Goal: Task Accomplishment & Management: Use online tool/utility

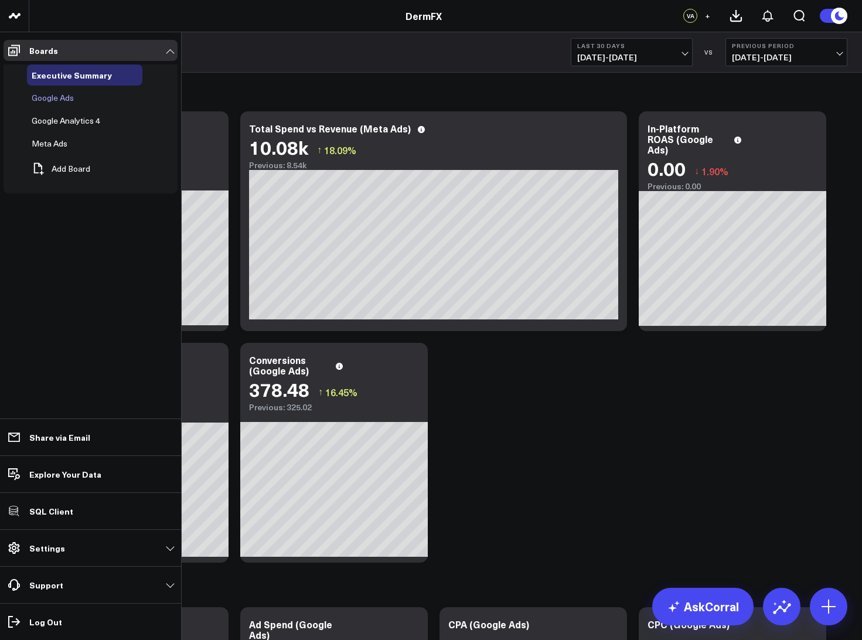
click at [37, 97] on span "Google Ads" at bounding box center [53, 97] width 42 height 11
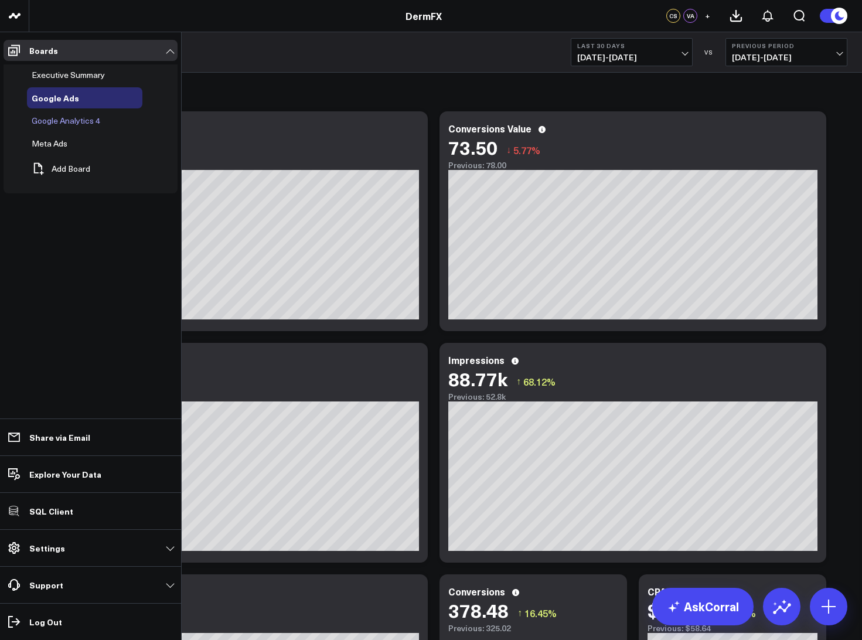
click at [48, 120] on span "Google Analytics 4" at bounding box center [66, 120] width 69 height 11
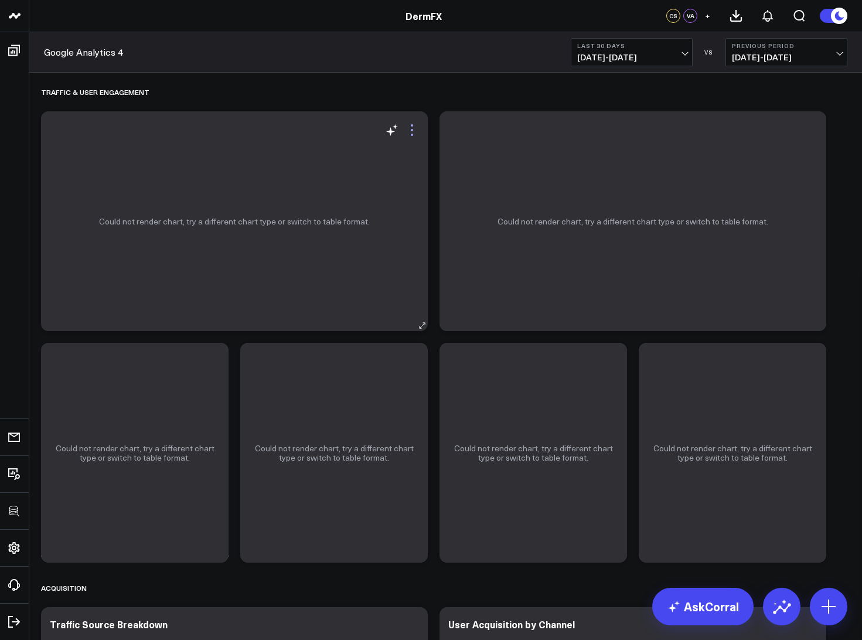
click at [419, 128] on icon at bounding box center [412, 130] width 14 height 14
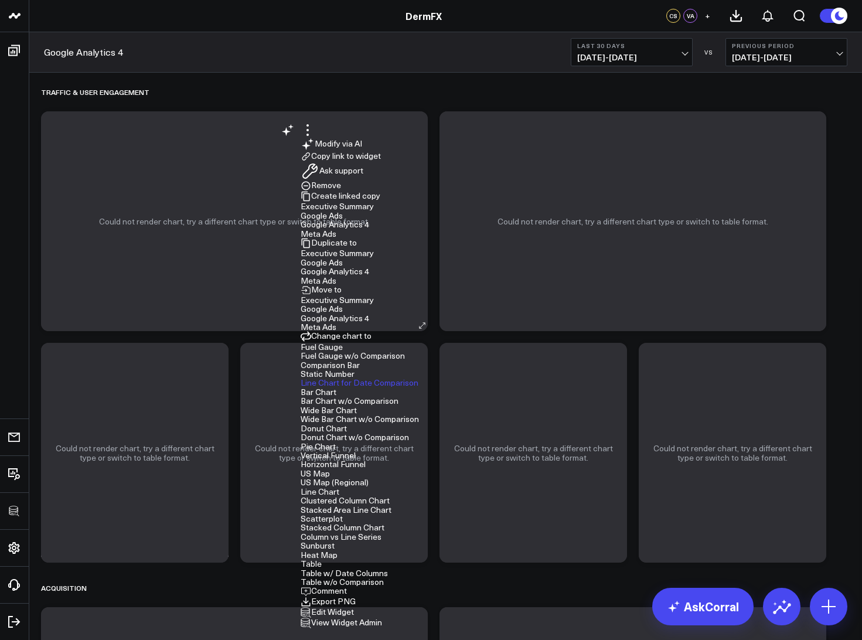
click at [347, 616] on link "View Widget Admin" at bounding box center [340, 621] width 81 height 11
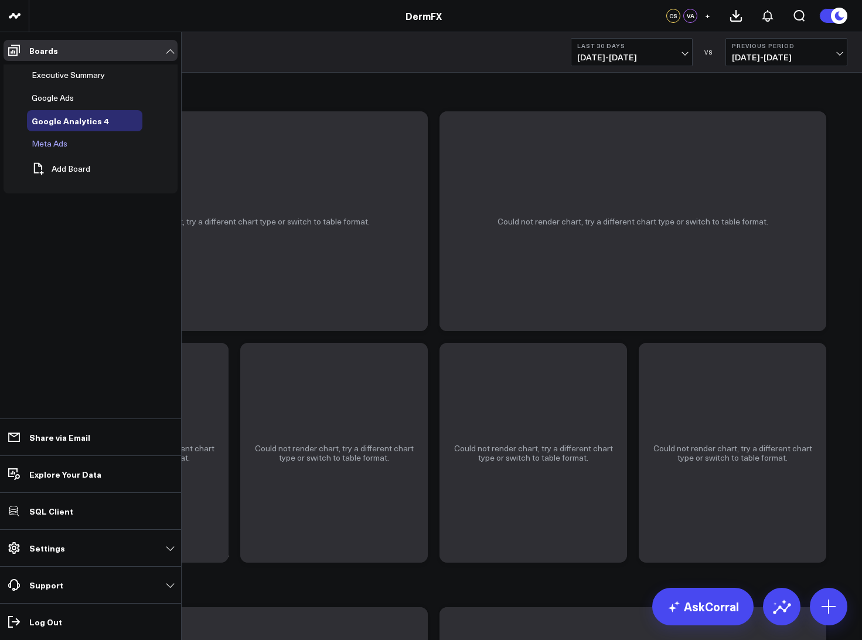
click at [42, 144] on span "Meta Ads" at bounding box center [50, 143] width 36 height 11
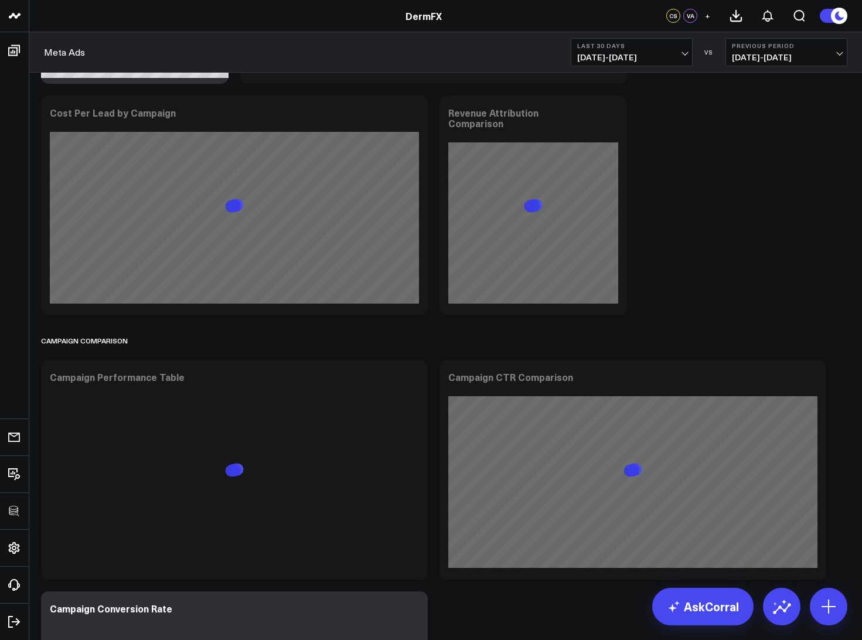
scroll to position [1240, 0]
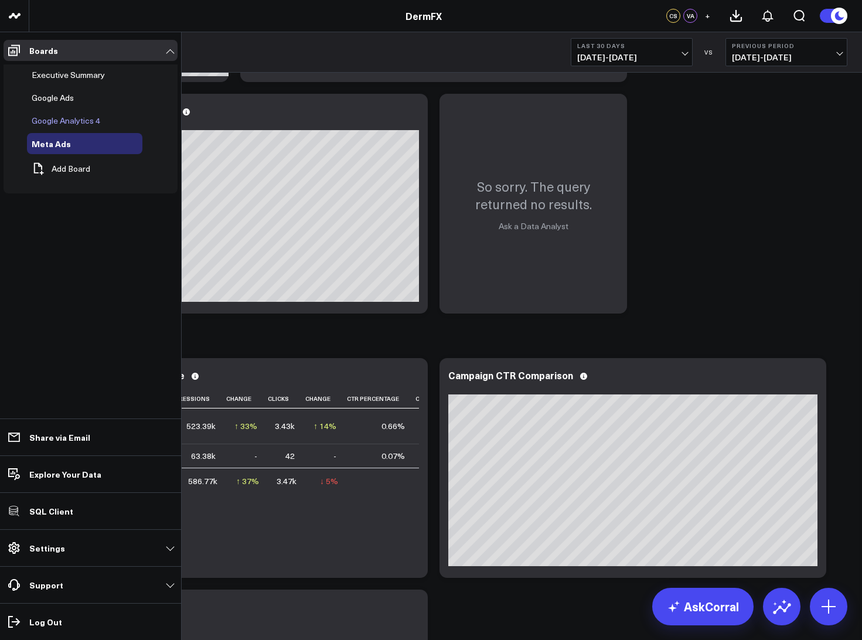
click at [81, 121] on span "Google Analytics 4" at bounding box center [66, 120] width 69 height 11
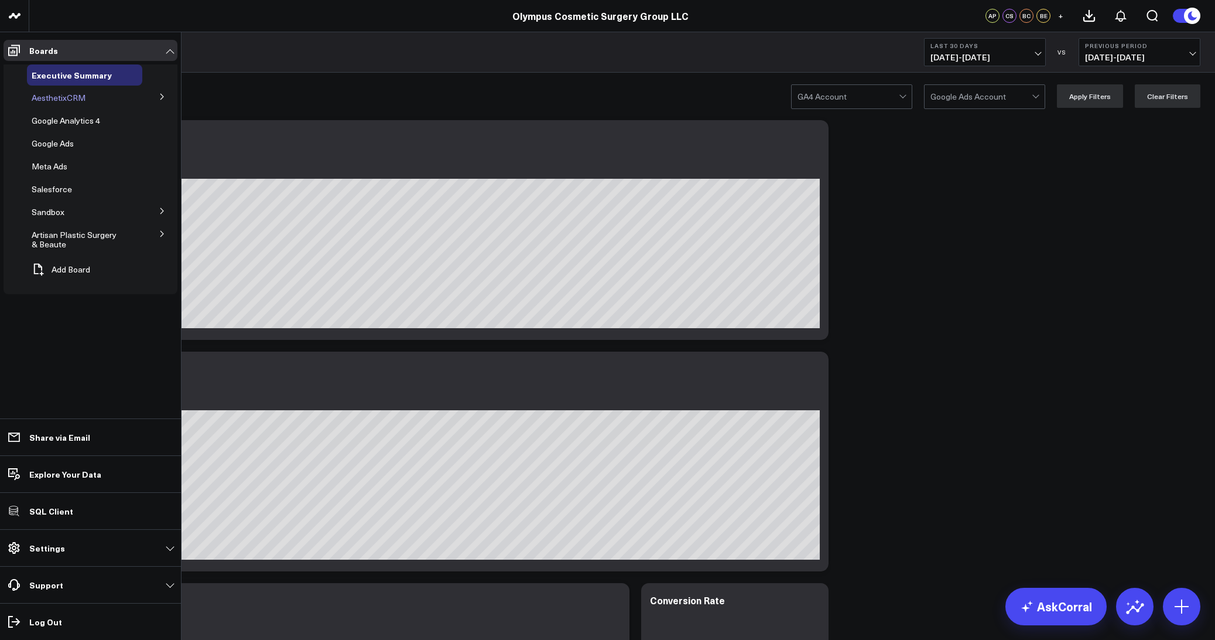
click at [67, 102] on span "AesthetixCRM" at bounding box center [59, 97] width 54 height 11
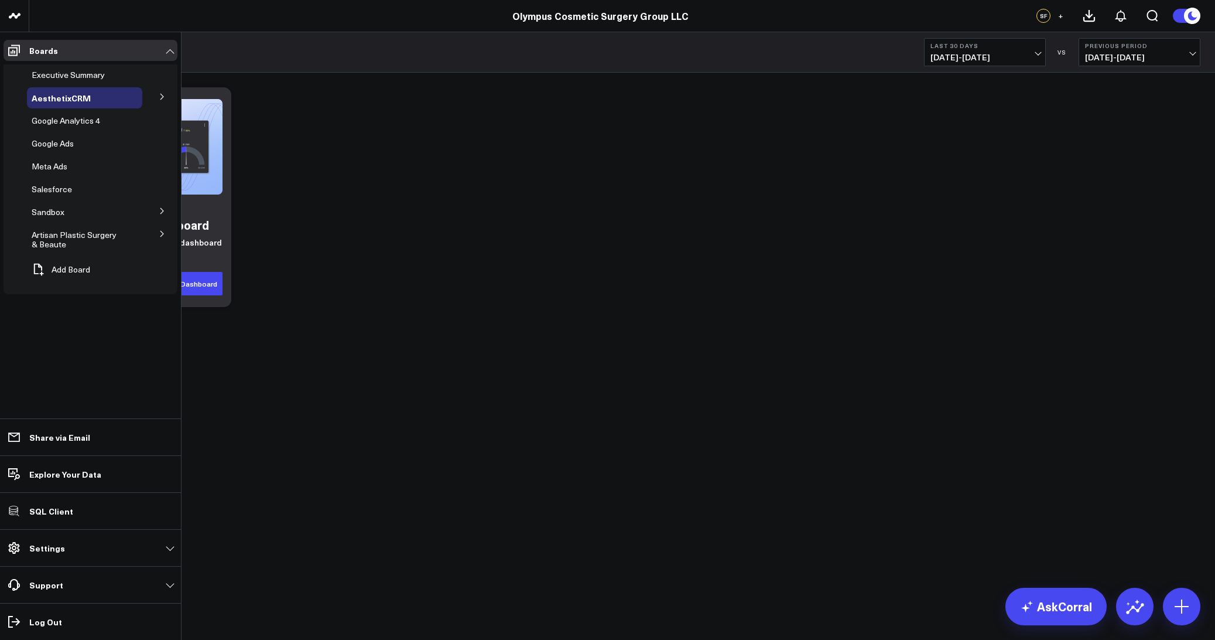
click at [165, 97] on icon at bounding box center [162, 96] width 7 height 7
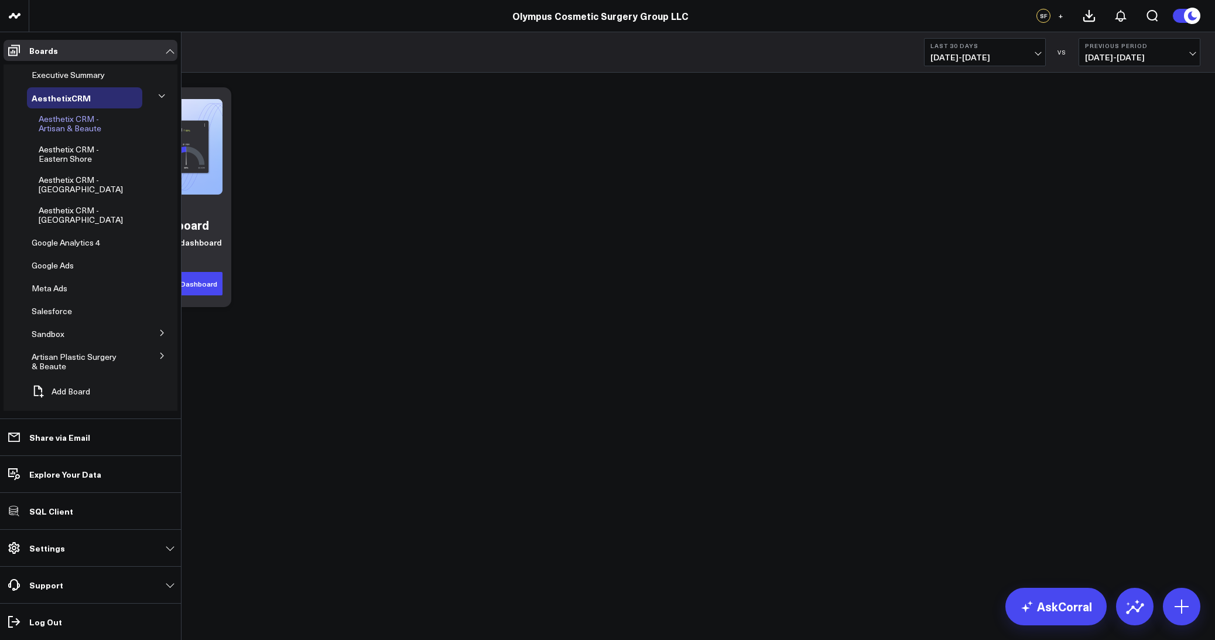
click at [69, 124] on span "Aesthetix CRM - Artisan & Beaute" at bounding box center [70, 123] width 63 height 20
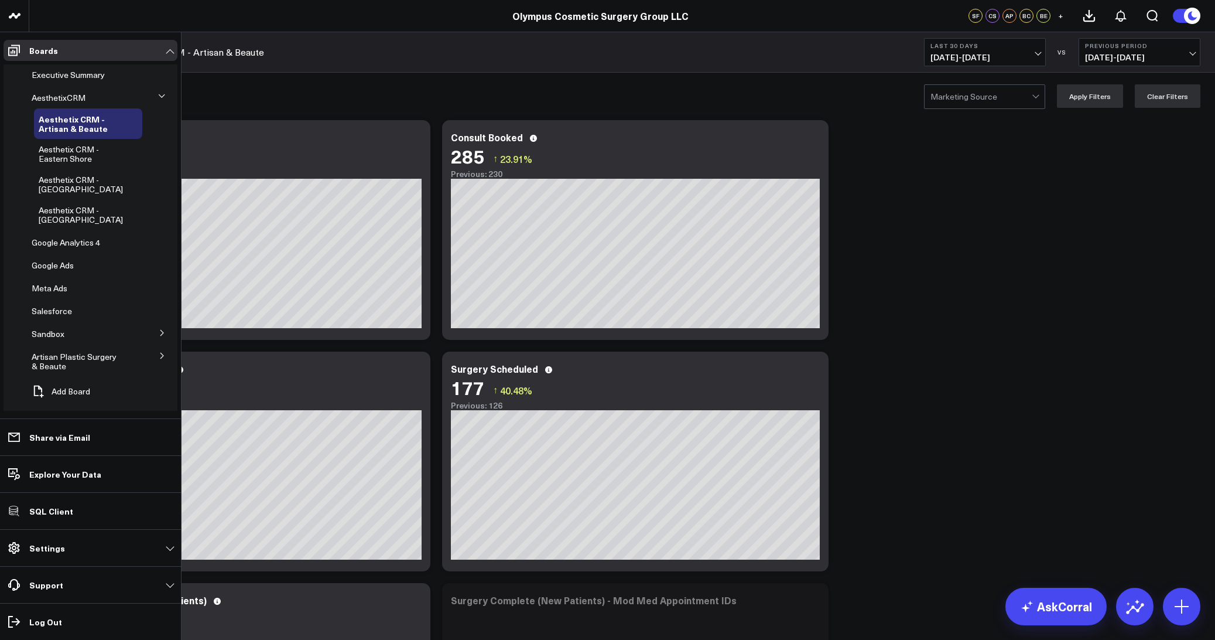
click at [158, 98] on icon at bounding box center [161, 96] width 7 height 7
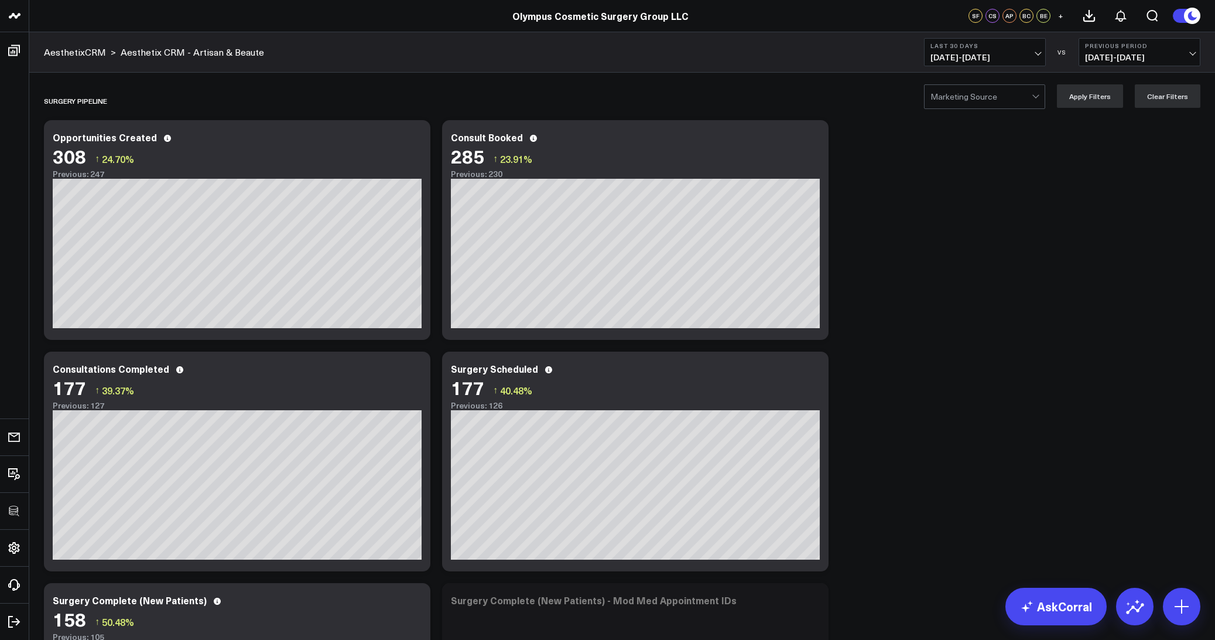
click at [293, 63] on div "AesthetixCRM > Aesthetix CRM - Artisan & Beaute Last 30 Days 08/11/25 - 09/09/2…" at bounding box center [622, 52] width 1186 height 40
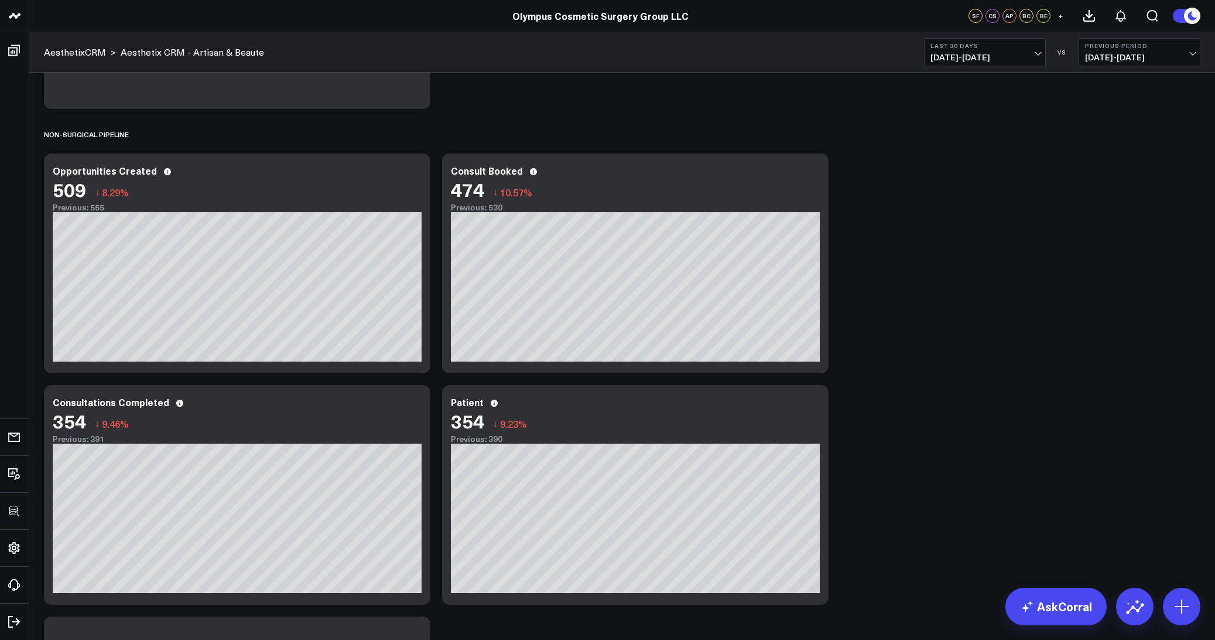
scroll to position [924, 0]
click at [415, 169] on icon at bounding box center [415, 173] width 14 height 14
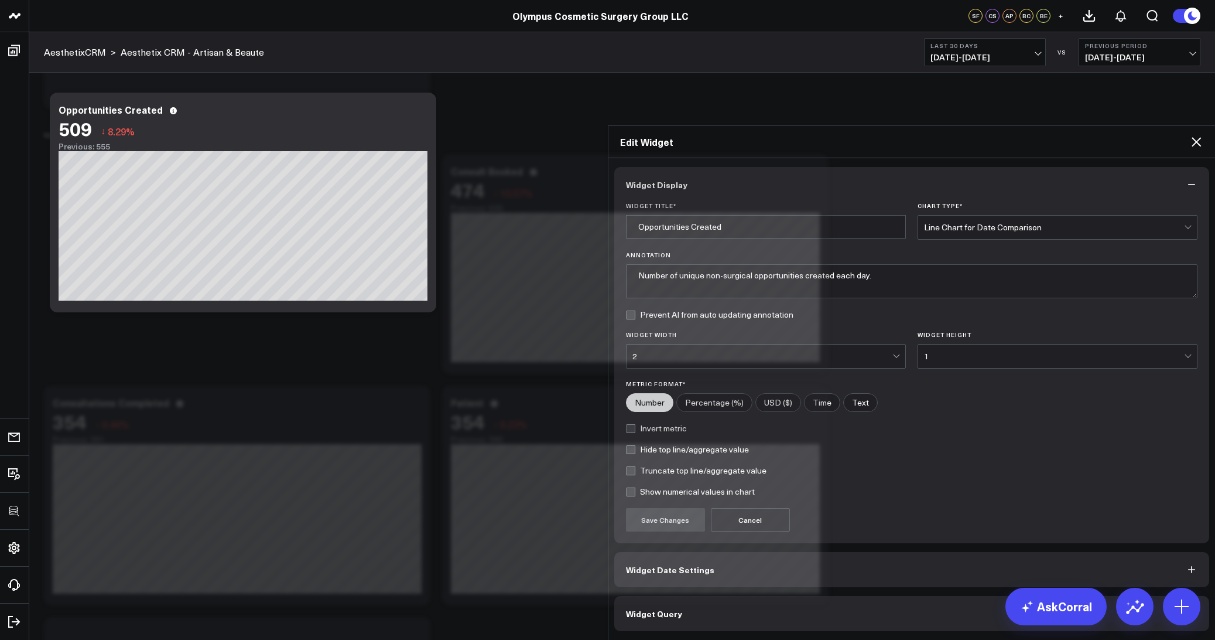
click at [715, 596] on button "Widget Query" at bounding box center [912, 613] width 596 height 35
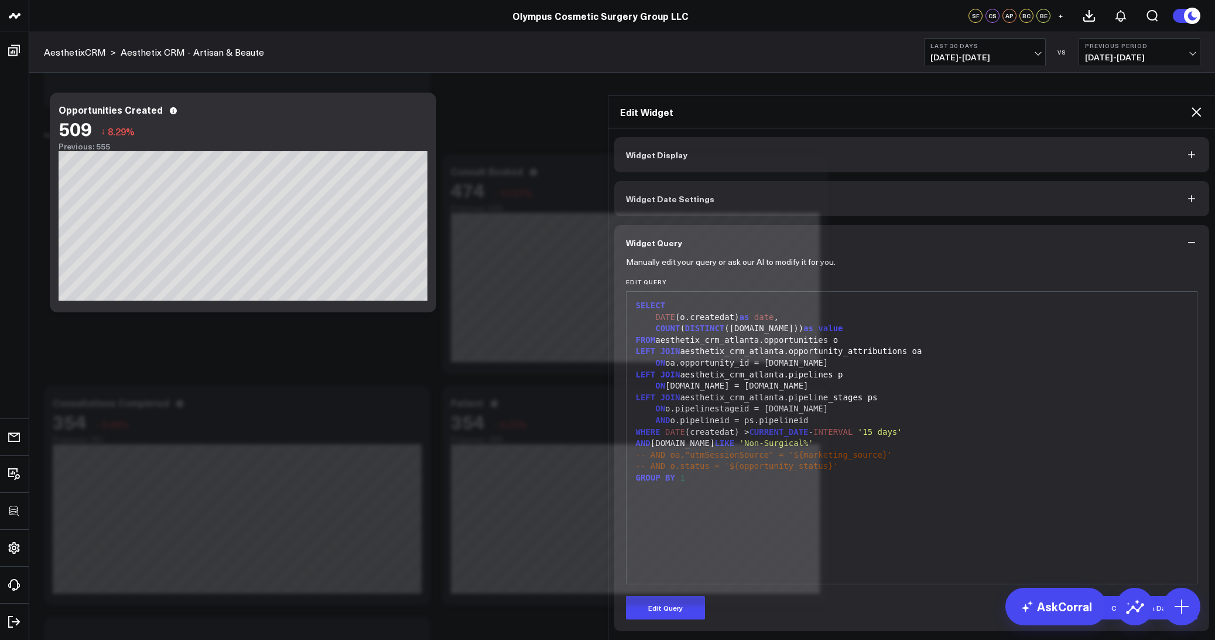
click at [1191, 105] on icon at bounding box center [1197, 112] width 14 height 14
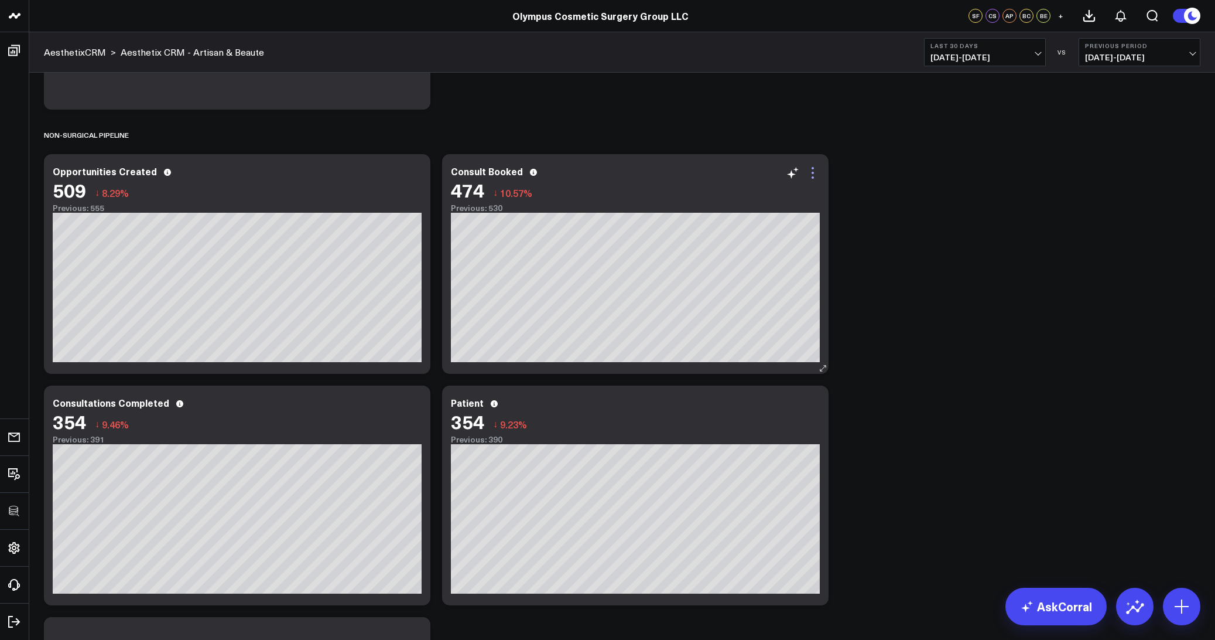
click at [812, 179] on icon at bounding box center [813, 173] width 14 height 14
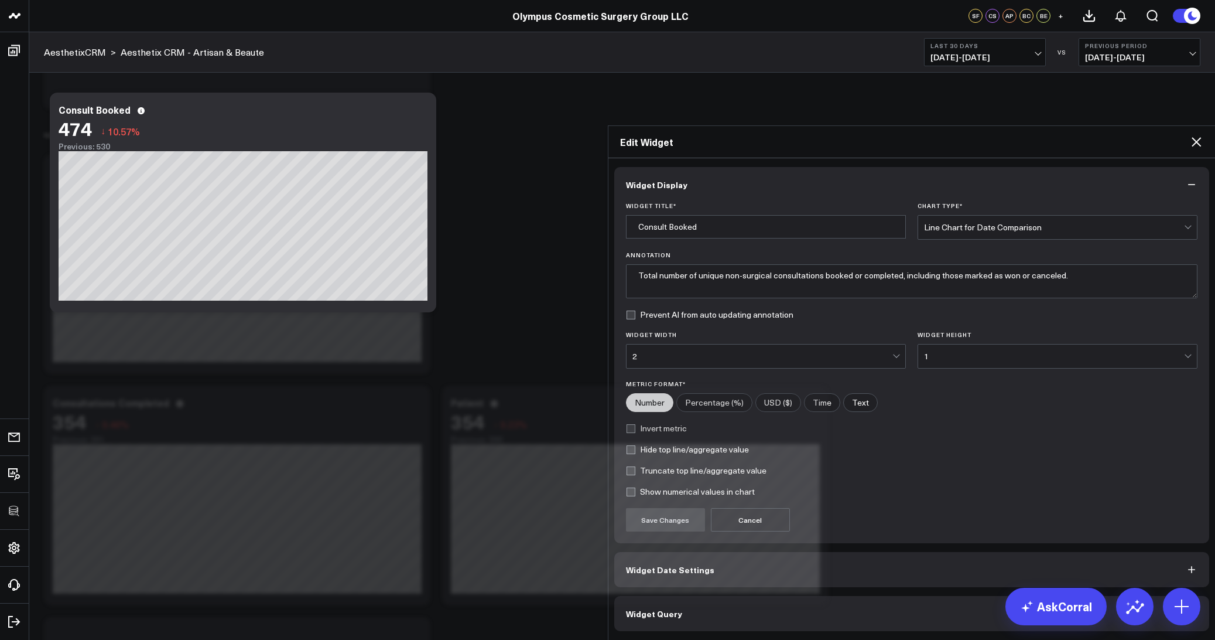
click at [671, 498] on div "Widget Display Widget Title * Consult Booked Chart Type * Line Chart for Date C…" at bounding box center [912, 399] width 596 height 464
click at [671, 609] on span "Widget Query" at bounding box center [654, 613] width 56 height 9
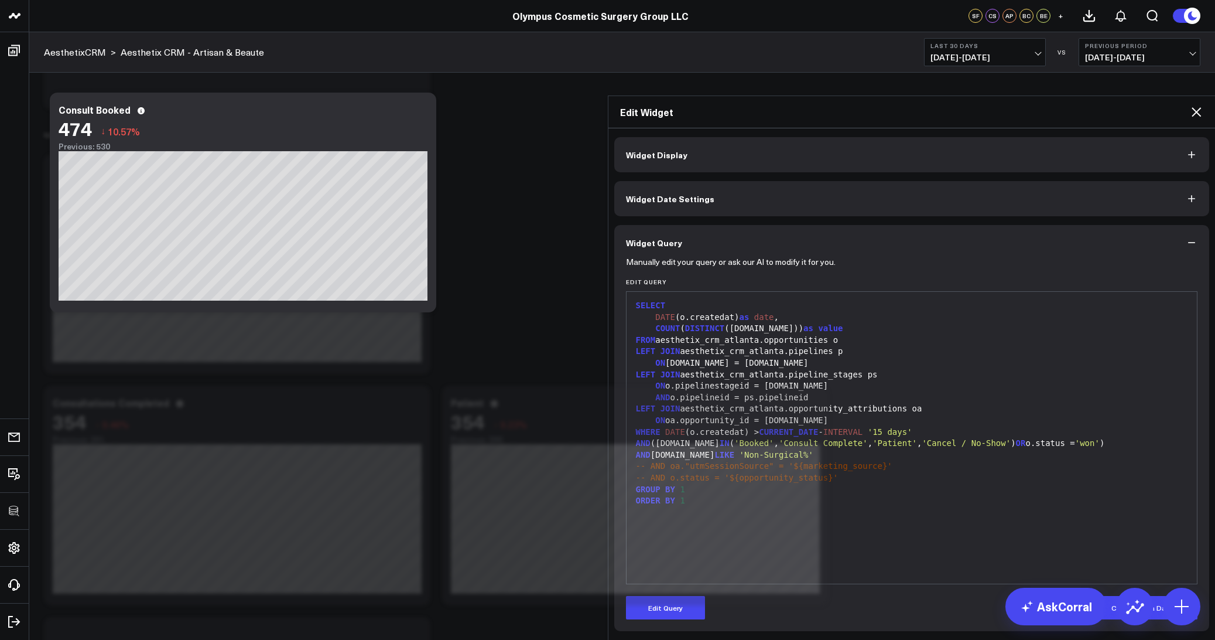
click at [1195, 107] on icon at bounding box center [1196, 111] width 9 height 9
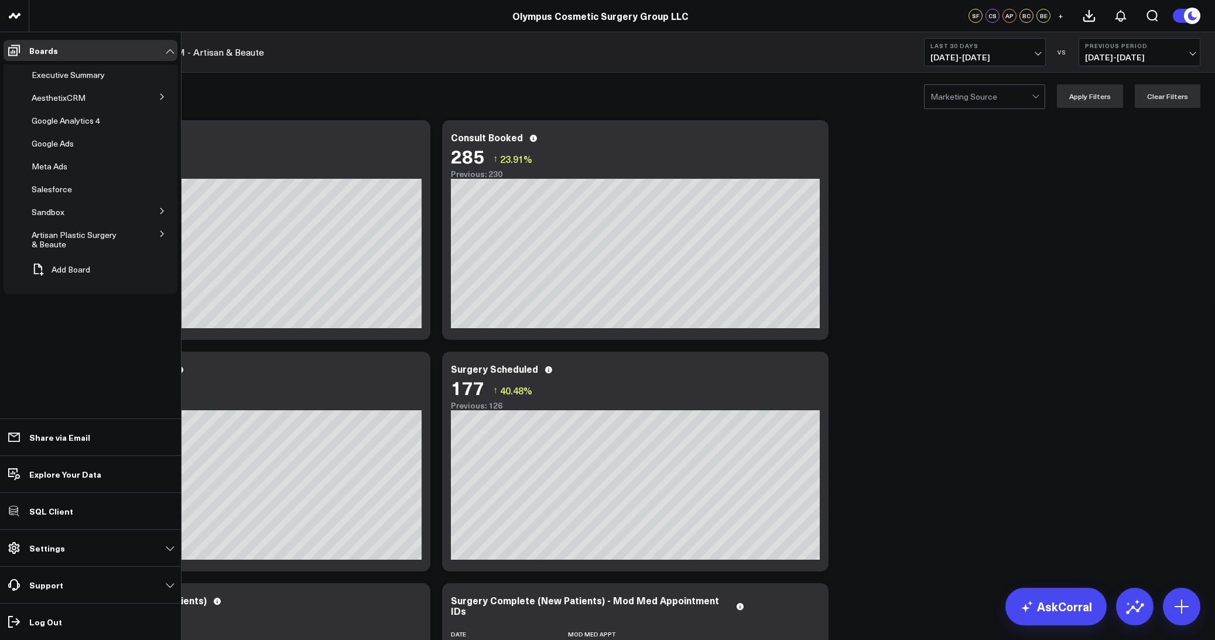
click at [160, 98] on icon at bounding box center [162, 96] width 7 height 7
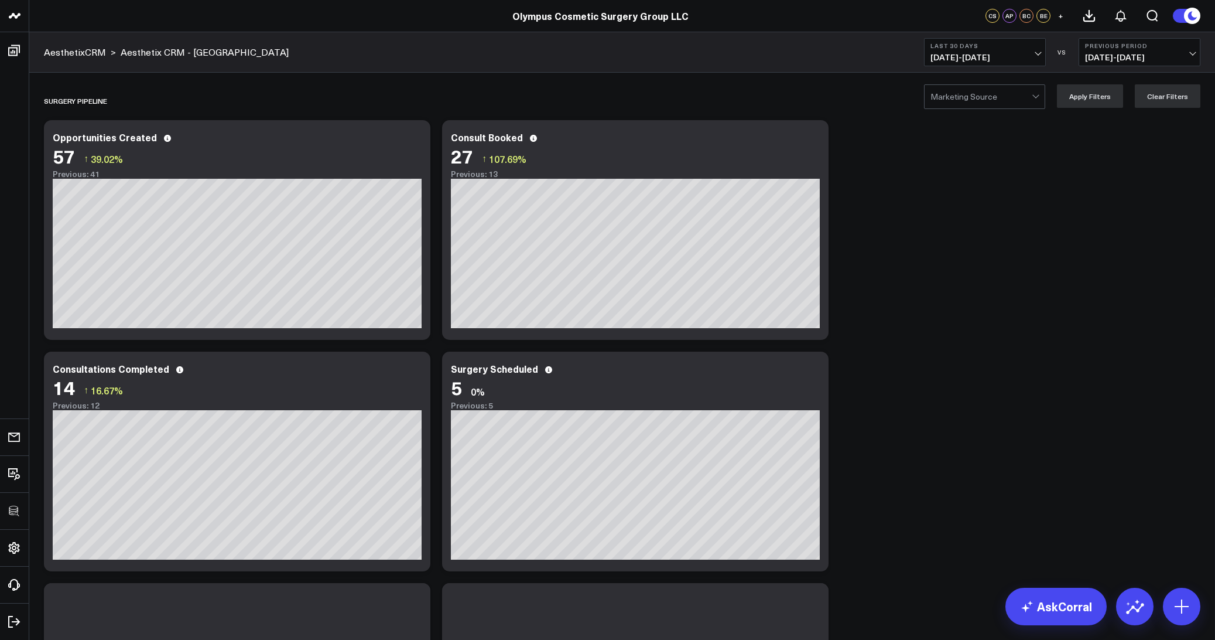
click at [971, 53] on span "08/11/25 - 09/09/25" at bounding box center [985, 57] width 109 height 9
click at [946, 281] on link "Last Year" at bounding box center [985, 283] width 121 height 22
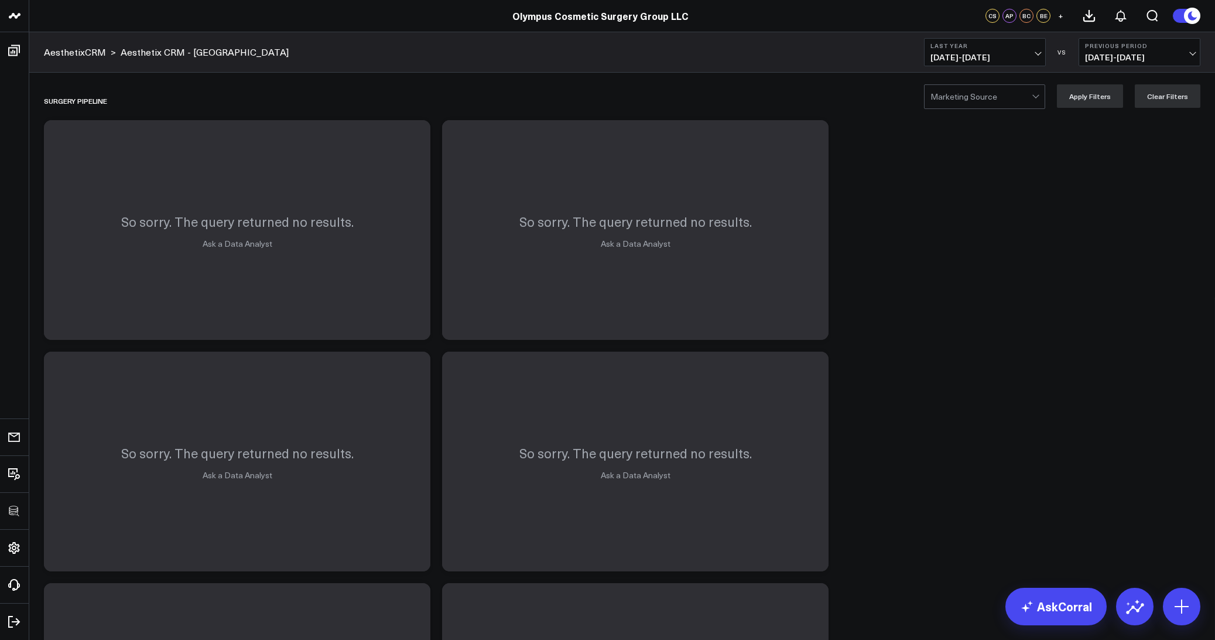
click at [972, 40] on button "Last Year 01/01/24 - 12/31/24" at bounding box center [985, 52] width 122 height 28
click at [940, 353] on link "YTD" at bounding box center [985, 351] width 121 height 22
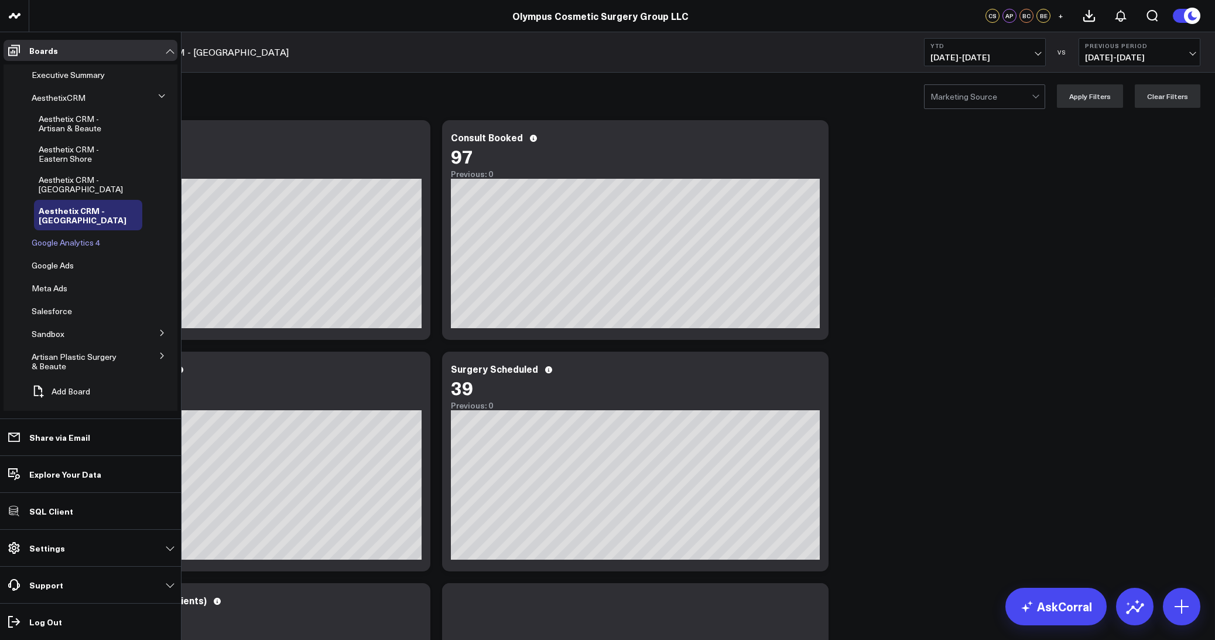
click at [58, 244] on span "Google Analytics 4" at bounding box center [66, 242] width 69 height 11
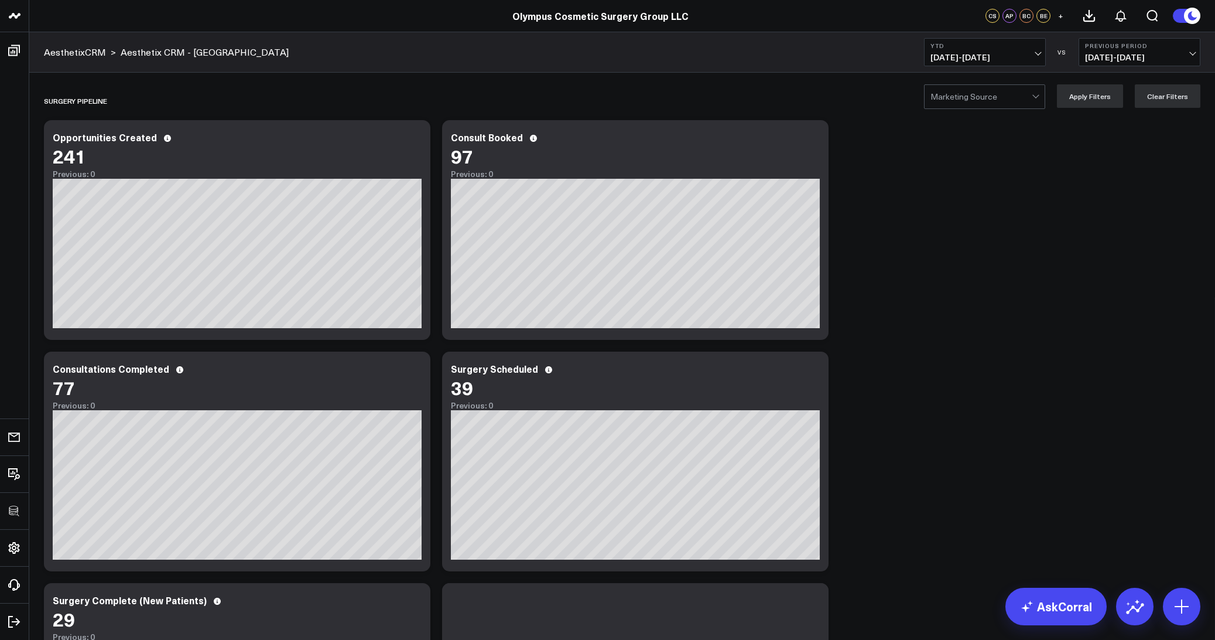
click at [893, 298] on div "SURGERY PIPELINE Modify via AI Copy link to widget Ask support Remove Create li…" at bounding box center [622, 444] width 1168 height 727
click at [1010, 94] on div at bounding box center [981, 96] width 101 height 23
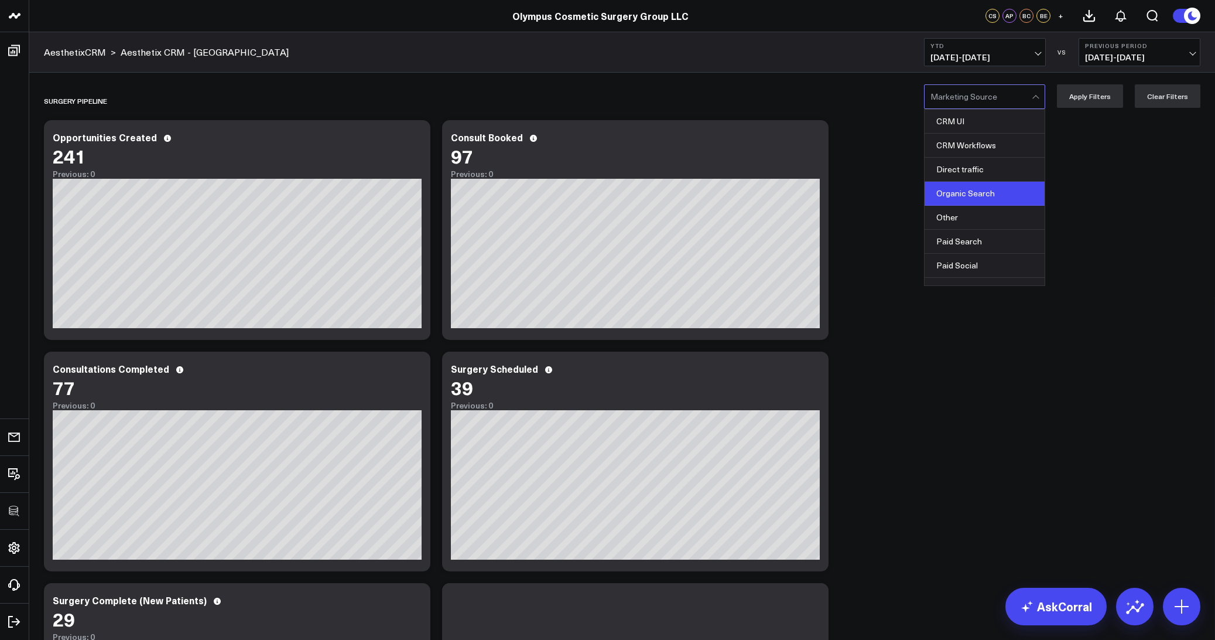
click at [989, 196] on div "Organic Search" at bounding box center [985, 194] width 120 height 24
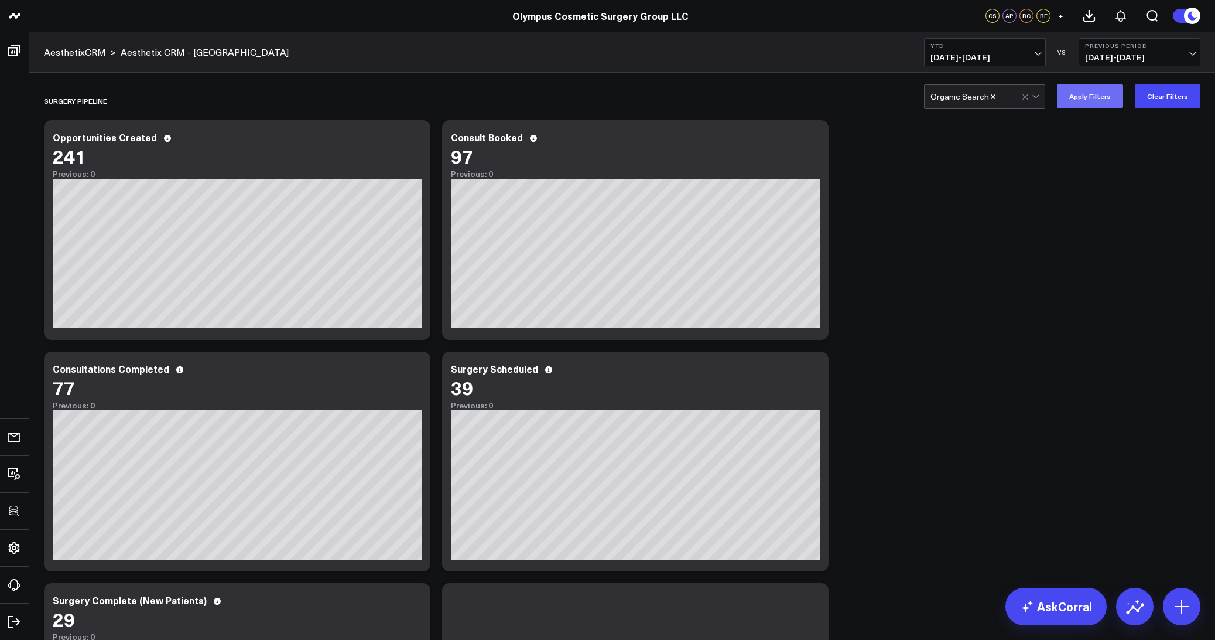
click at [1094, 101] on button "Apply Filters" at bounding box center [1090, 95] width 66 height 23
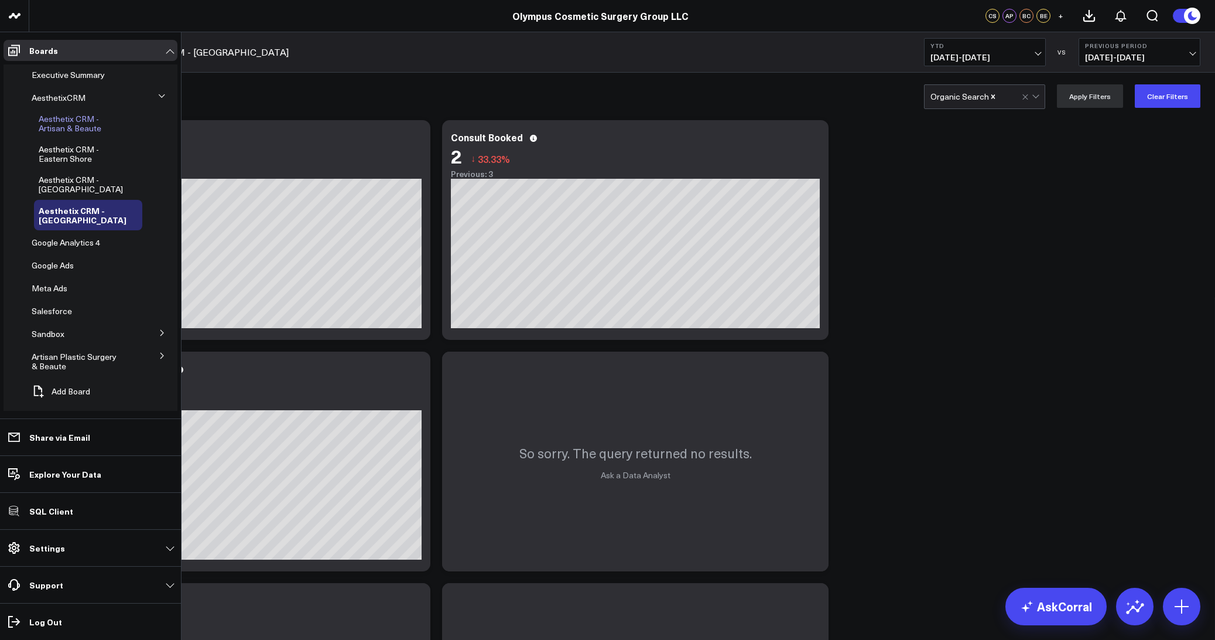
click at [56, 124] on span "Aesthetix CRM - Artisan & Beaute" at bounding box center [70, 123] width 63 height 20
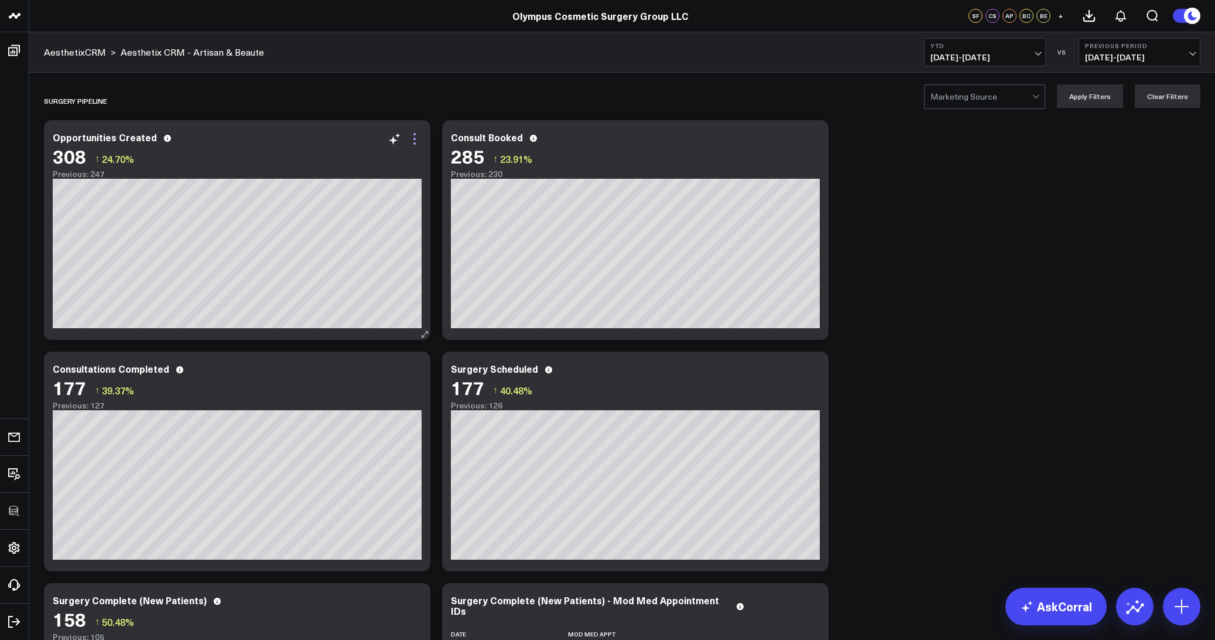
click at [415, 141] on icon at bounding box center [415, 139] width 14 height 14
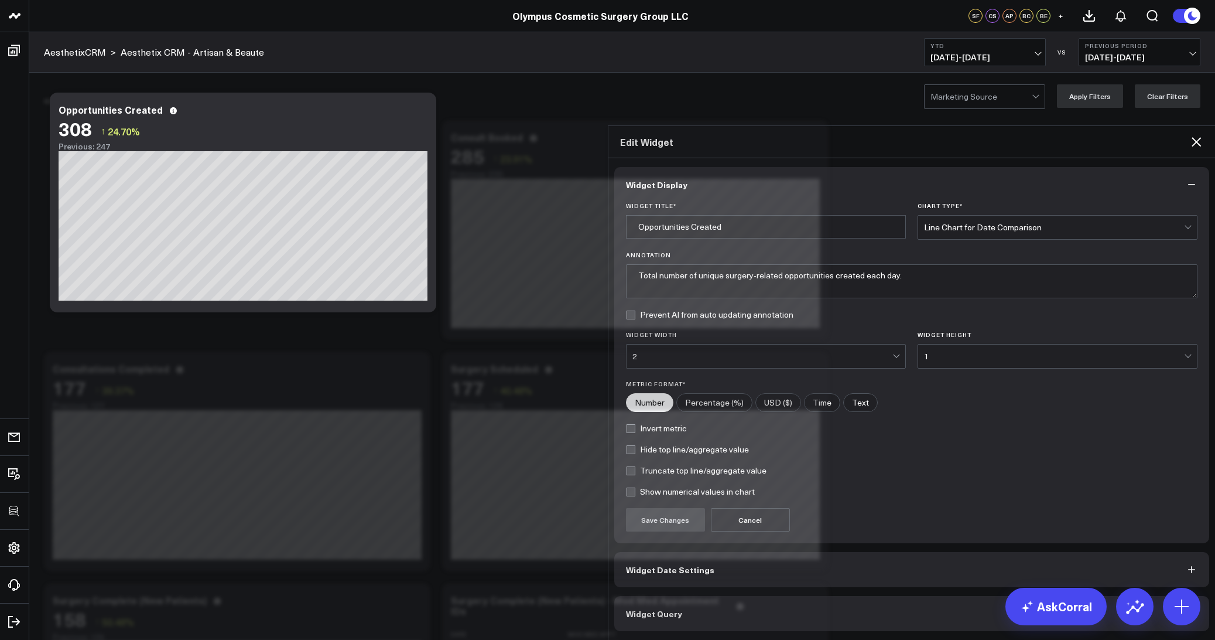
click at [644, 609] on span "Widget Query" at bounding box center [654, 613] width 56 height 9
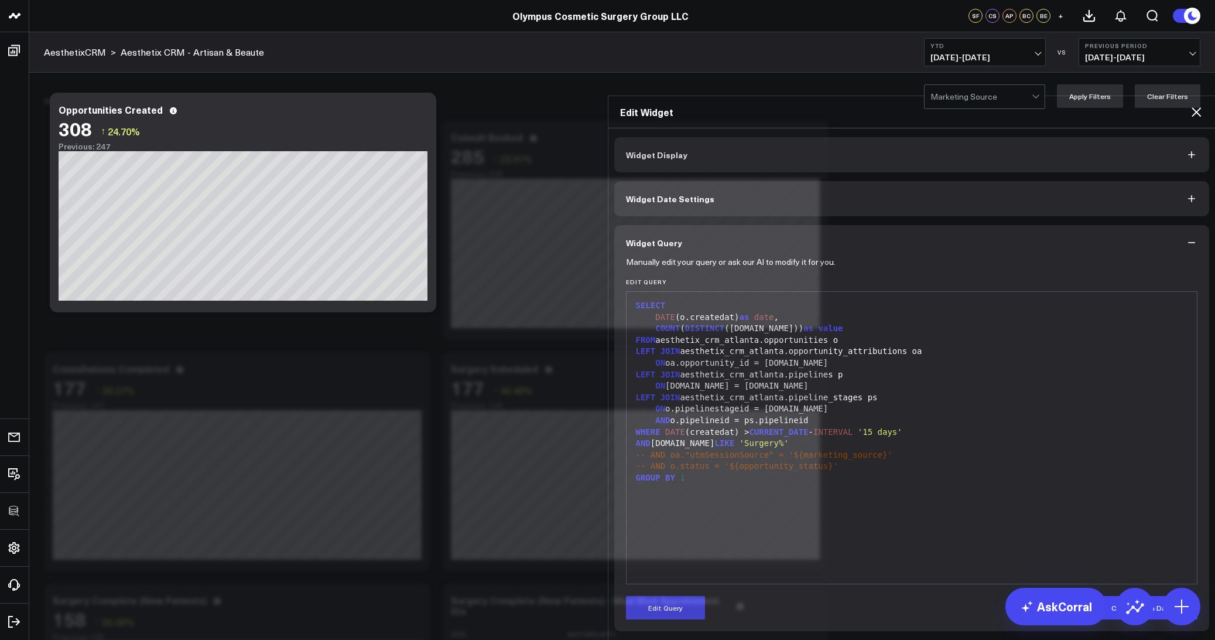
click at [1191, 105] on icon at bounding box center [1197, 112] width 14 height 14
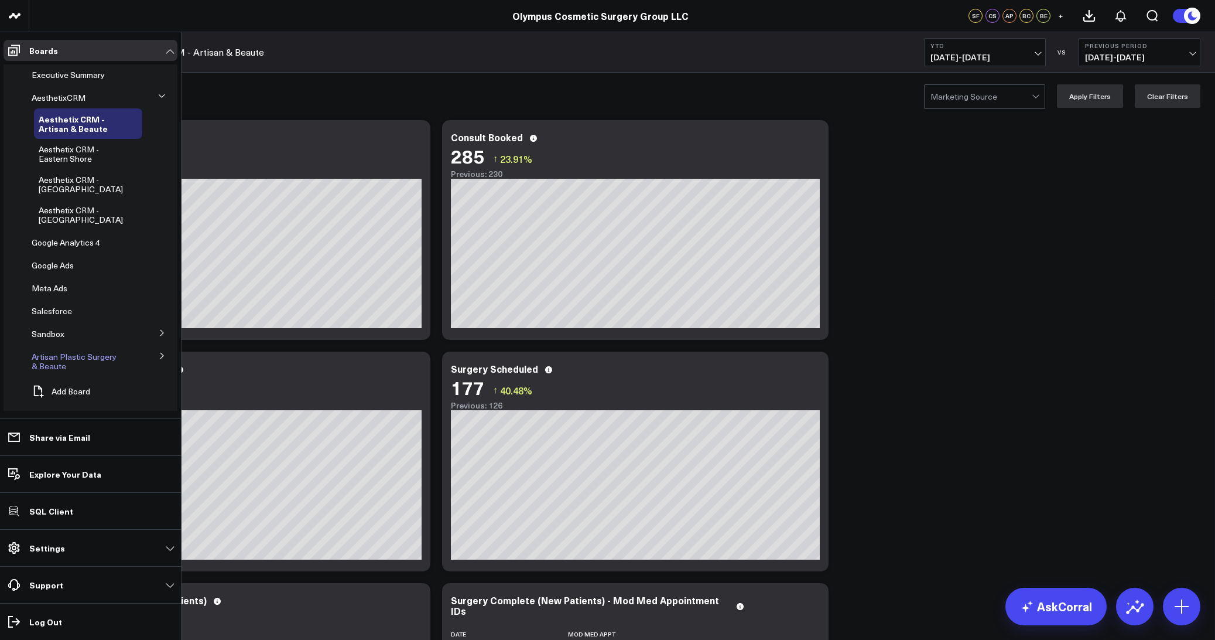
click at [43, 368] on span "Artisan Plastic Surgery & Beaute" at bounding box center [74, 361] width 85 height 20
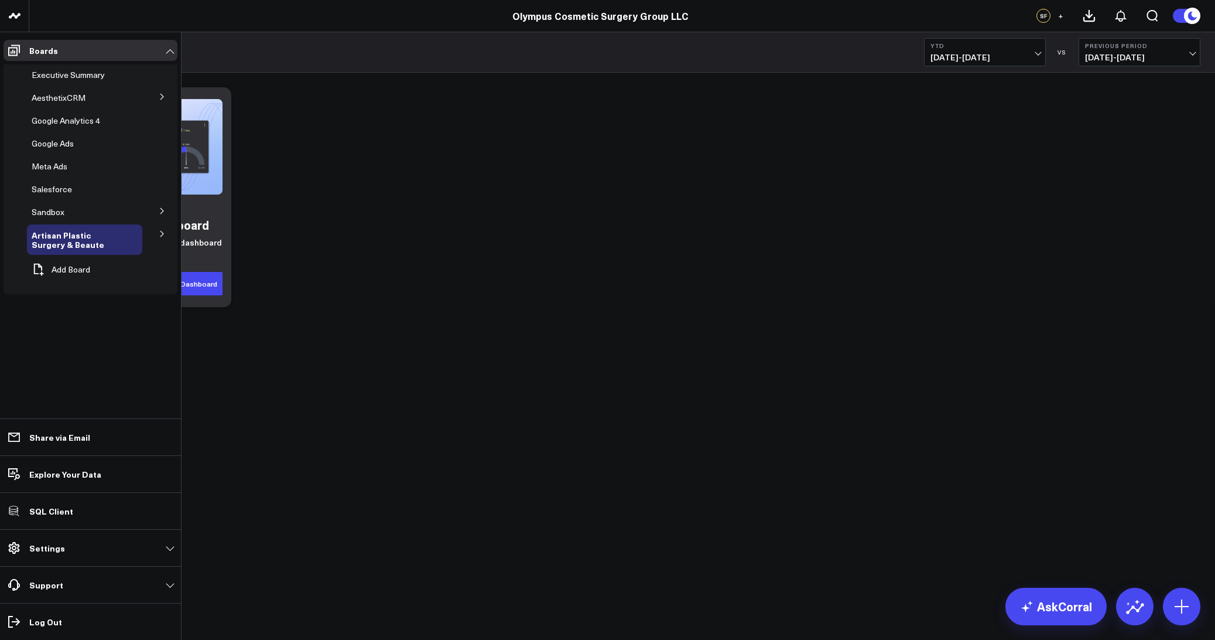
click at [171, 235] on button at bounding box center [162, 233] width 30 height 18
click at [51, 272] on span "Google Ads Performance" at bounding box center [63, 269] width 49 height 20
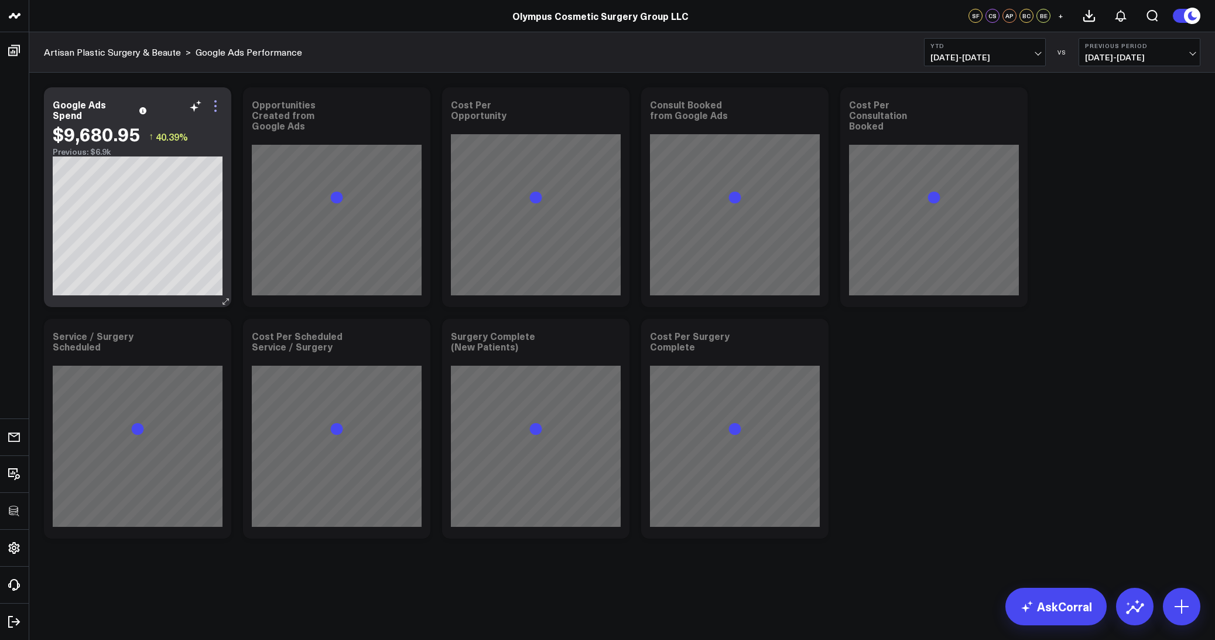
click at [215, 111] on icon at bounding box center [215, 111] width 2 height 2
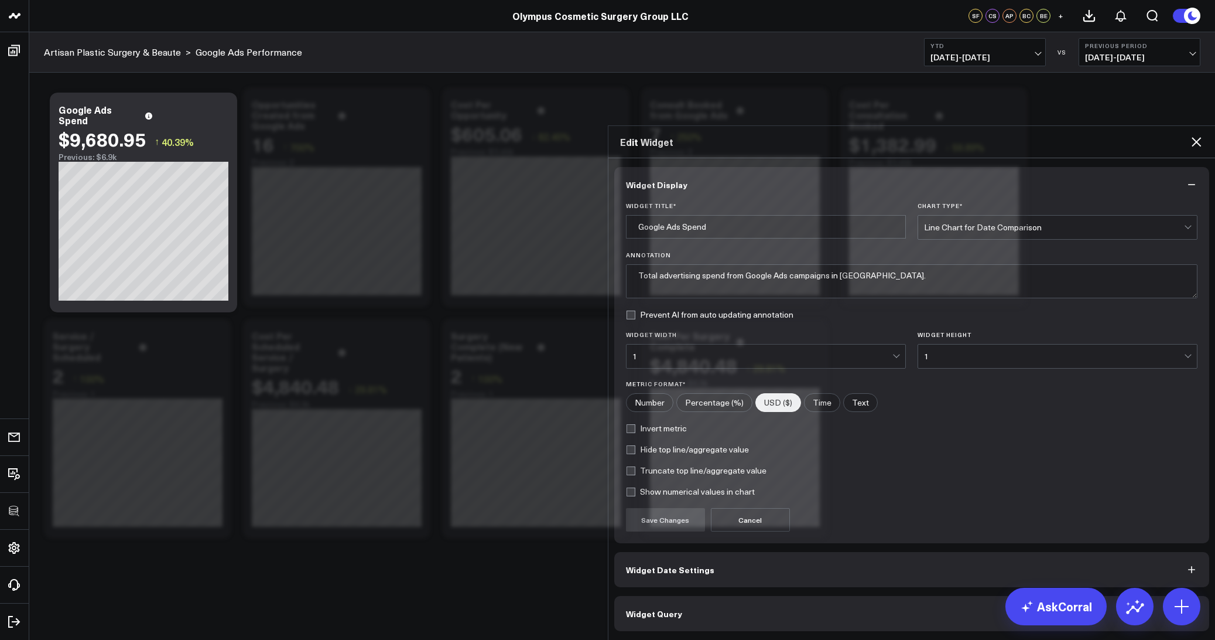
click at [660, 609] on span "Widget Query" at bounding box center [654, 613] width 56 height 9
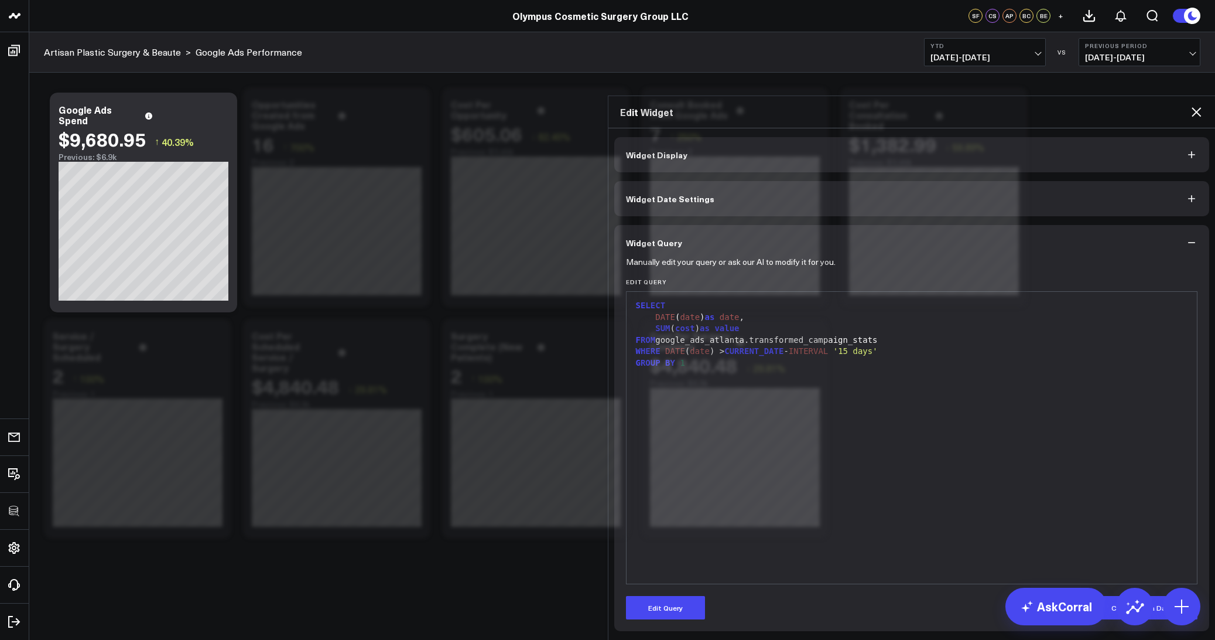
click at [1190, 105] on icon at bounding box center [1197, 112] width 14 height 14
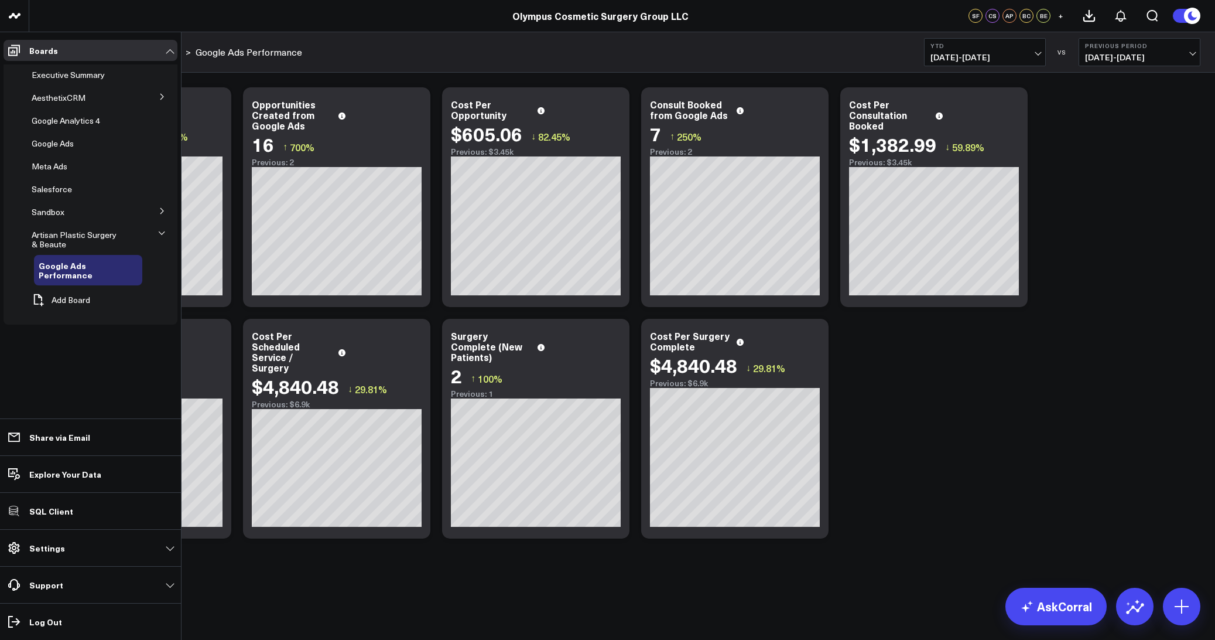
click at [162, 101] on button at bounding box center [162, 96] width 30 height 18
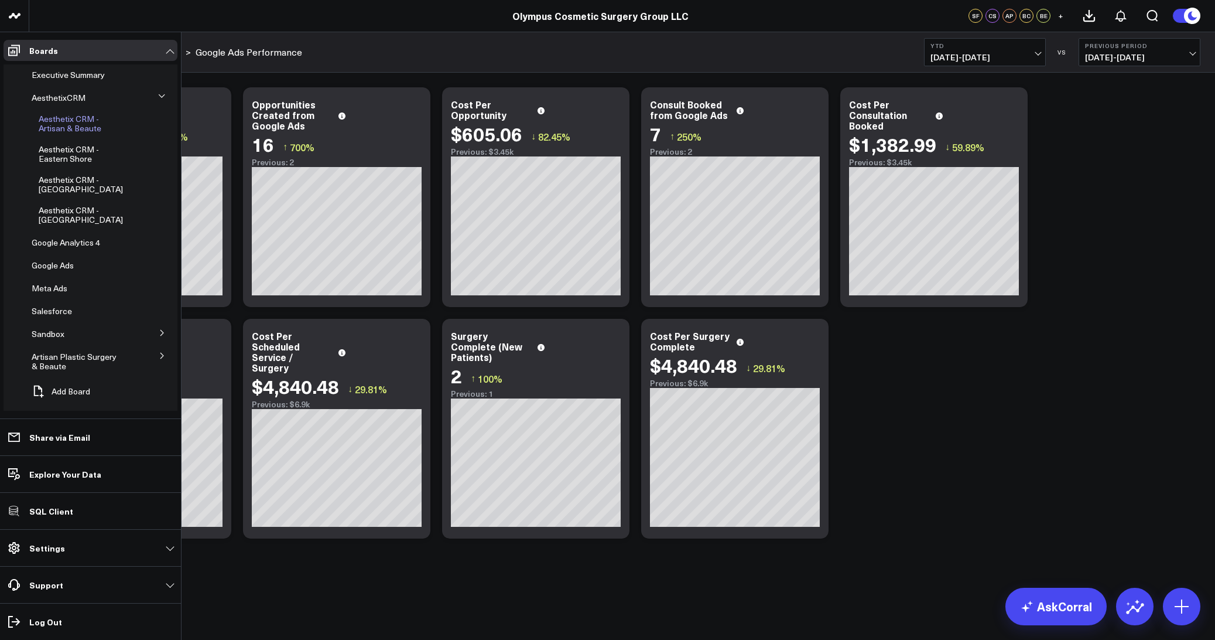
click at [47, 128] on span "Aesthetix CRM - Artisan & Beaute" at bounding box center [70, 123] width 63 height 20
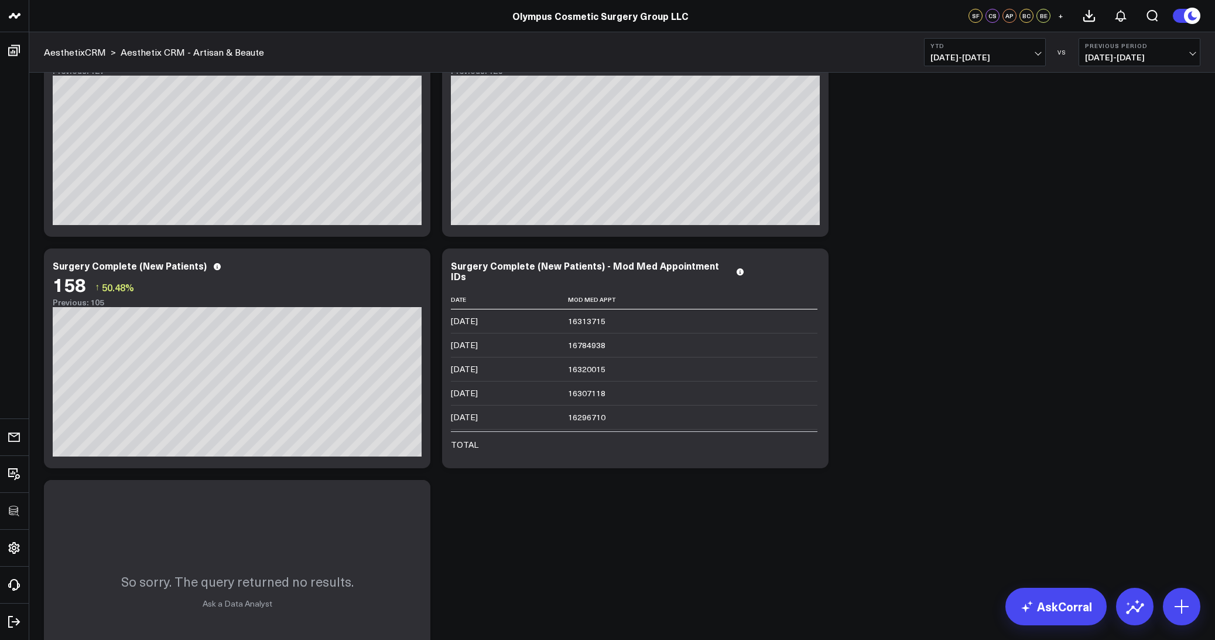
scroll to position [345, 0]
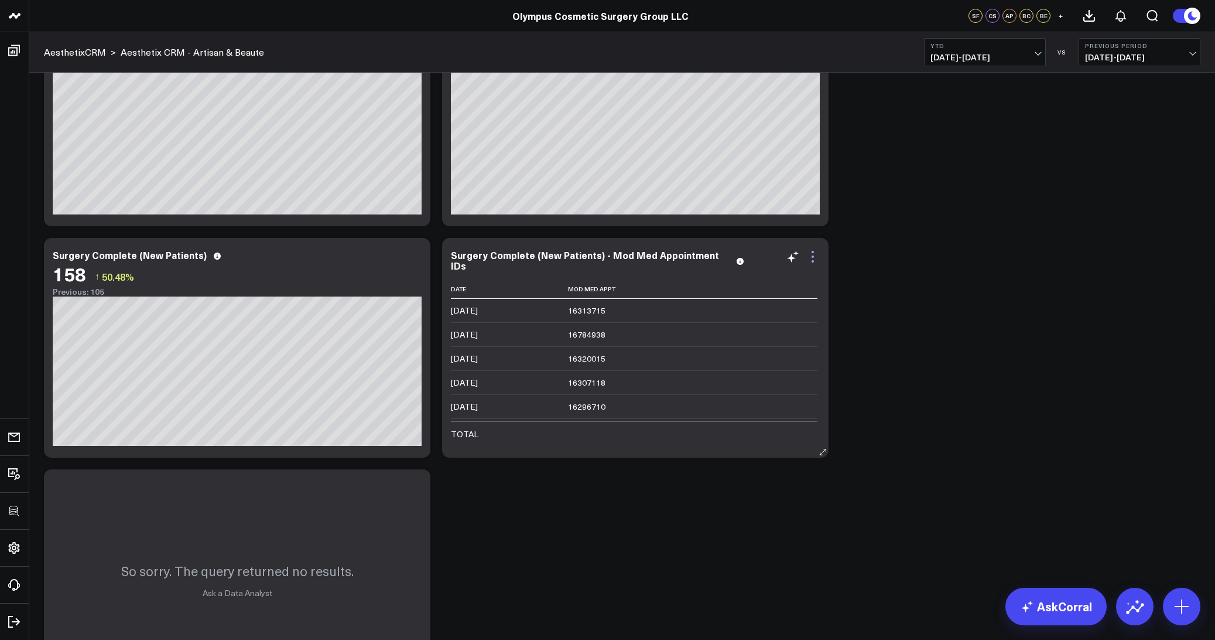
click at [816, 252] on icon at bounding box center [813, 257] width 14 height 14
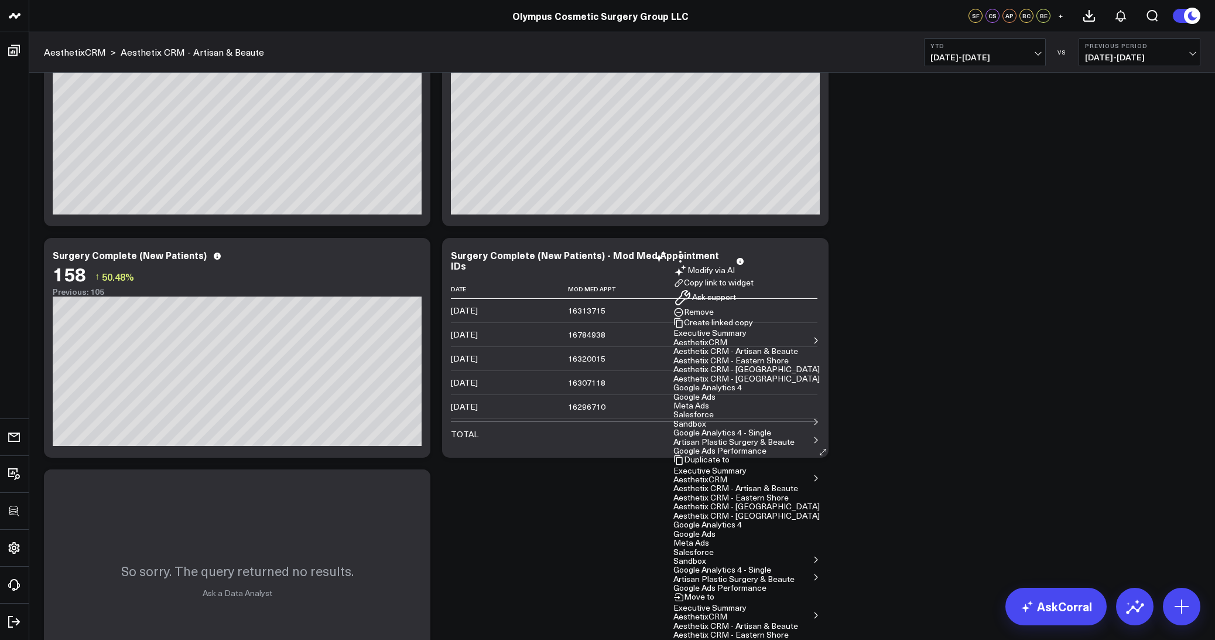
click at [754, 288] on button "Copy link to widget" at bounding box center [714, 283] width 80 height 11
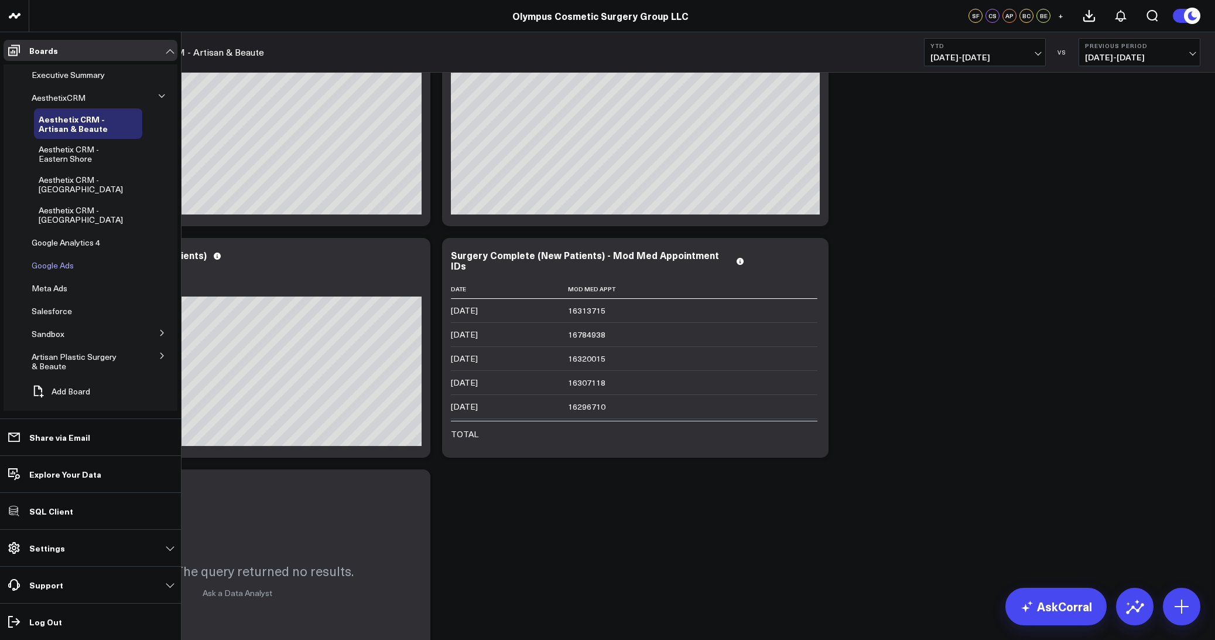
click at [44, 268] on span "Google Ads" at bounding box center [53, 264] width 42 height 11
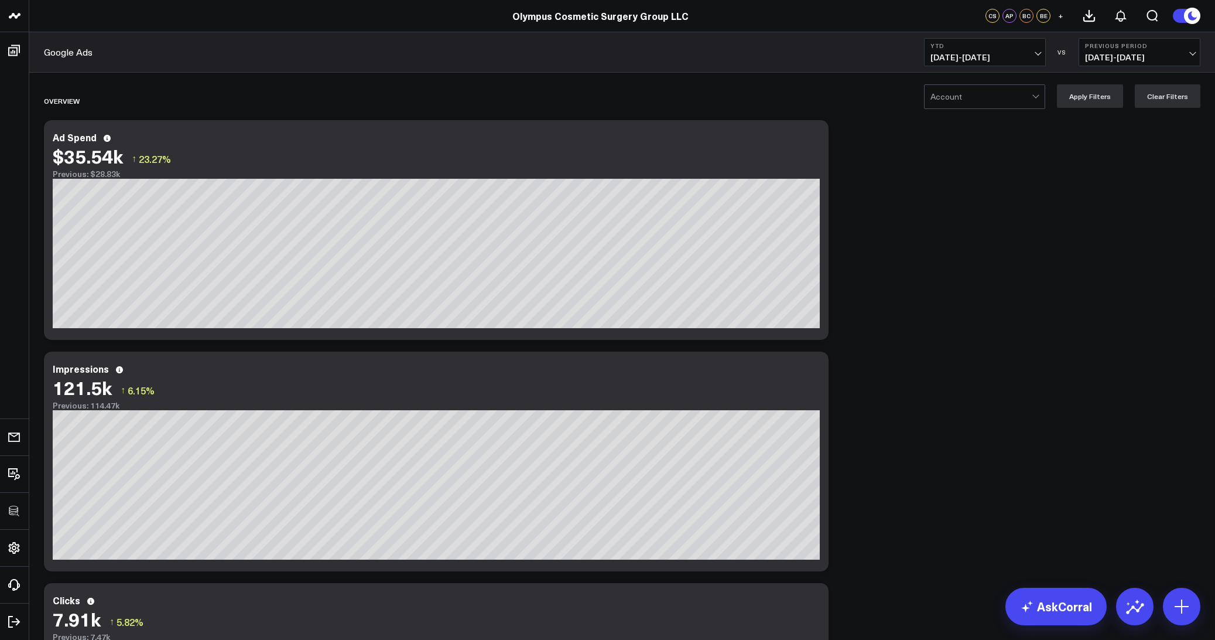
click at [942, 100] on div at bounding box center [981, 96] width 101 height 23
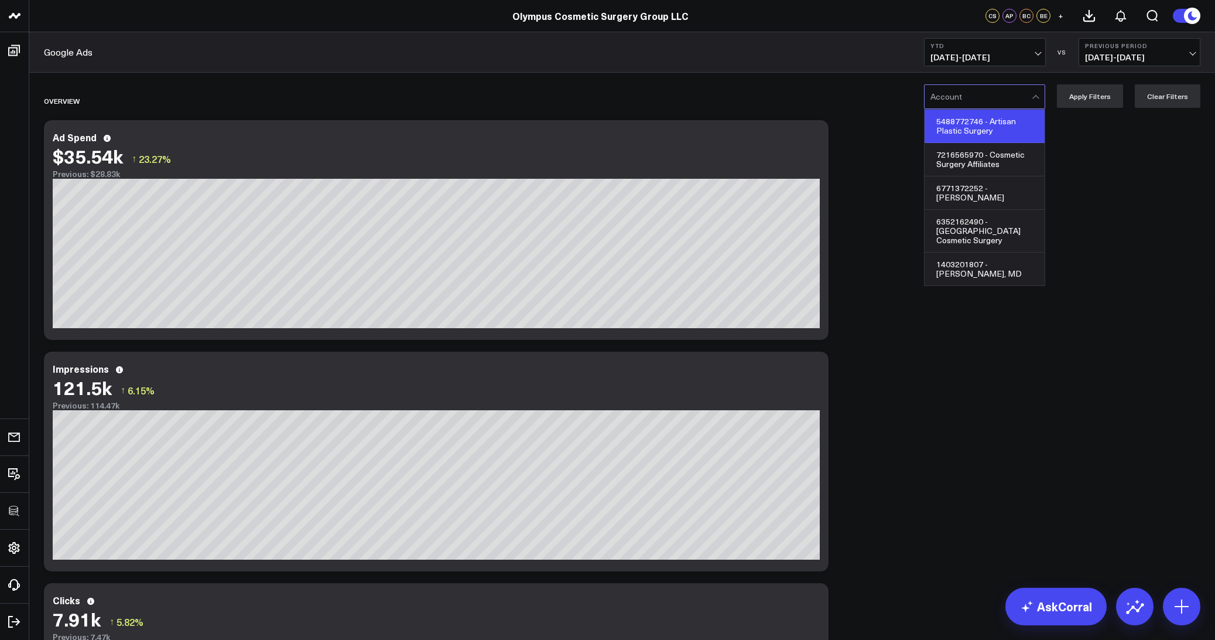
drag, startPoint x: 940, startPoint y: 121, endPoint x: 987, endPoint y: 119, distance: 47.5
click at [987, 119] on div "5488772746 - Artisan Plastic Surgery" at bounding box center [985, 126] width 120 height 33
click at [991, 103] on div at bounding box center [981, 96] width 101 height 23
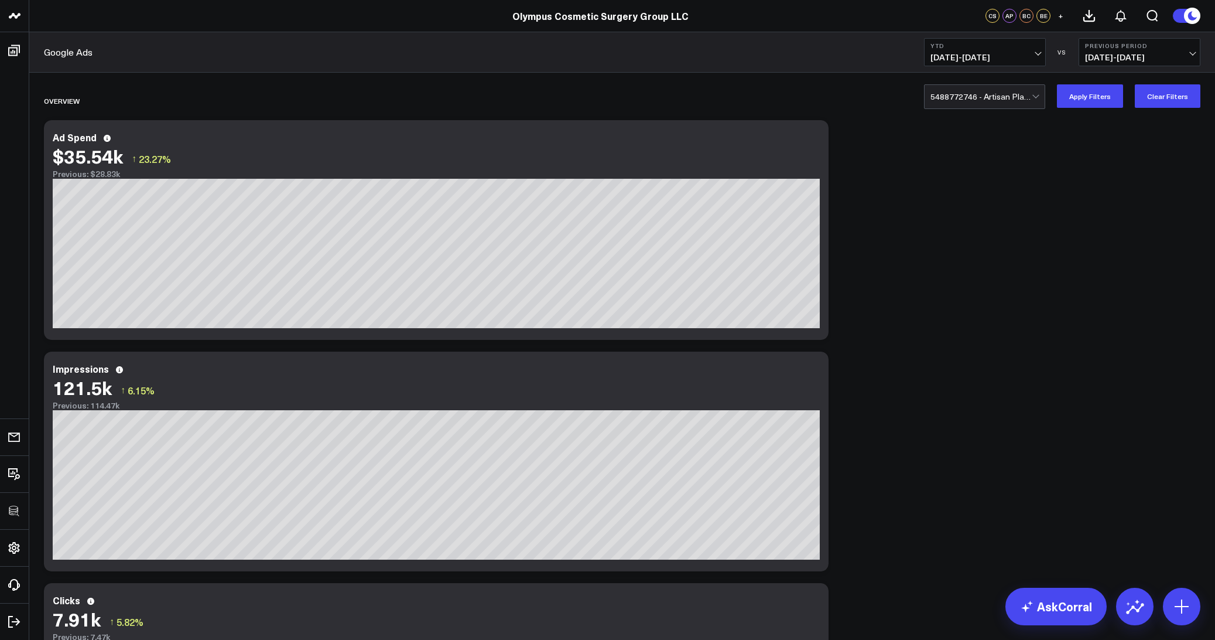
click at [1032, 102] on div at bounding box center [981, 96] width 101 height 23
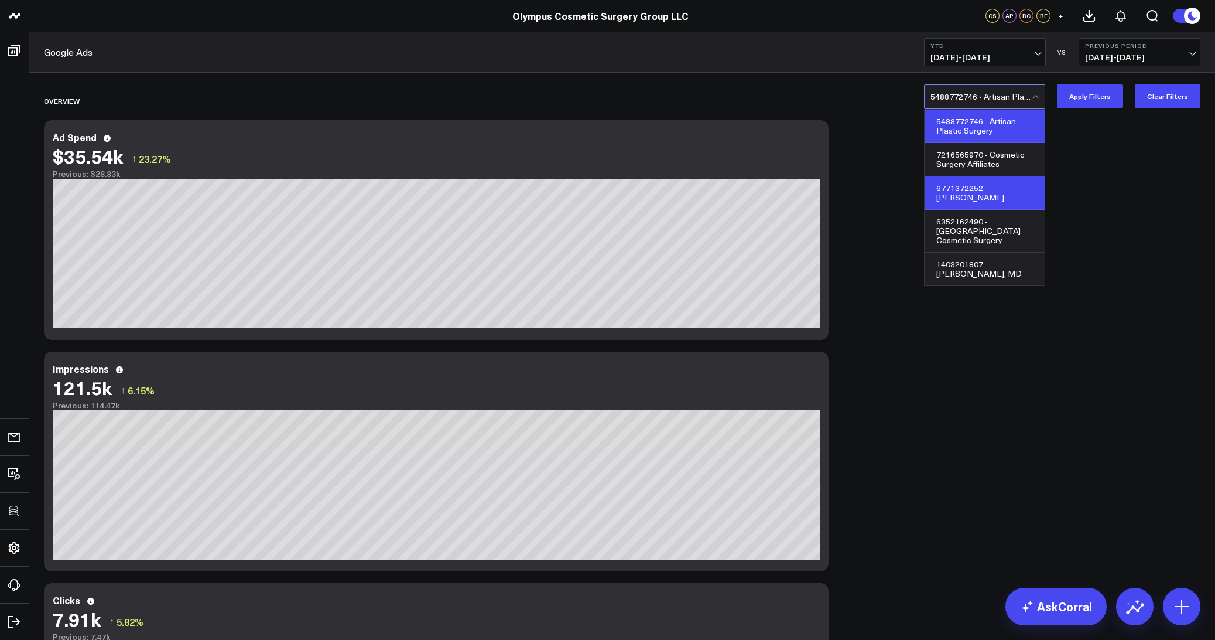
click at [999, 189] on div "6771372252 - Koehler" at bounding box center [985, 192] width 120 height 33
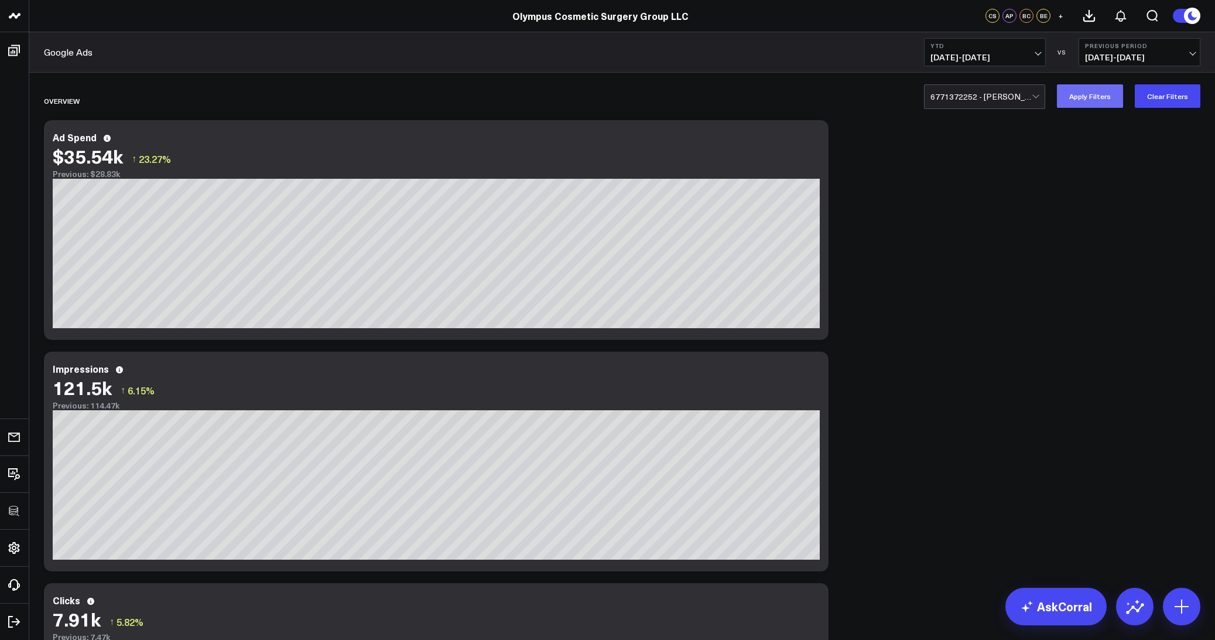
click at [1088, 104] on button "Apply Filters" at bounding box center [1090, 95] width 66 height 23
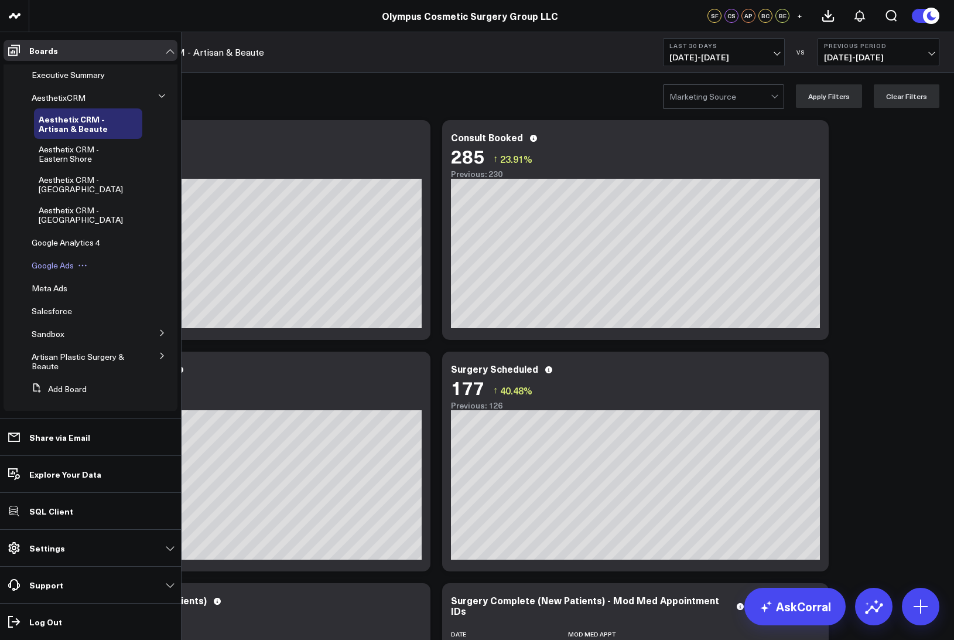
click at [43, 268] on span "Google Ads" at bounding box center [53, 264] width 42 height 11
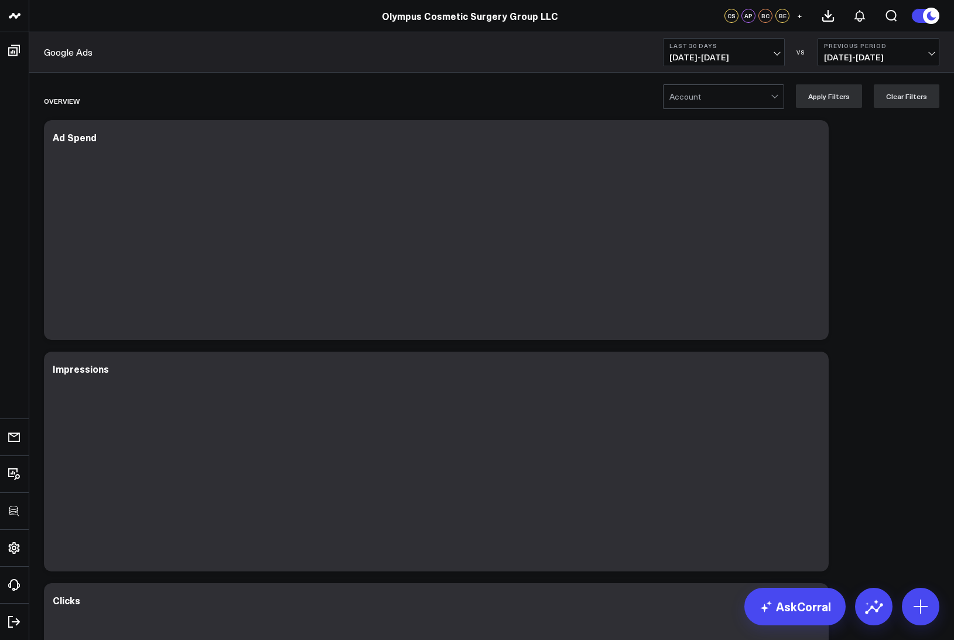
click at [708, 102] on div at bounding box center [719, 96] width 101 height 23
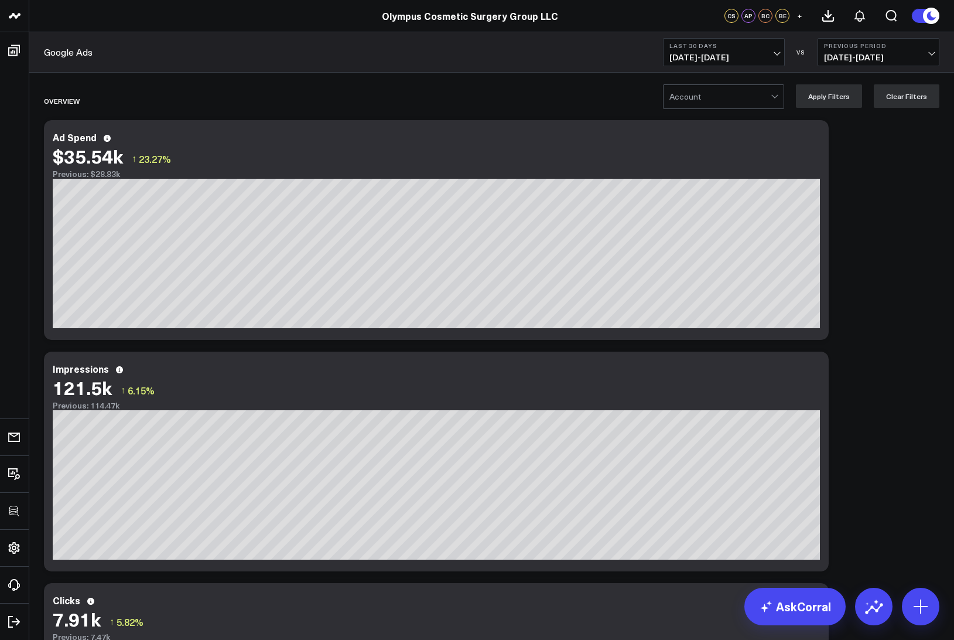
click at [718, 101] on div at bounding box center [719, 96] width 101 height 23
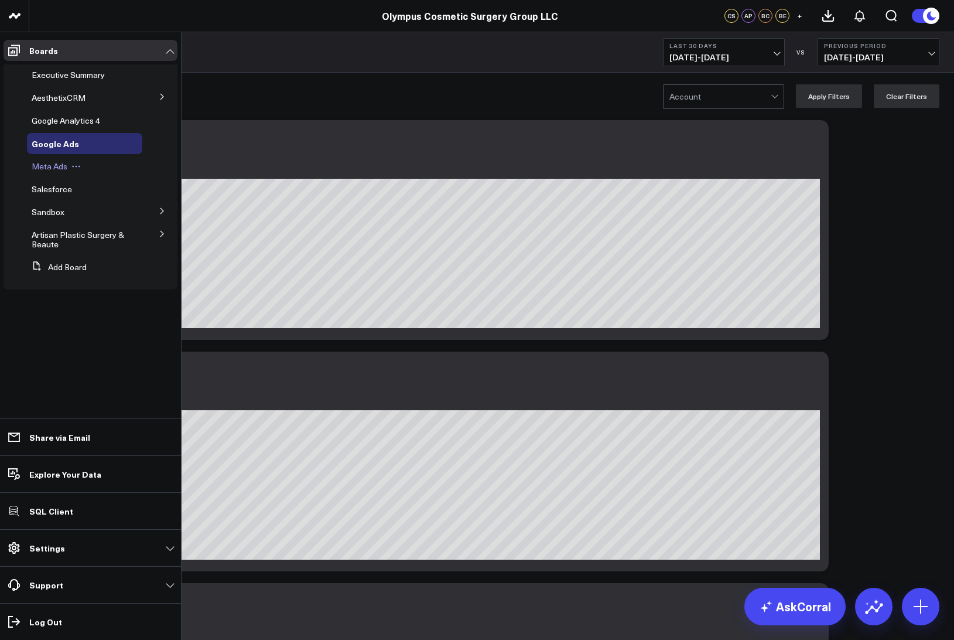
click at [39, 167] on span "Meta Ads" at bounding box center [50, 165] width 36 height 11
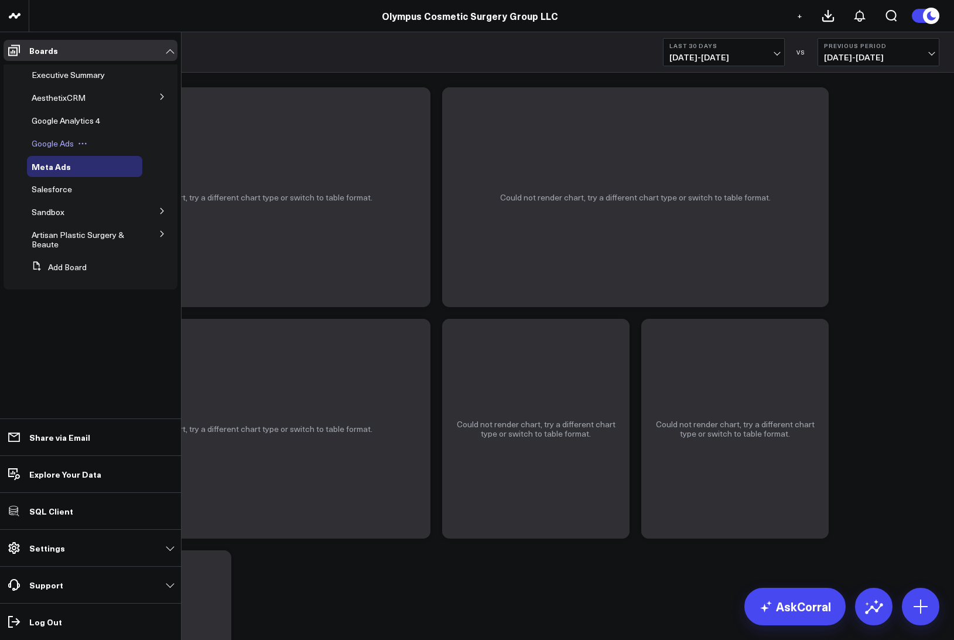
click at [49, 141] on span "Google Ads" at bounding box center [53, 143] width 42 height 11
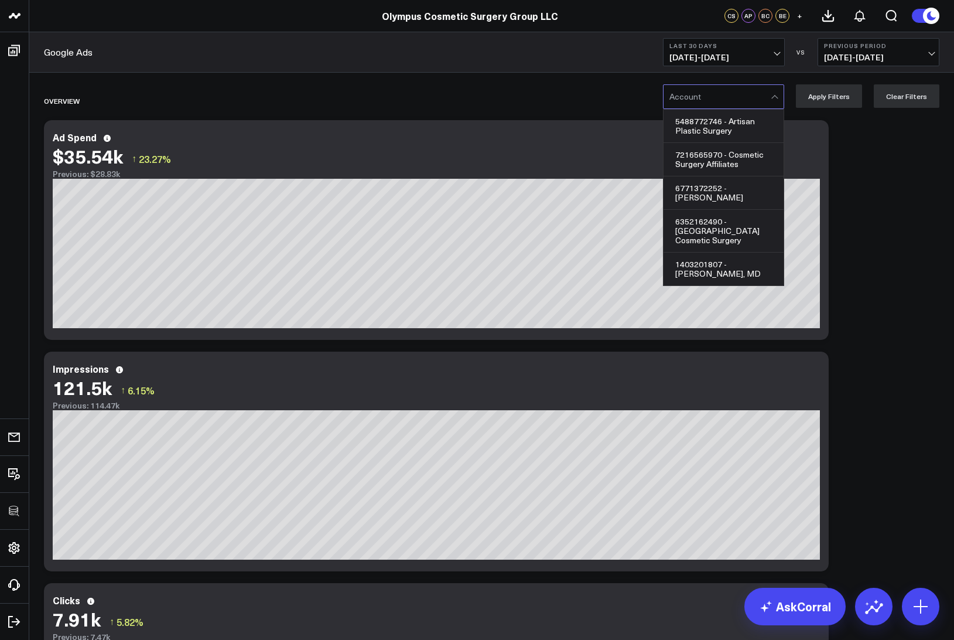
click at [692, 96] on div at bounding box center [719, 96] width 101 height 23
click at [729, 164] on div "7216565970 - Cosmetic Surgery Affiliates" at bounding box center [724, 159] width 120 height 33
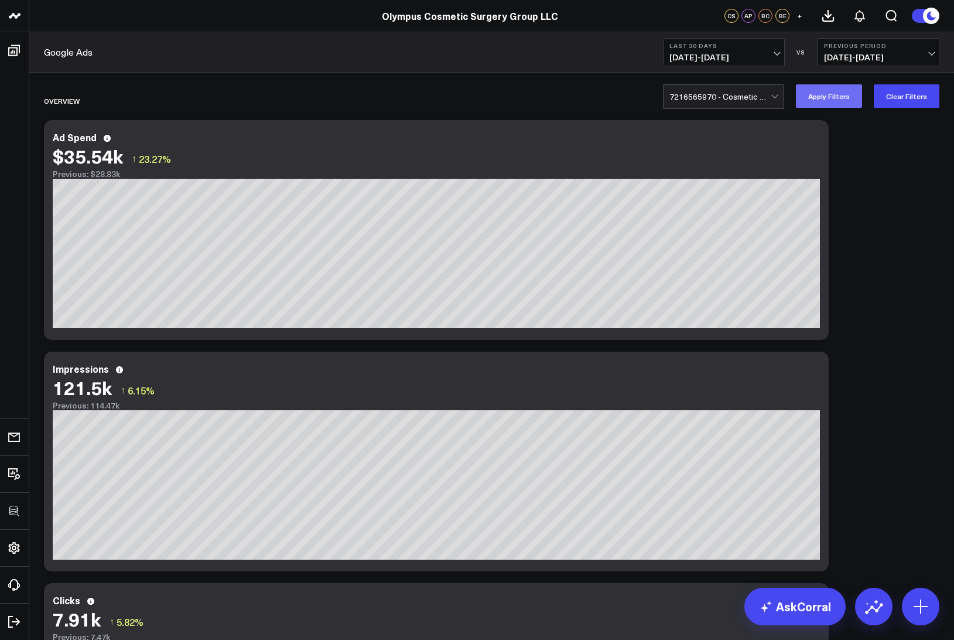
click at [832, 100] on button "Apply Filters" at bounding box center [829, 95] width 66 height 23
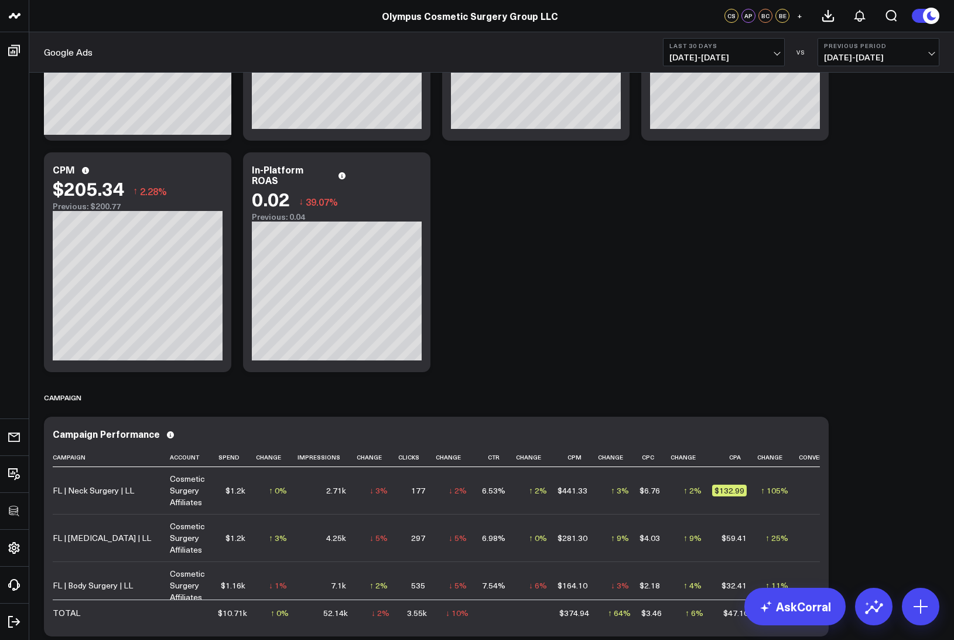
scroll to position [1127, 0]
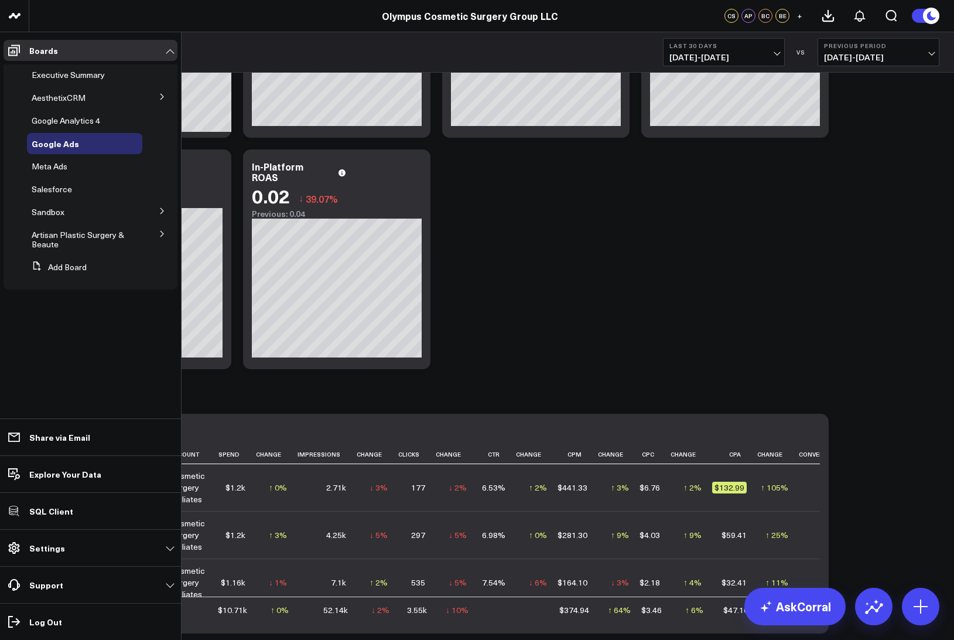
click at [160, 233] on icon at bounding box center [162, 233] width 7 height 7
click at [56, 271] on span "Google Ads Performance" at bounding box center [63, 269] width 49 height 20
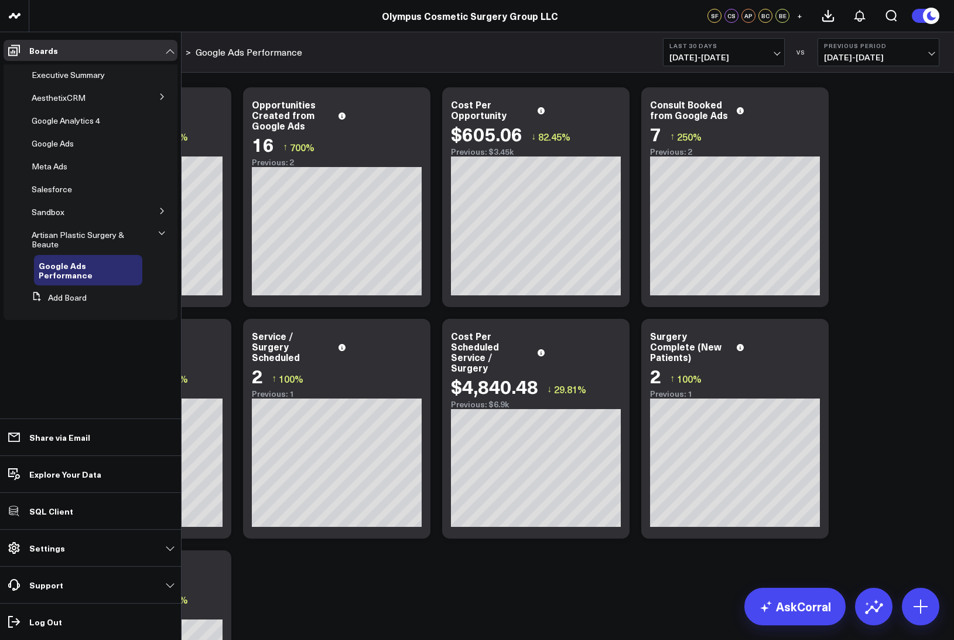
click at [165, 95] on icon at bounding box center [162, 96] width 7 height 7
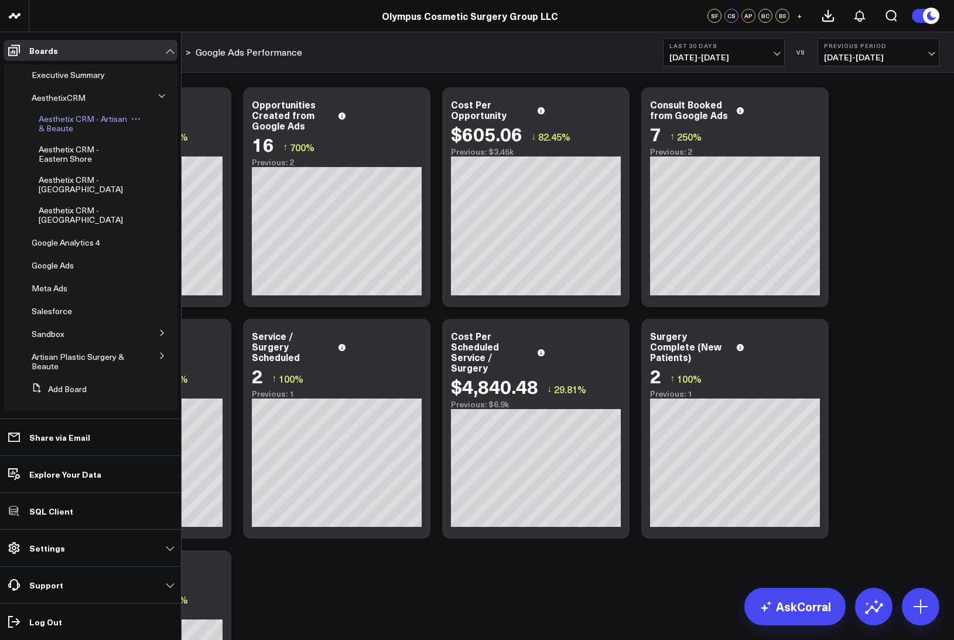
click at [45, 131] on span "Aesthetix CRM - Artisan & Beaute" at bounding box center [83, 123] width 88 height 20
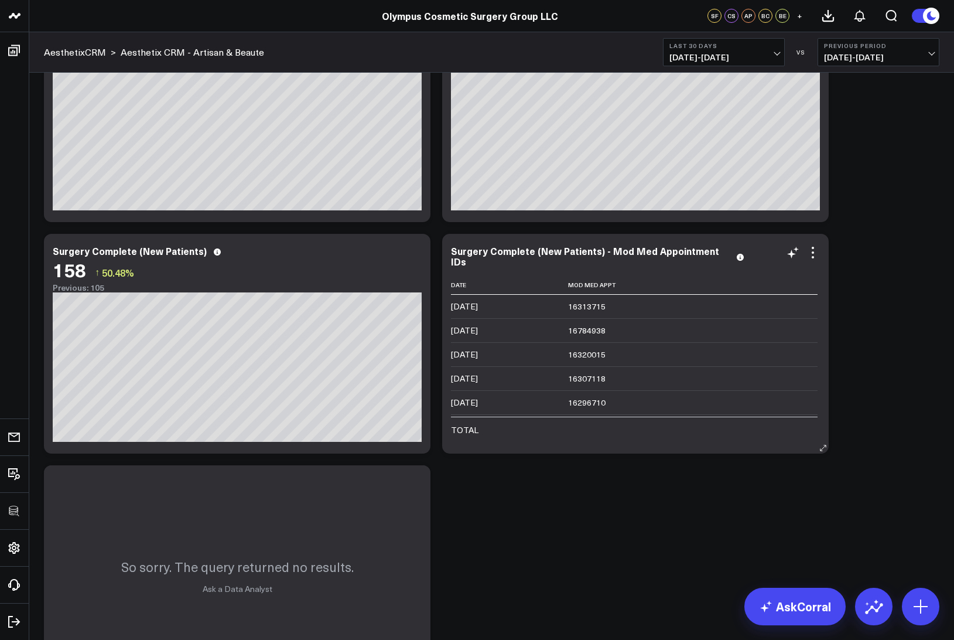
scroll to position [347, 0]
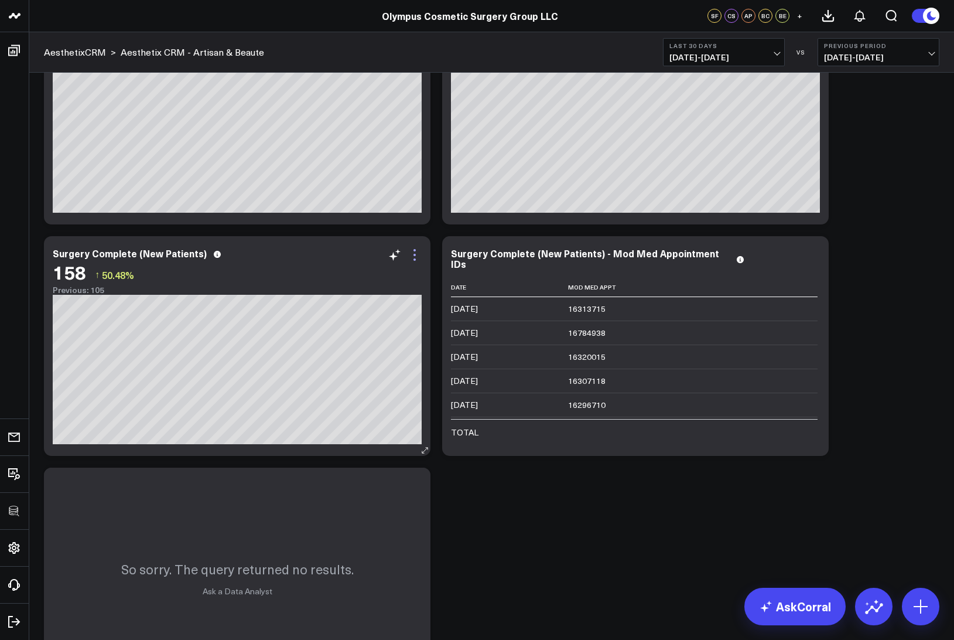
click at [413, 254] on icon at bounding box center [415, 255] width 14 height 14
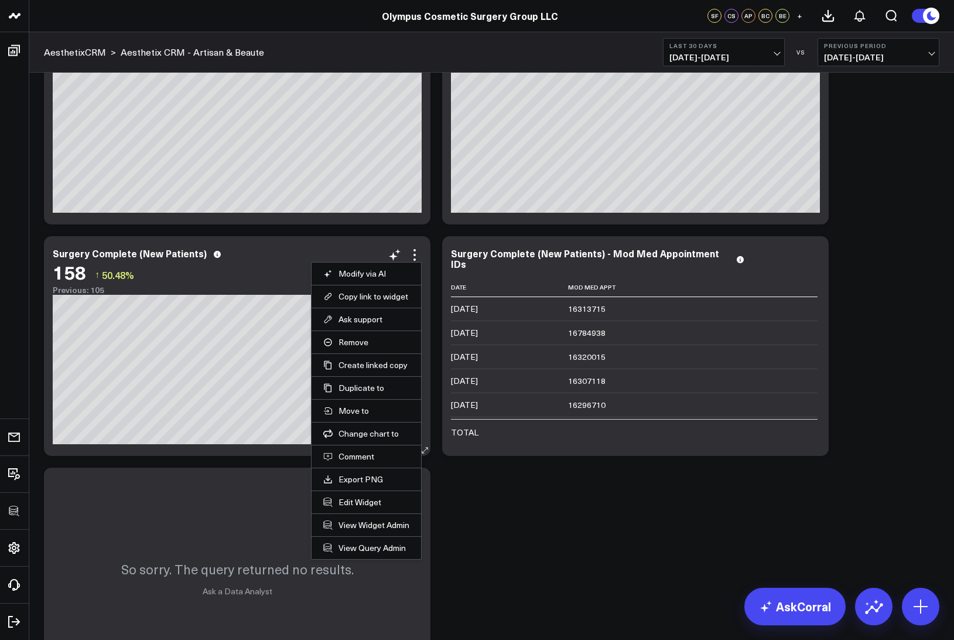
click at [361, 494] on li "Edit Widget" at bounding box center [367, 501] width 110 height 23
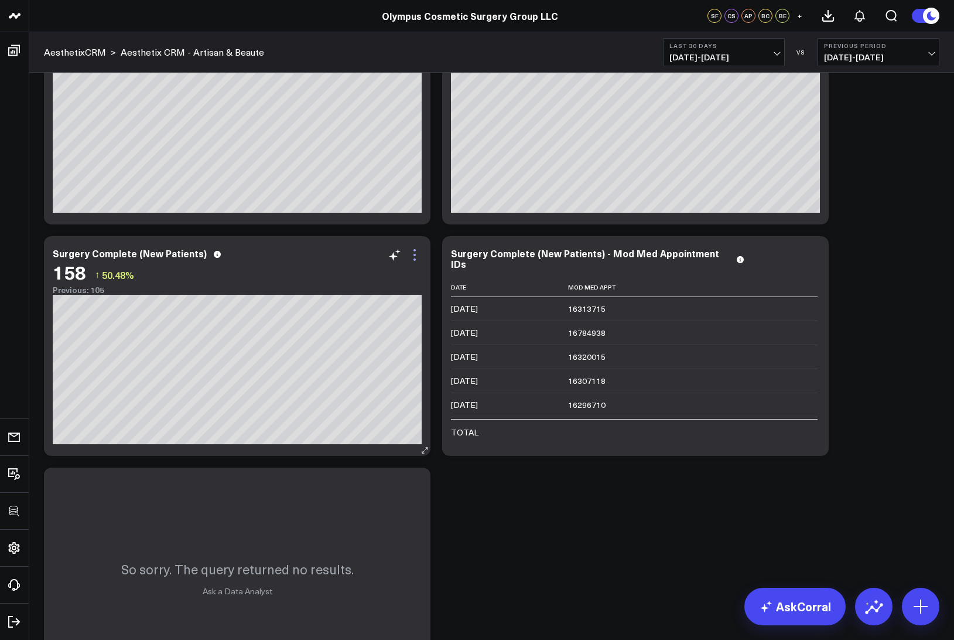
click at [410, 257] on icon at bounding box center [415, 255] width 14 height 14
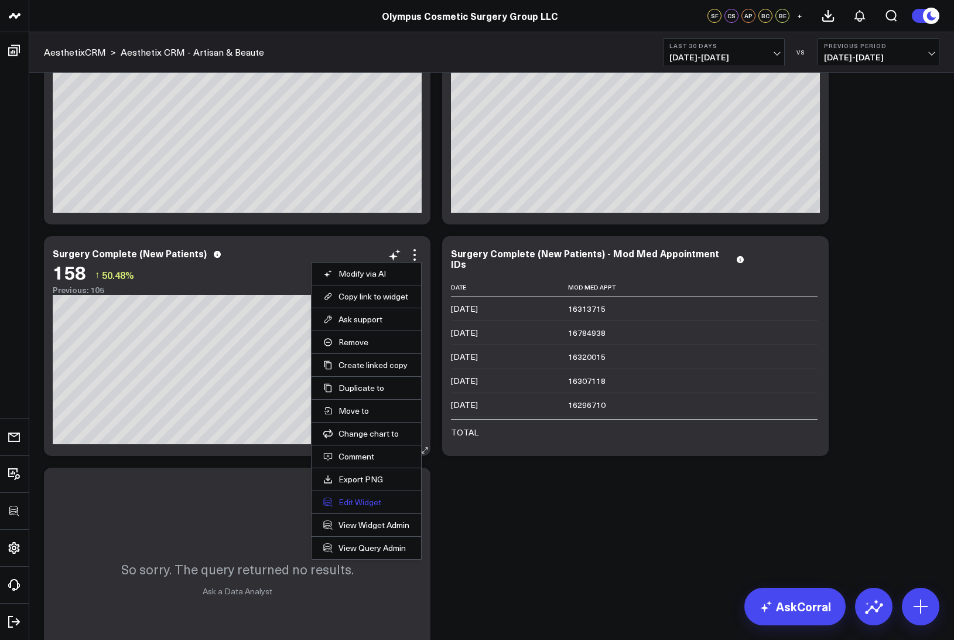
click at [352, 502] on button "Edit Widget" at bounding box center [366, 502] width 86 height 11
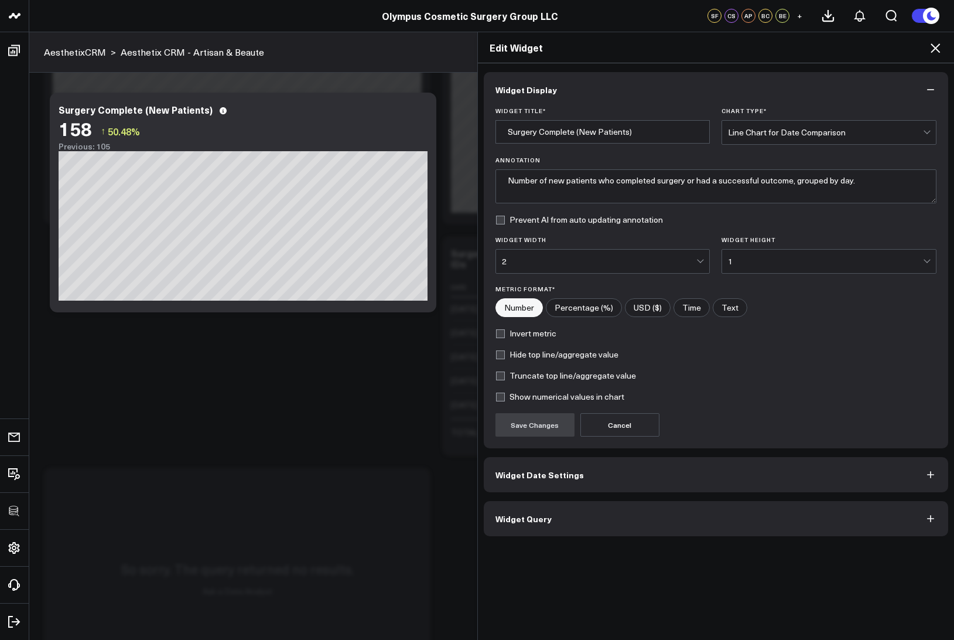
click at [508, 517] on span "Widget Query" at bounding box center [523, 518] width 56 height 9
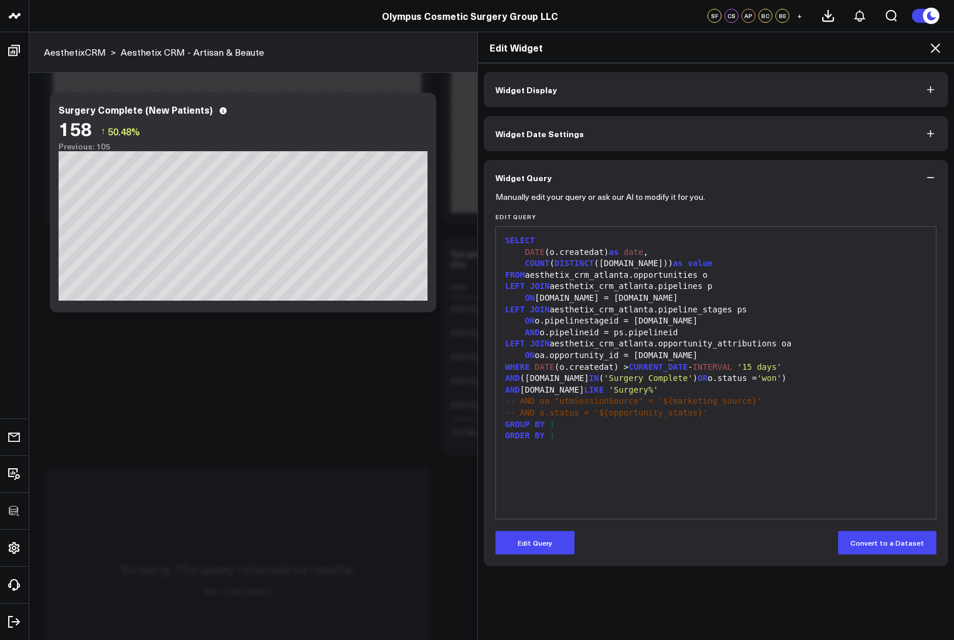
click at [938, 47] on icon at bounding box center [935, 48] width 14 height 14
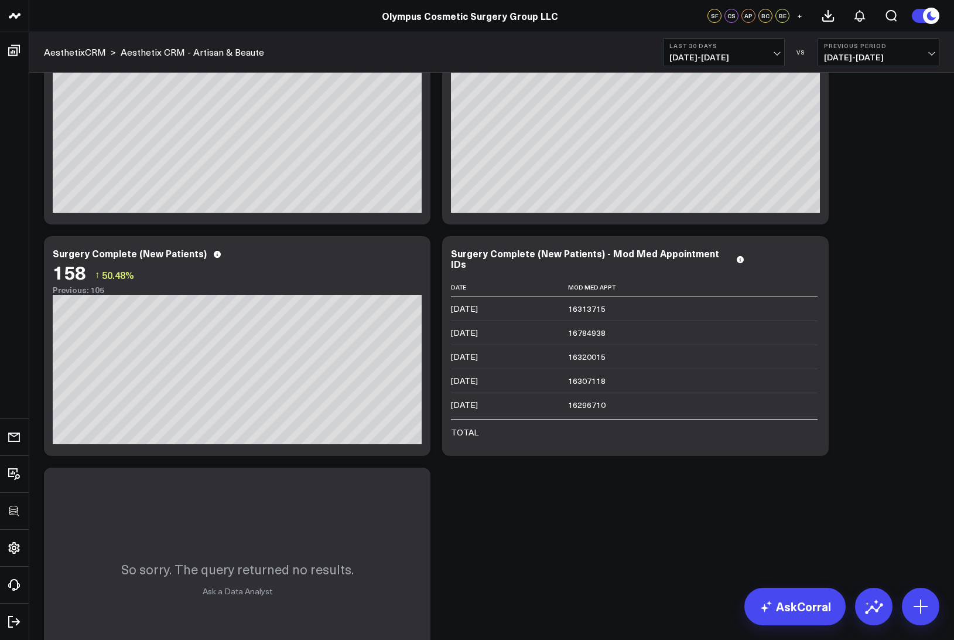
click at [750, 56] on span "08/11/25 - 09/09/25" at bounding box center [723, 57] width 109 height 9
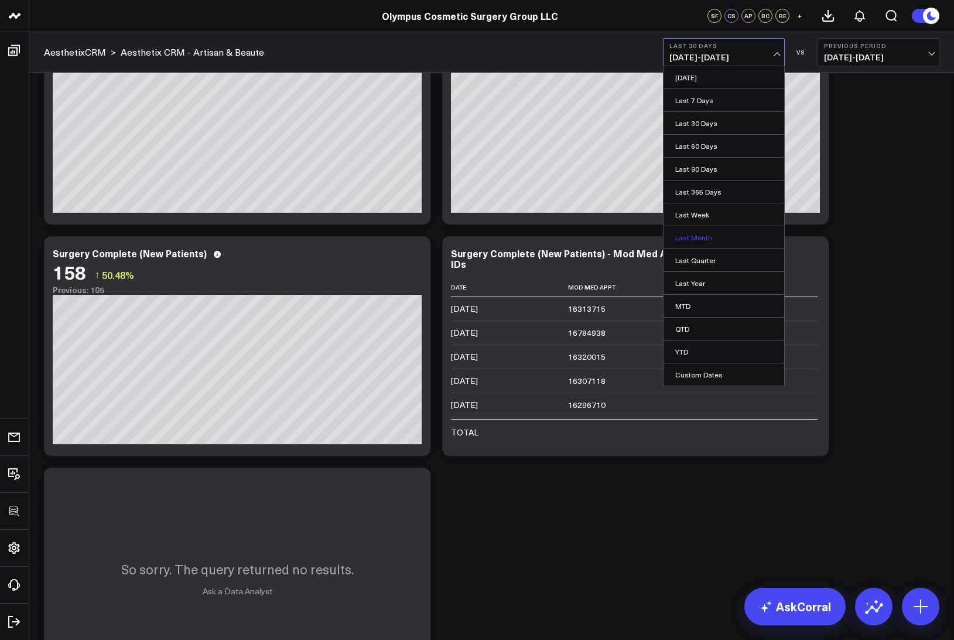
click at [689, 237] on link "Last Month" at bounding box center [724, 237] width 121 height 22
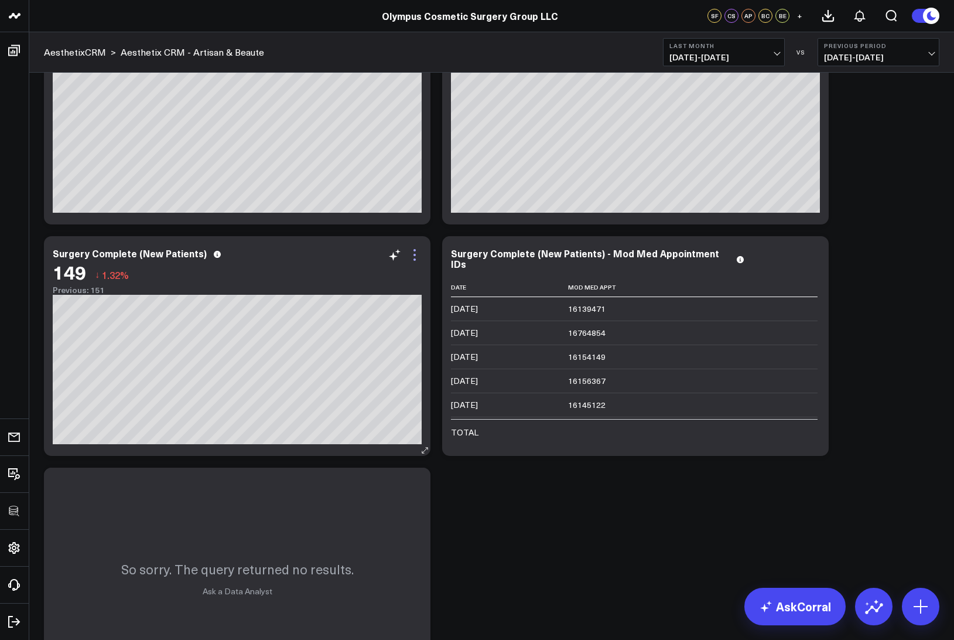
click at [416, 251] on icon at bounding box center [415, 255] width 14 height 14
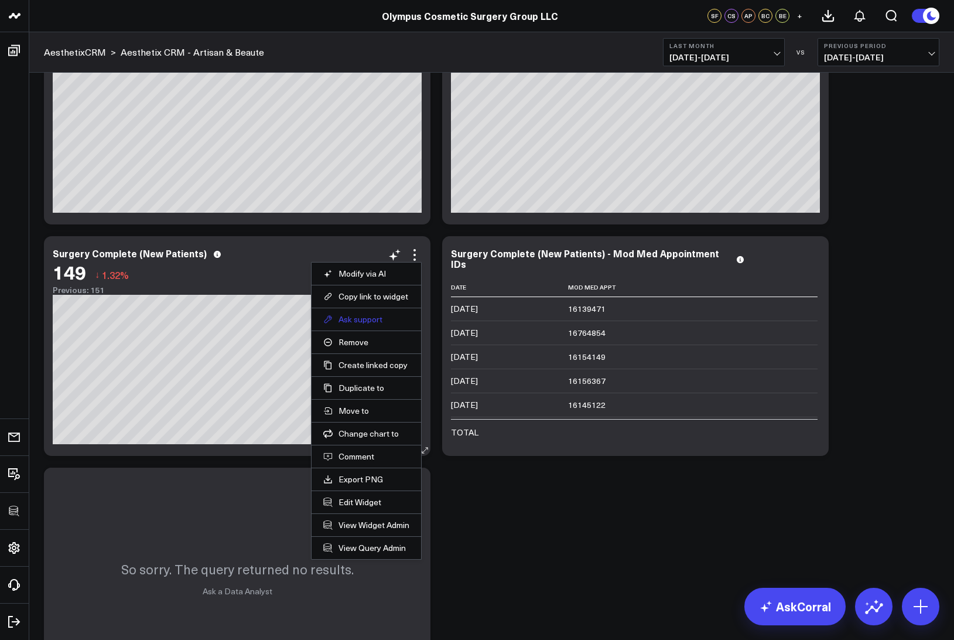
click at [368, 317] on button "Ask support" at bounding box center [366, 319] width 86 height 11
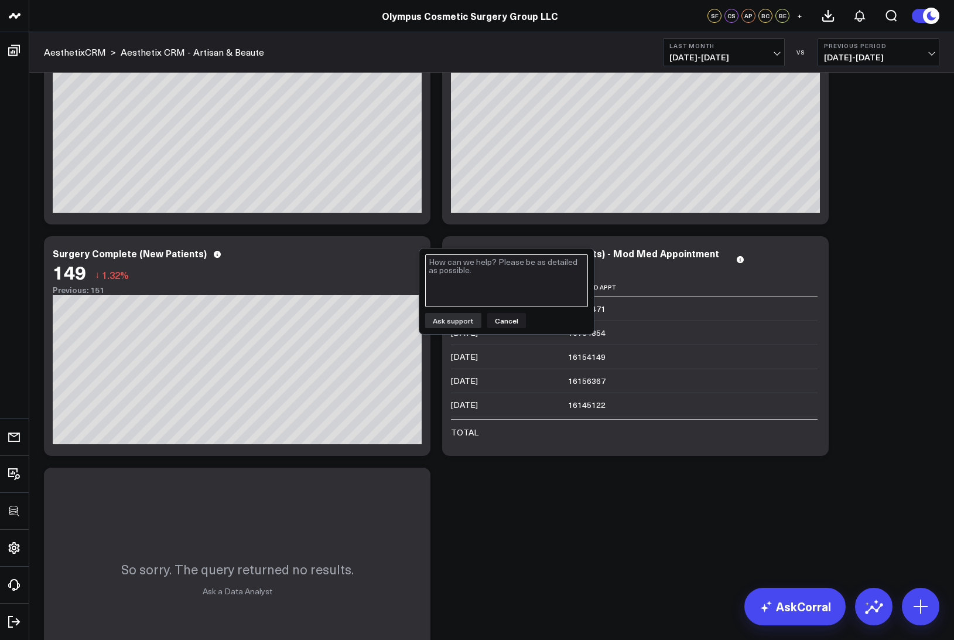
click at [457, 276] on textarea at bounding box center [506, 280] width 163 height 53
type textarea "Aug 2025 should be closer to 20-30"
click at [463, 324] on button "Ask support" at bounding box center [453, 320] width 56 height 15
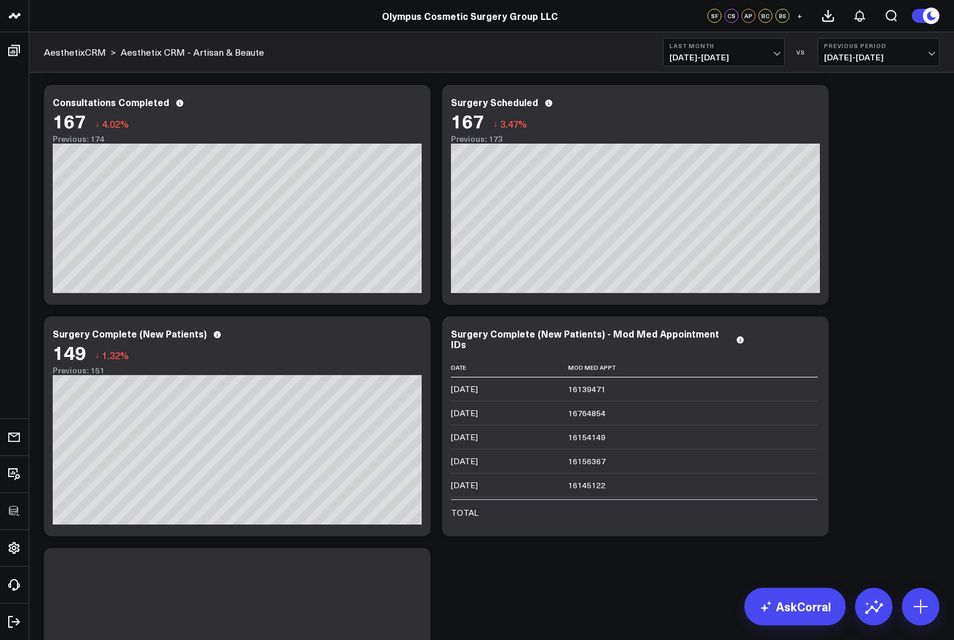
scroll to position [245, 0]
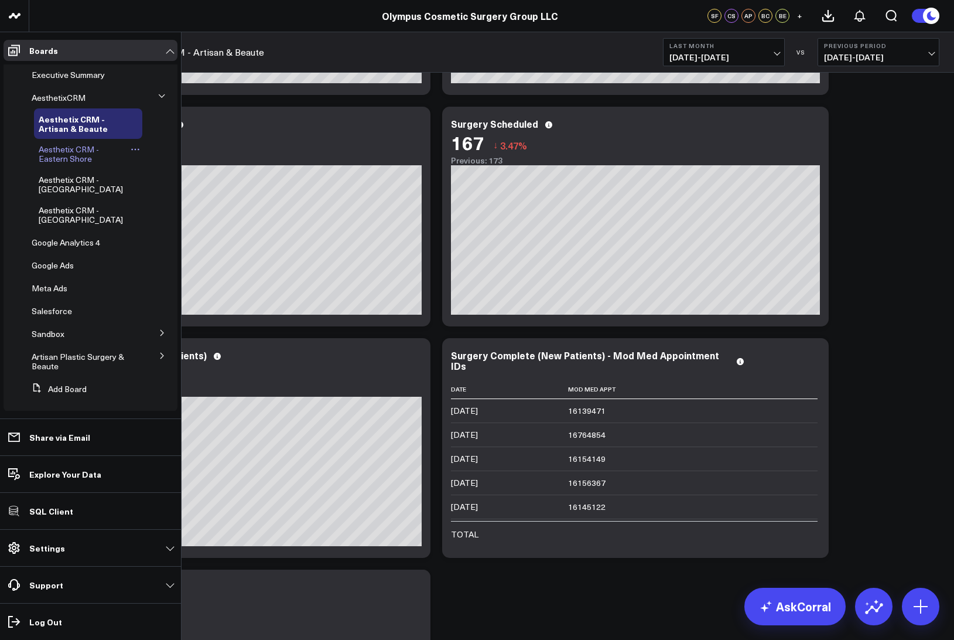
click at [57, 152] on span "Aesthetix CRM - Eastern Shore" at bounding box center [69, 153] width 60 height 20
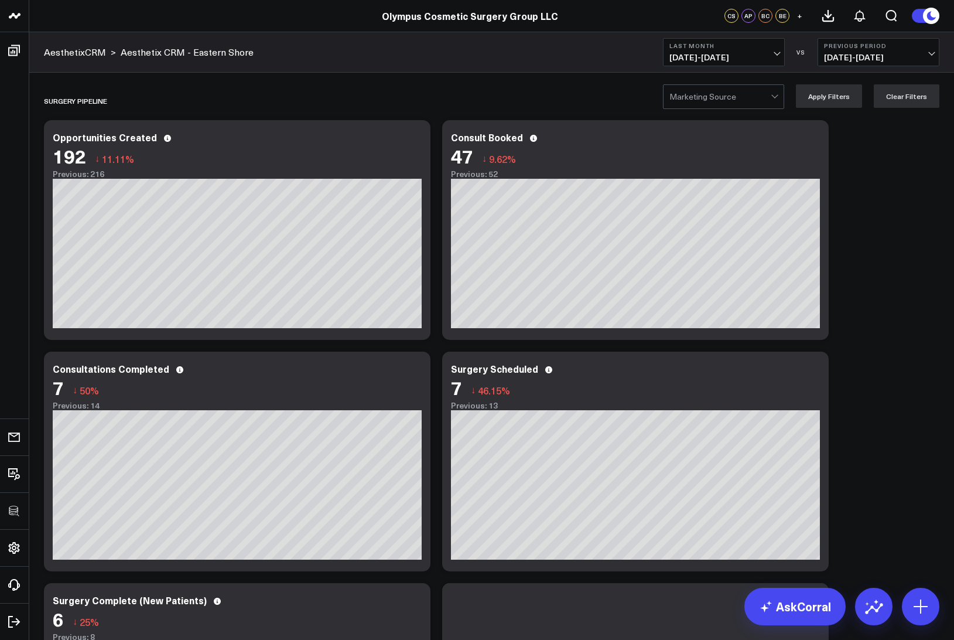
click at [716, 56] on span "08/01/25 - 08/31/25" at bounding box center [723, 57] width 109 height 9
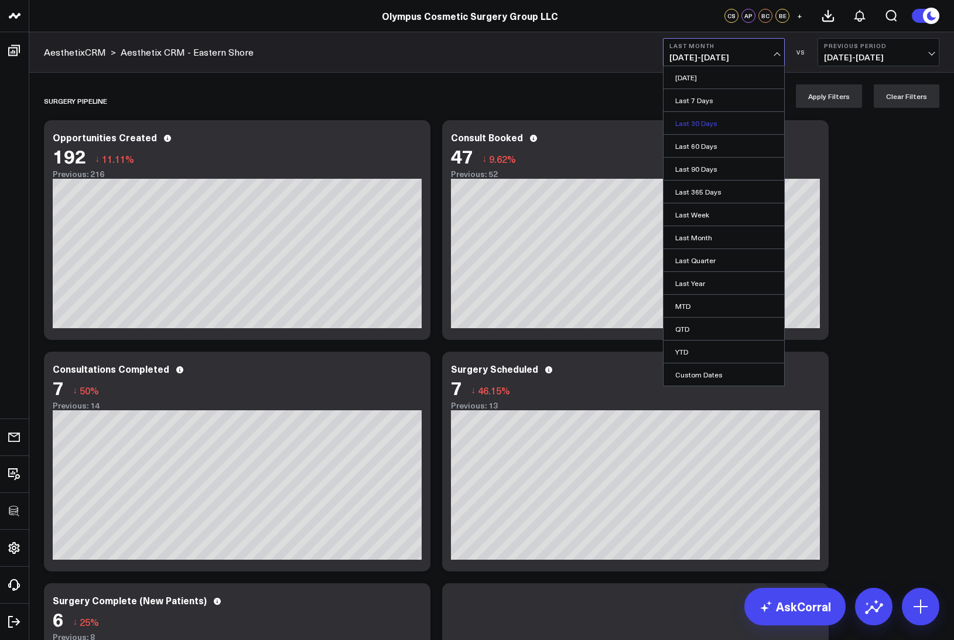
click at [702, 121] on link "Last 30 Days" at bounding box center [724, 123] width 121 height 22
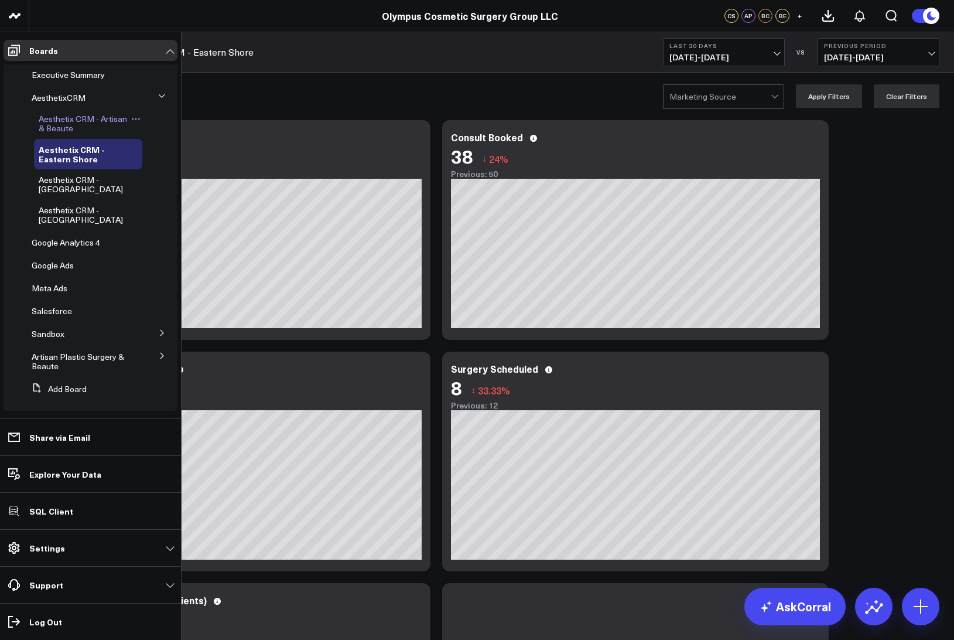
click at [61, 126] on span "Aesthetix CRM - Artisan & Beaute" at bounding box center [83, 123] width 88 height 20
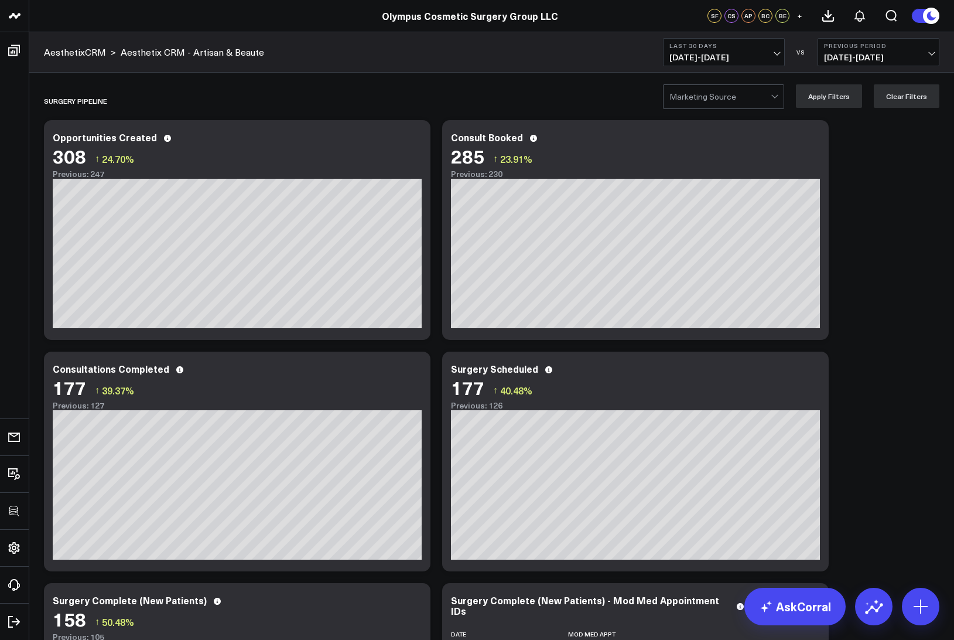
click at [812, 138] on icon at bounding box center [813, 139] width 2 height 2
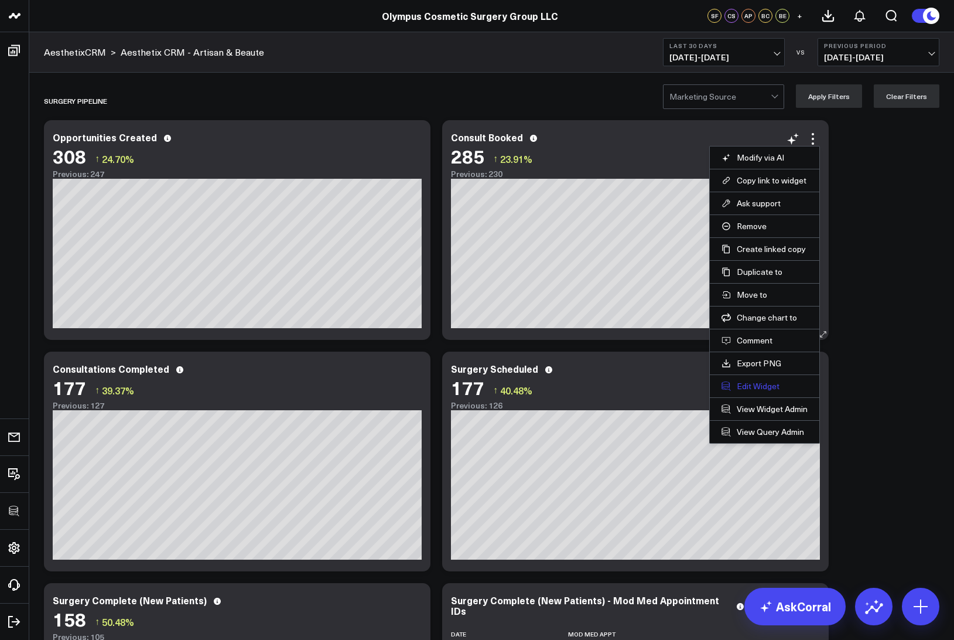
click at [760, 389] on button "Edit Widget" at bounding box center [765, 386] width 86 height 11
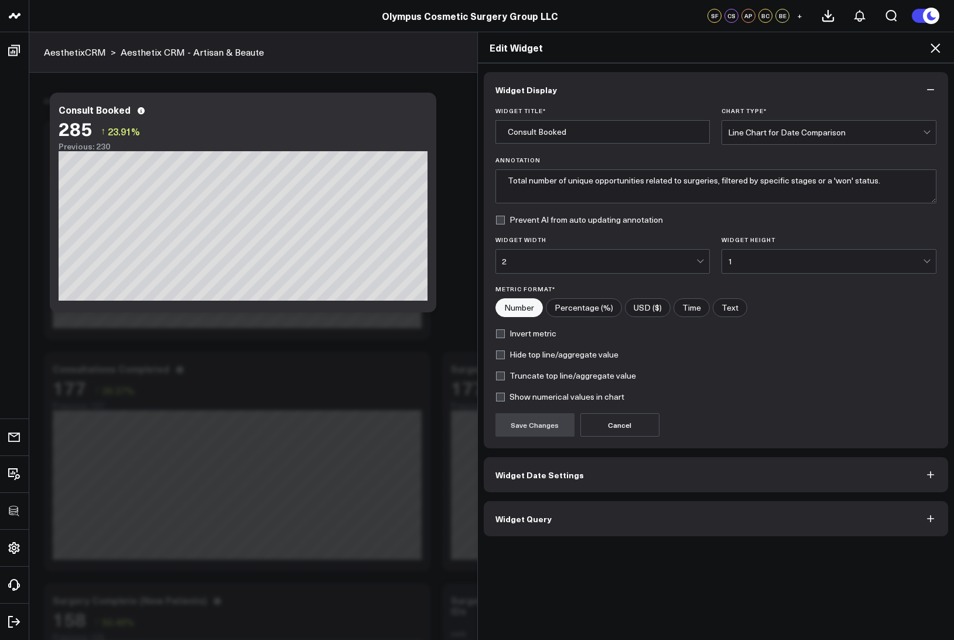
click at [572, 516] on button "Widget Query" at bounding box center [716, 518] width 465 height 35
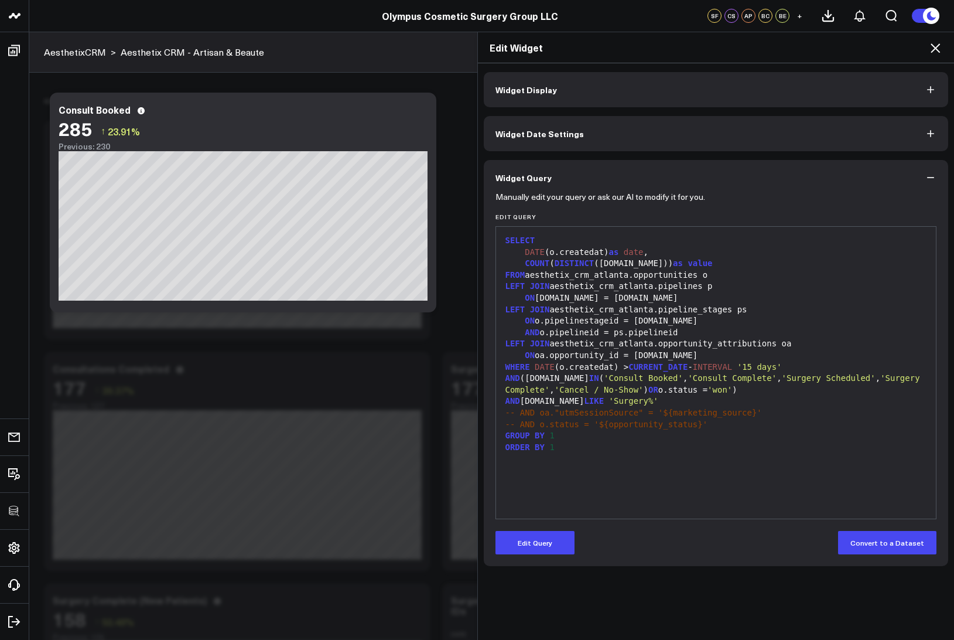
click at [938, 47] on icon at bounding box center [935, 48] width 14 height 14
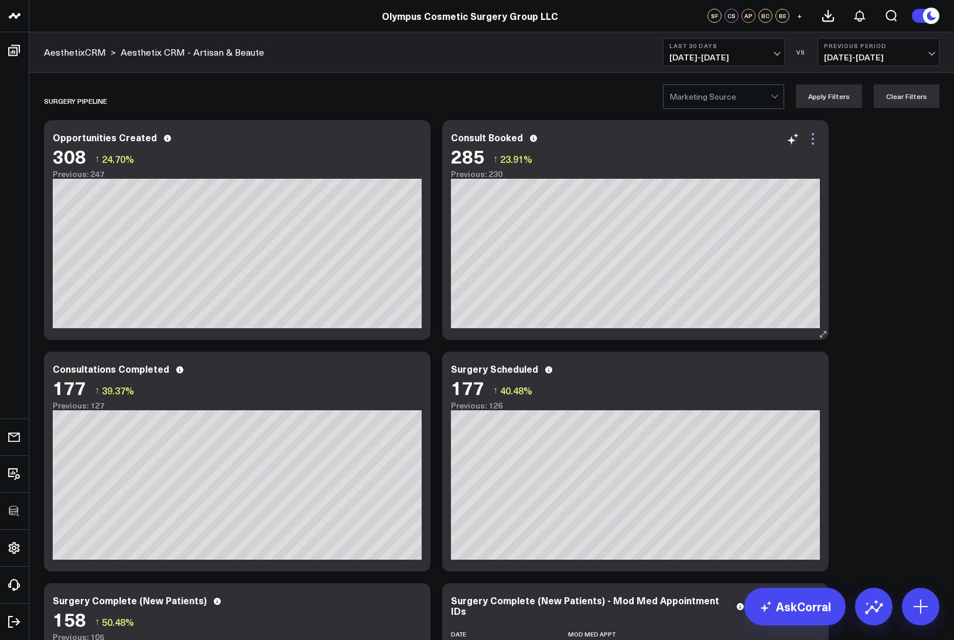
click at [812, 139] on icon at bounding box center [813, 139] width 14 height 14
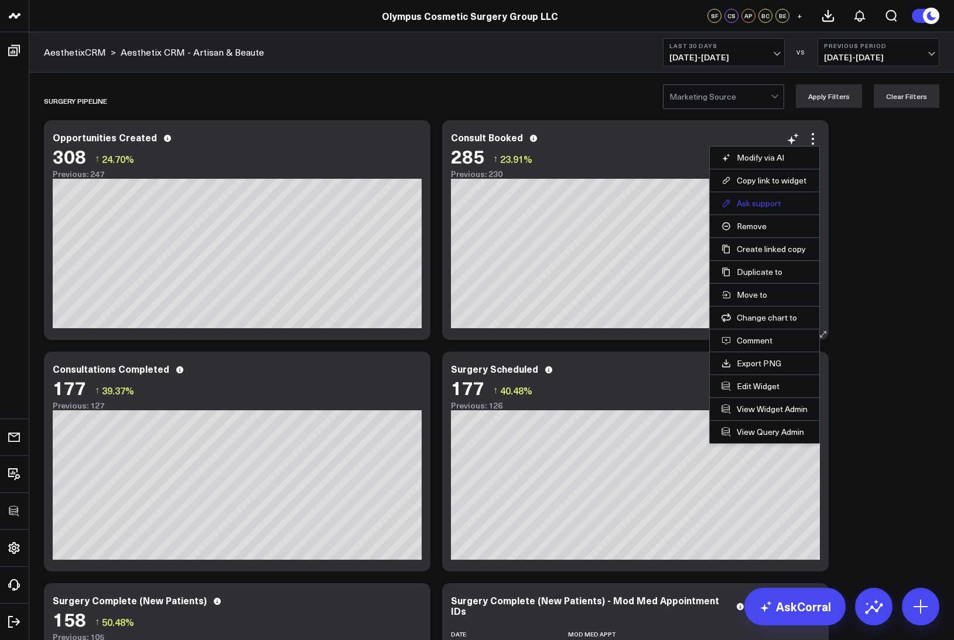
click at [766, 203] on button "Ask support" at bounding box center [765, 203] width 86 height 11
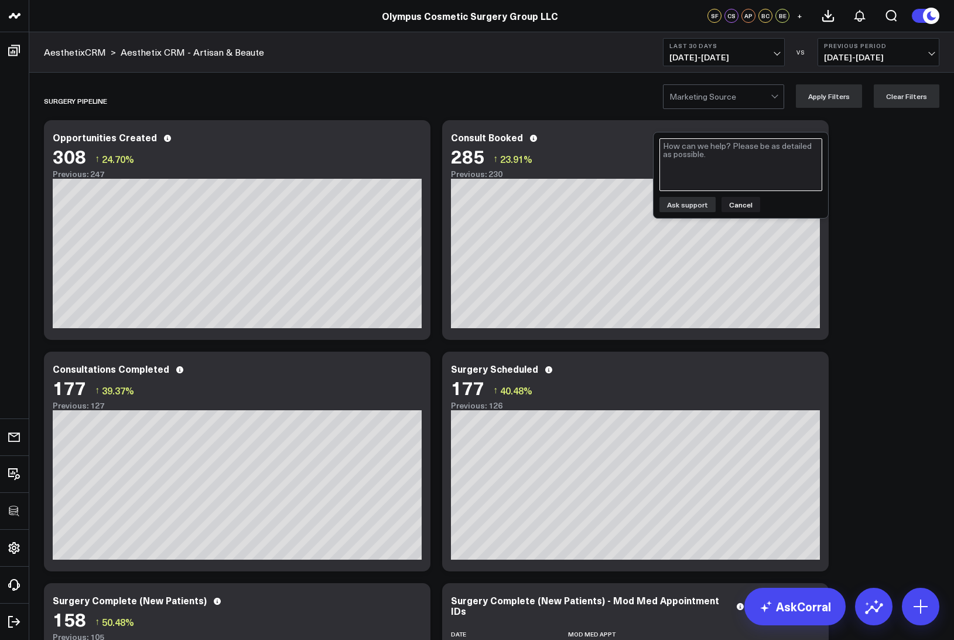
click at [756, 174] on textarea at bounding box center [740, 164] width 163 height 53
type textarea "this should be ~60 consults per month"
click at [683, 208] on button "Ask support" at bounding box center [687, 204] width 56 height 15
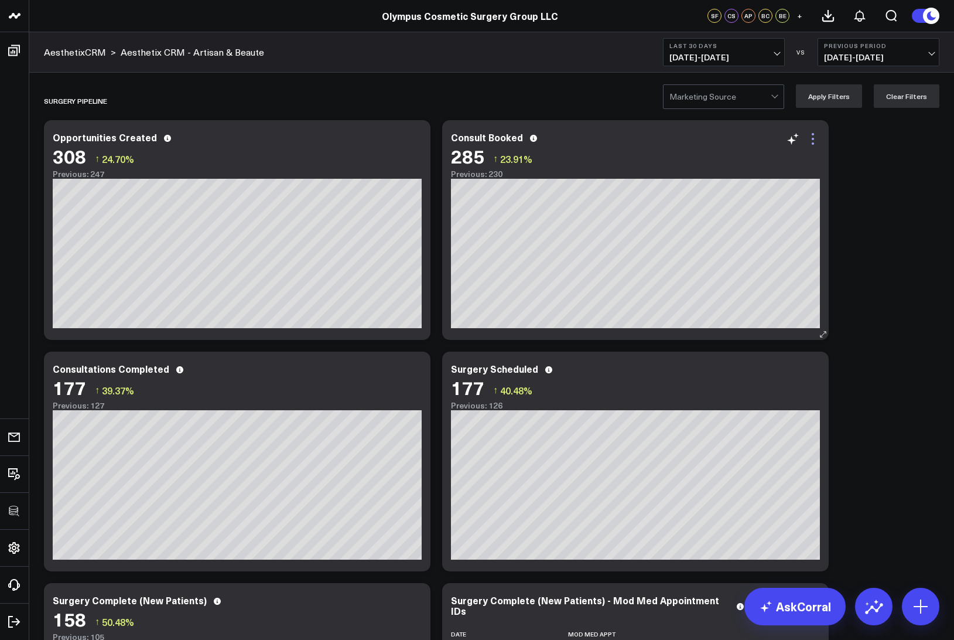
click at [814, 134] on icon at bounding box center [813, 139] width 14 height 14
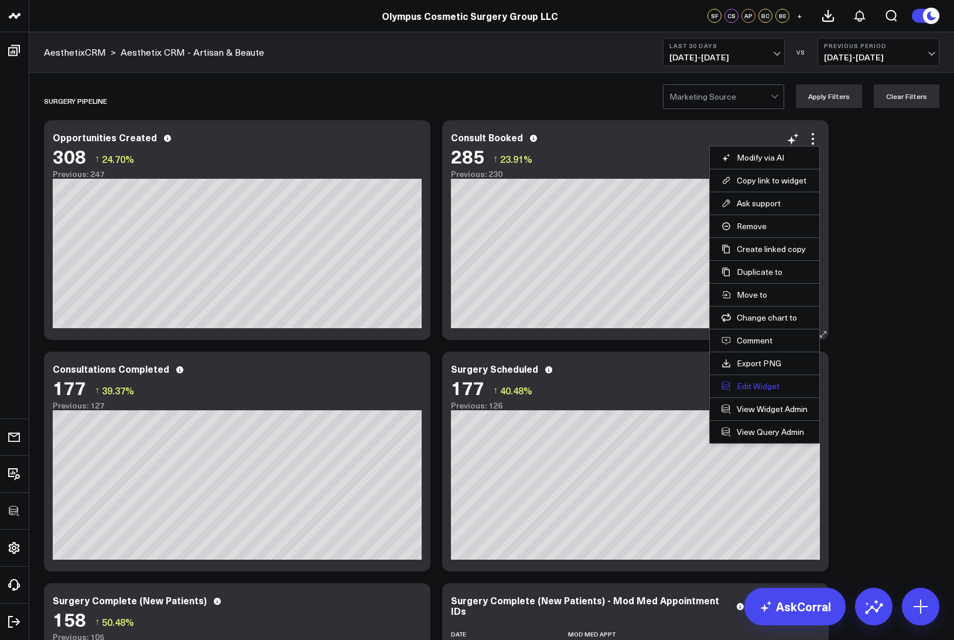
click at [743, 391] on button "Edit Widget" at bounding box center [765, 386] width 86 height 11
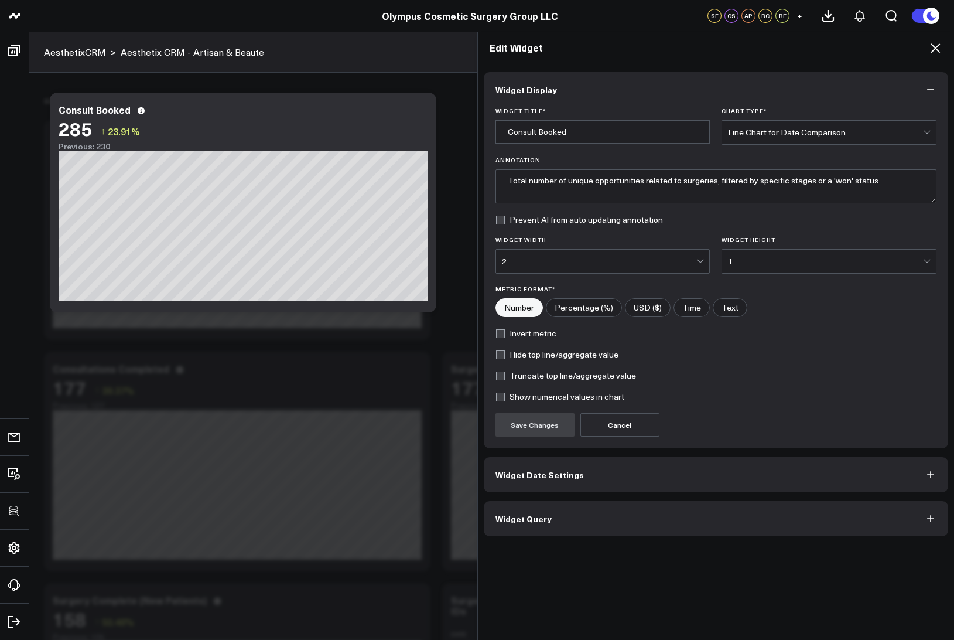
click at [547, 510] on button "Widget Query" at bounding box center [716, 518] width 465 height 35
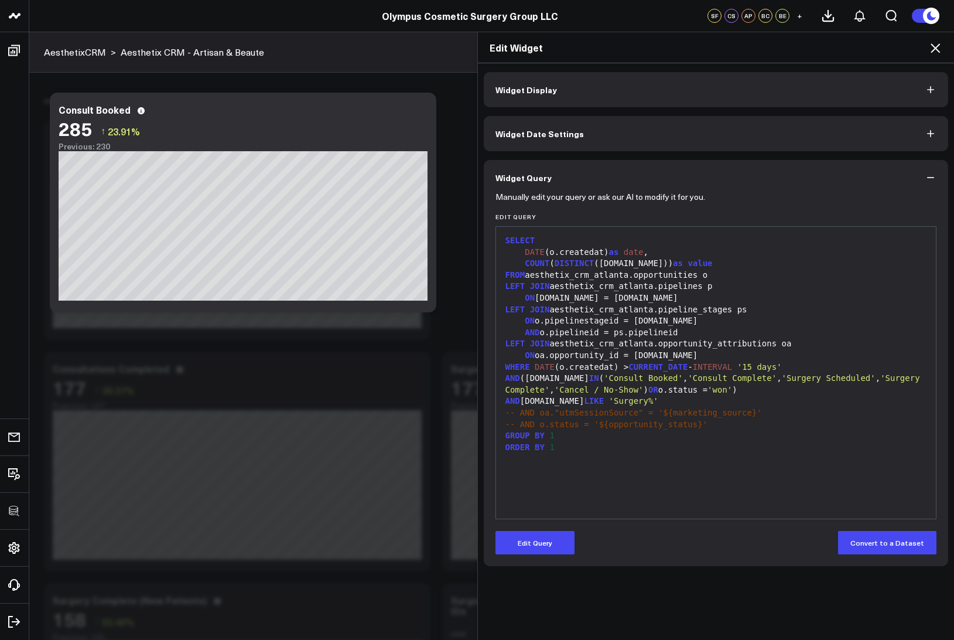
click at [937, 48] on icon at bounding box center [935, 48] width 14 height 14
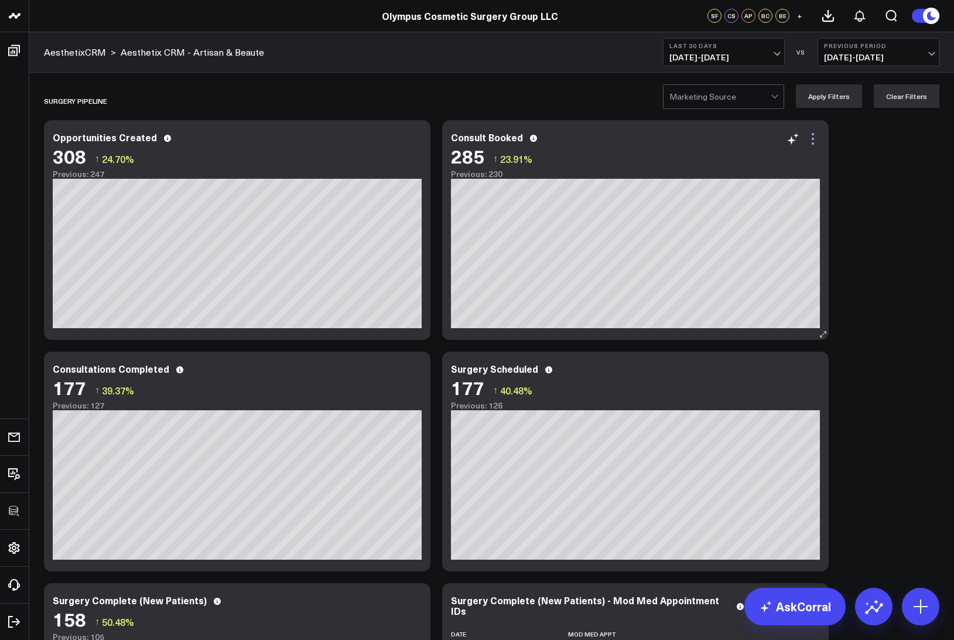
click at [814, 142] on icon at bounding box center [813, 139] width 14 height 14
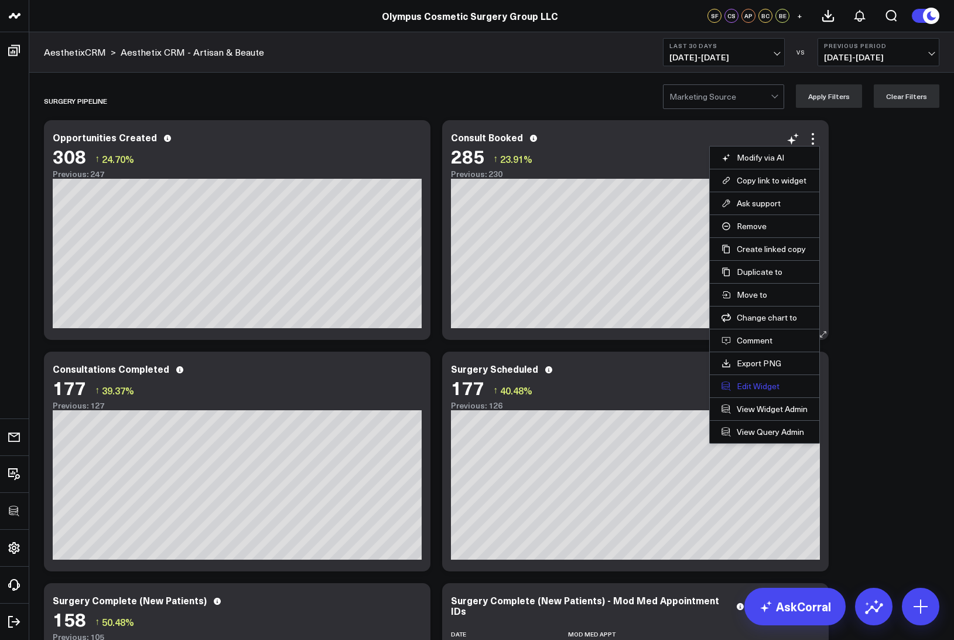
click at [758, 385] on button "Edit Widget" at bounding box center [765, 386] width 86 height 11
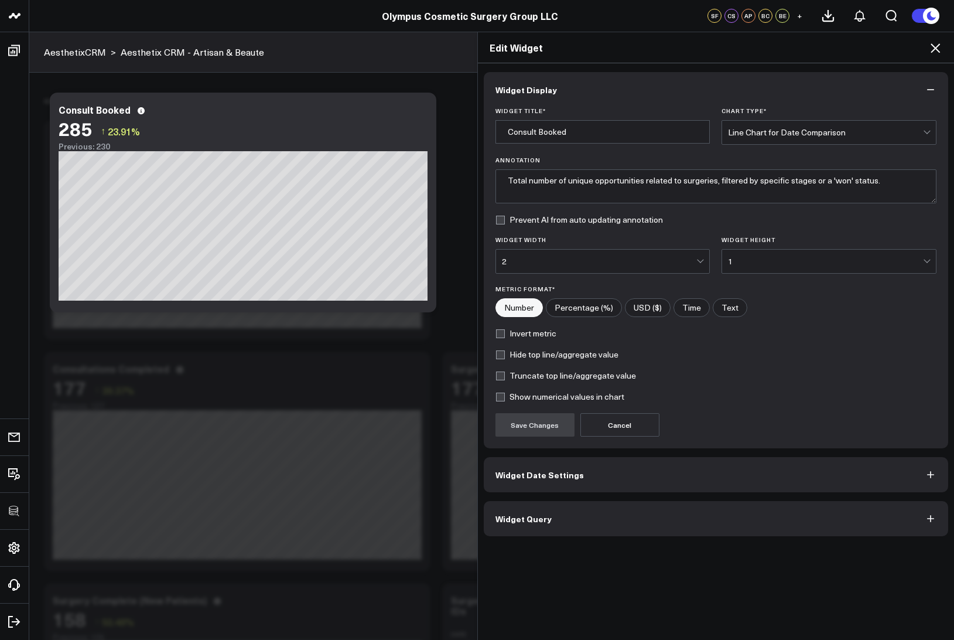
click at [549, 525] on button "Widget Query" at bounding box center [716, 518] width 465 height 35
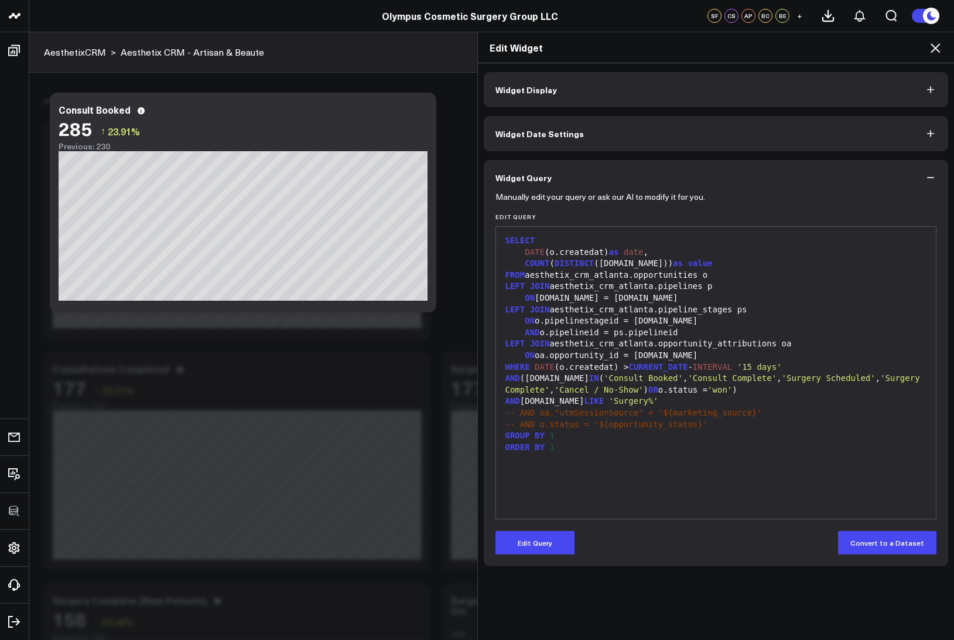
click at [937, 45] on icon at bounding box center [935, 48] width 14 height 14
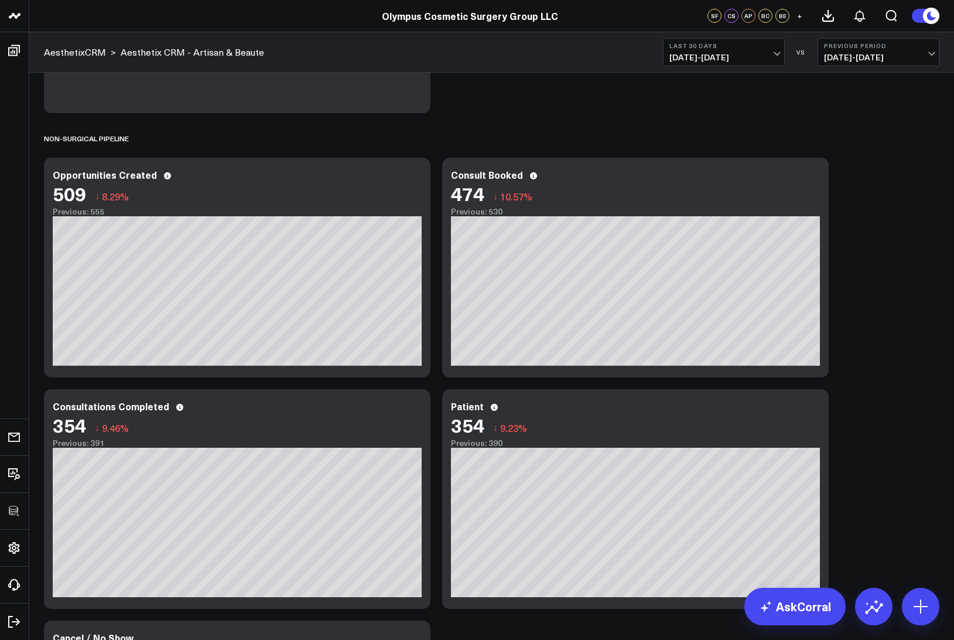
scroll to position [922, 0]
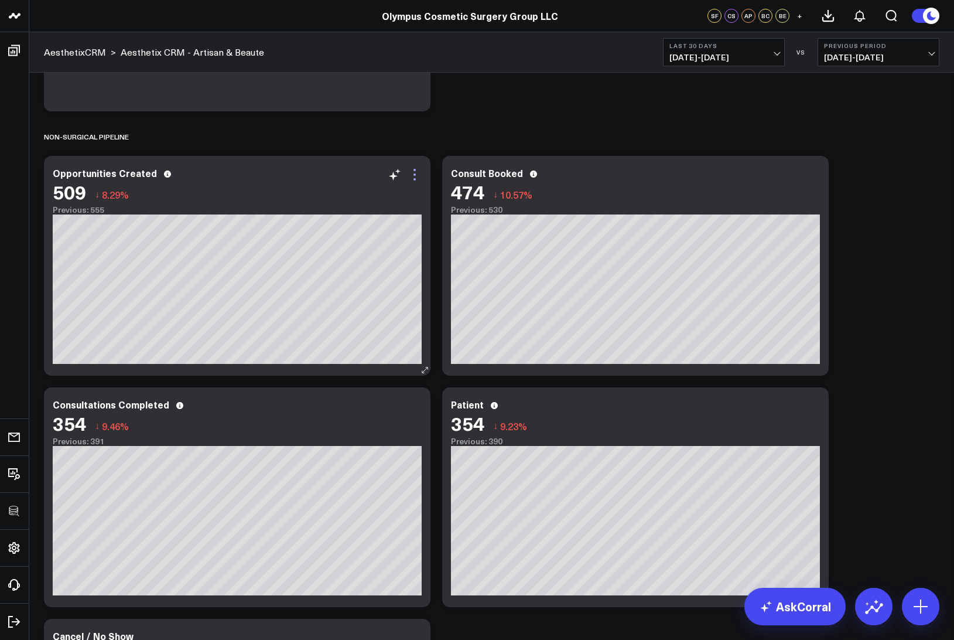
click at [415, 179] on icon at bounding box center [415, 179] width 2 height 2
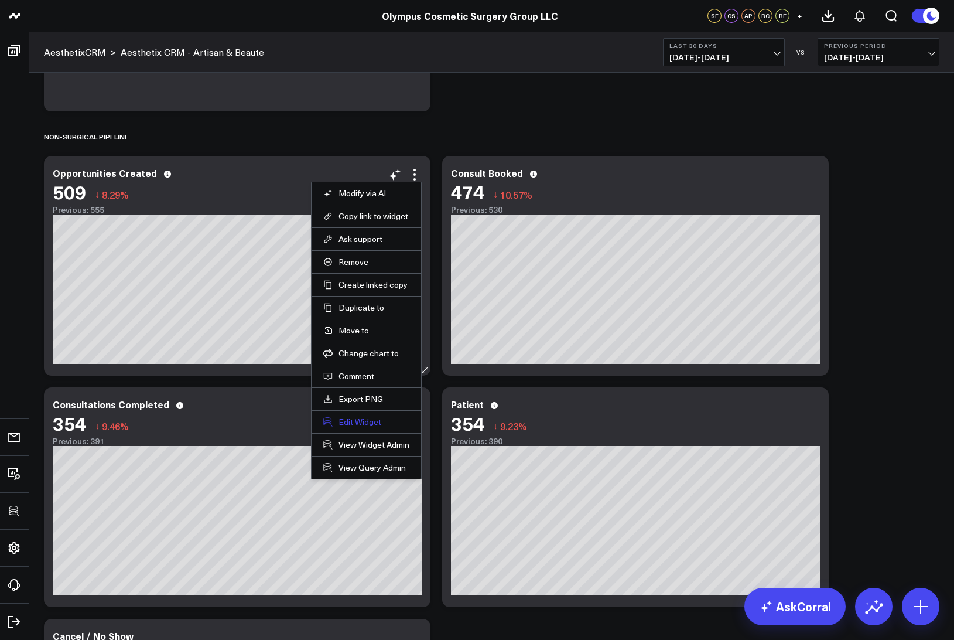
click at [355, 423] on button "Edit Widget" at bounding box center [366, 421] width 86 height 11
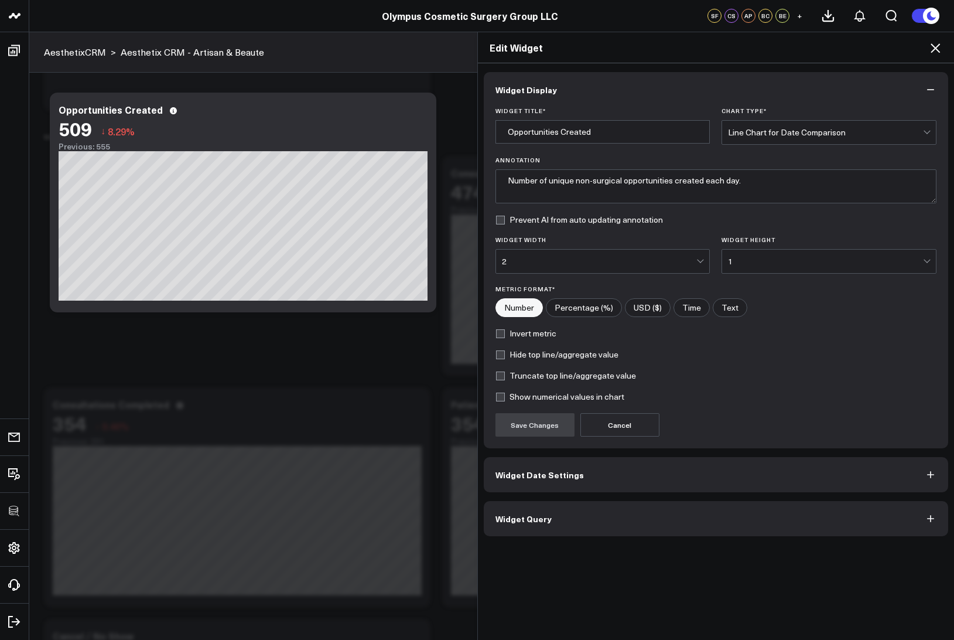
click at [541, 522] on span "Widget Query" at bounding box center [523, 518] width 56 height 9
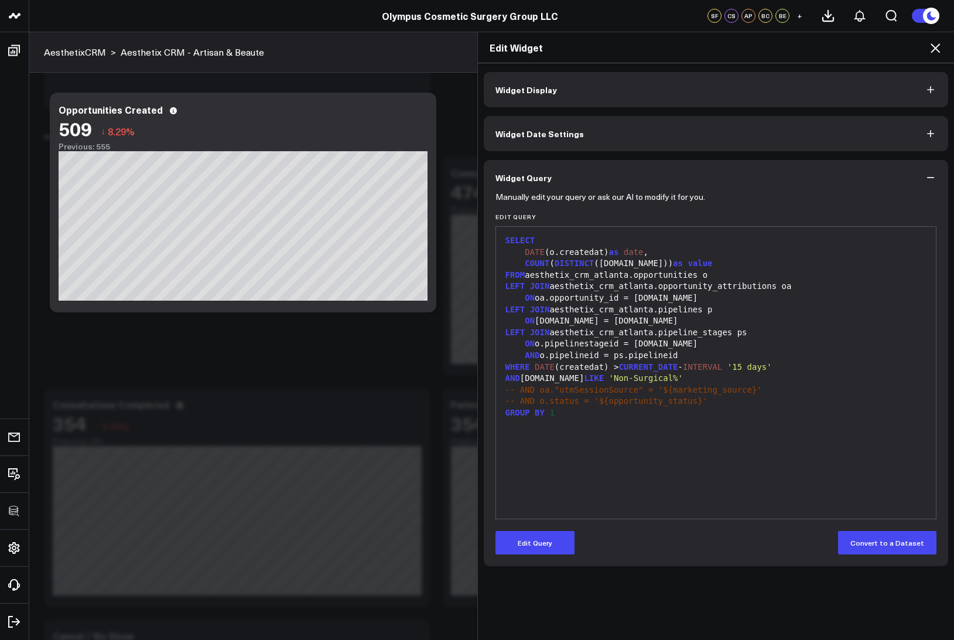
click at [940, 46] on icon at bounding box center [935, 48] width 14 height 14
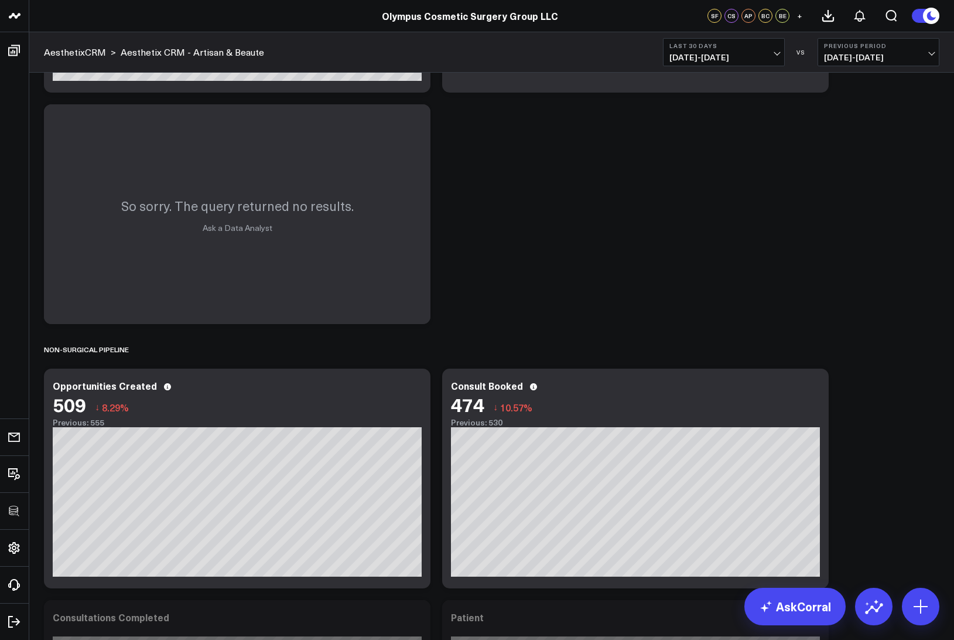
scroll to position [739, 0]
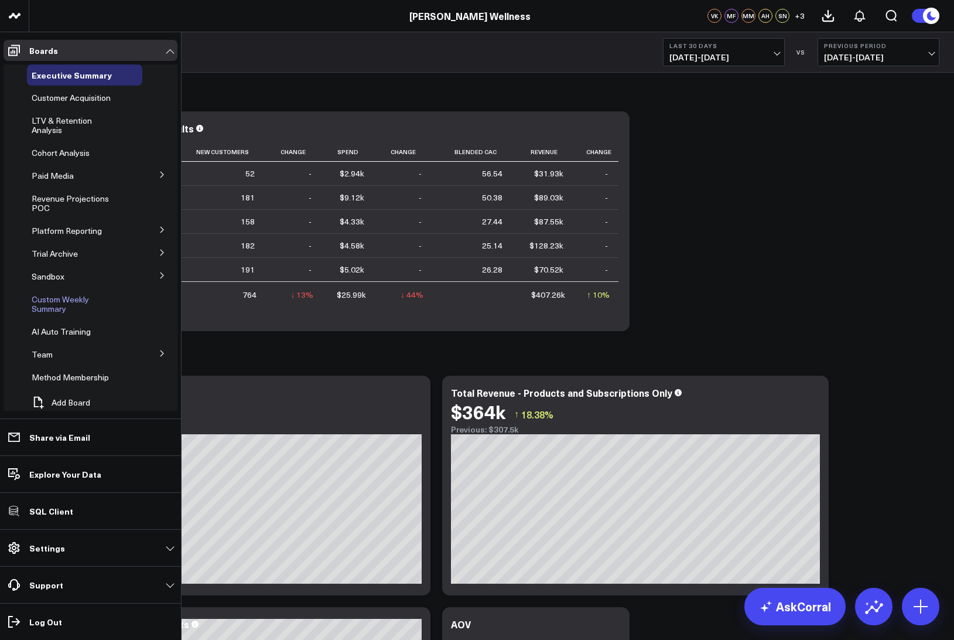
scroll to position [19, 0]
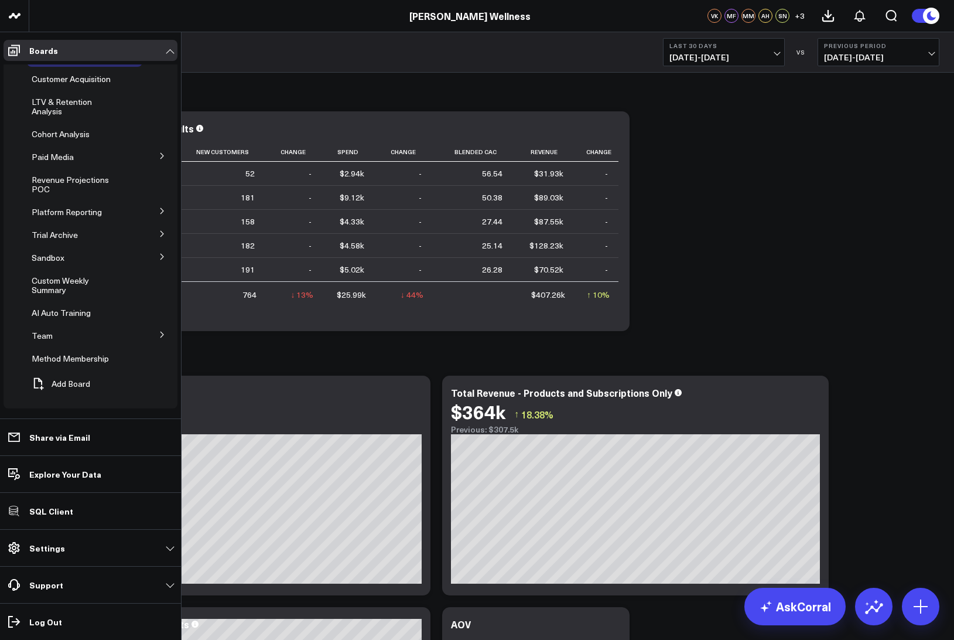
click at [152, 210] on button at bounding box center [162, 210] width 30 height 18
click at [57, 255] on span "ReCharge" at bounding box center [57, 253] width 37 height 11
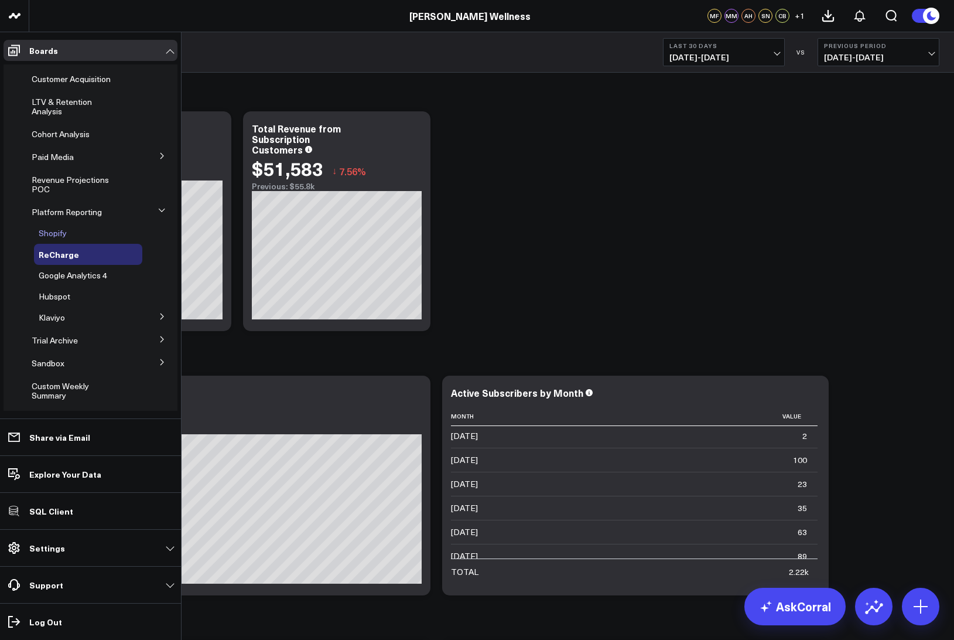
click at [47, 226] on div "Shopify" at bounding box center [88, 233] width 108 height 21
click at [50, 234] on span "Shopify" at bounding box center [53, 232] width 28 height 11
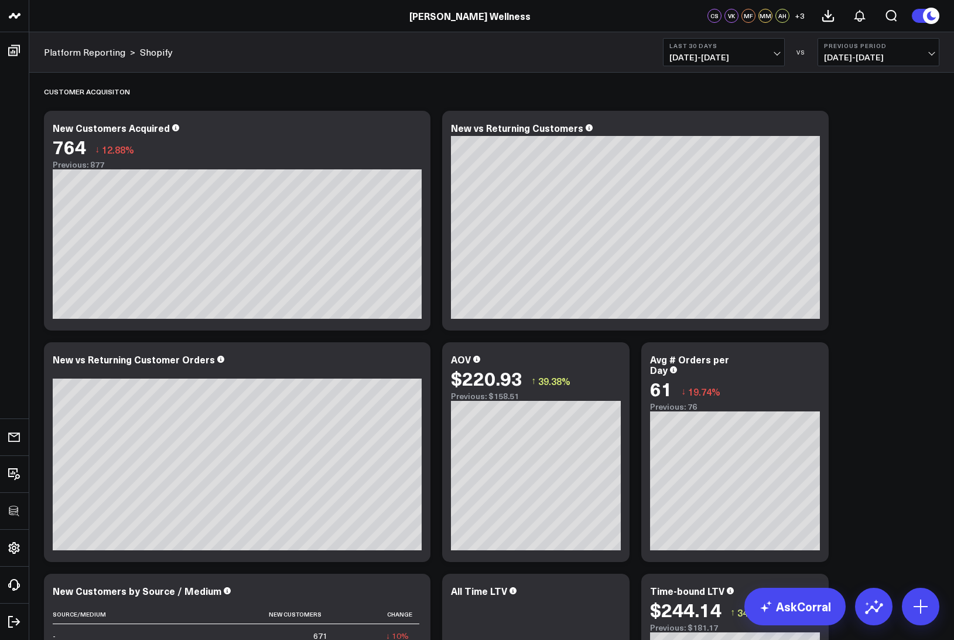
scroll to position [726, 0]
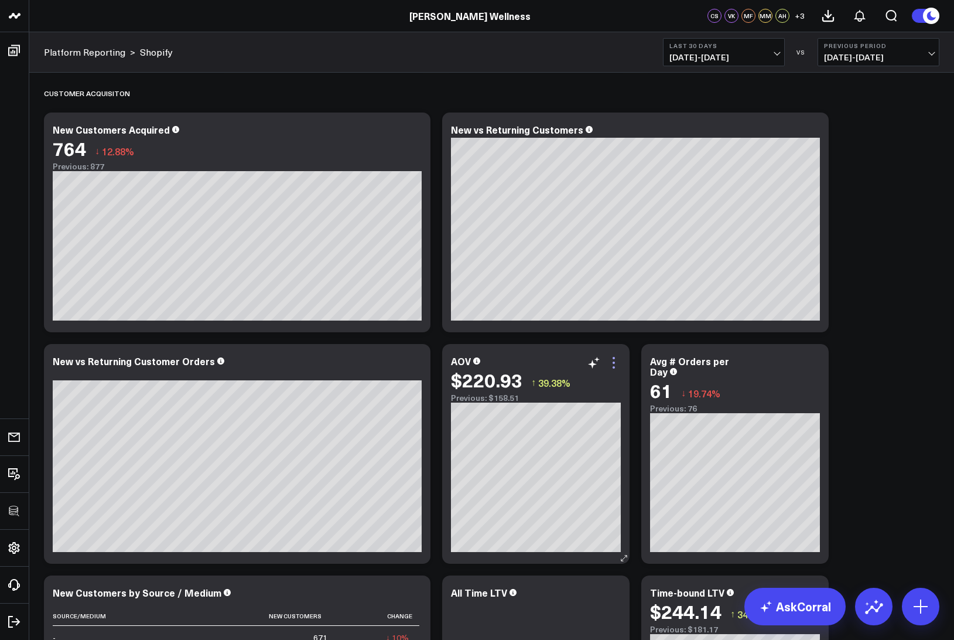
click at [613, 363] on icon at bounding box center [614, 362] width 2 height 2
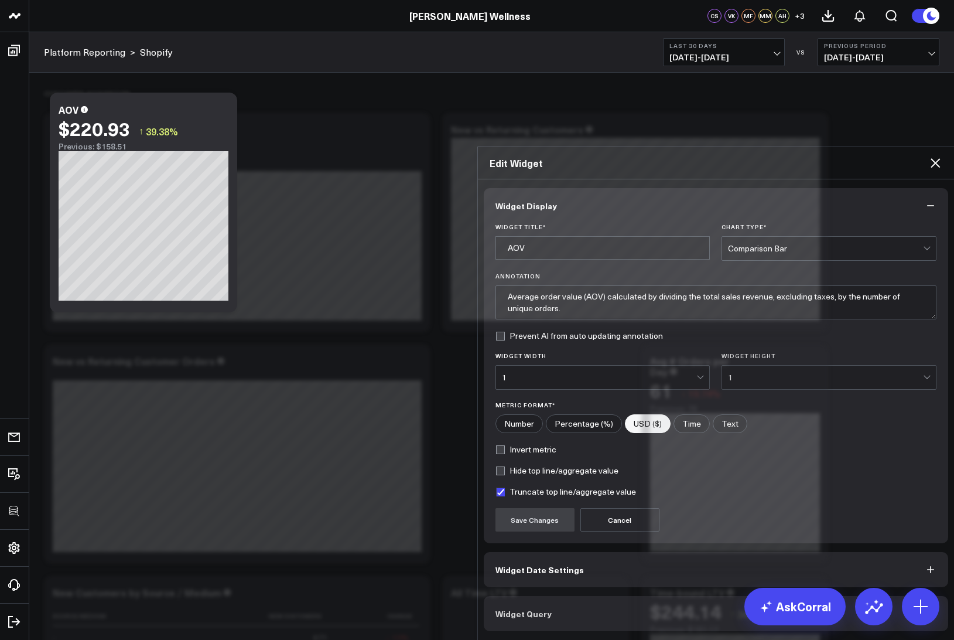
click at [549, 596] on button "Widget Query" at bounding box center [716, 613] width 465 height 35
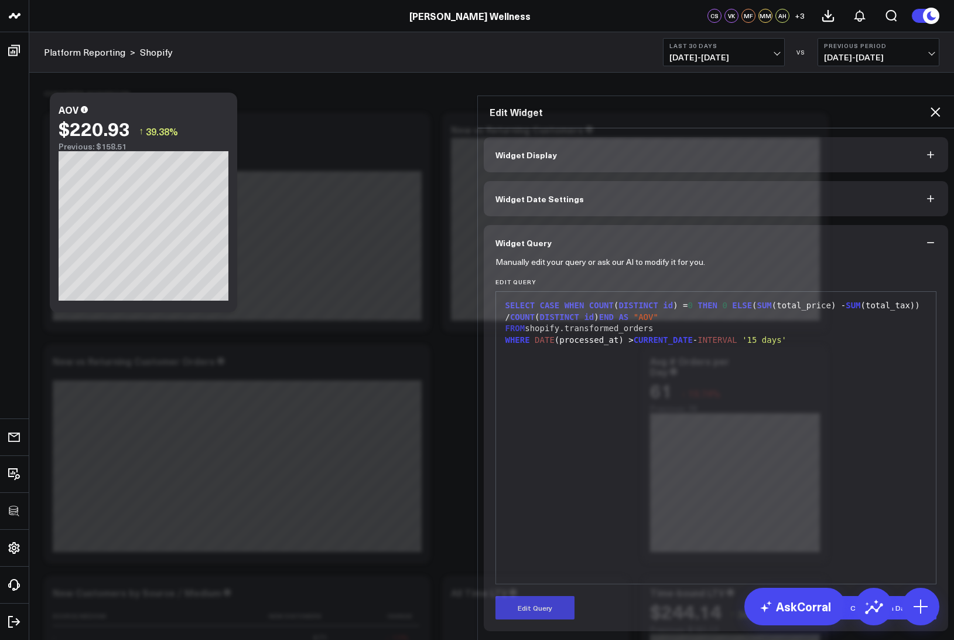
click at [938, 105] on icon at bounding box center [935, 112] width 14 height 14
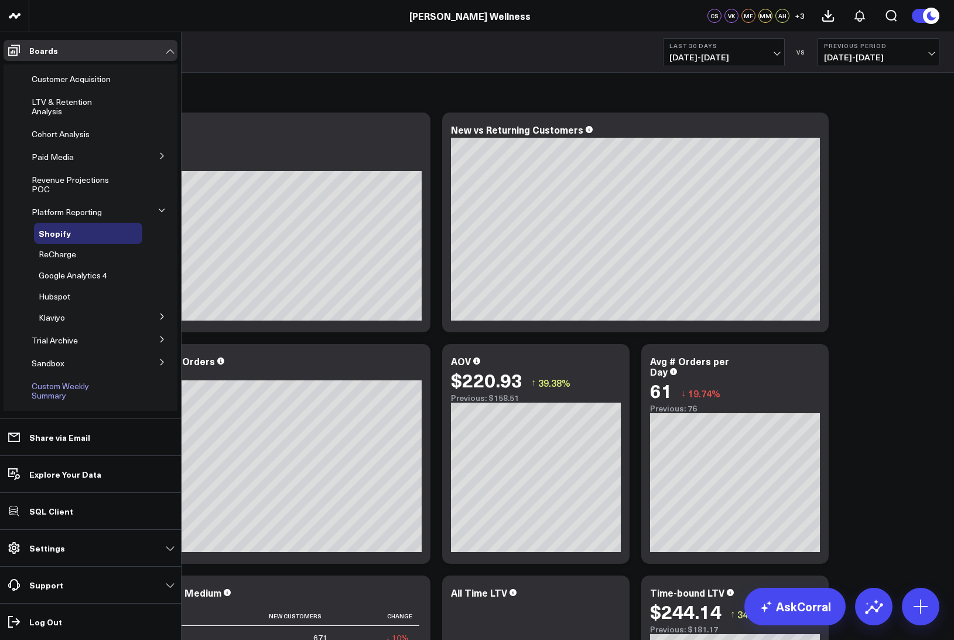
click at [39, 394] on span "Custom Weekly Summary" at bounding box center [60, 390] width 57 height 20
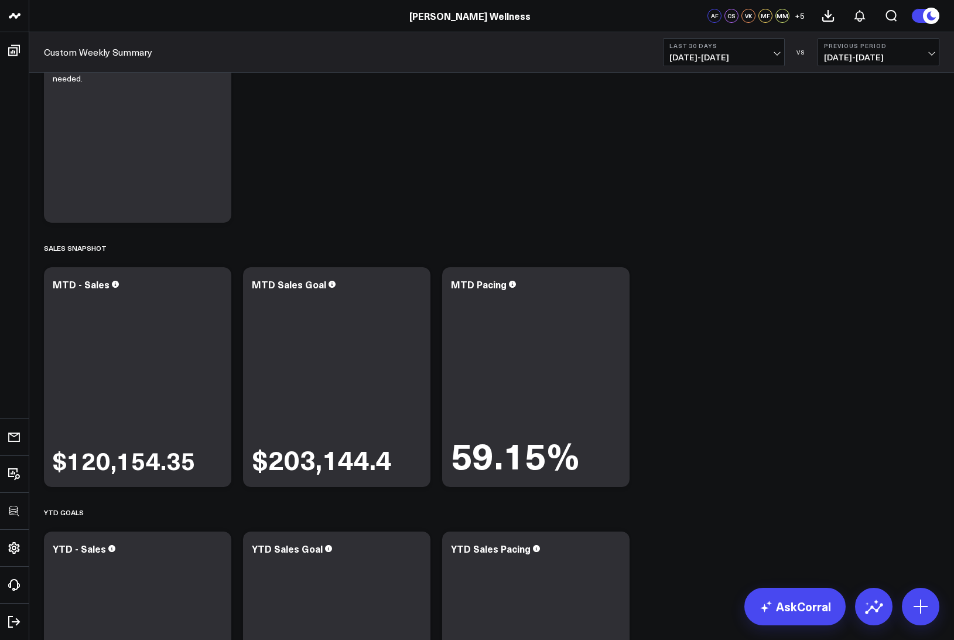
scroll to position [86, 0]
click at [795, 15] on span "+ 5" at bounding box center [800, 16] width 10 height 8
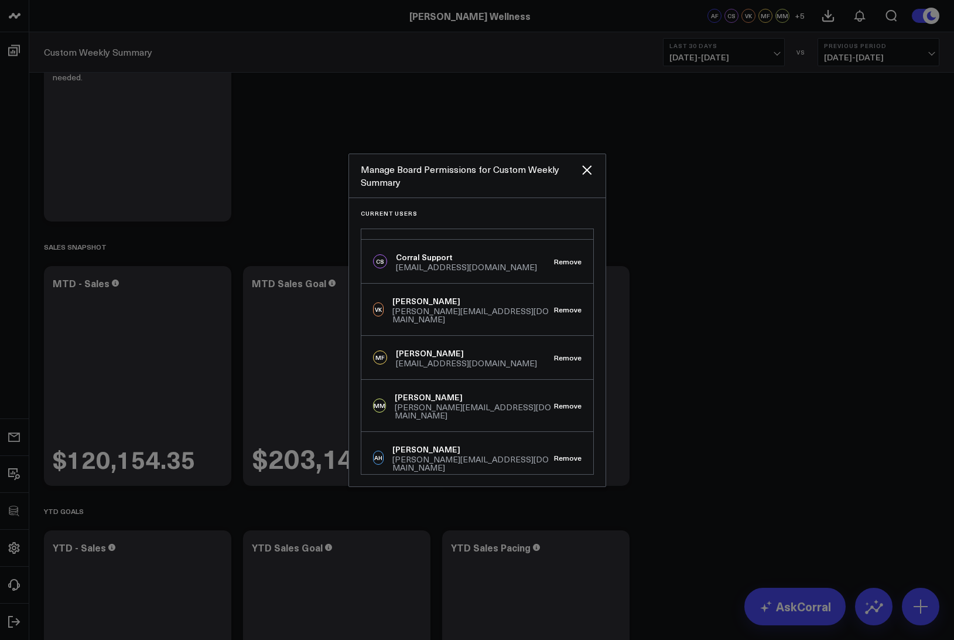
scroll to position [0, 0]
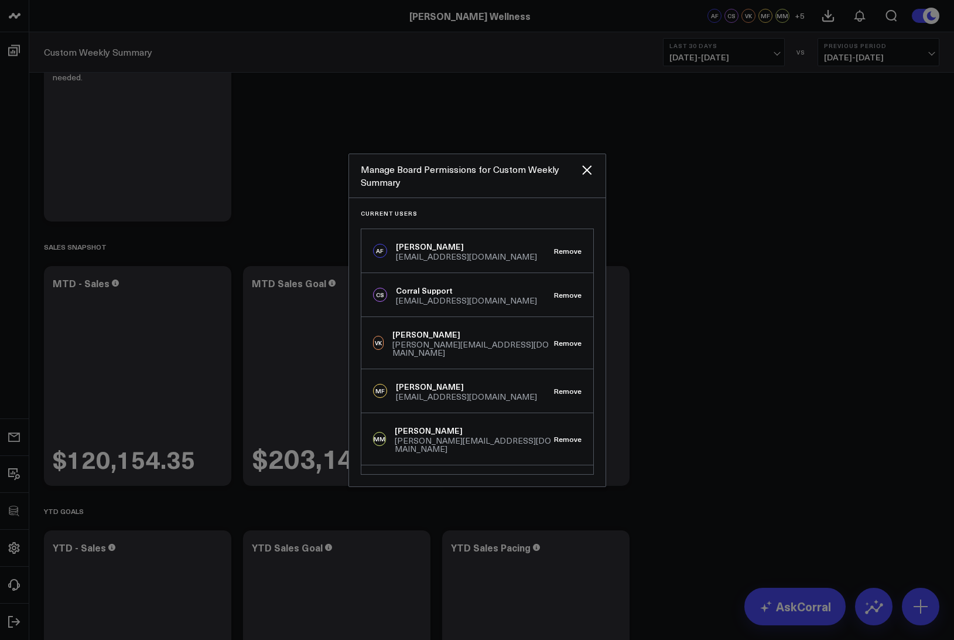
click at [651, 213] on div at bounding box center [477, 320] width 954 height 640
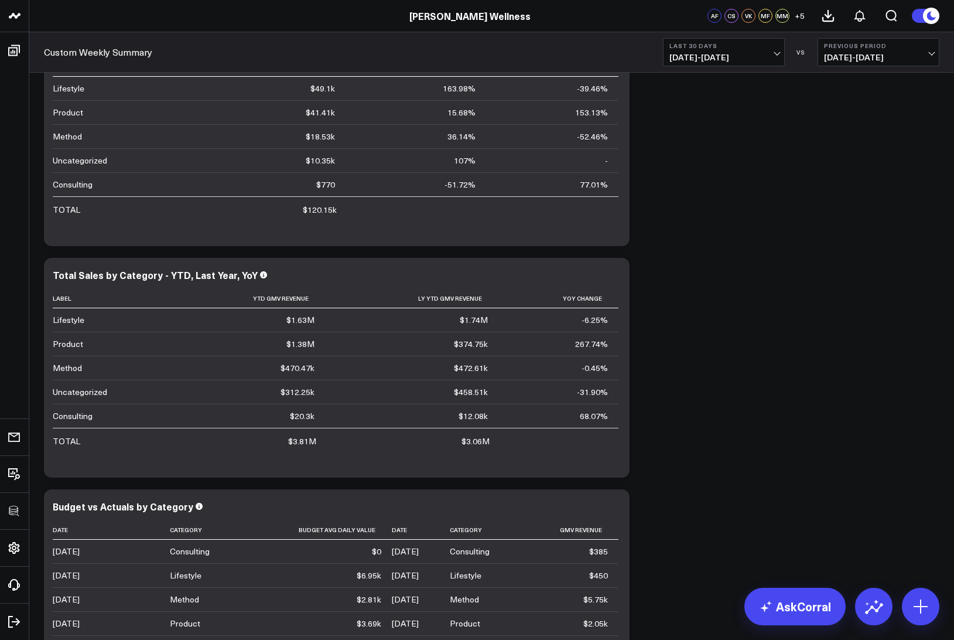
scroll to position [852, 0]
click at [611, 278] on icon at bounding box center [614, 278] width 14 height 14
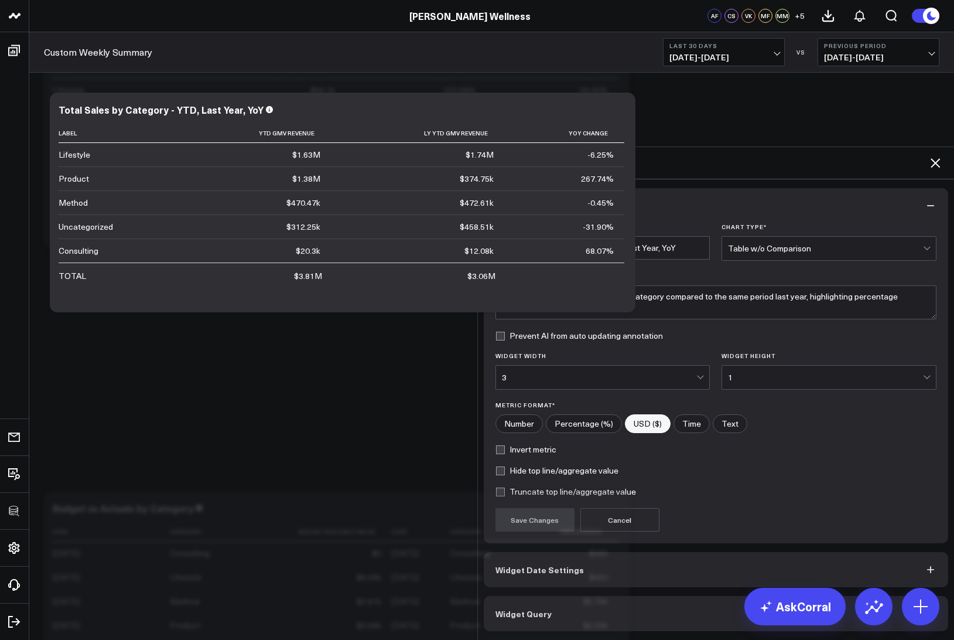
click at [535, 609] on span "Widget Query" at bounding box center [523, 613] width 56 height 9
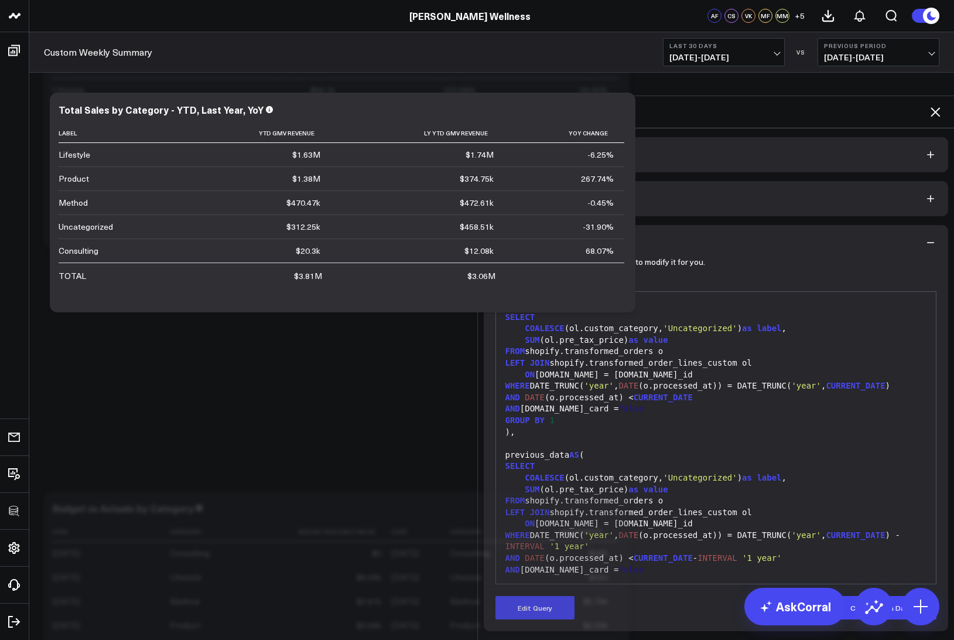
click at [940, 105] on icon at bounding box center [935, 112] width 14 height 14
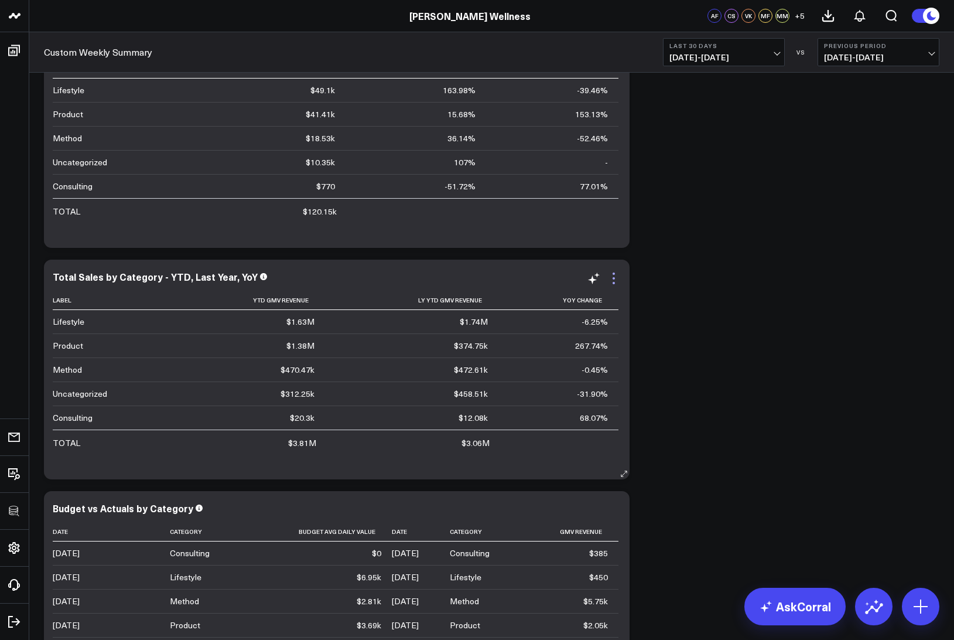
click at [613, 282] on icon at bounding box center [614, 278] width 14 height 14
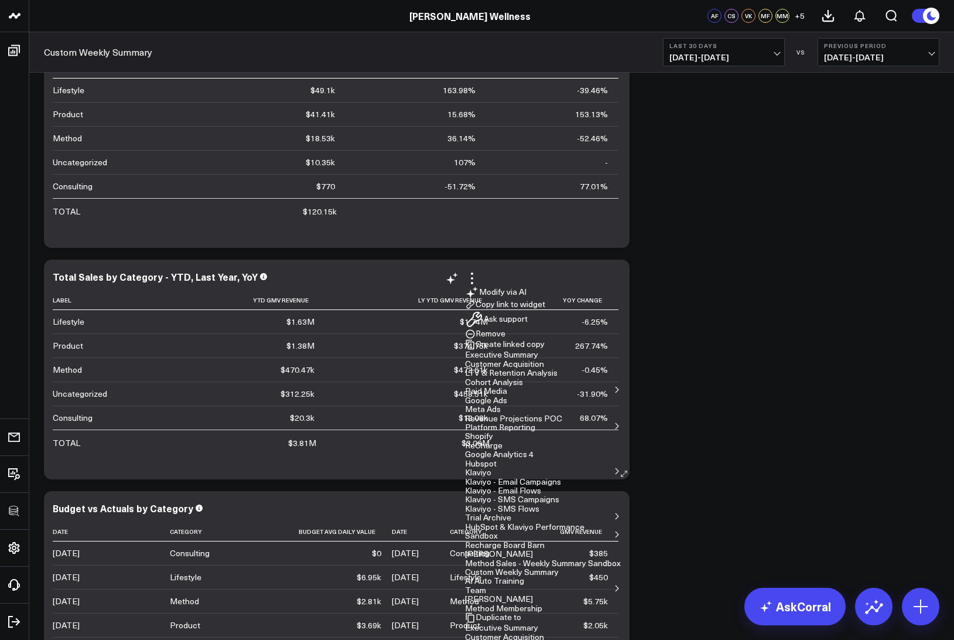
click at [528, 329] on button "Ask support" at bounding box center [496, 319] width 63 height 19
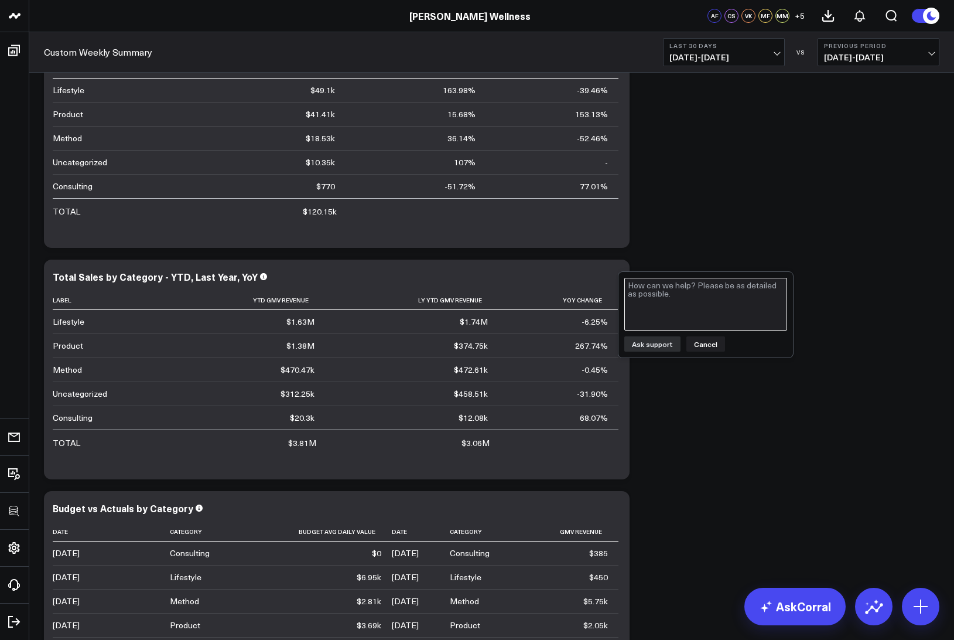
click at [672, 288] on textarea at bounding box center [705, 304] width 163 height 53
type textarea "Add separate table to outline SKUs which are uncategorized"
click at [666, 346] on button "Ask support" at bounding box center [652, 343] width 56 height 15
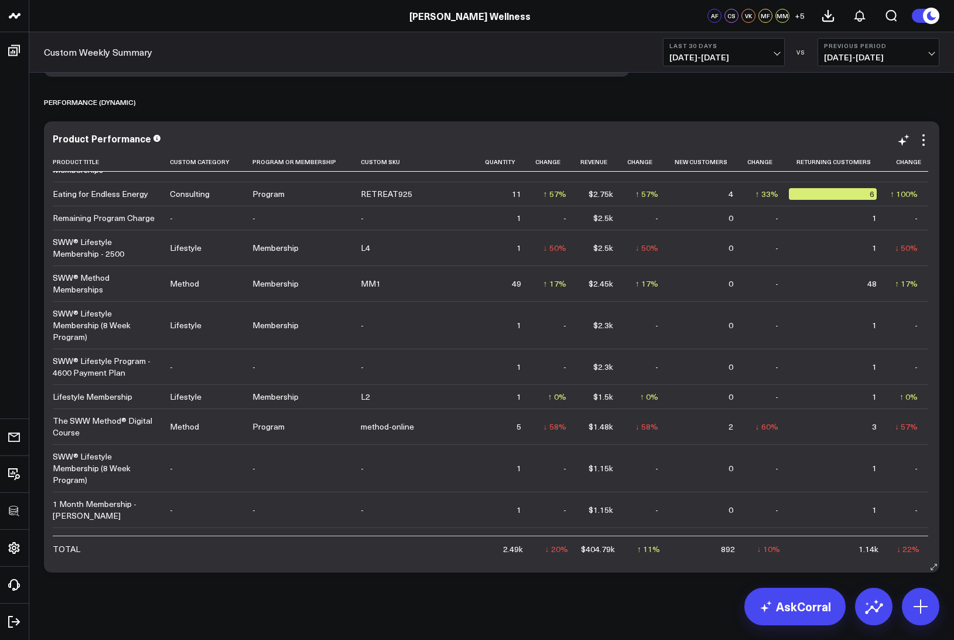
scroll to position [742, 0]
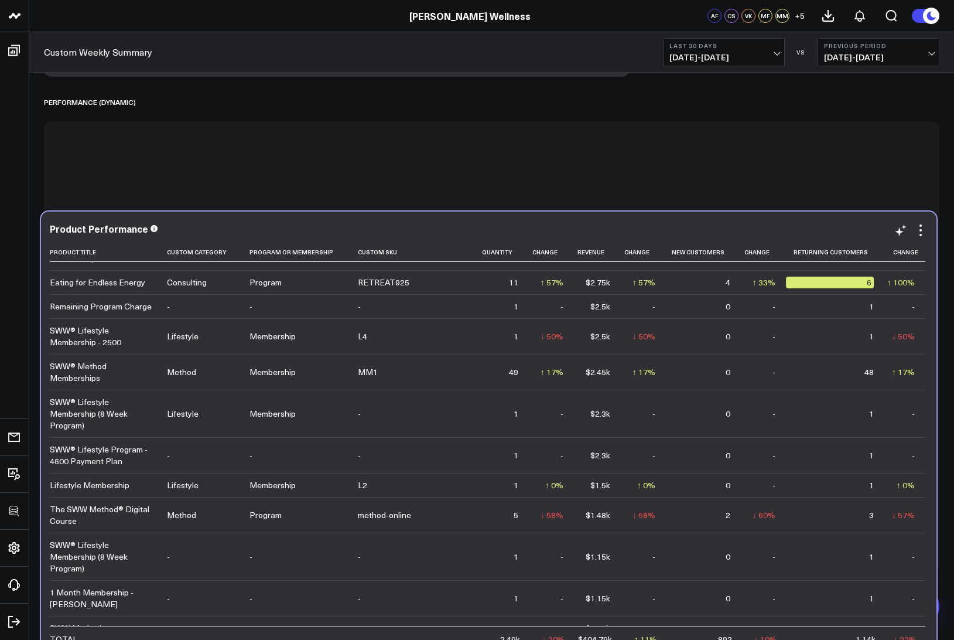
drag, startPoint x: 792, startPoint y: 131, endPoint x: 790, endPoint y: 221, distance: 89.7
click at [790, 221] on div "Product Performance Product Title Custom Category Program Or Membership Custom …" at bounding box center [489, 436] width 896 height 451
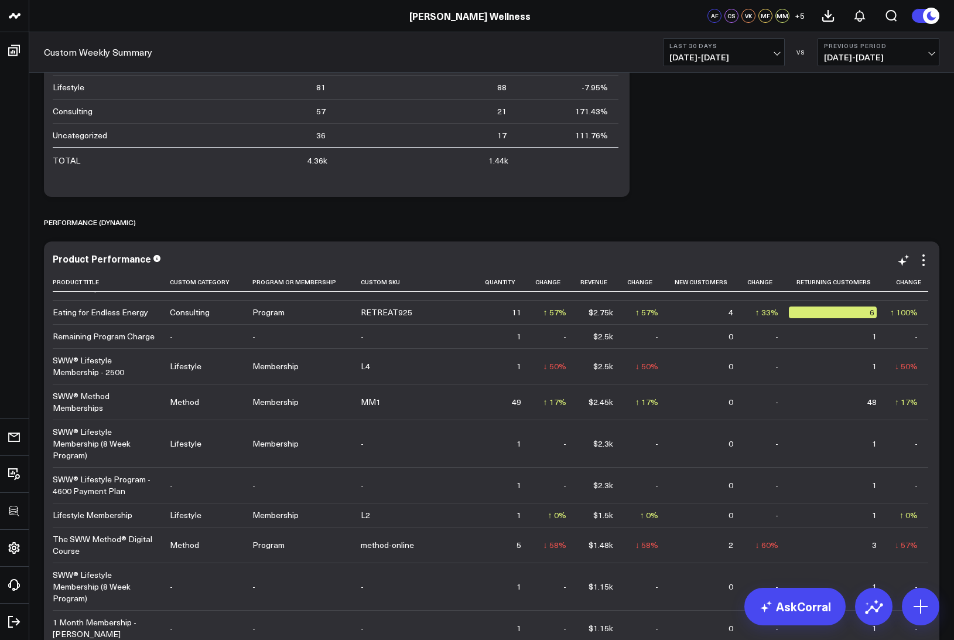
scroll to position [3345, 0]
click at [78, 261] on div "Product Performance" at bounding box center [107, 260] width 108 height 13
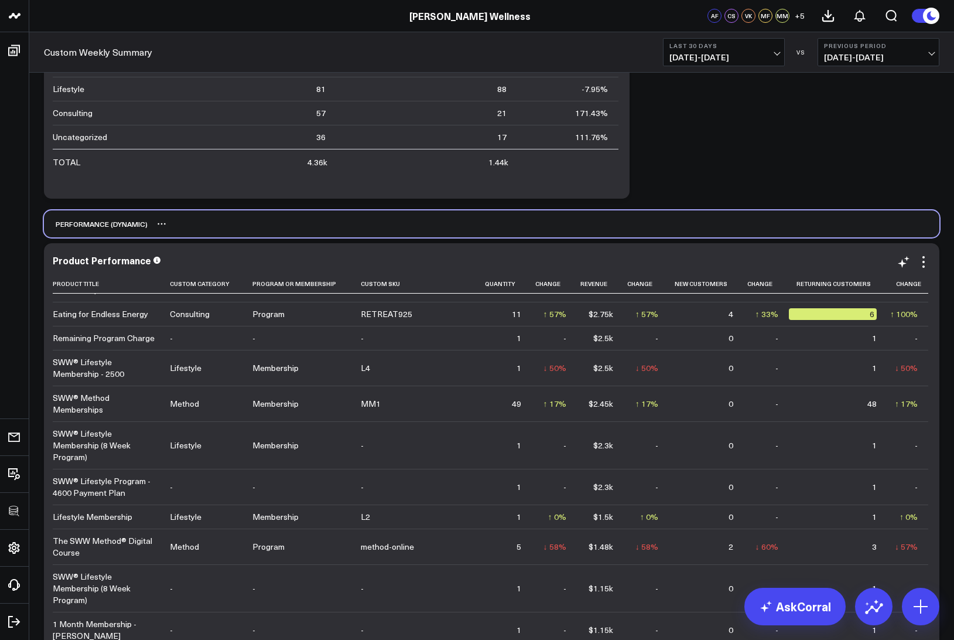
click at [831, 234] on div "PERFORMANCE (DYNAMIC)" at bounding box center [492, 223] width 896 height 27
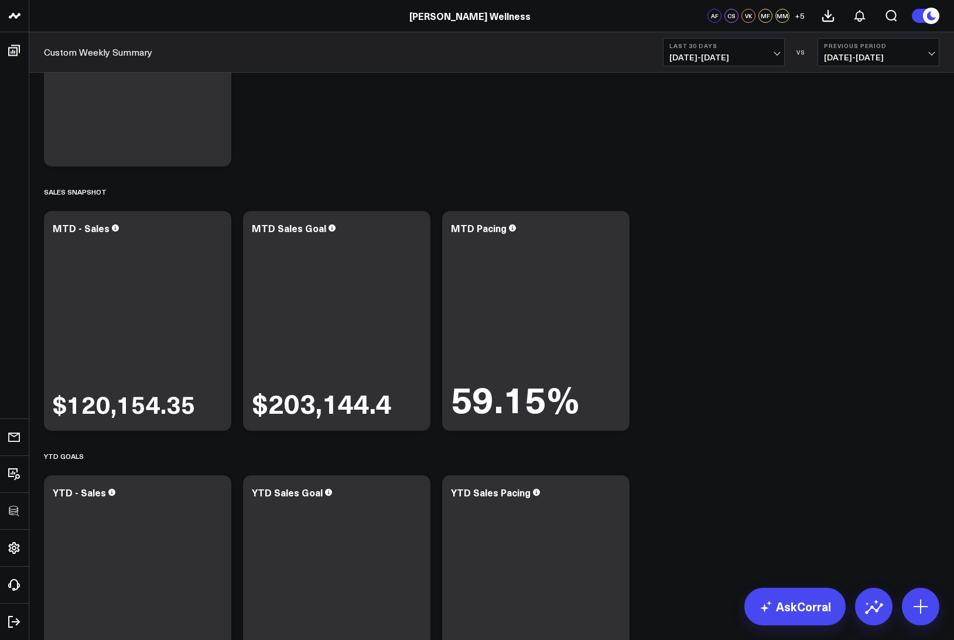
scroll to position [172, 0]
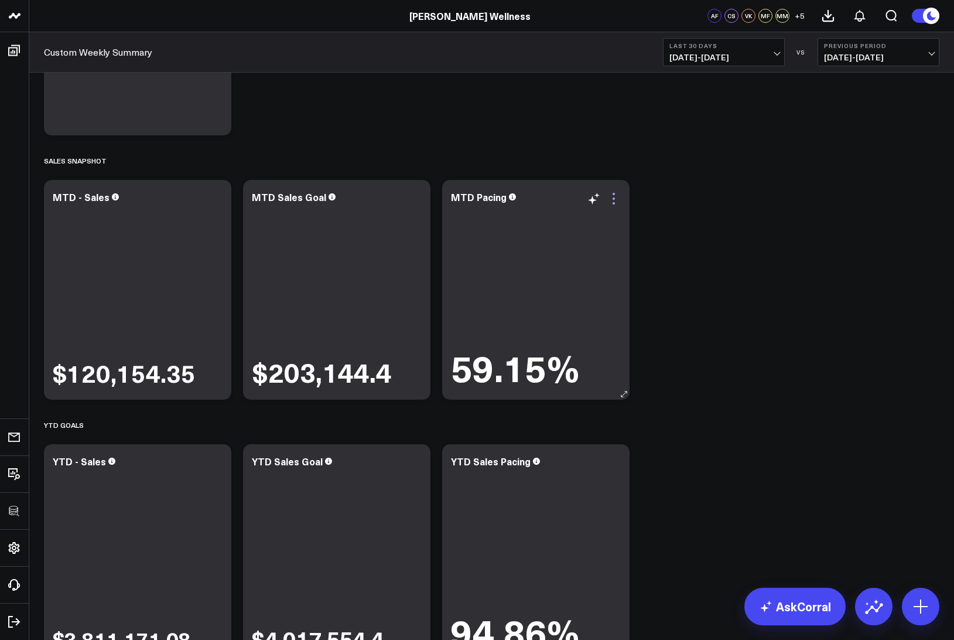
click at [615, 196] on icon at bounding box center [614, 199] width 14 height 14
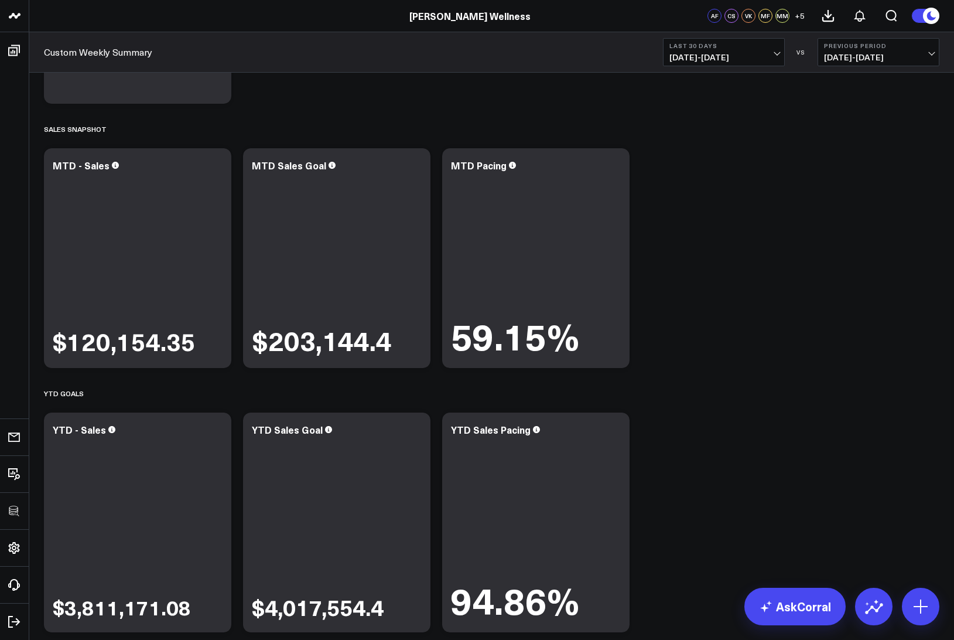
scroll to position [192, 0]
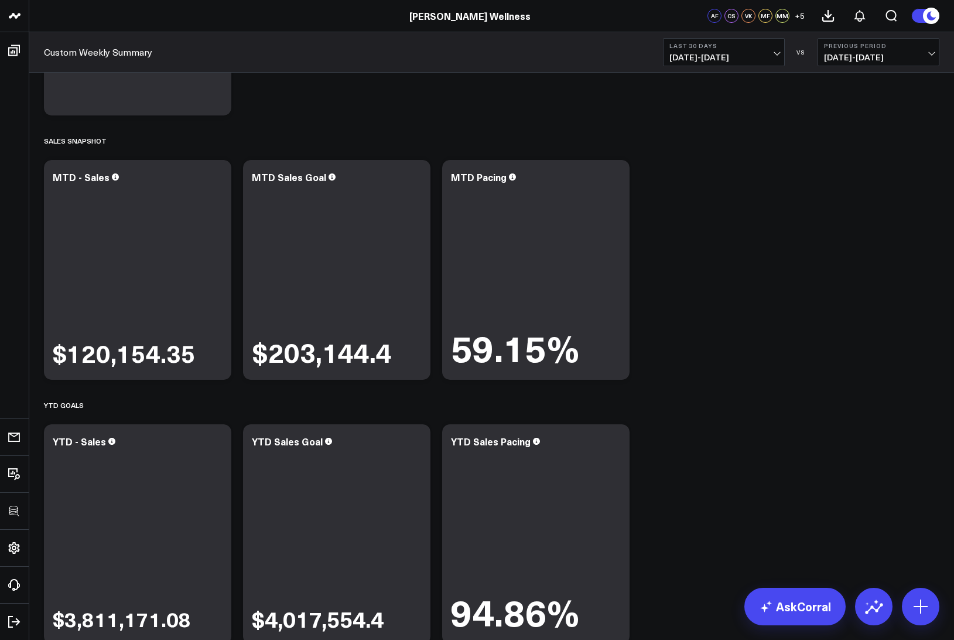
click at [736, 53] on span "08/11/25 - 09/09/25" at bounding box center [723, 57] width 109 height 9
click at [690, 238] on link "Last Month" at bounding box center [724, 237] width 121 height 22
click at [218, 180] on icon at bounding box center [216, 179] width 14 height 14
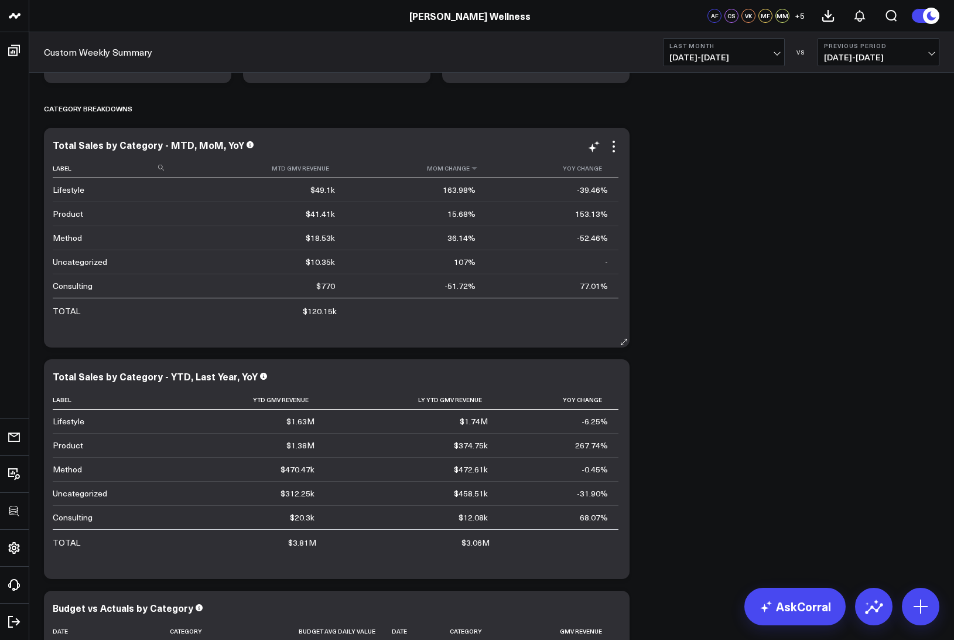
scroll to position [711, 0]
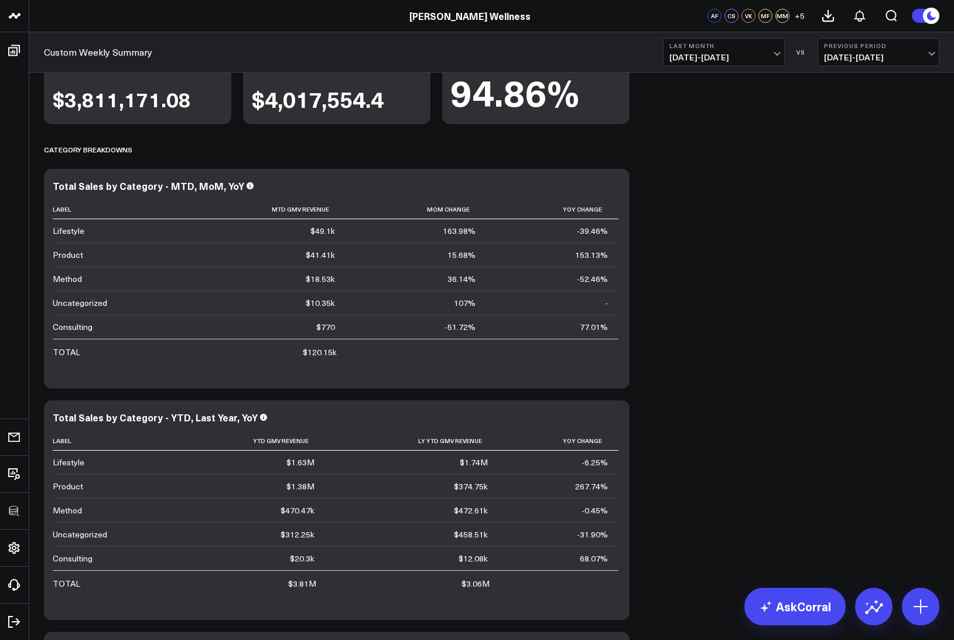
click at [744, 53] on span "08/01/25 - 08/31/25" at bounding box center [723, 57] width 109 height 9
click at [696, 238] on link "Last Month" at bounding box center [724, 237] width 121 height 22
click at [744, 51] on button "Last Month 08/01/25 - 08/31/25" at bounding box center [724, 52] width 122 height 28
click at [688, 264] on link "Last Quarter" at bounding box center [724, 260] width 121 height 22
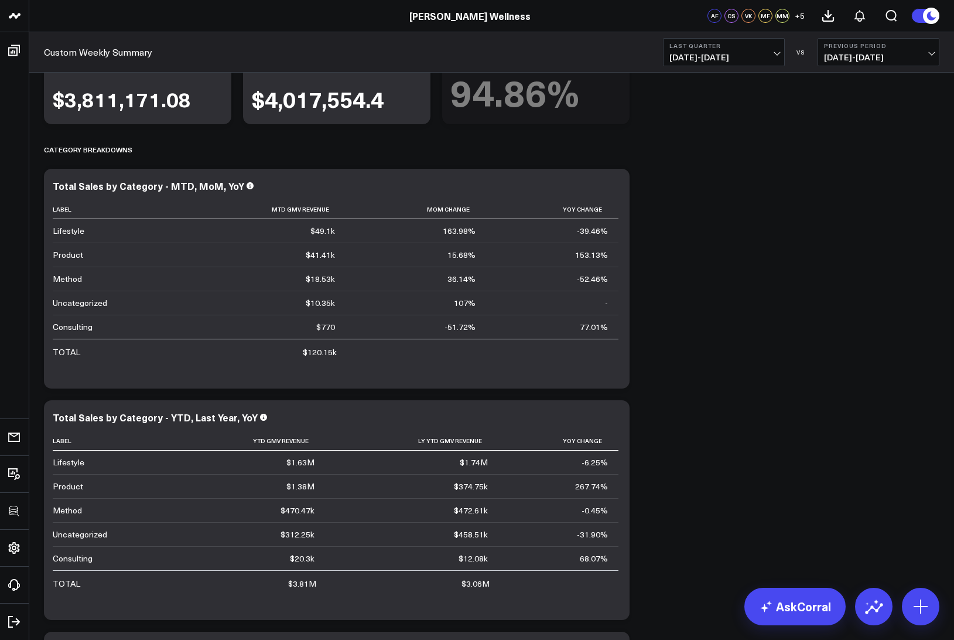
click at [880, 53] on span "01/01/25 - 03/31/25" at bounding box center [878, 57] width 109 height 9
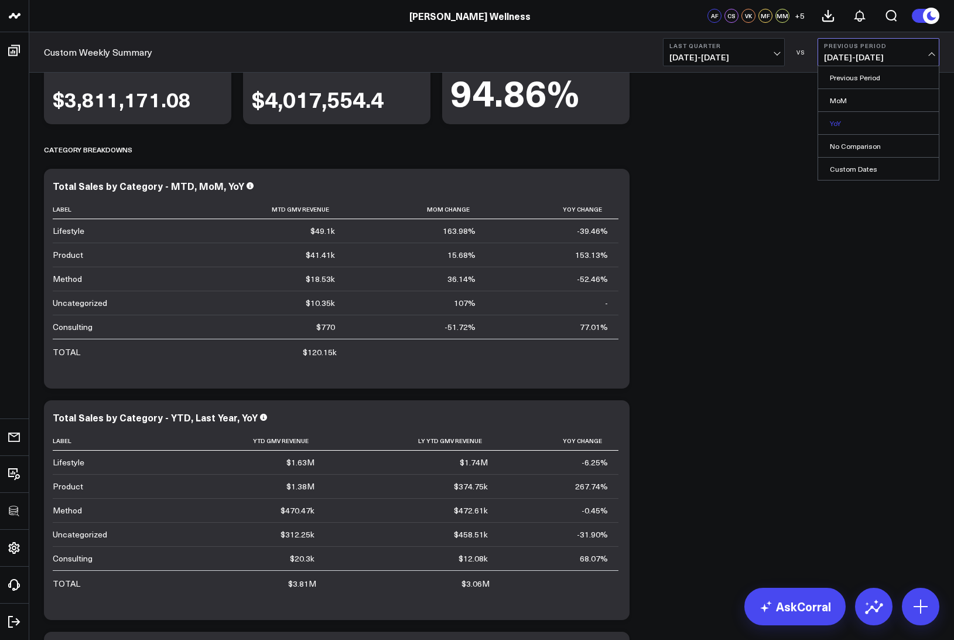
click at [835, 121] on link "YoY" at bounding box center [878, 123] width 121 height 22
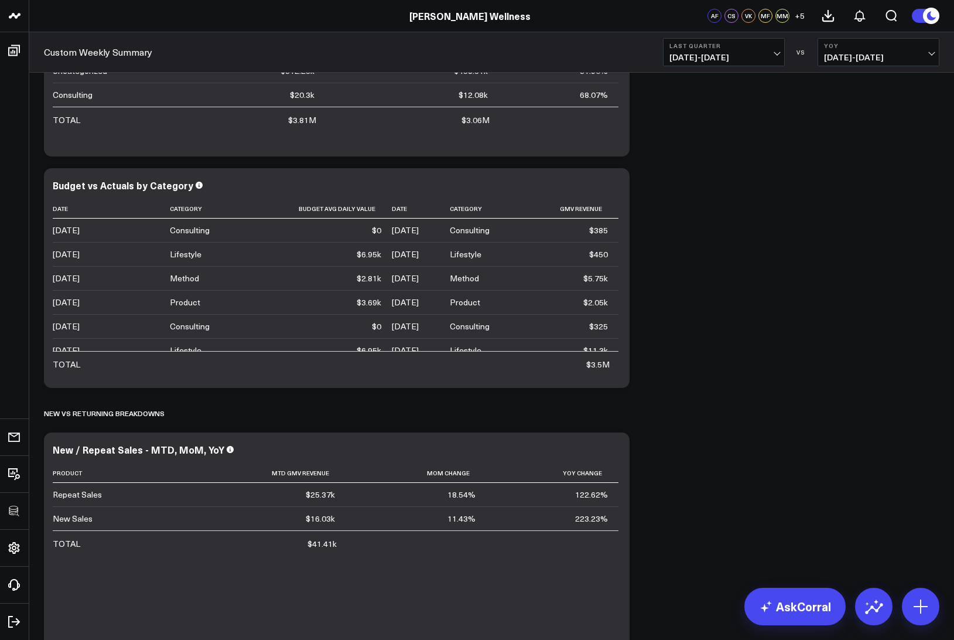
scroll to position [1204, 0]
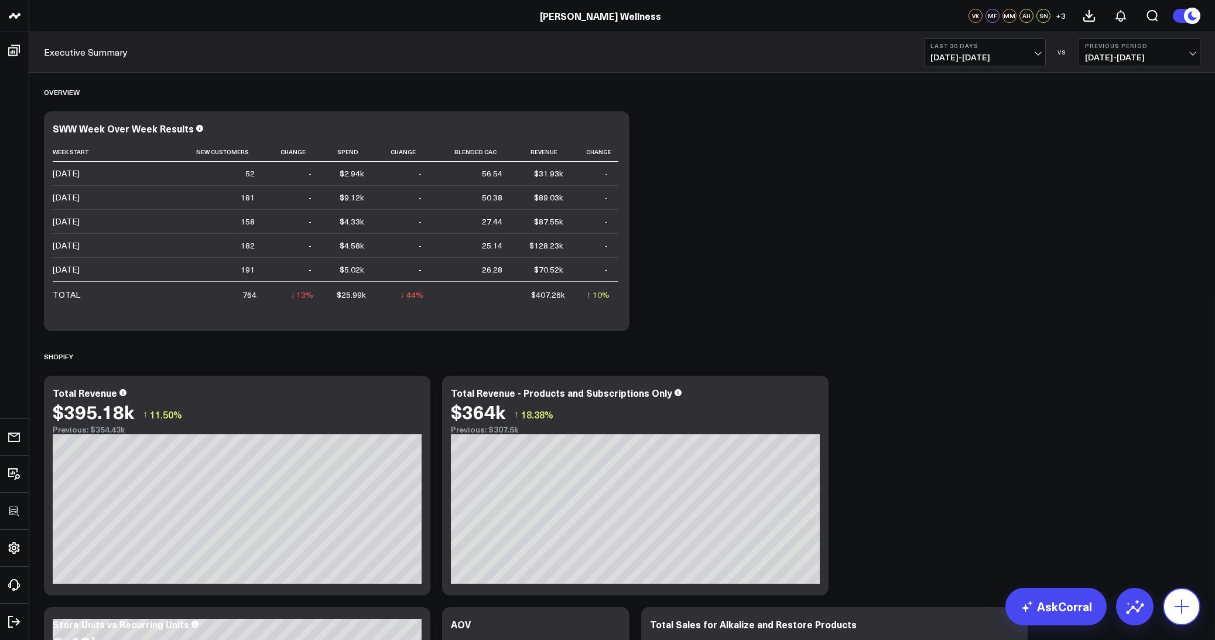
click at [1190, 612] on icon at bounding box center [1182, 606] width 19 height 19
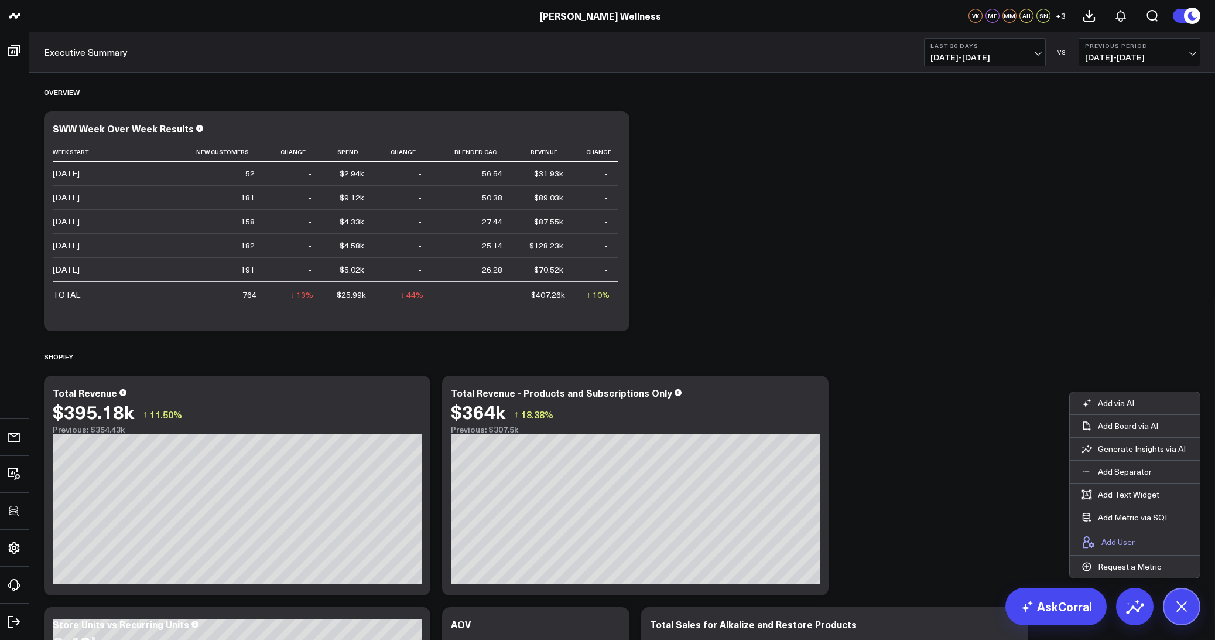
click at [1115, 547] on p "Add User" at bounding box center [1118, 541] width 33 height 11
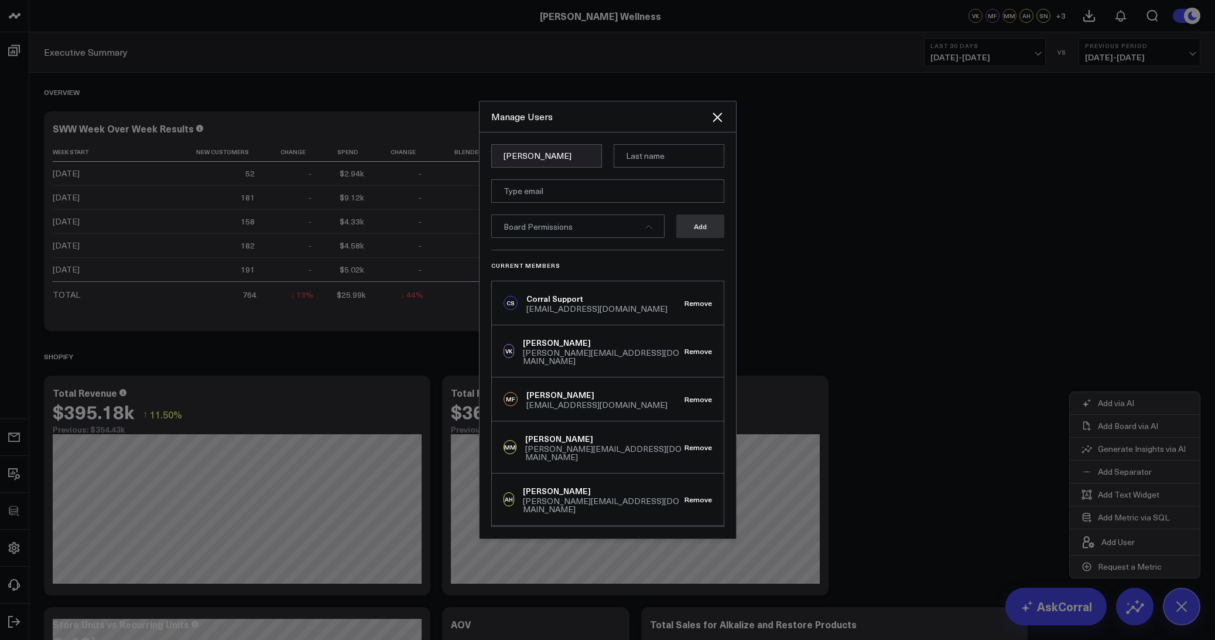
type input "Brian"
paste input "Brian DeLay"
type input "DeLay"
paste input "brian.delay@wgny.co"
type input "brian.delay@wgny.co"
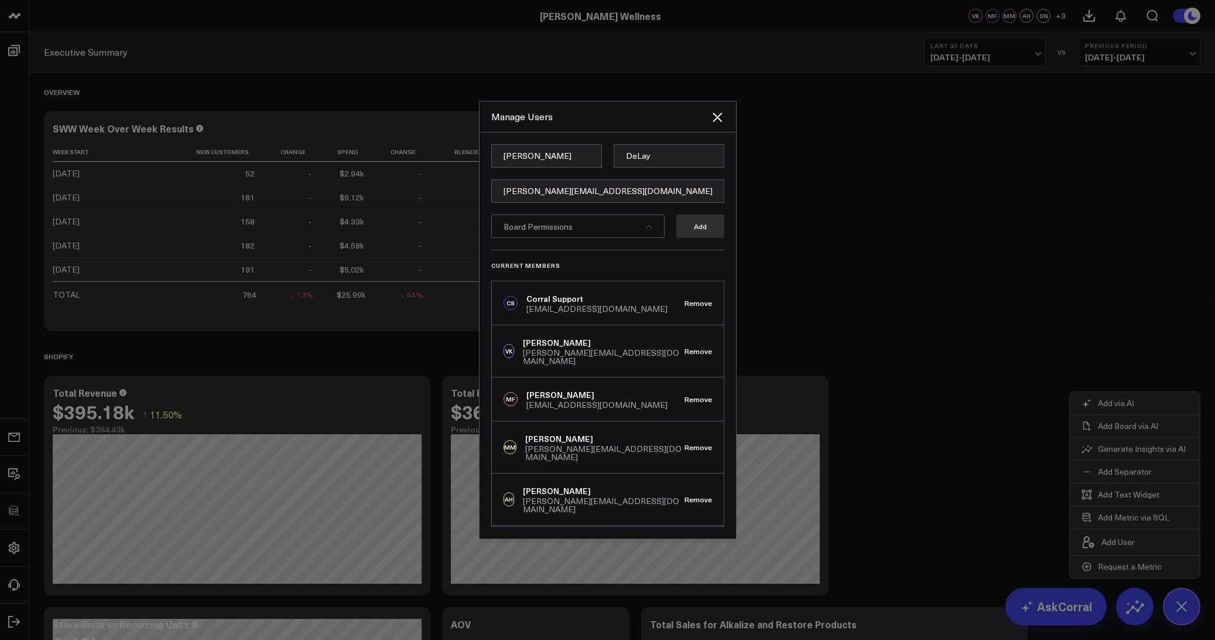
click at [625, 228] on div "Board Permissions" at bounding box center [577, 225] width 173 height 23
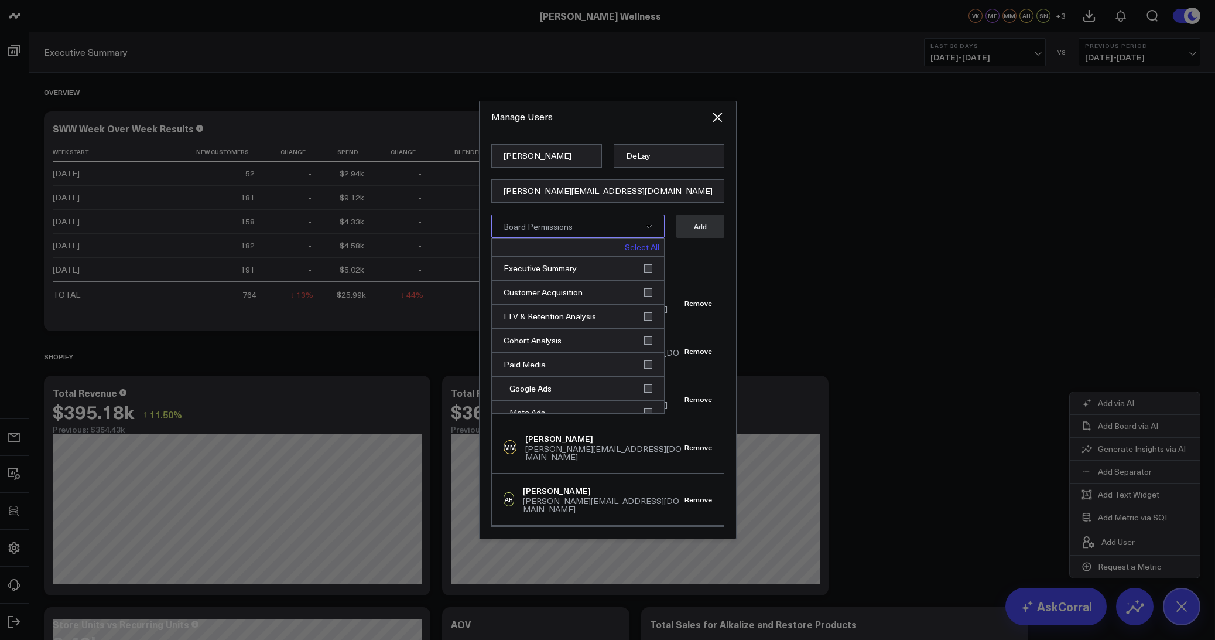
click at [645, 243] on link "Select All" at bounding box center [642, 247] width 35 height 8
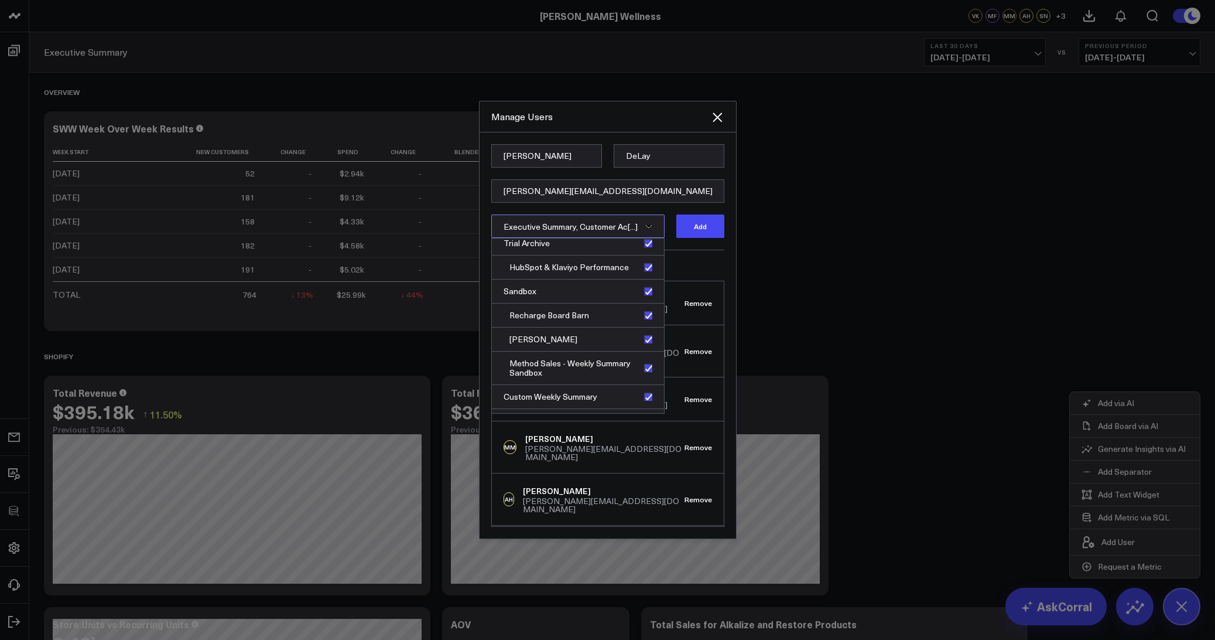
scroll to position [466, 0]
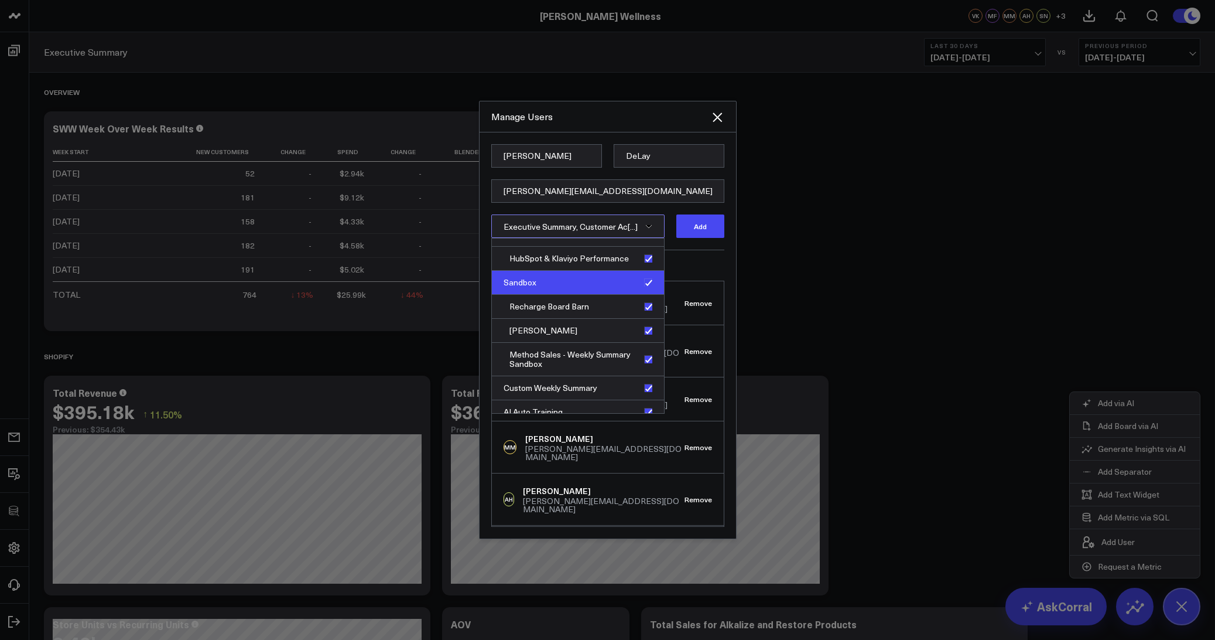
click at [644, 282] on div "Sandbox" at bounding box center [578, 283] width 172 height 24
click at [644, 304] on div "Recharge Board Barn" at bounding box center [578, 307] width 172 height 24
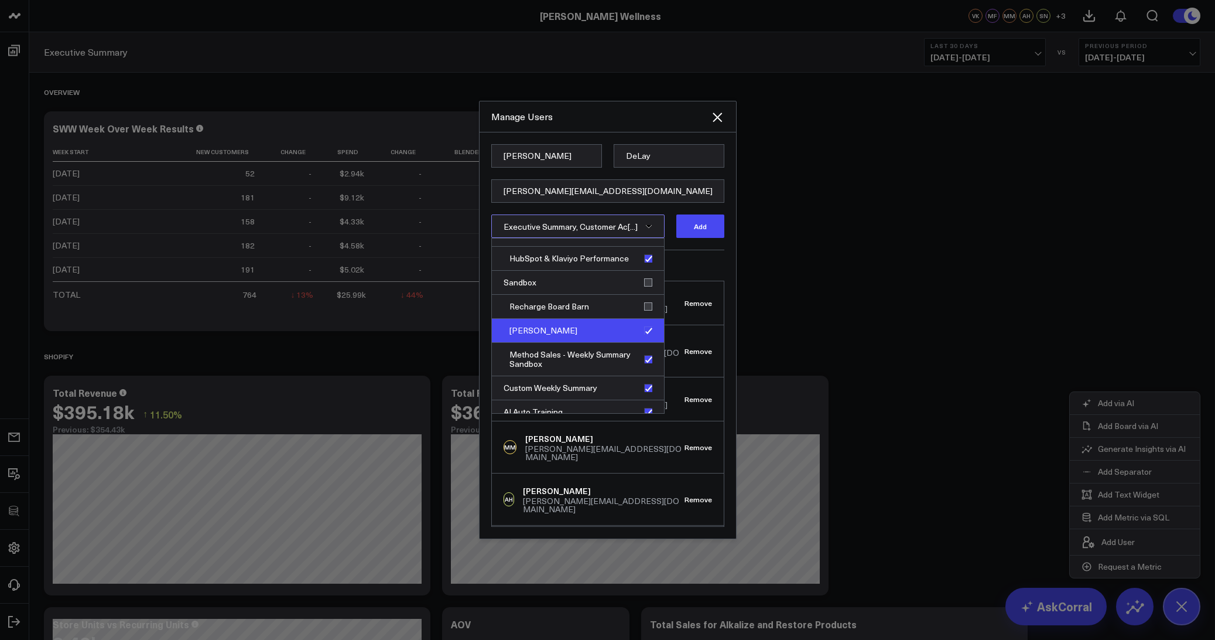
click at [642, 327] on div "Juan Sandbox" at bounding box center [578, 331] width 172 height 24
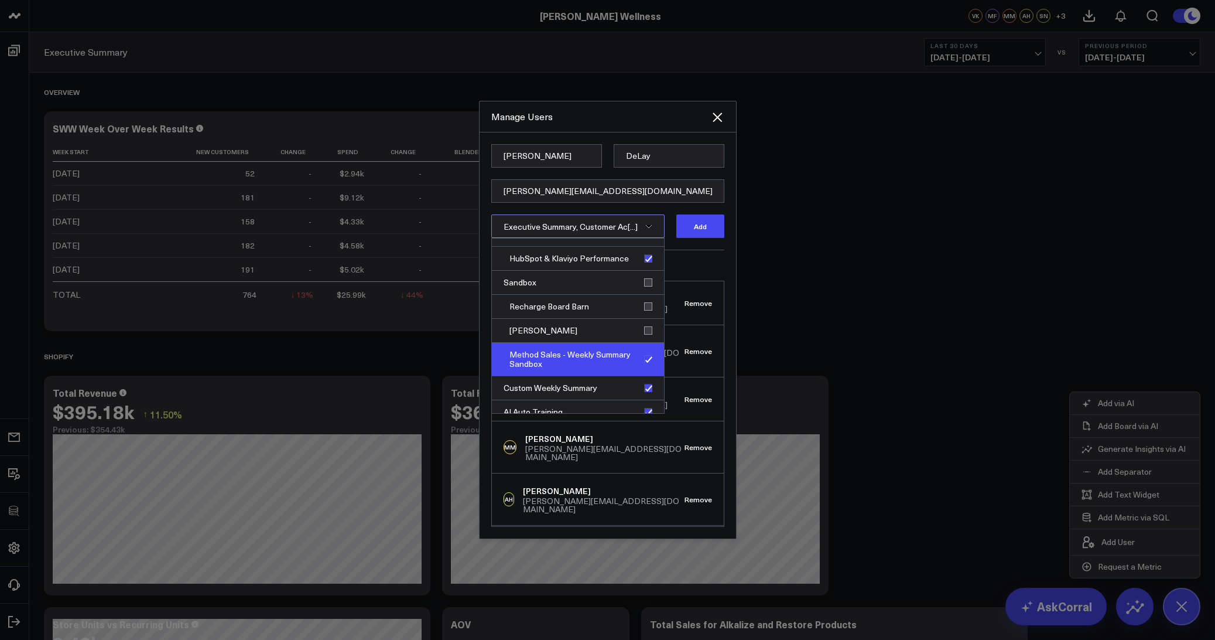
click at [641, 359] on div "Method Sales - Weekly Summary Sandbox" at bounding box center [578, 359] width 172 height 33
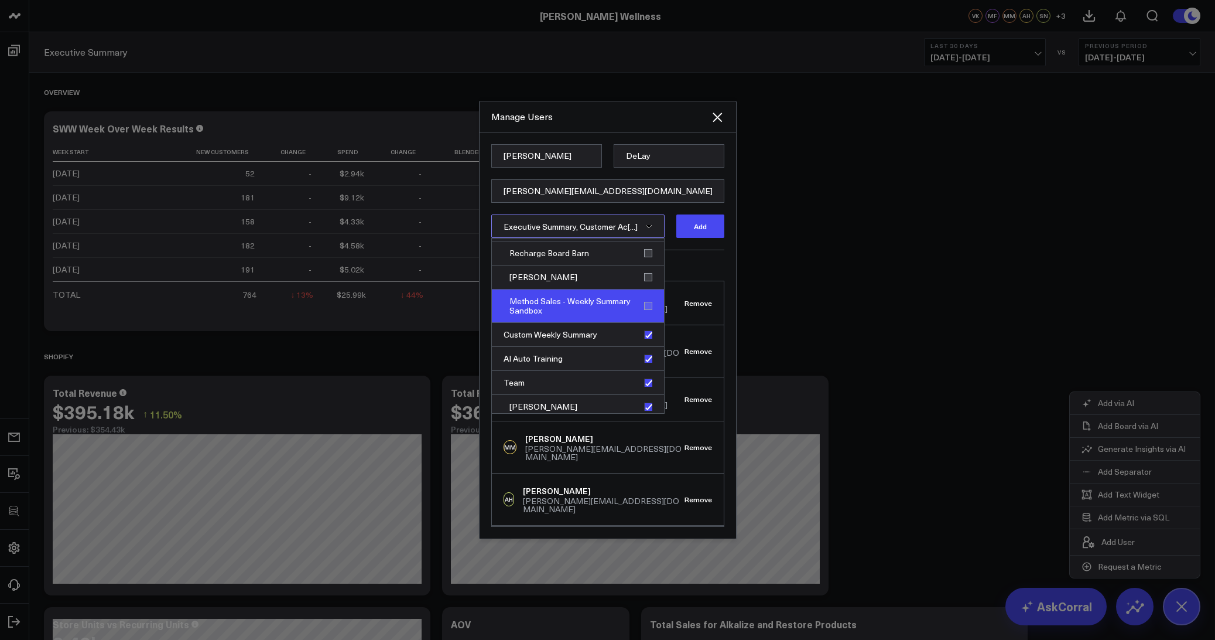
scroll to position [539, 0]
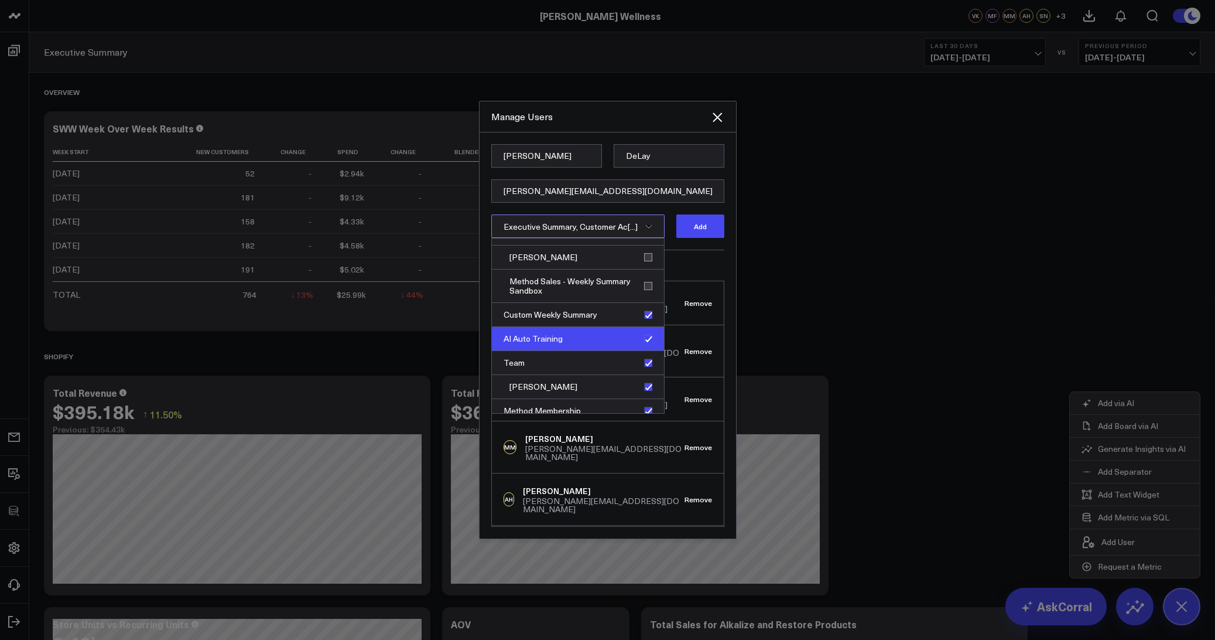
click at [644, 340] on div "AI Auto Training" at bounding box center [578, 339] width 172 height 24
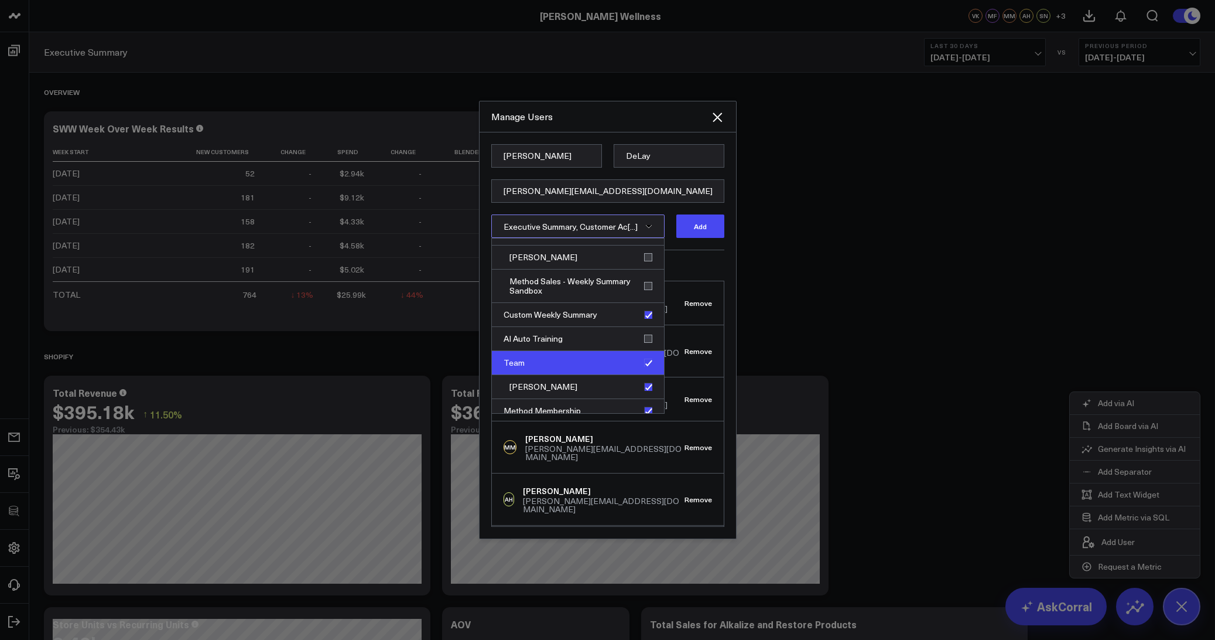
scroll to position [549, 0]
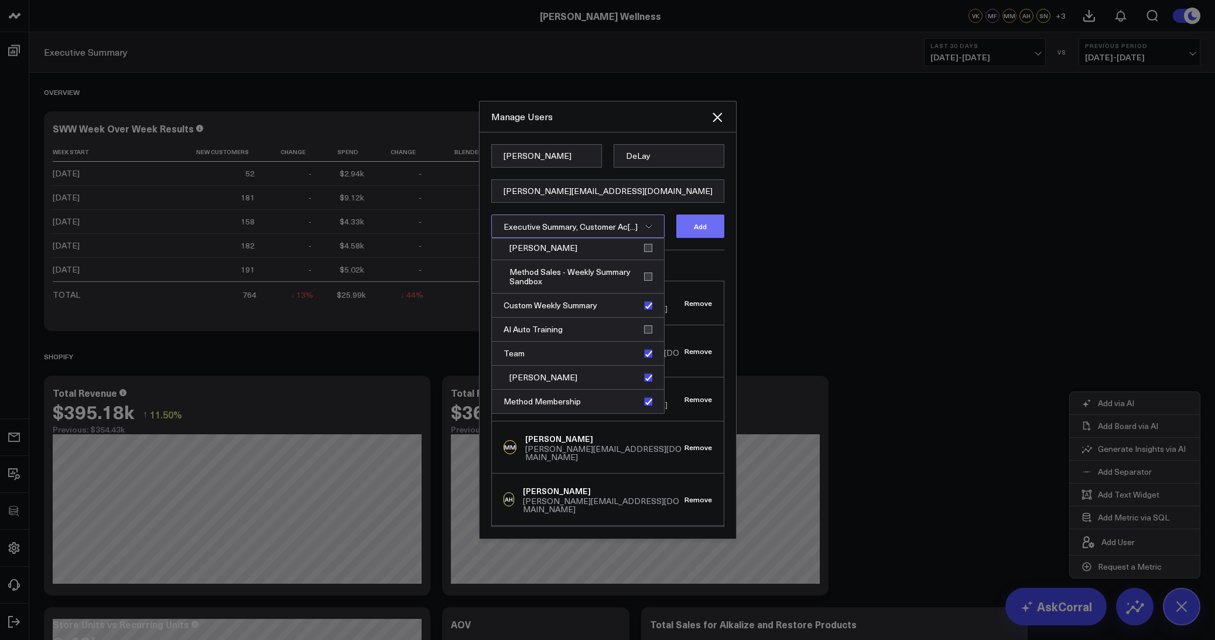
click at [713, 223] on button "Add" at bounding box center [700, 225] width 48 height 23
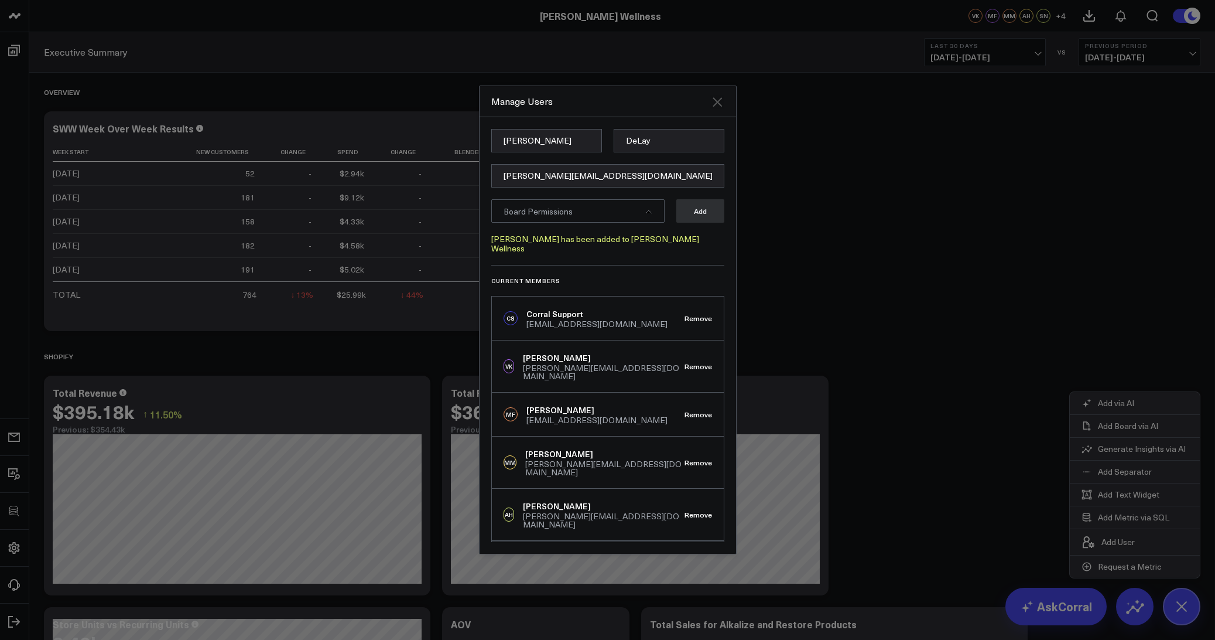
click at [717, 107] on icon "Close" at bounding box center [717, 101] width 9 height 9
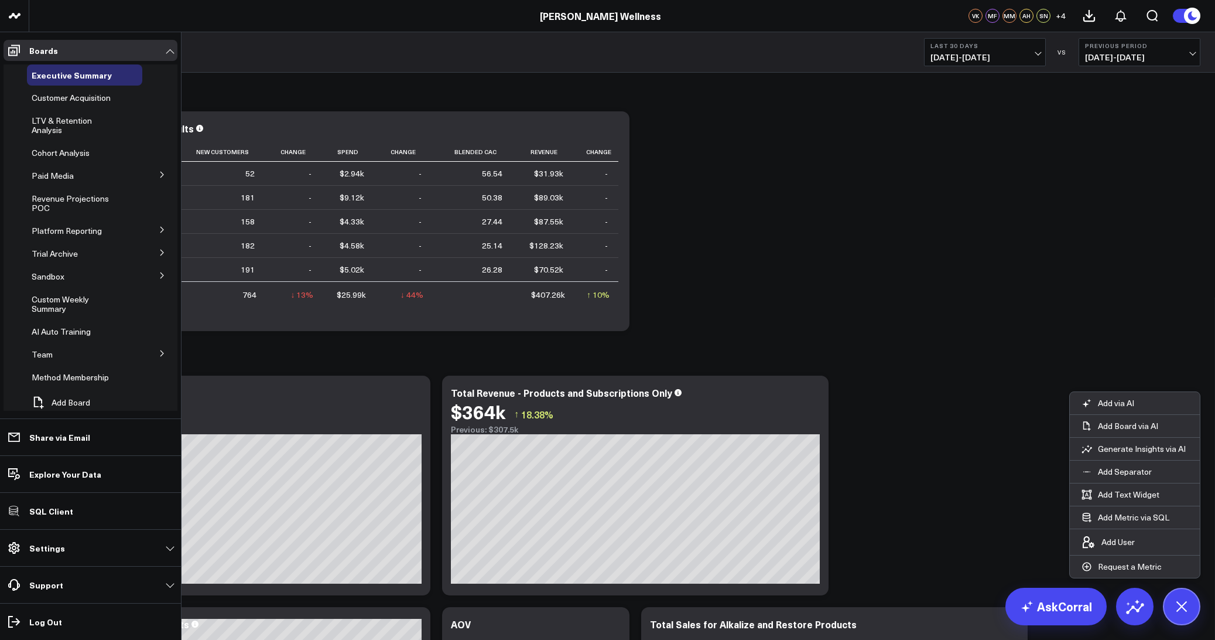
click at [151, 355] on button at bounding box center [162, 353] width 30 height 18
click at [64, 374] on span "Courtney" at bounding box center [73, 375] width 68 height 11
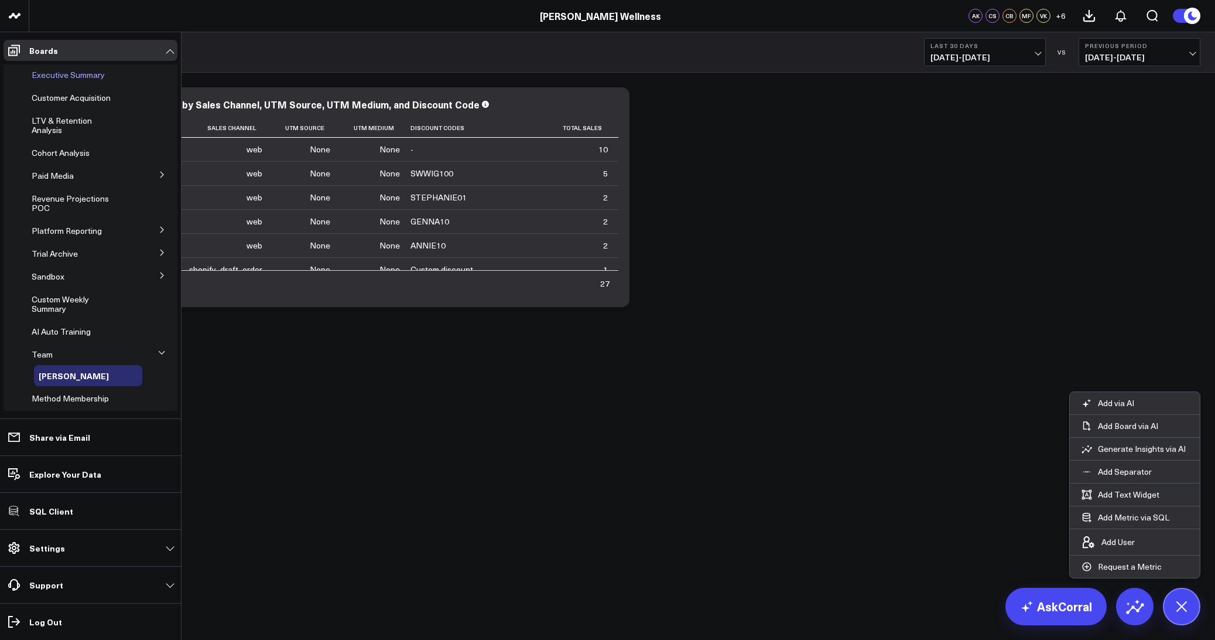
click at [47, 78] on span "Executive Summary" at bounding box center [68, 74] width 73 height 11
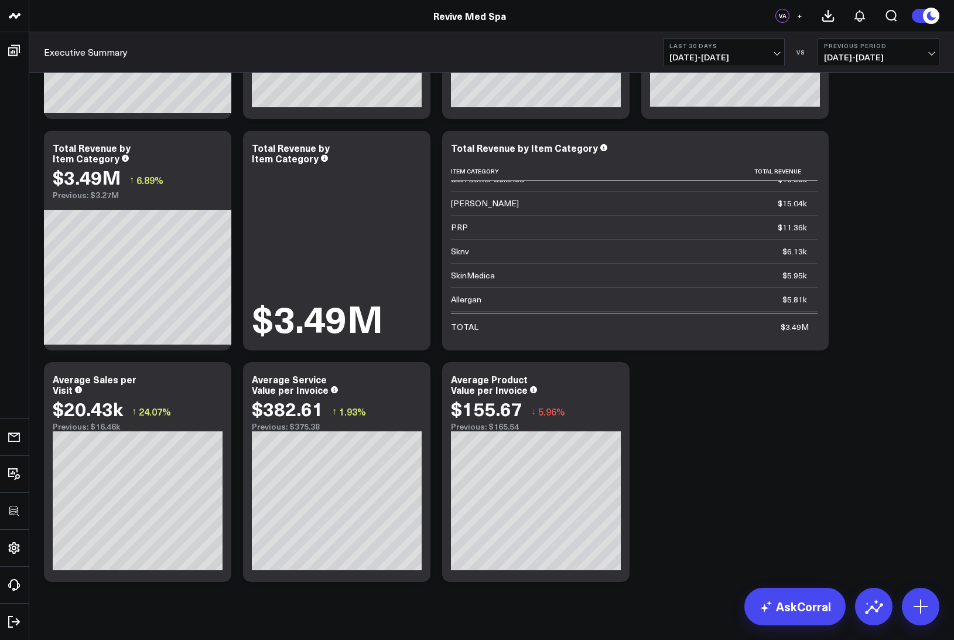
scroll to position [270, 0]
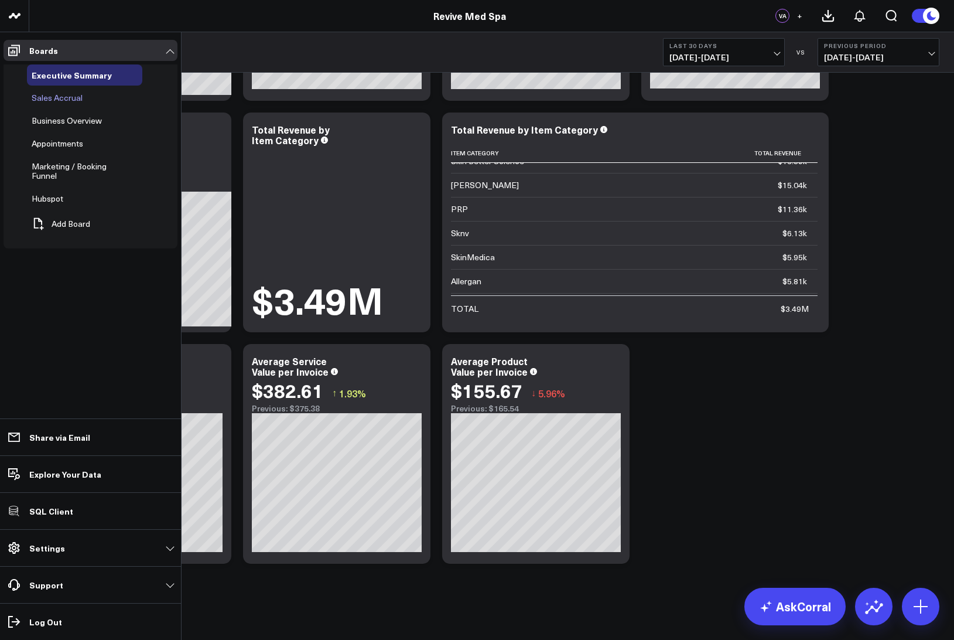
click at [42, 95] on span "Sales Accrual" at bounding box center [57, 97] width 51 height 11
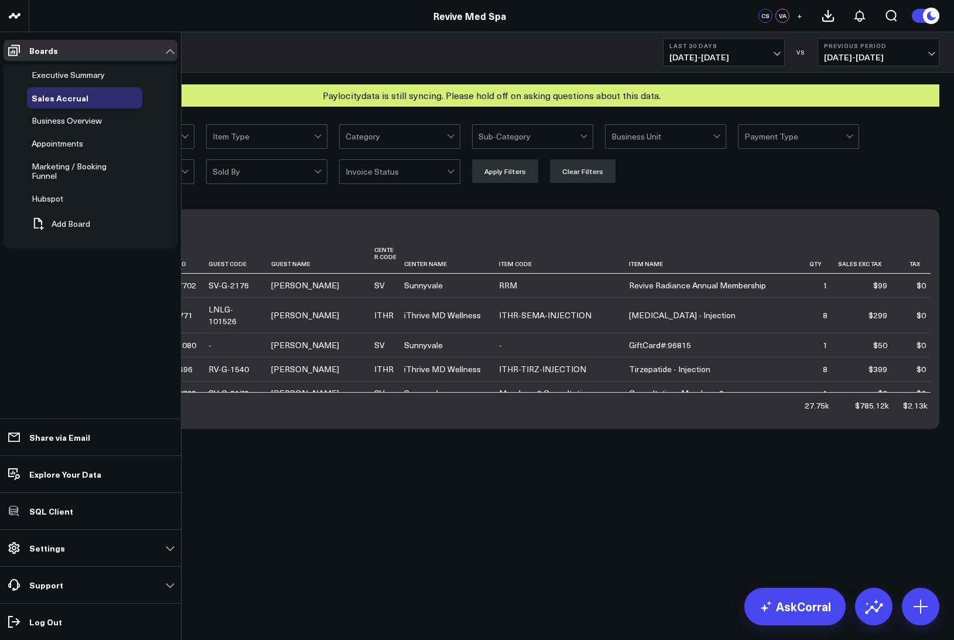
click at [45, 42] on div "Sales Accrual Last 30 Days [DATE] - [DATE] VS Previous Period [DATE] - [DATE]" at bounding box center [491, 52] width 925 height 40
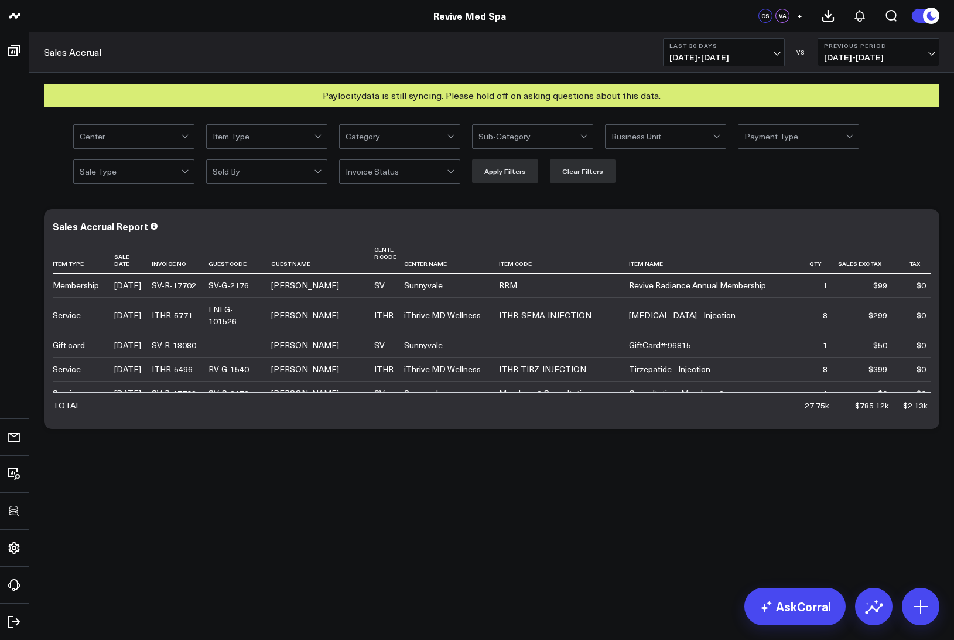
click at [0, 0] on span "Hubspot" at bounding box center [0, 0] width 0 height 0
click at [29, 199] on ul "Boards Executive Summary Sales Accrual Business Overview Appointments Marketing…" at bounding box center [14, 335] width 29 height 607
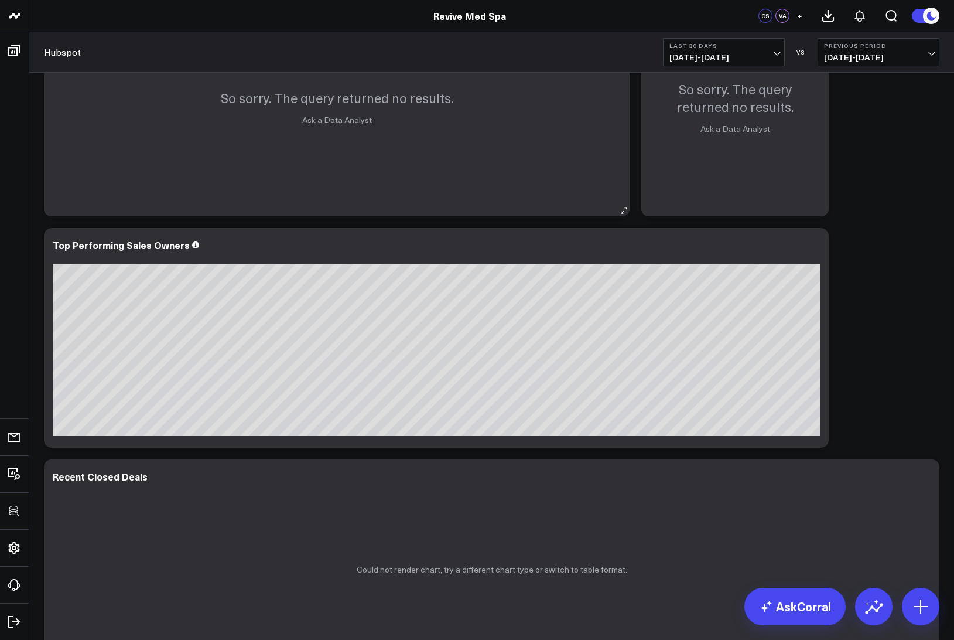
scroll to position [388, 0]
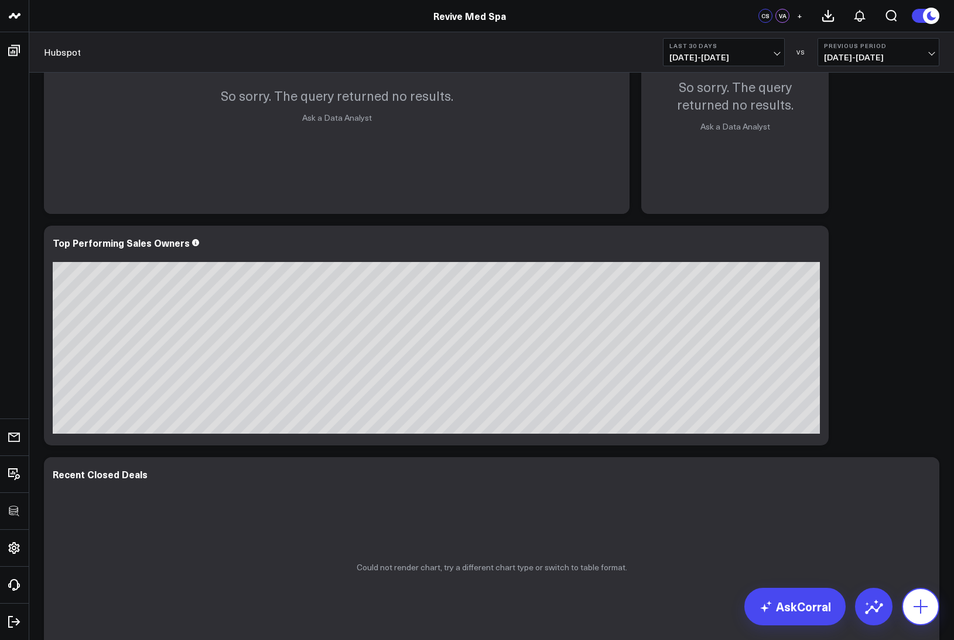
click at [918, 603] on icon at bounding box center [920, 606] width 19 height 19
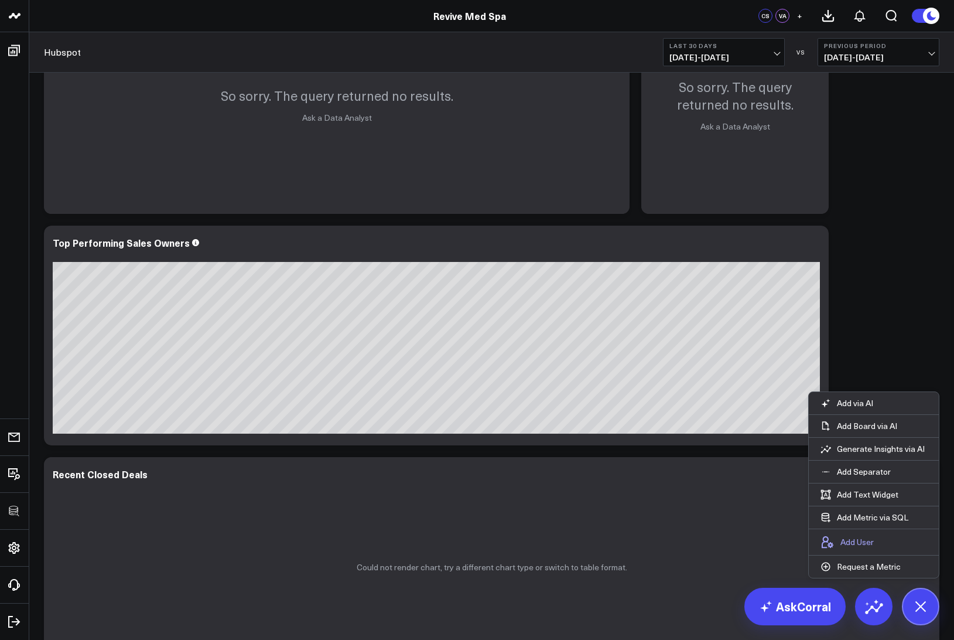
click at [852, 544] on p "Add User" at bounding box center [856, 541] width 33 height 11
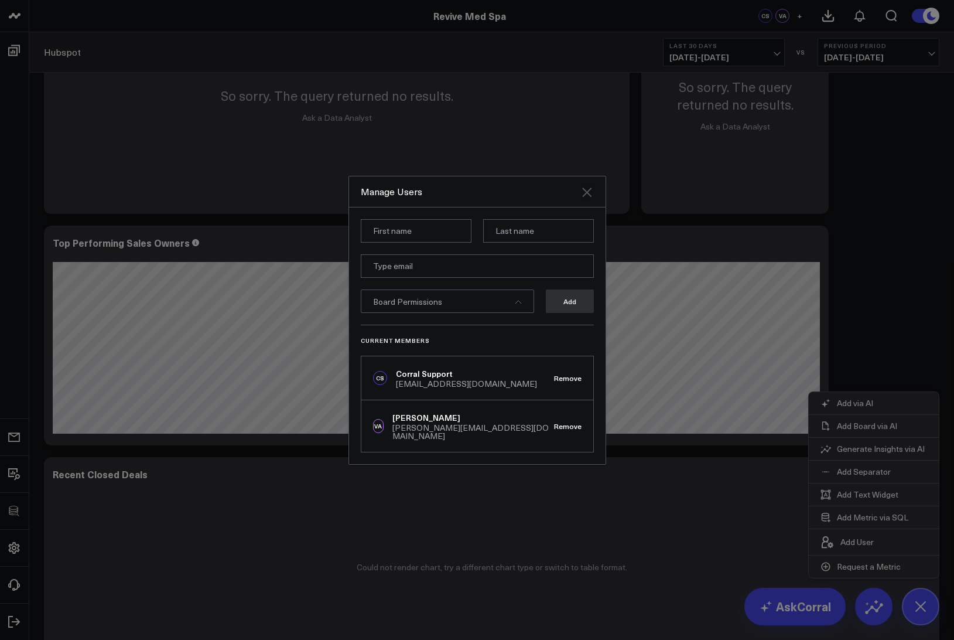
click at [589, 193] on icon "Close" at bounding box center [586, 191] width 9 height 9
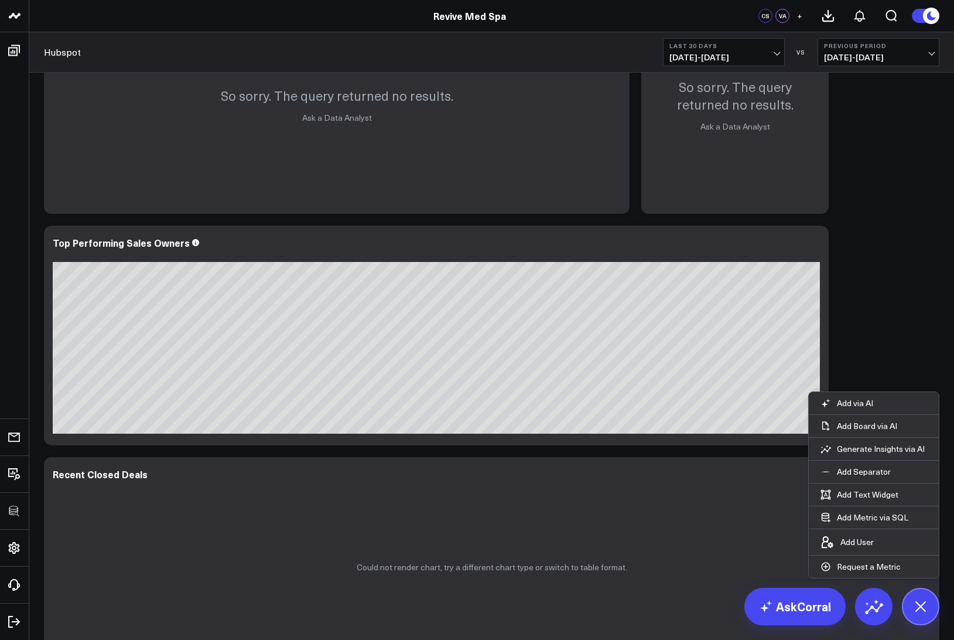
click at [924, 610] on icon at bounding box center [921, 606] width 20 height 20
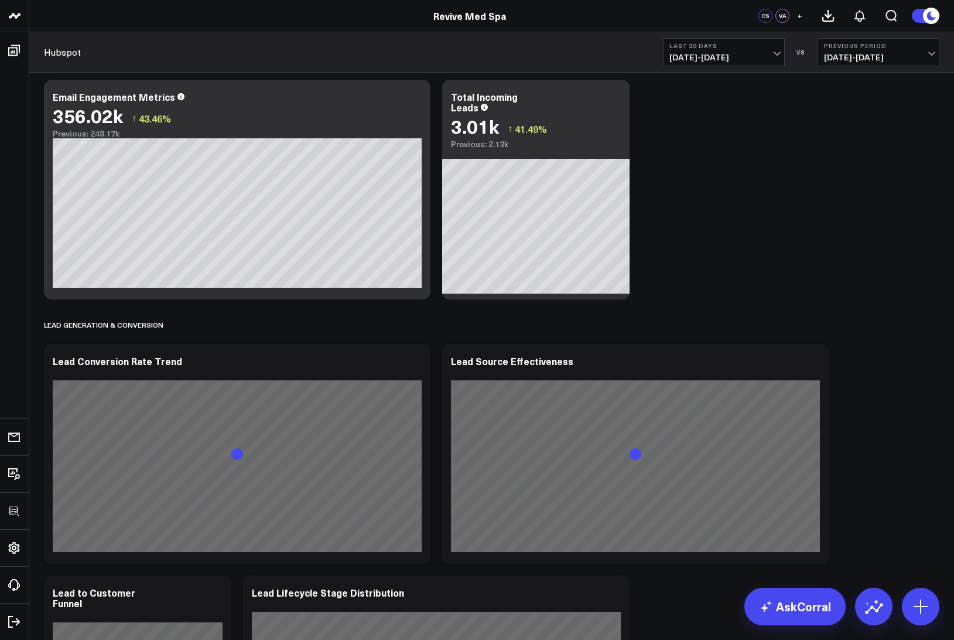
scroll to position [1308, 0]
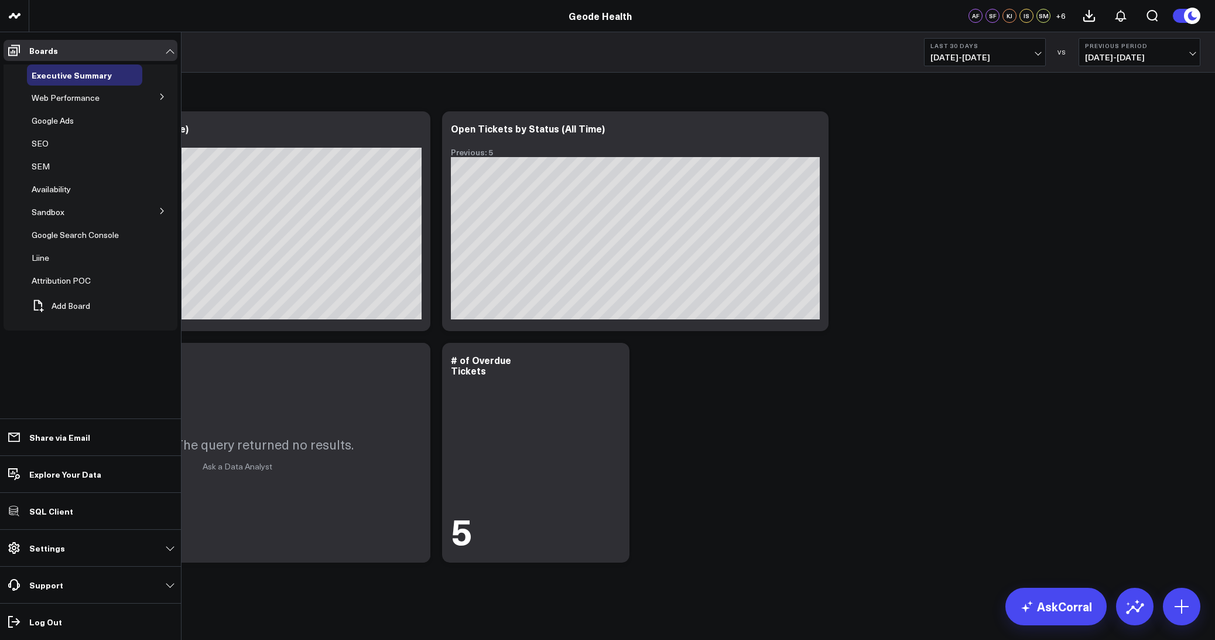
click at [147, 100] on button at bounding box center [162, 96] width 30 height 18
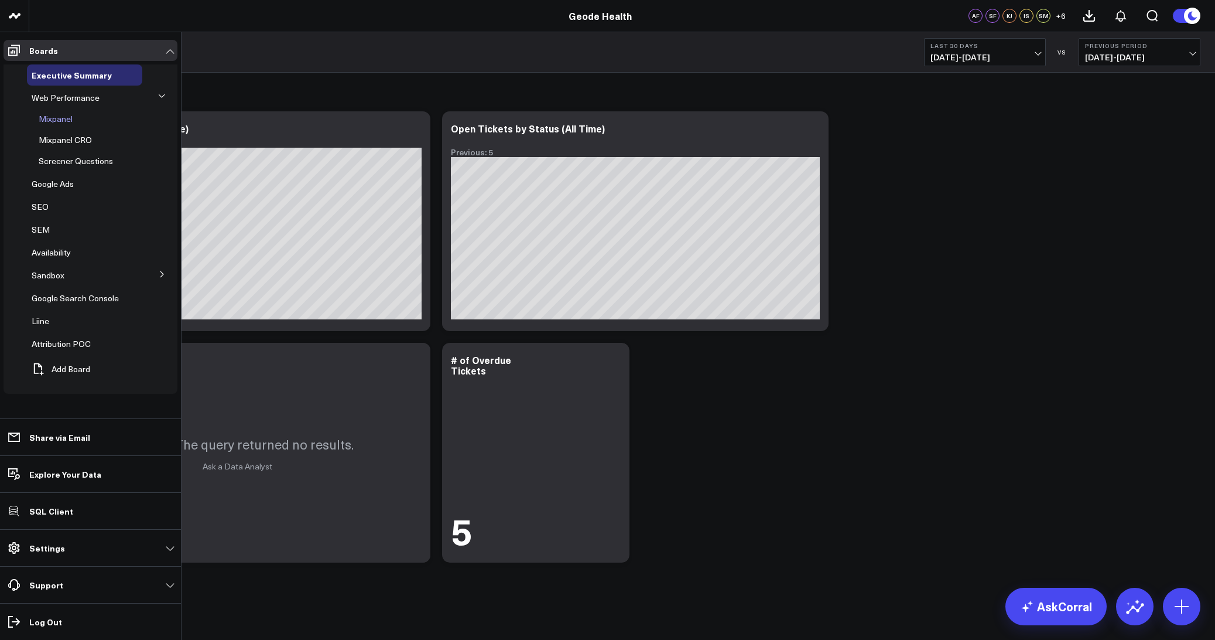
click at [53, 117] on span "Mixpanel" at bounding box center [56, 118] width 34 height 11
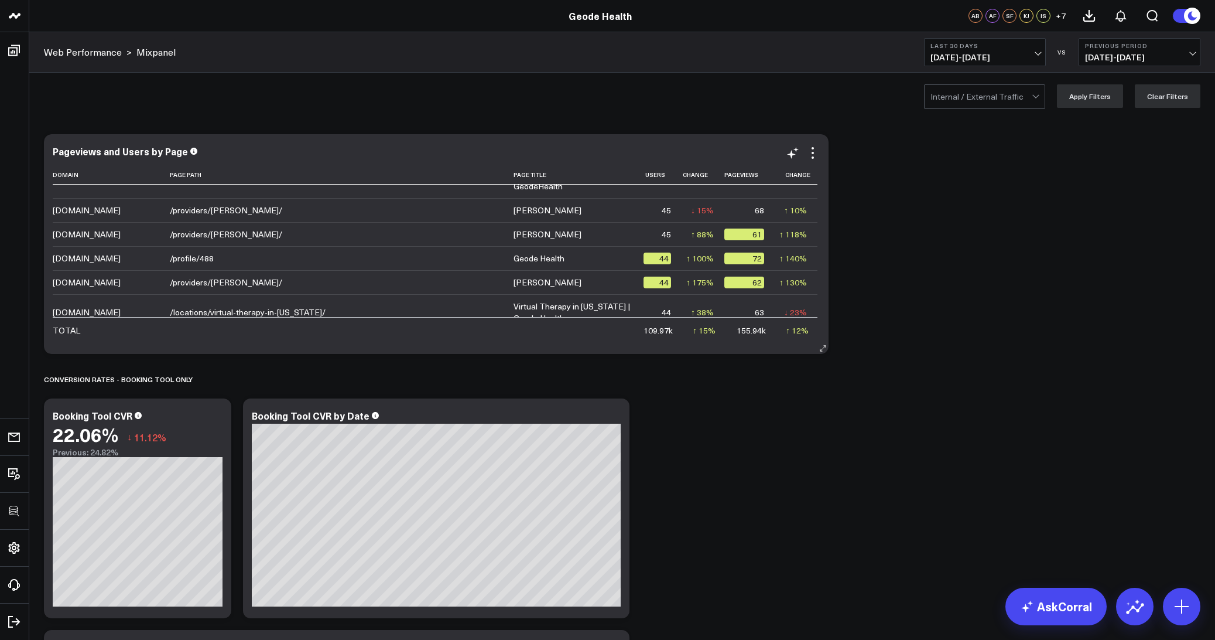
scroll to position [6275, 0]
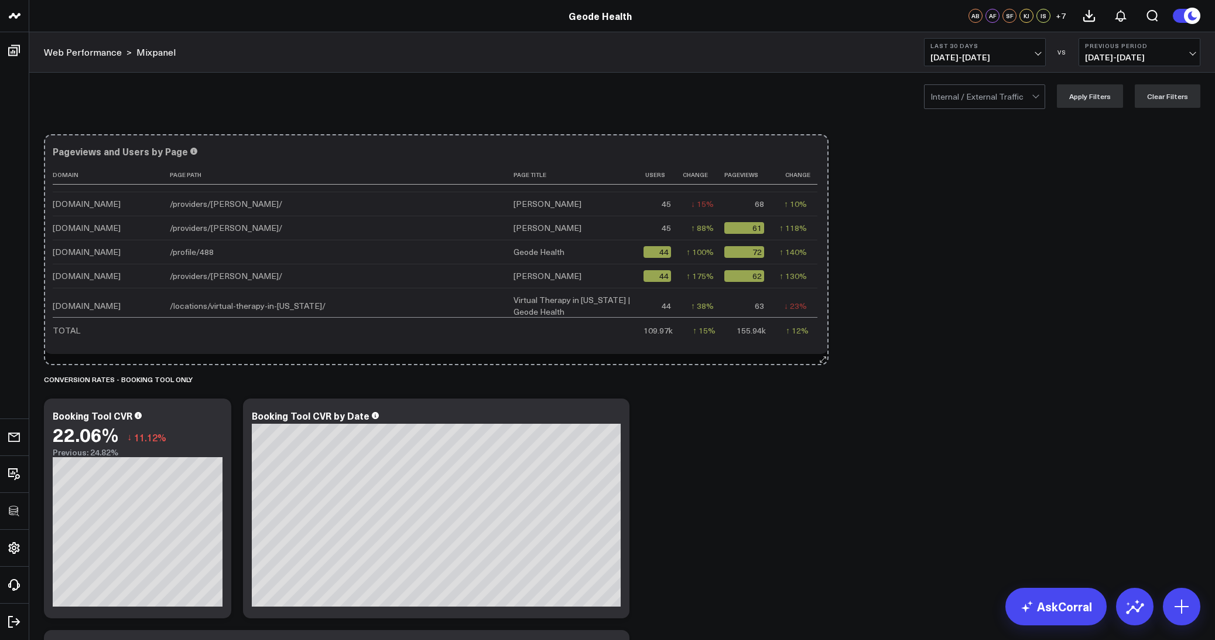
drag, startPoint x: 821, startPoint y: 348, endPoint x: 822, endPoint y: 354, distance: 5.9
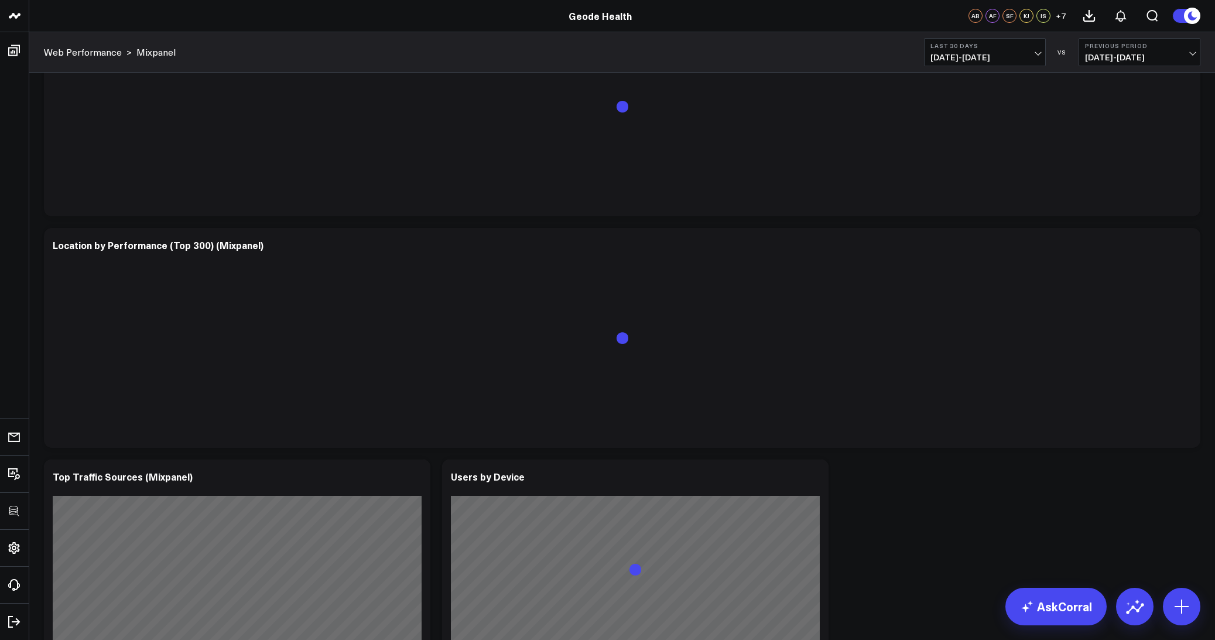
scroll to position [2836, 0]
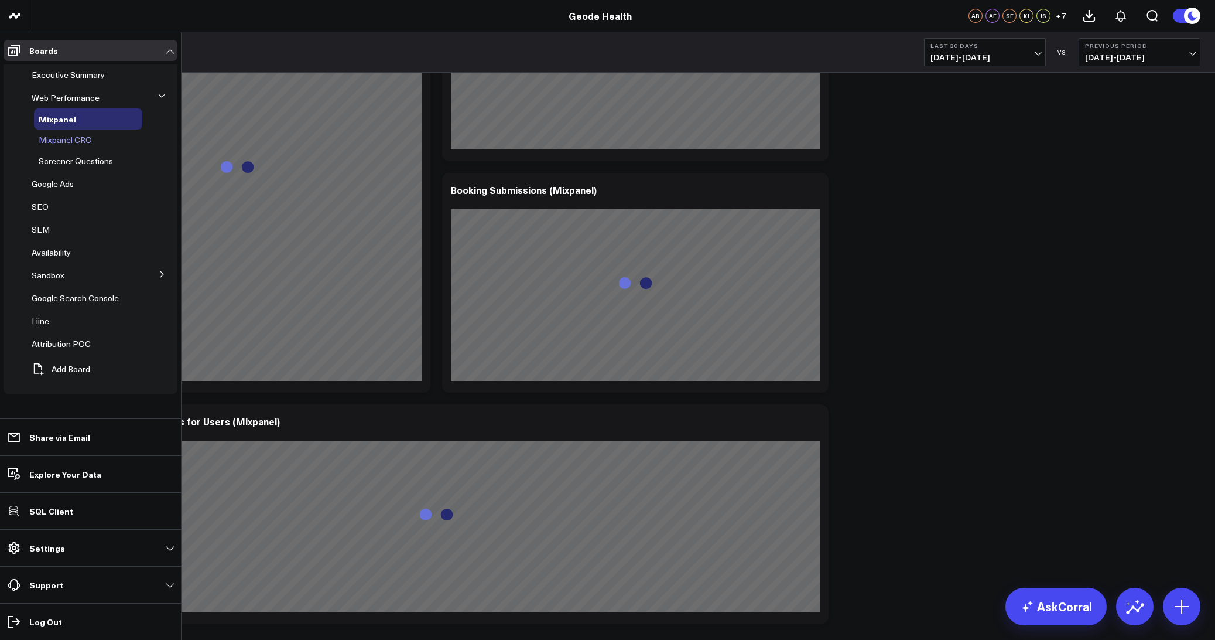
click at [59, 138] on span "Mixpanel CRO" at bounding box center [65, 139] width 53 height 11
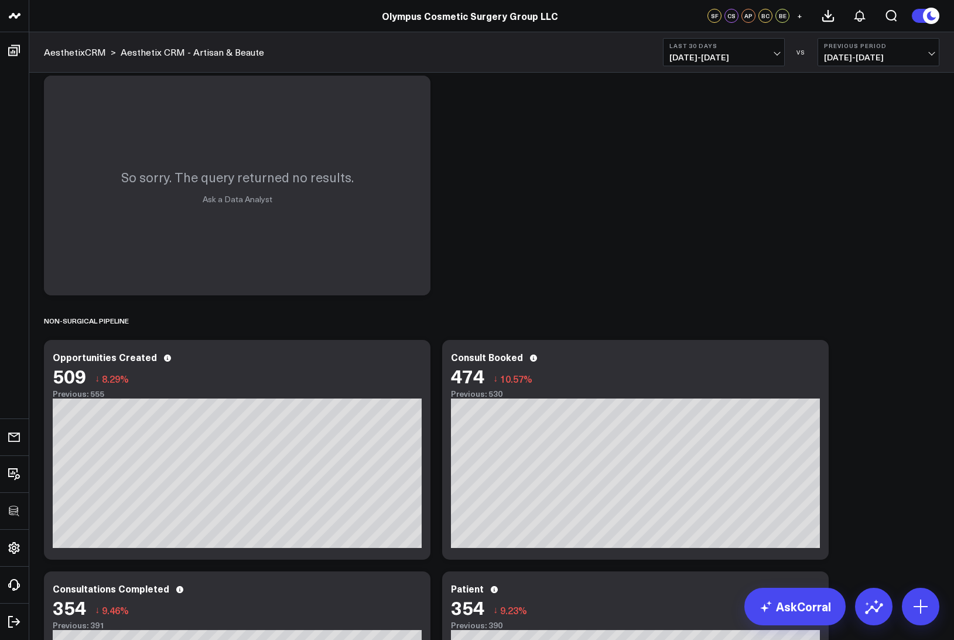
click at [659, 296] on div "SURGERY PIPELINE Modify via AI Copy link to widget Ask support Remove Create li…" at bounding box center [491, 185] width 907 height 1685
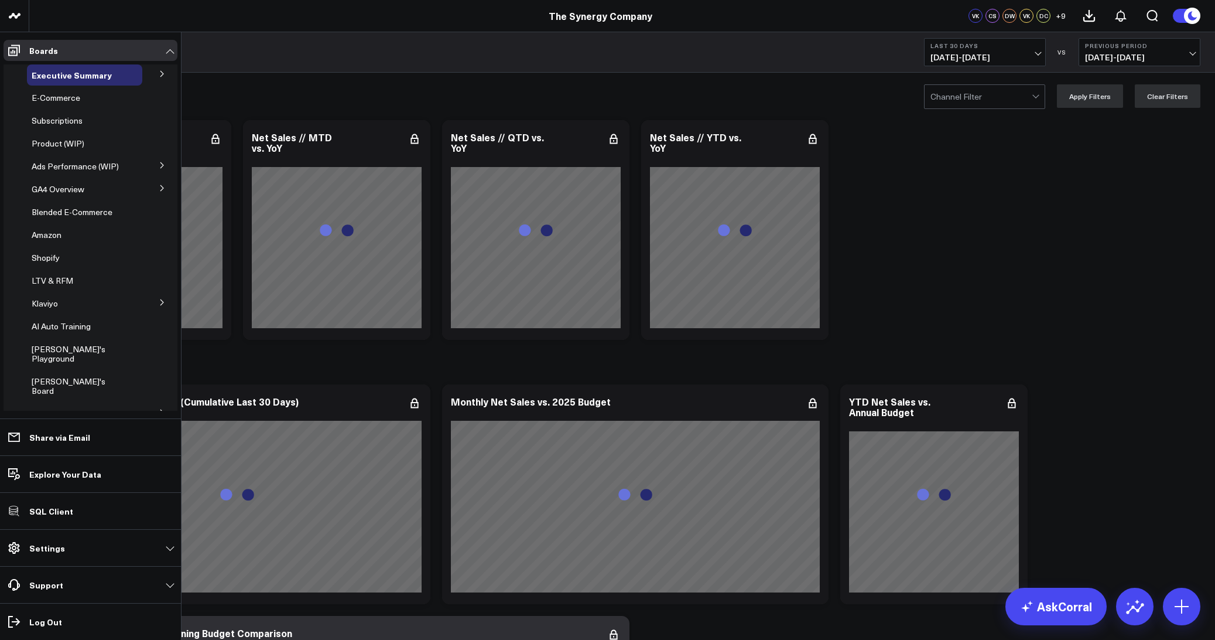
click at [155, 69] on button at bounding box center [162, 73] width 30 height 18
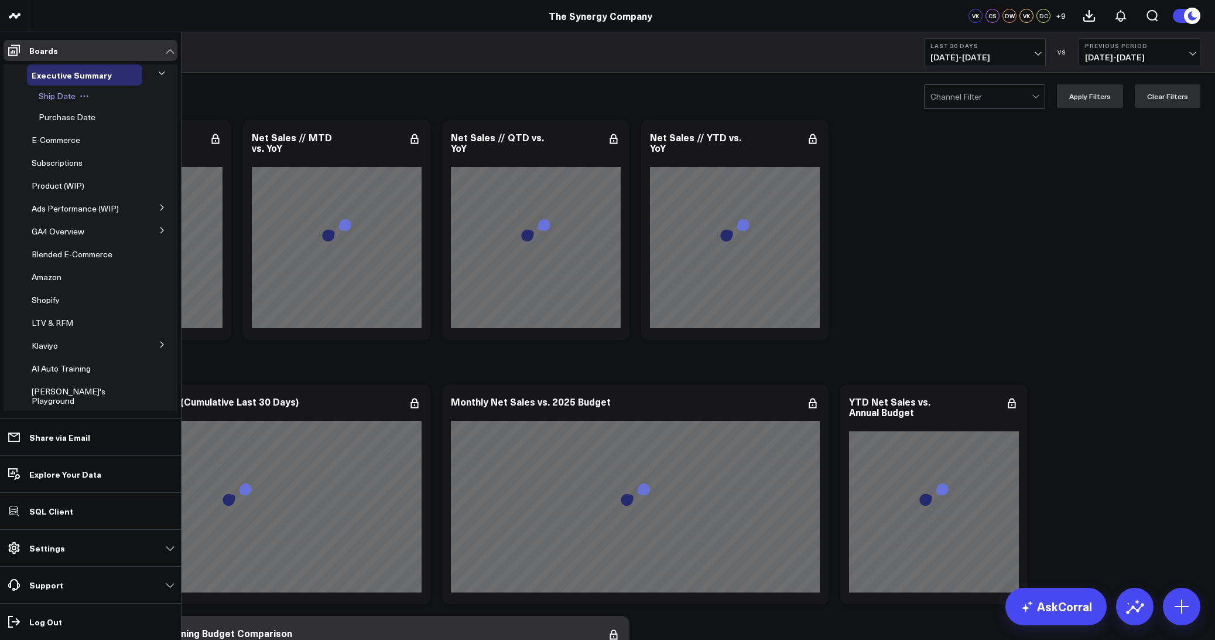
click at [59, 100] on span "Ship Date" at bounding box center [57, 95] width 37 height 11
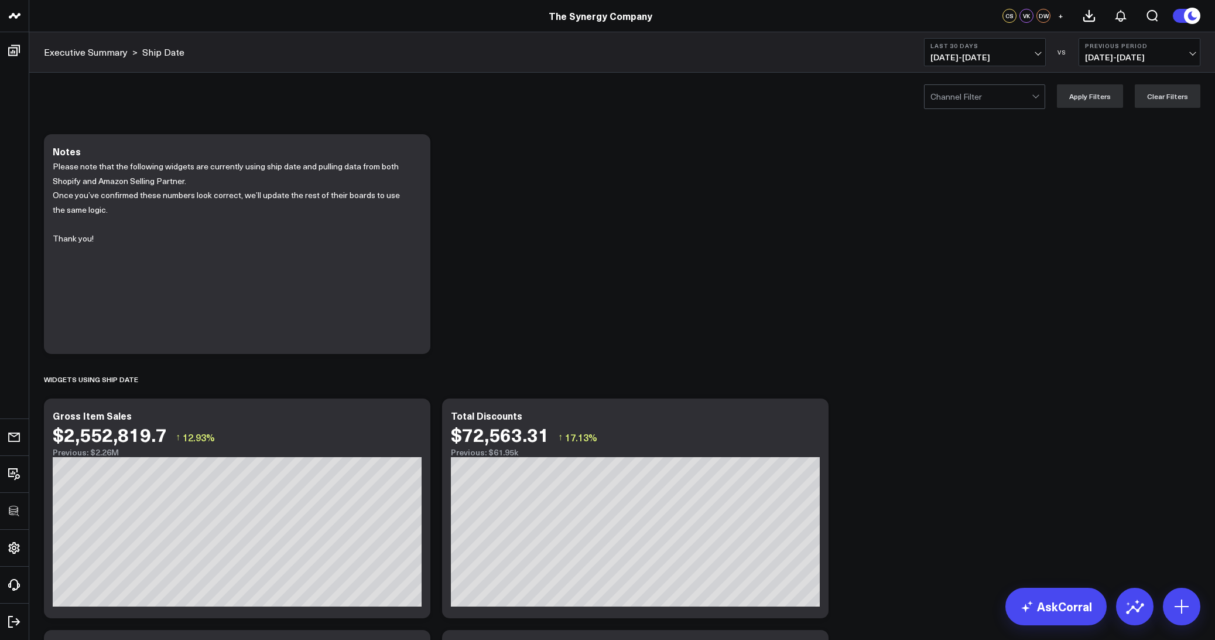
click at [969, 108] on div at bounding box center [981, 96] width 101 height 23
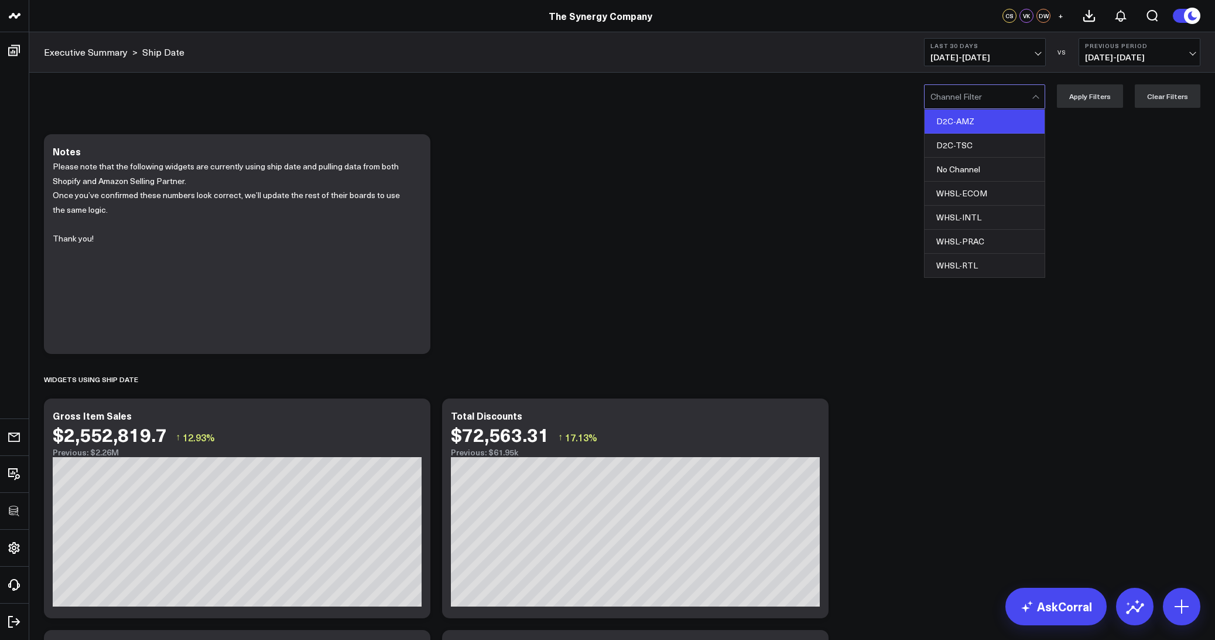
click at [969, 117] on div "D2C-AMZ" at bounding box center [985, 122] width 120 height 24
click at [1099, 99] on button "Apply Filters" at bounding box center [1090, 95] width 66 height 23
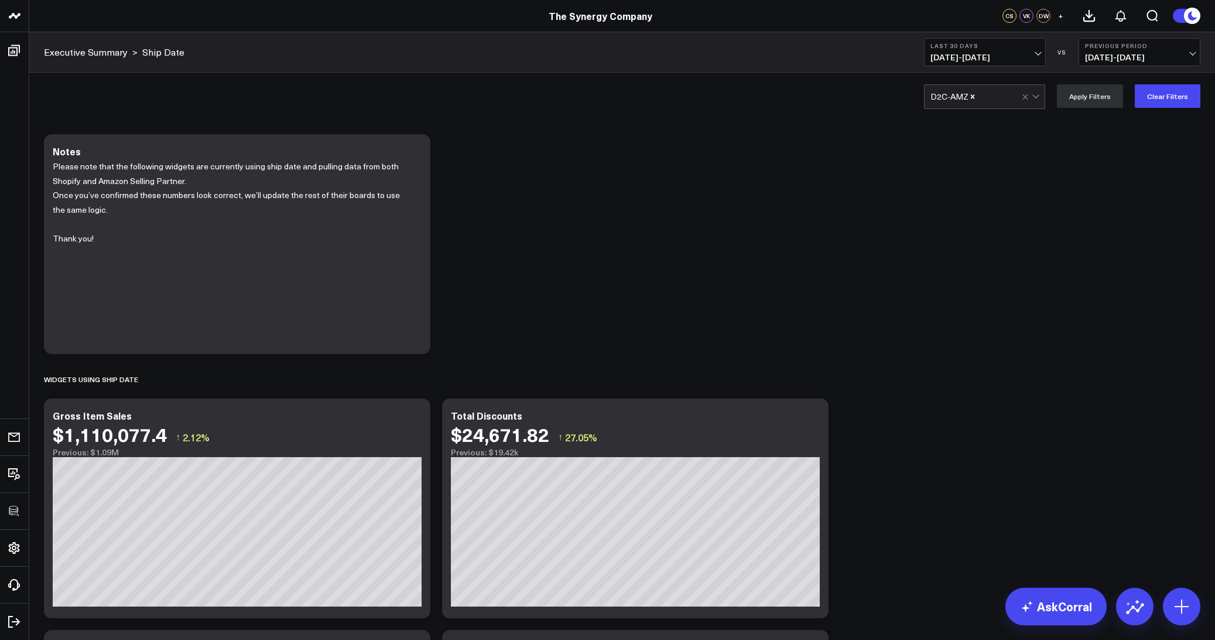
click at [942, 54] on span "08/11/25 - 09/09/25" at bounding box center [985, 57] width 109 height 9
click at [959, 39] on button "Last 30 Days 08/11/25 - 09/09/25" at bounding box center [985, 52] width 122 height 28
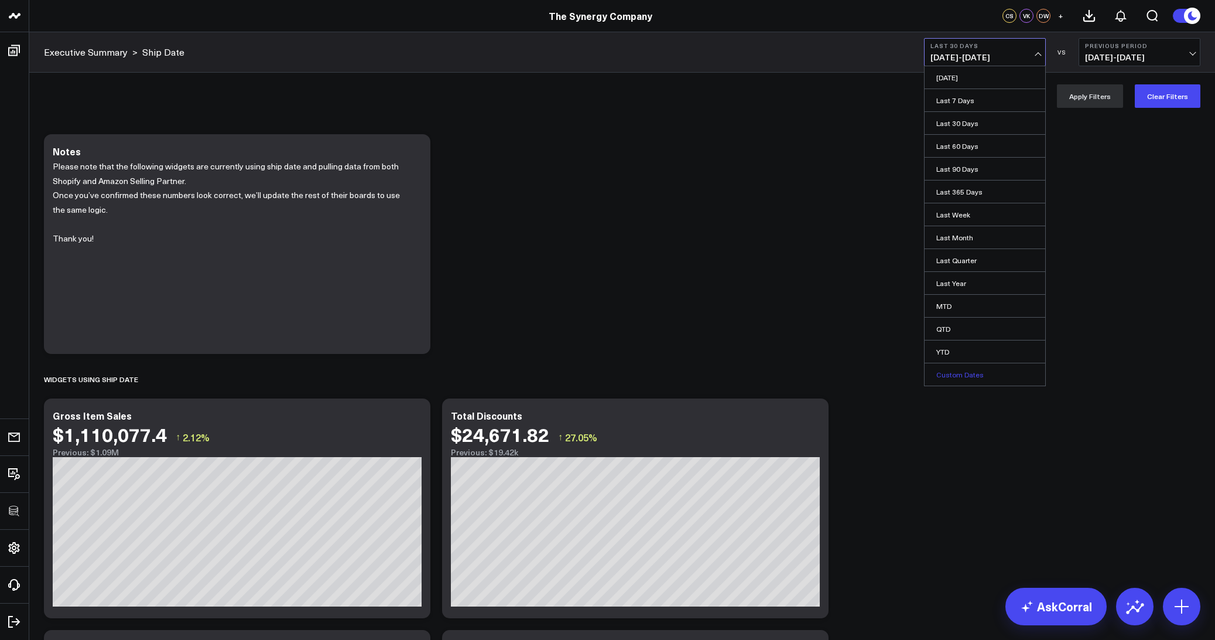
click at [946, 378] on link "Custom Dates" at bounding box center [985, 374] width 121 height 22
select select "8"
select select "2025"
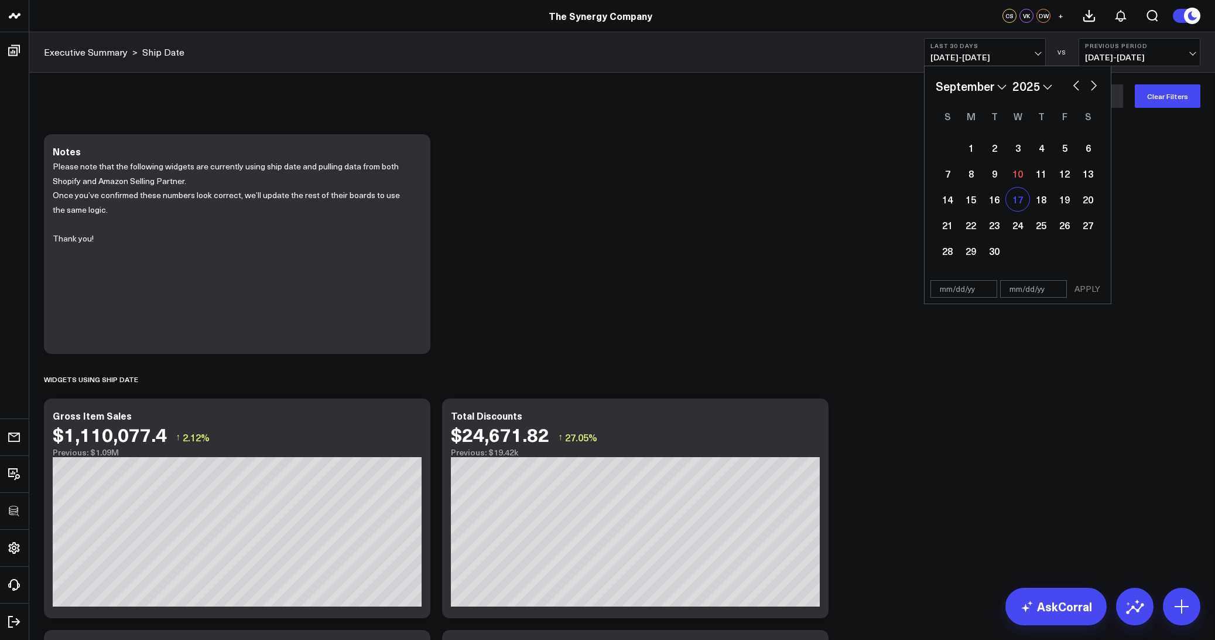
click at [1023, 197] on div "17" at bounding box center [1017, 198] width 23 height 23
type input "09/17/25"
select select "8"
select select "2025"
click at [1073, 86] on button "button" at bounding box center [1077, 84] width 12 height 14
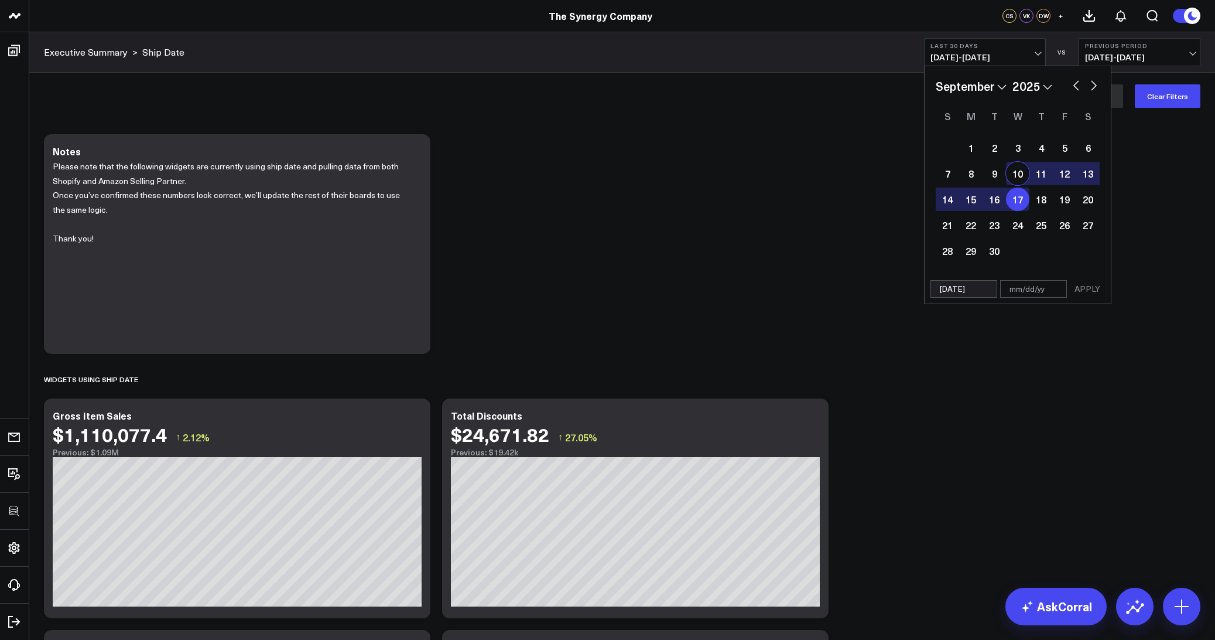
select select "7"
select select "2025"
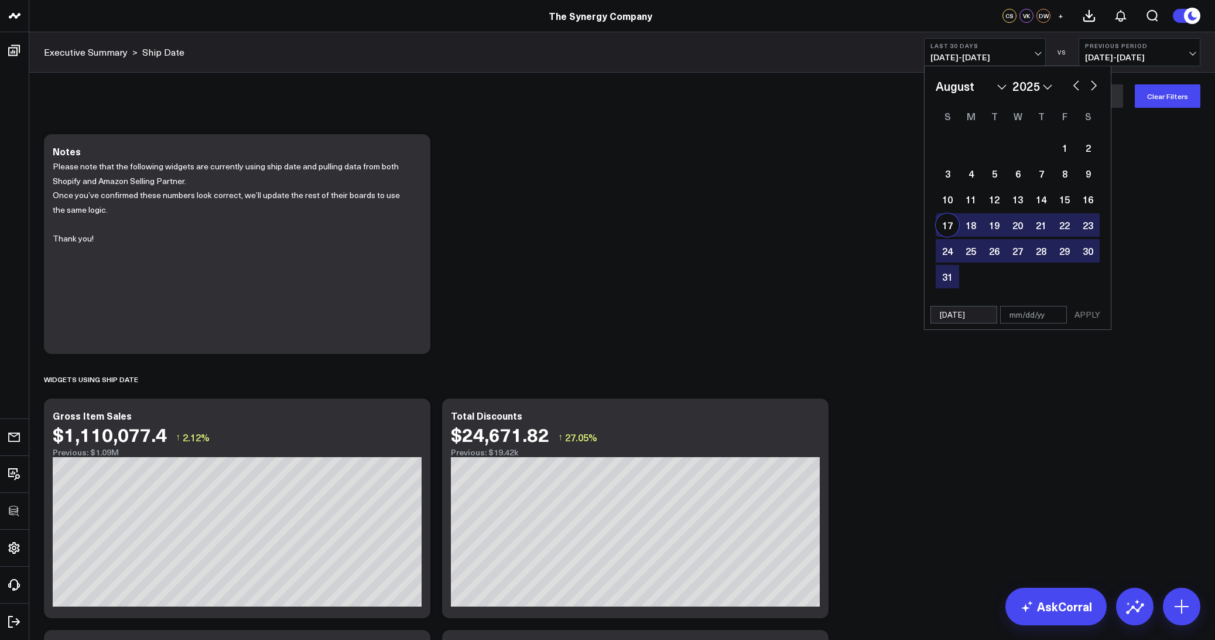
click at [947, 227] on div "17" at bounding box center [947, 224] width 23 height 23
type input "[DATE]"
type input "09/17/25"
select select "7"
select select "2025"
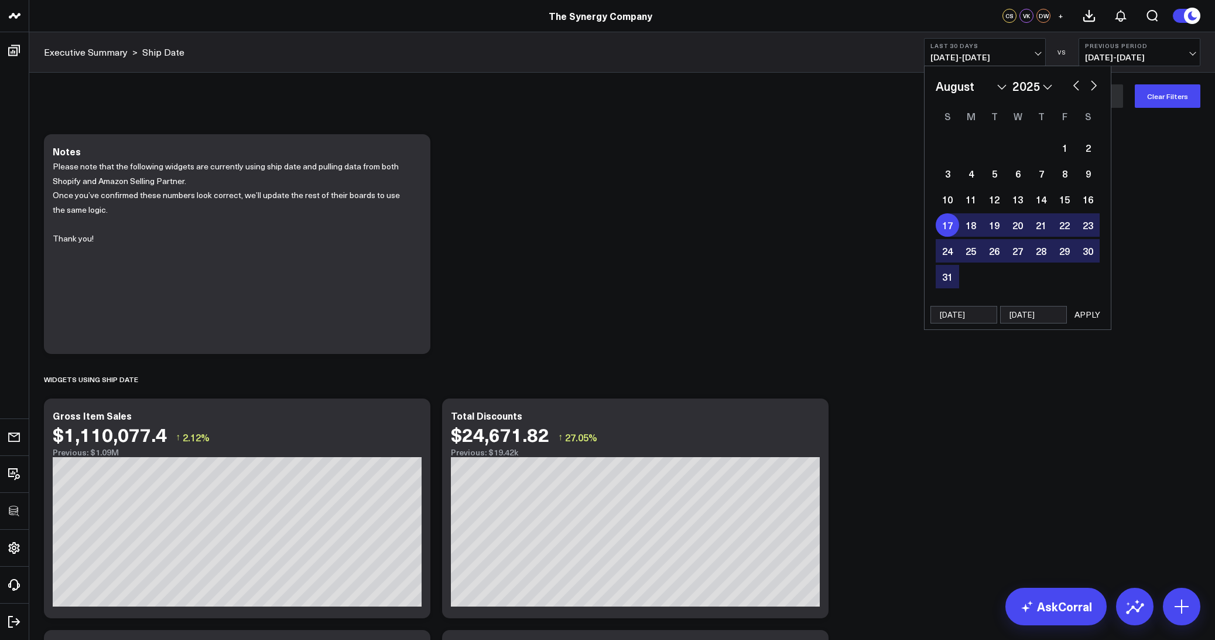
click at [947, 227] on div "17" at bounding box center [947, 224] width 23 height 23
select select "7"
select select "2025"
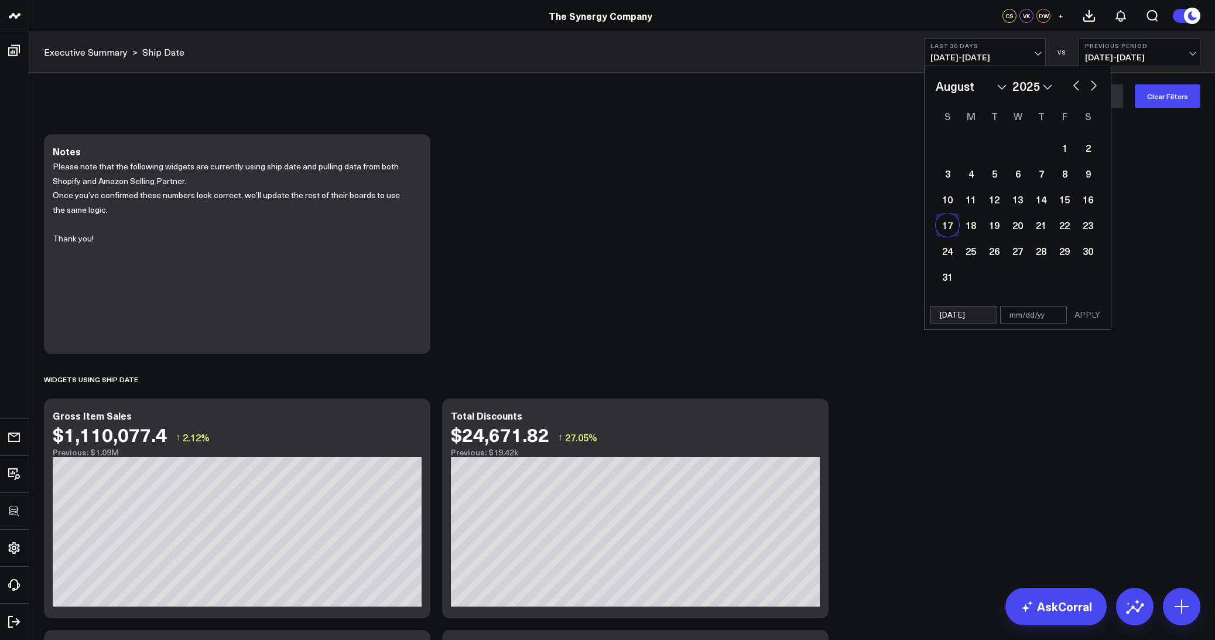
click at [947, 227] on div "17" at bounding box center [947, 224] width 23 height 23
type input "08/17/25"
select select "7"
select select "2025"
click at [1092, 310] on button "APPLY" at bounding box center [1087, 315] width 35 height 18
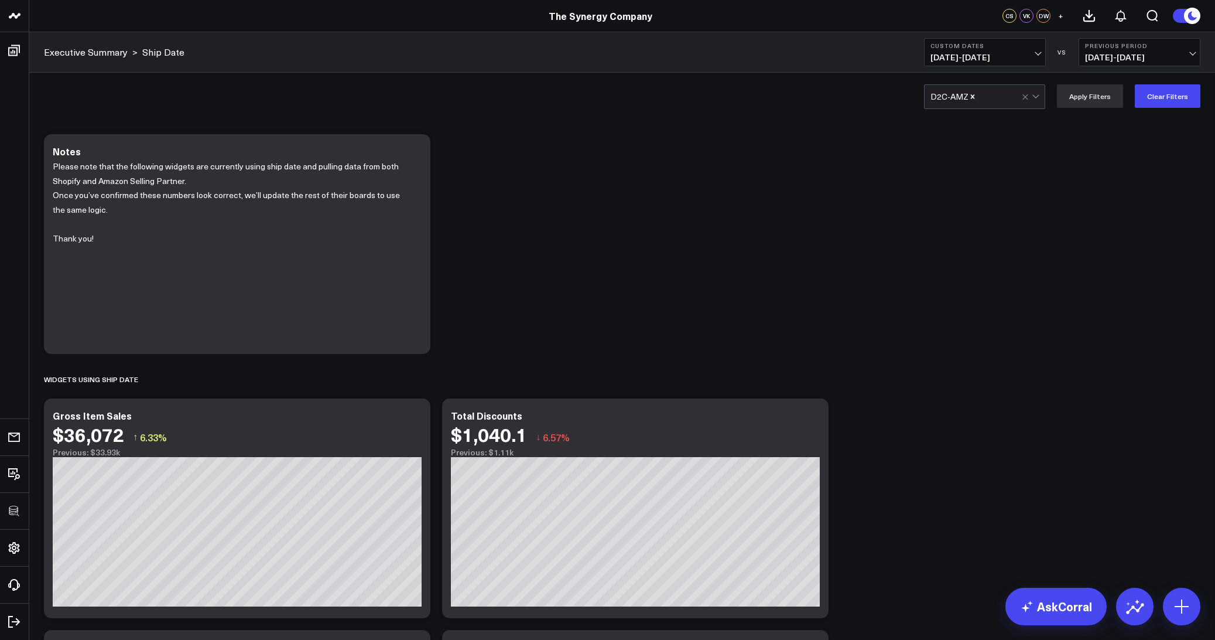
click at [412, 420] on icon at bounding box center [415, 417] width 14 height 14
click at [992, 105] on div at bounding box center [999, 96] width 45 height 23
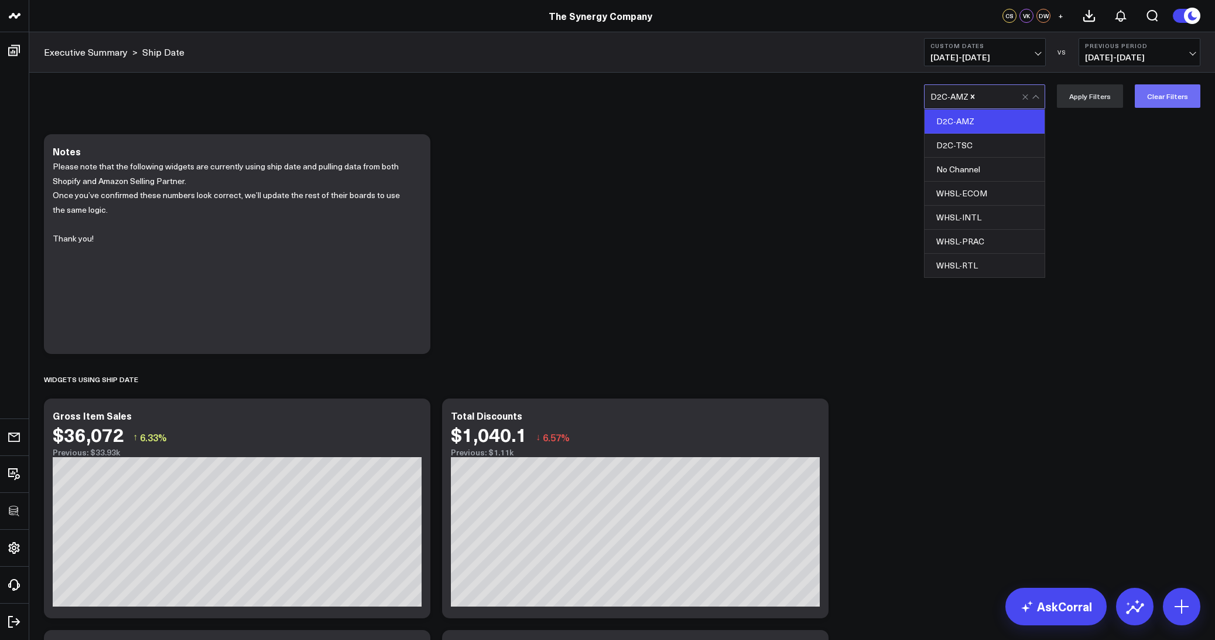
click at [1168, 99] on button "Clear Filters" at bounding box center [1168, 95] width 66 height 23
click at [979, 93] on div at bounding box center [981, 96] width 101 height 23
click at [959, 121] on div "D2C-AMZ" at bounding box center [985, 122] width 120 height 24
click at [1108, 94] on button "Apply Filters" at bounding box center [1090, 95] width 66 height 23
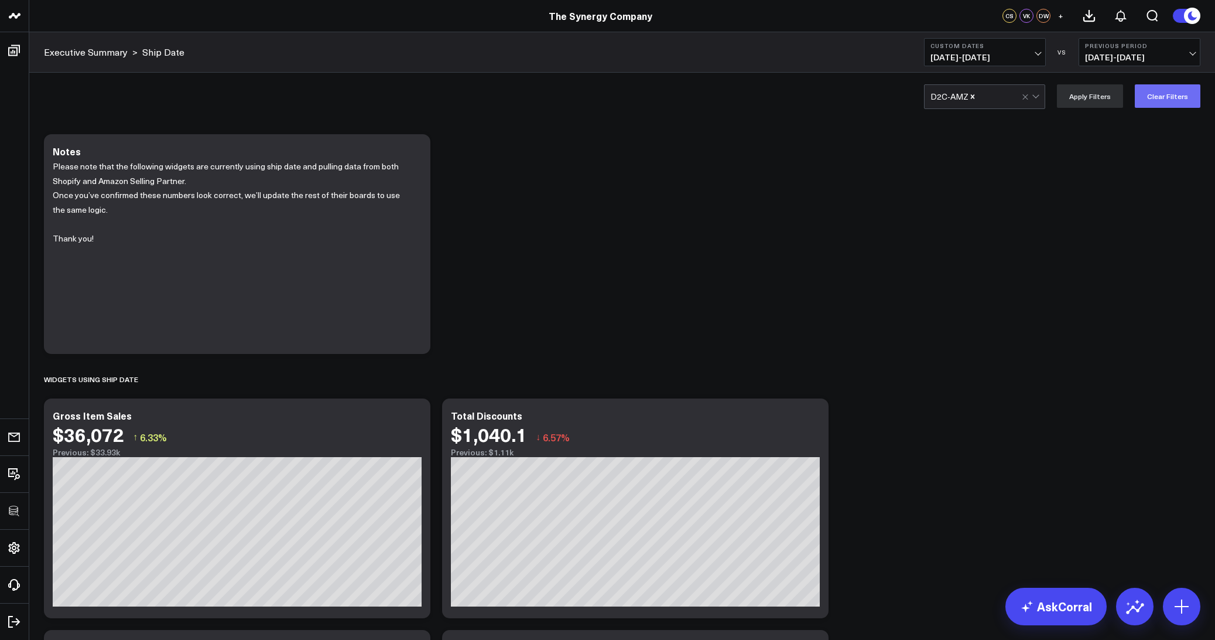
click at [1151, 98] on button "Clear Filters" at bounding box center [1168, 95] width 66 height 23
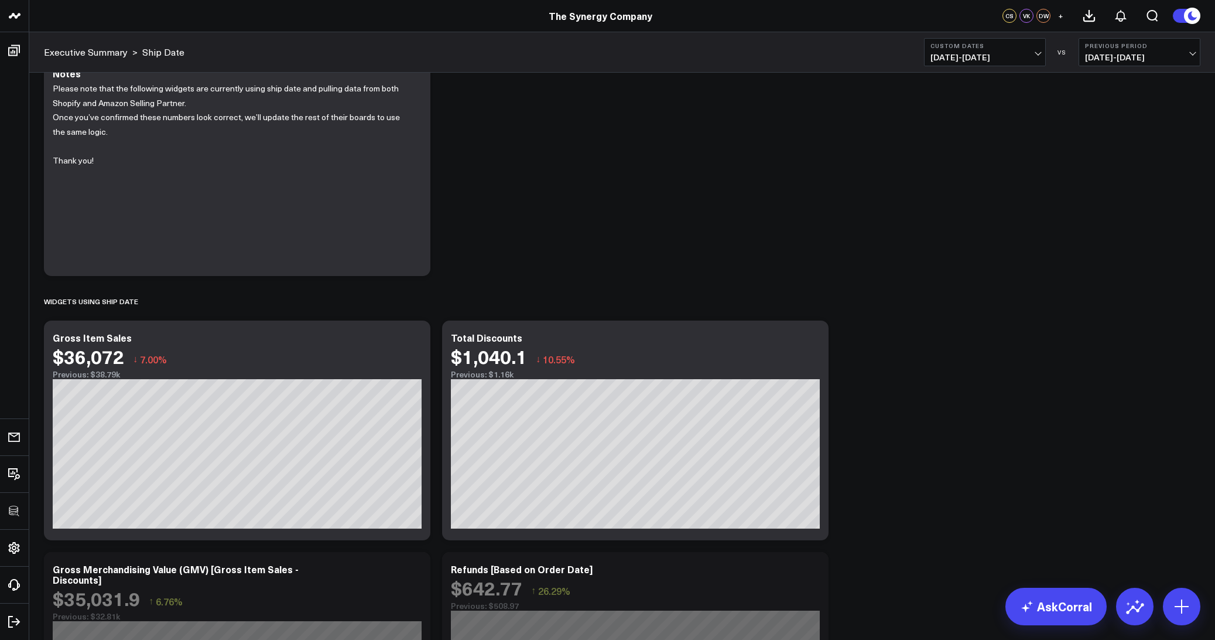
scroll to position [120, 0]
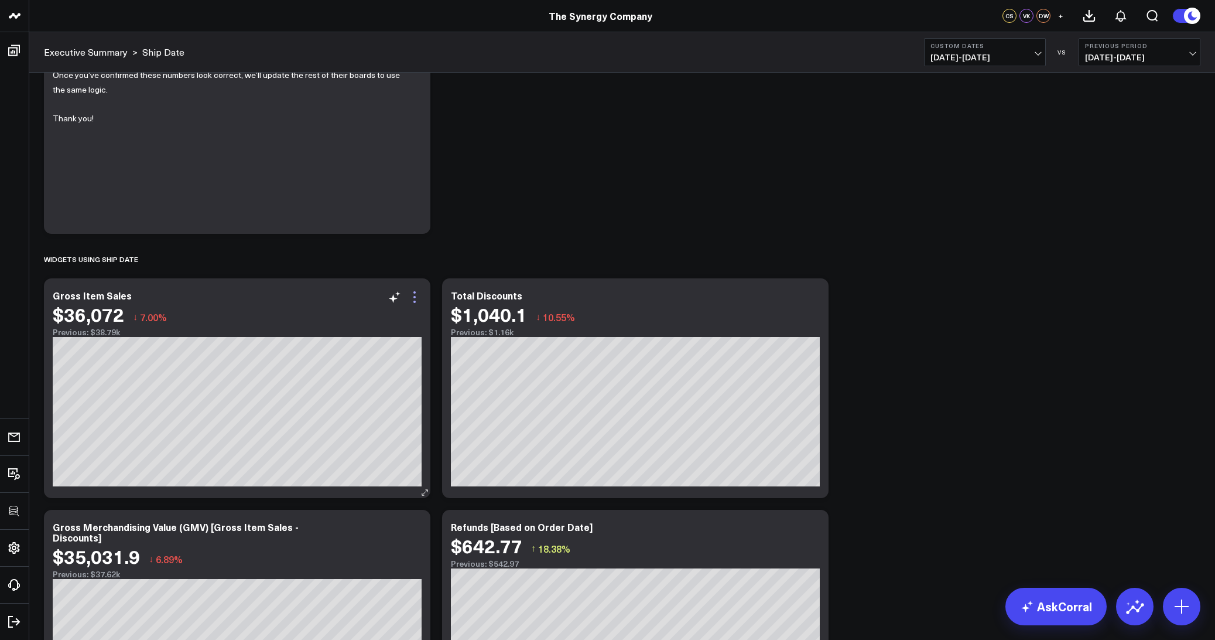
click at [418, 291] on icon at bounding box center [415, 297] width 14 height 14
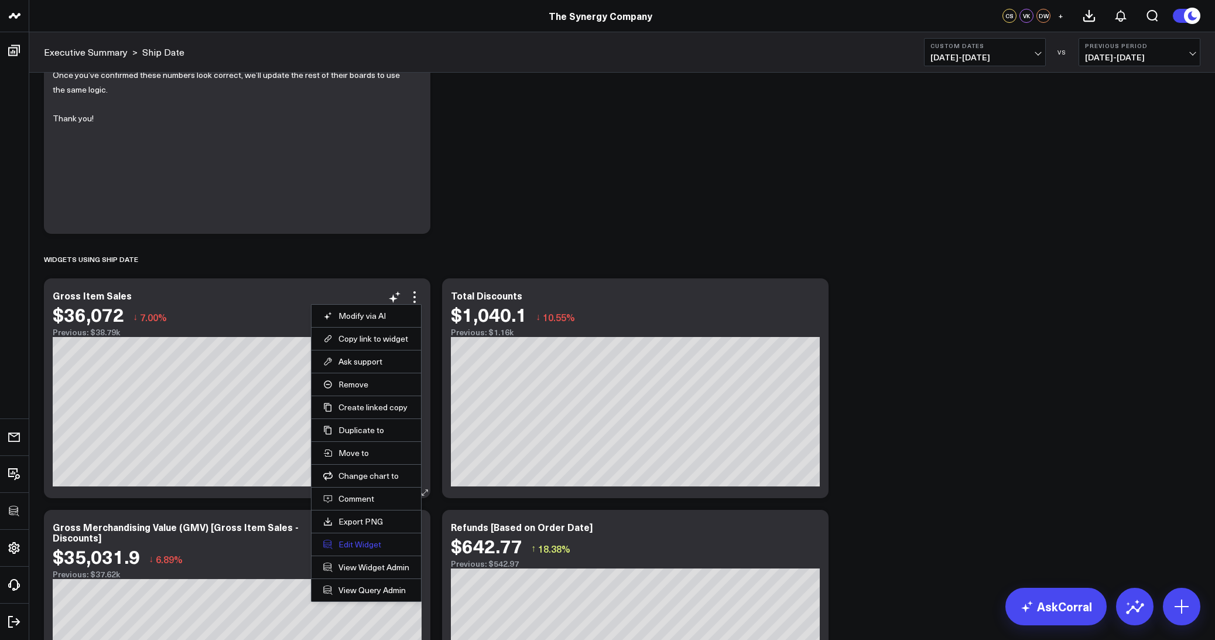
click at [345, 546] on button "Edit Widget" at bounding box center [366, 544] width 86 height 11
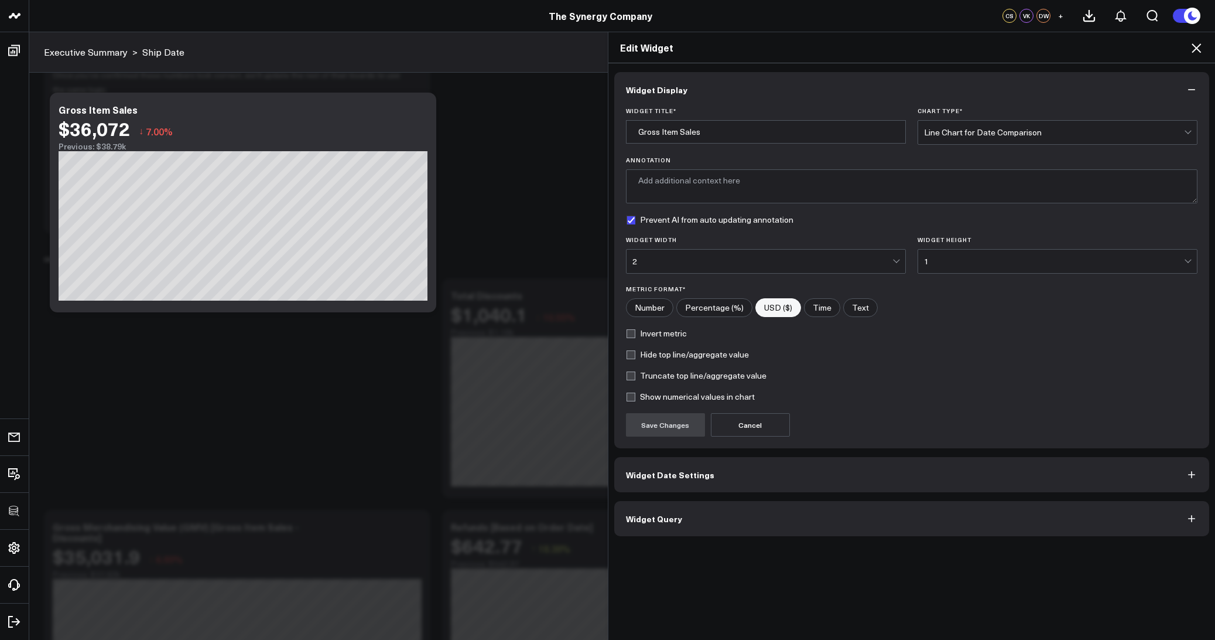
click at [680, 518] on button "Widget Query" at bounding box center [912, 518] width 596 height 35
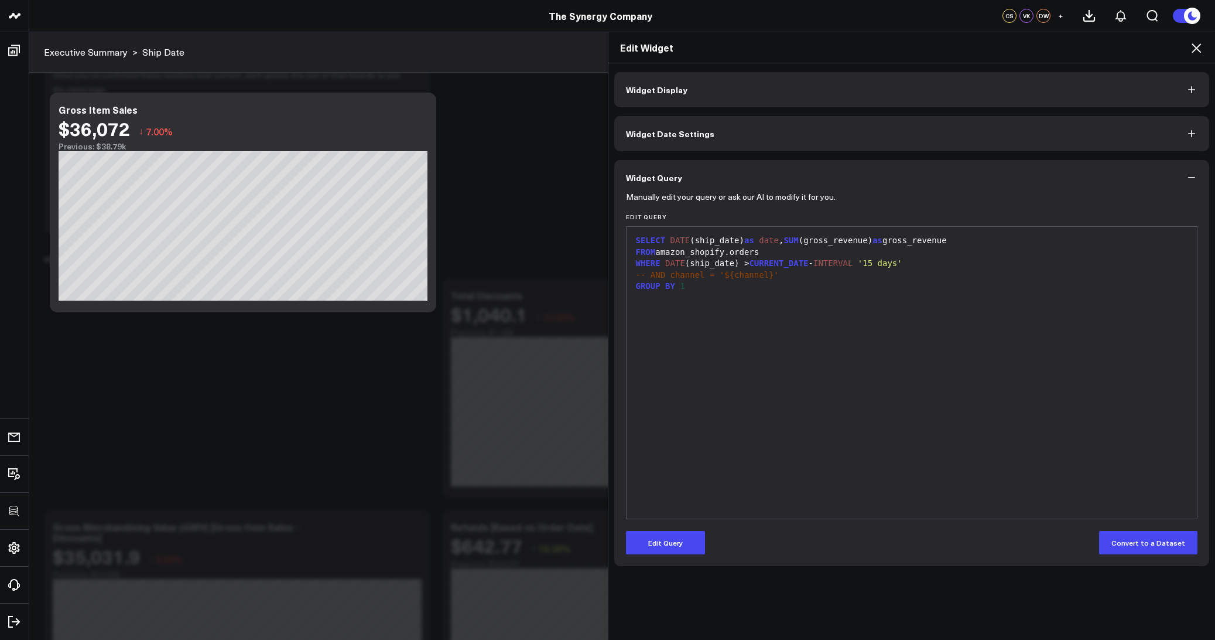
click at [1198, 47] on icon at bounding box center [1196, 47] width 9 height 9
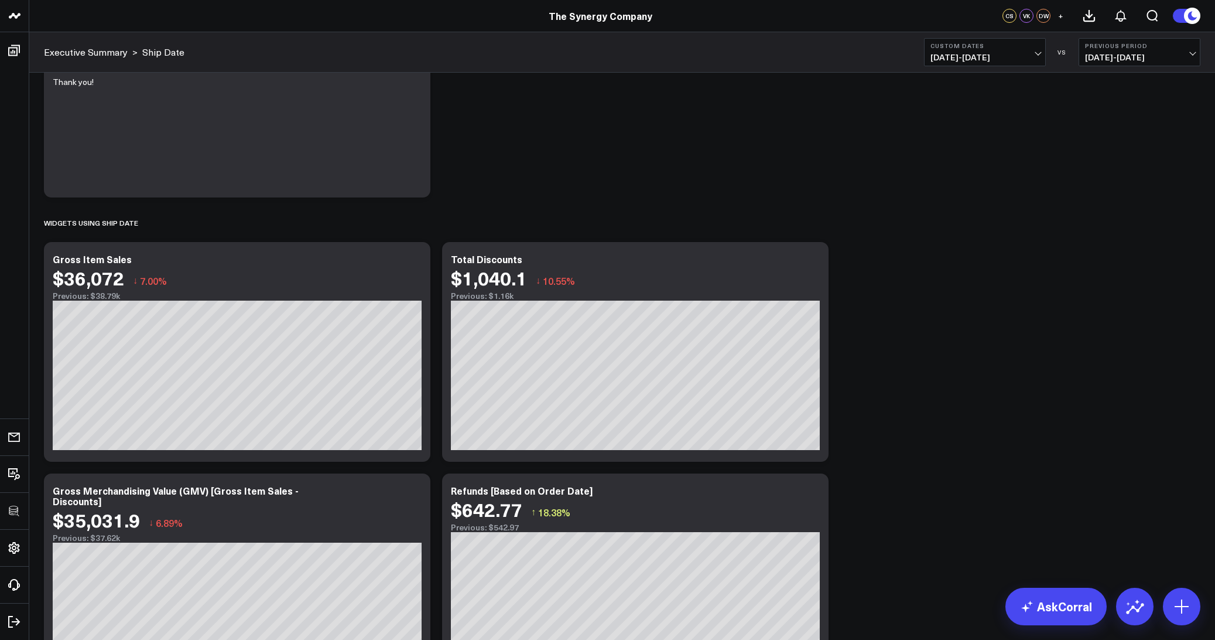
scroll to position [169, 0]
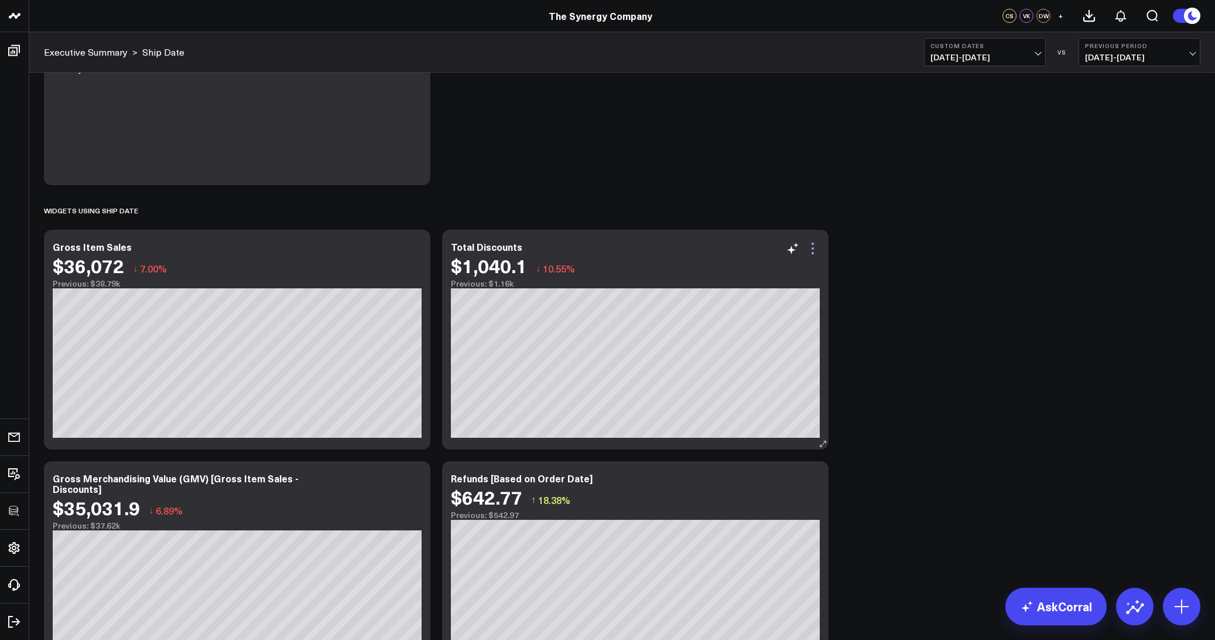
click at [811, 248] on icon at bounding box center [813, 248] width 14 height 14
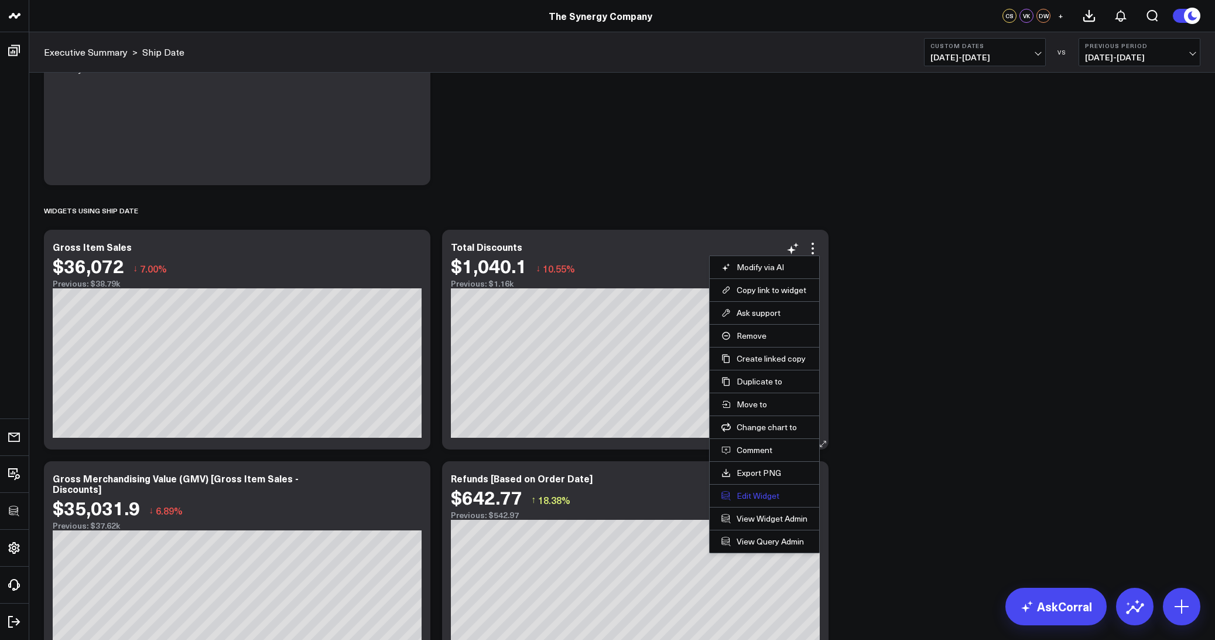
click at [765, 491] on button "Edit Widget" at bounding box center [765, 495] width 86 height 11
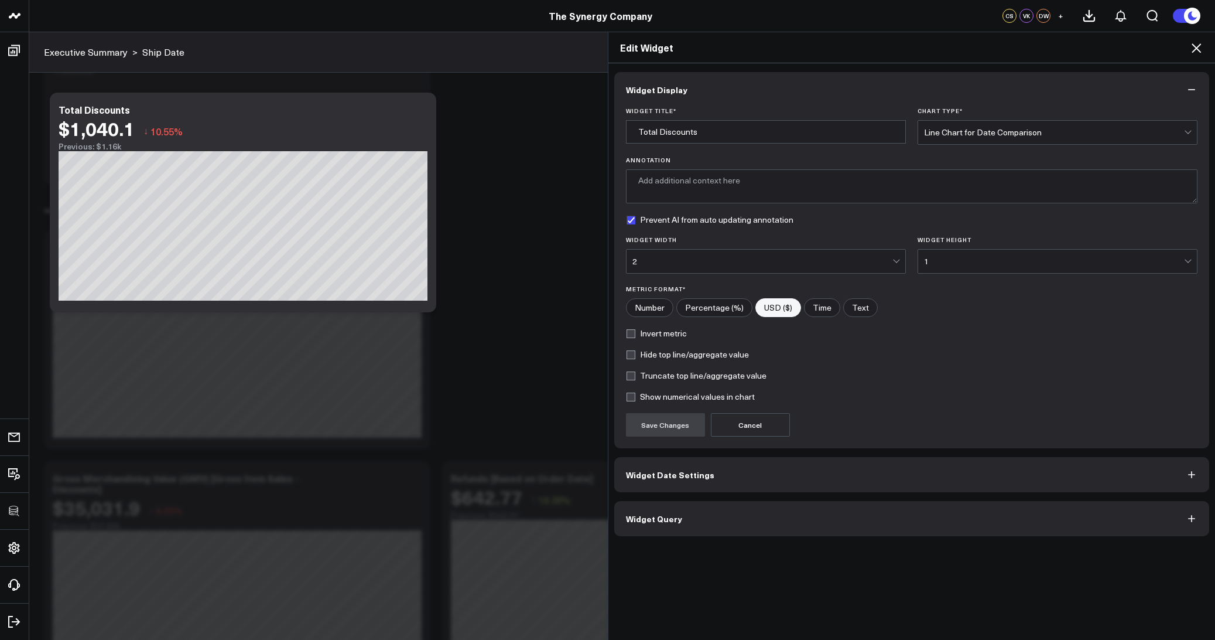
click at [746, 524] on button "Widget Query" at bounding box center [912, 518] width 596 height 35
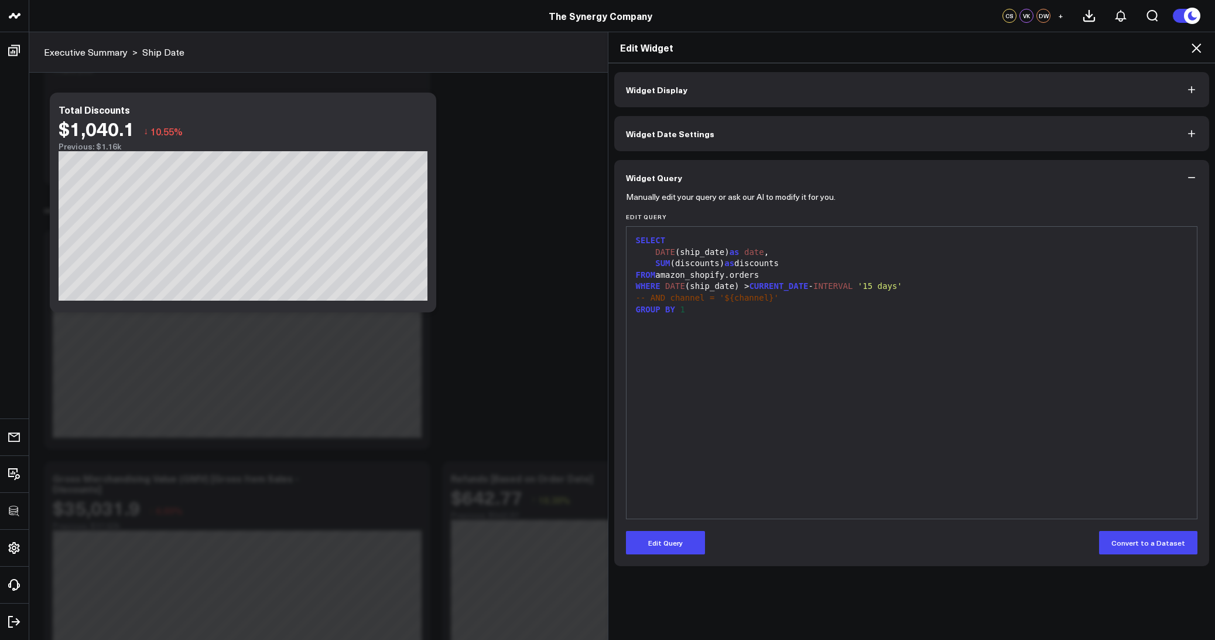
click at [1197, 52] on icon at bounding box center [1197, 48] width 14 height 14
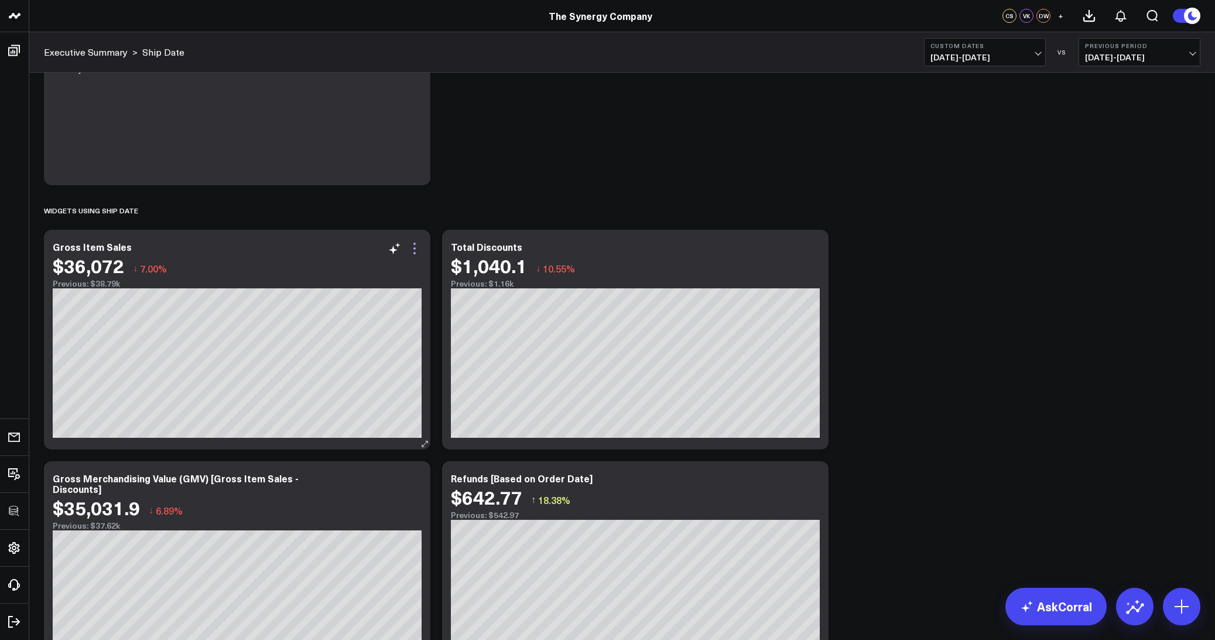
click at [412, 245] on icon at bounding box center [415, 248] width 14 height 14
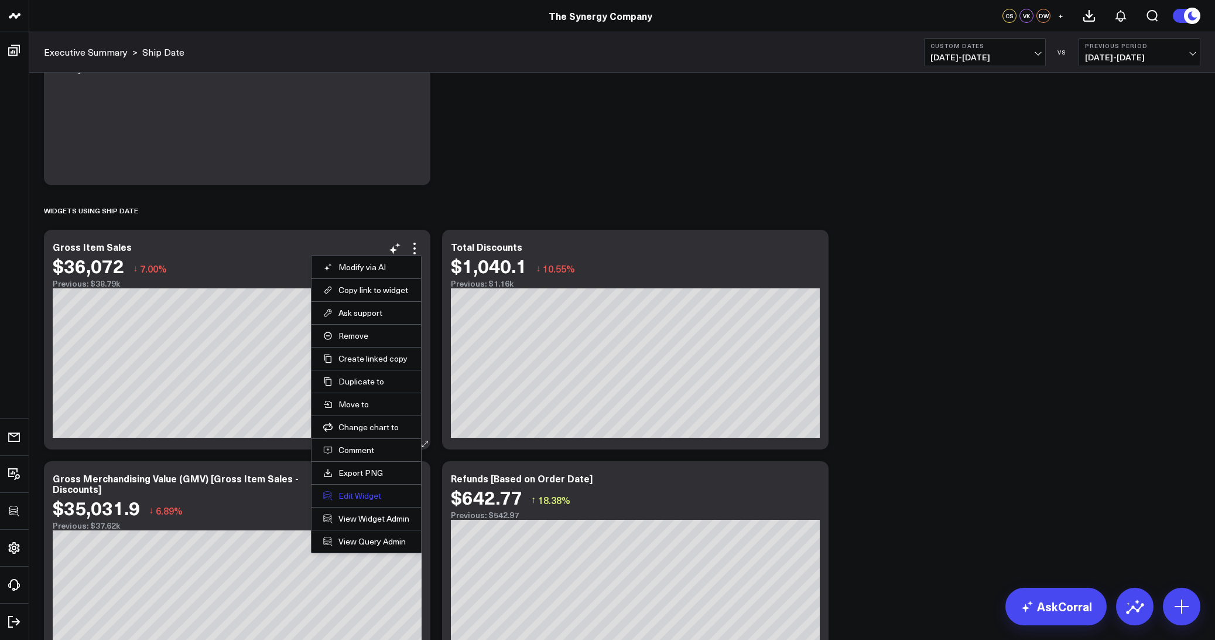
click at [373, 499] on button "Edit Widget" at bounding box center [366, 495] width 86 height 11
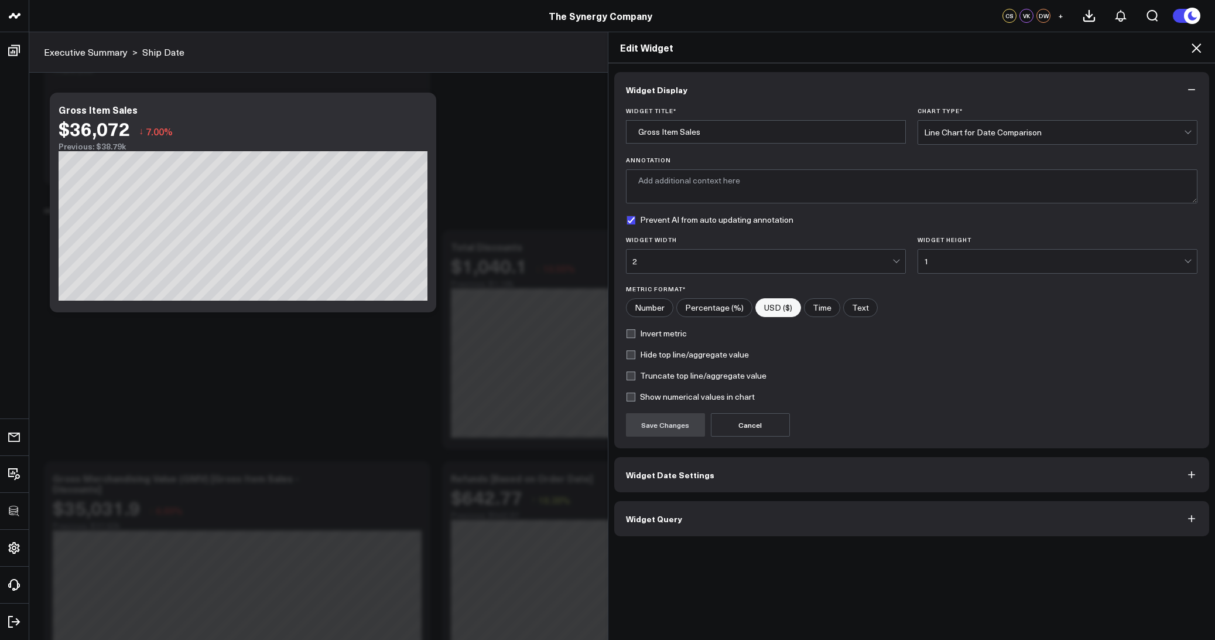
click at [645, 510] on button "Widget Query" at bounding box center [912, 518] width 596 height 35
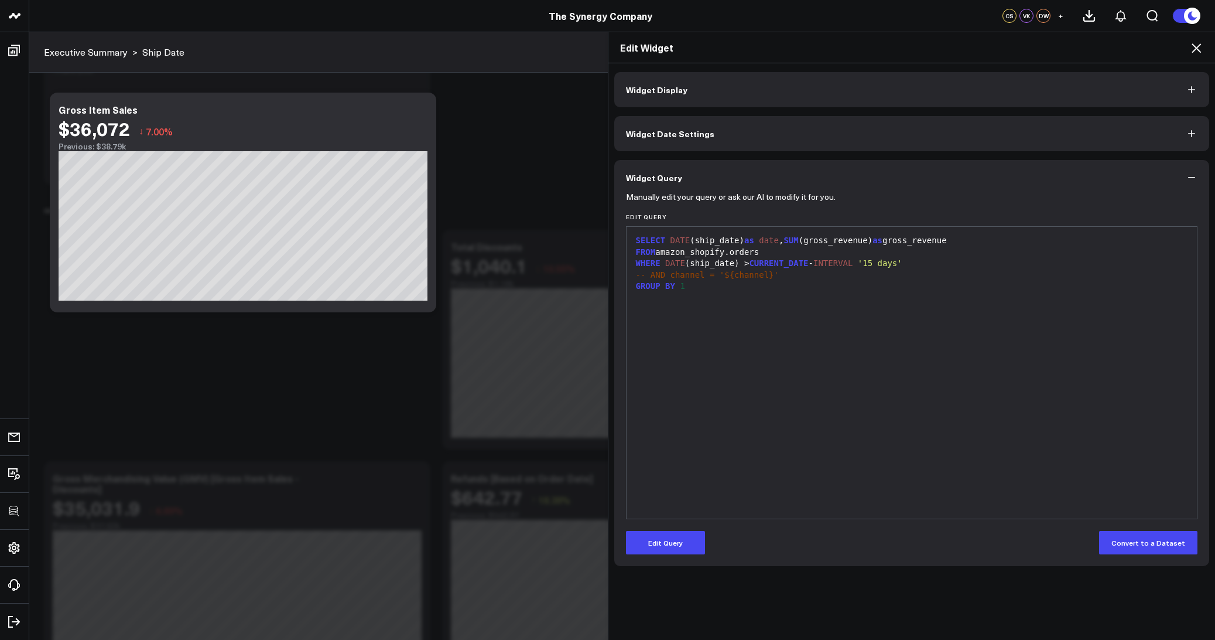
click at [1201, 46] on icon at bounding box center [1197, 48] width 14 height 14
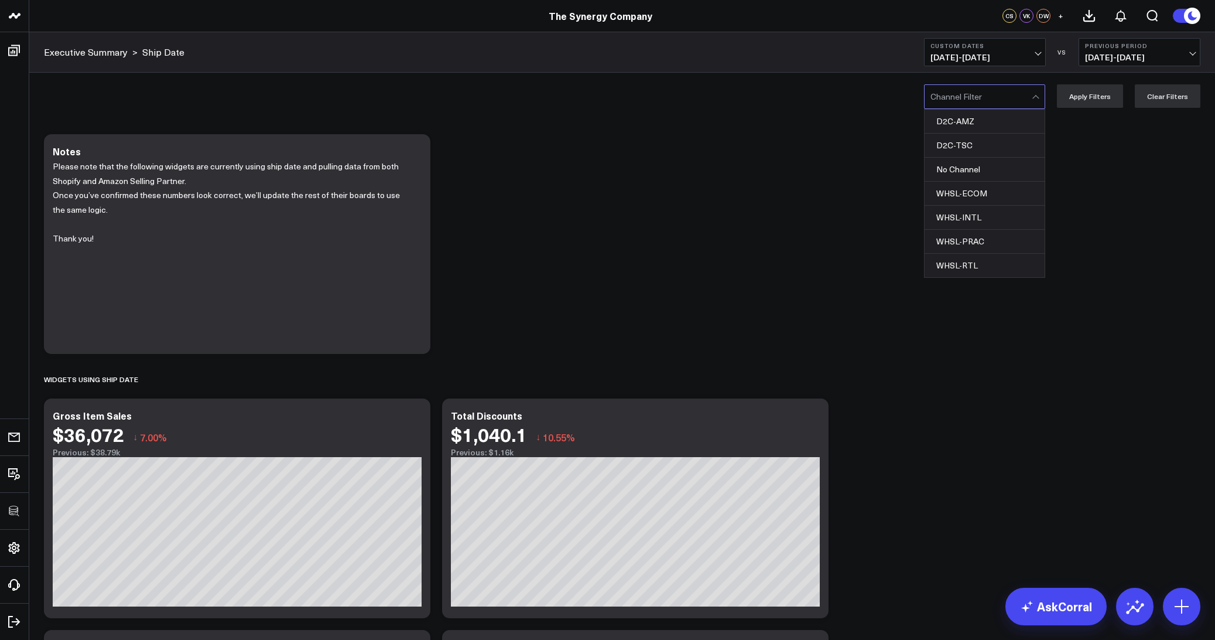
click at [982, 98] on div at bounding box center [981, 96] width 101 height 23
click at [959, 170] on div "No Channel" at bounding box center [985, 170] width 120 height 24
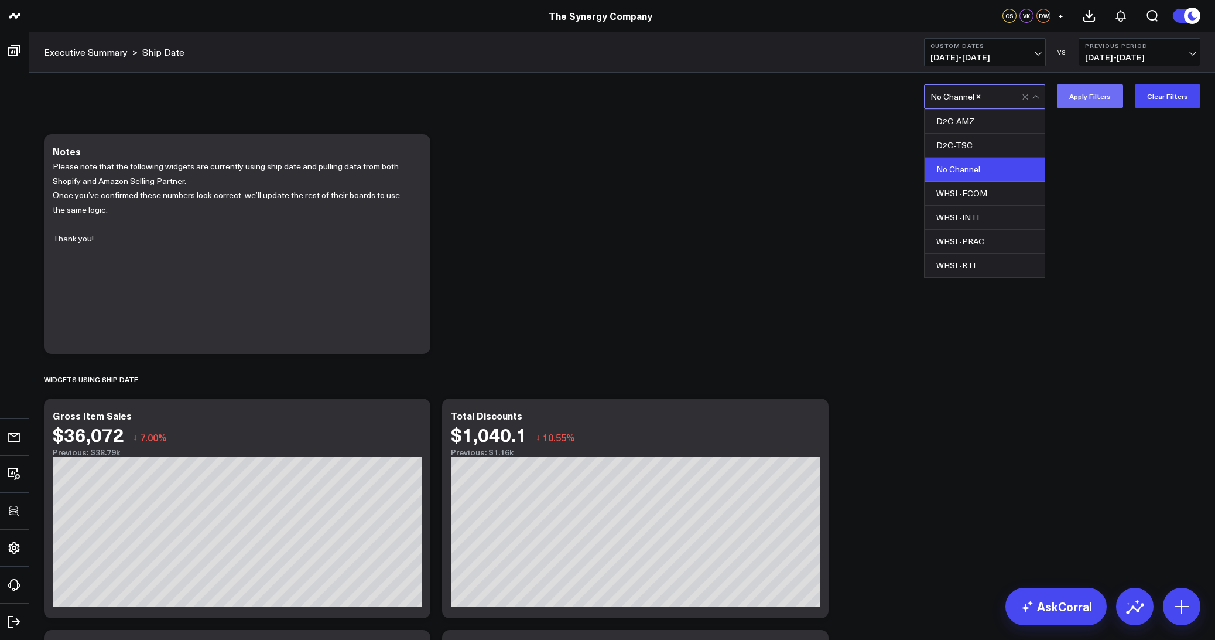
click at [1096, 95] on button "Apply Filters" at bounding box center [1090, 95] width 66 height 23
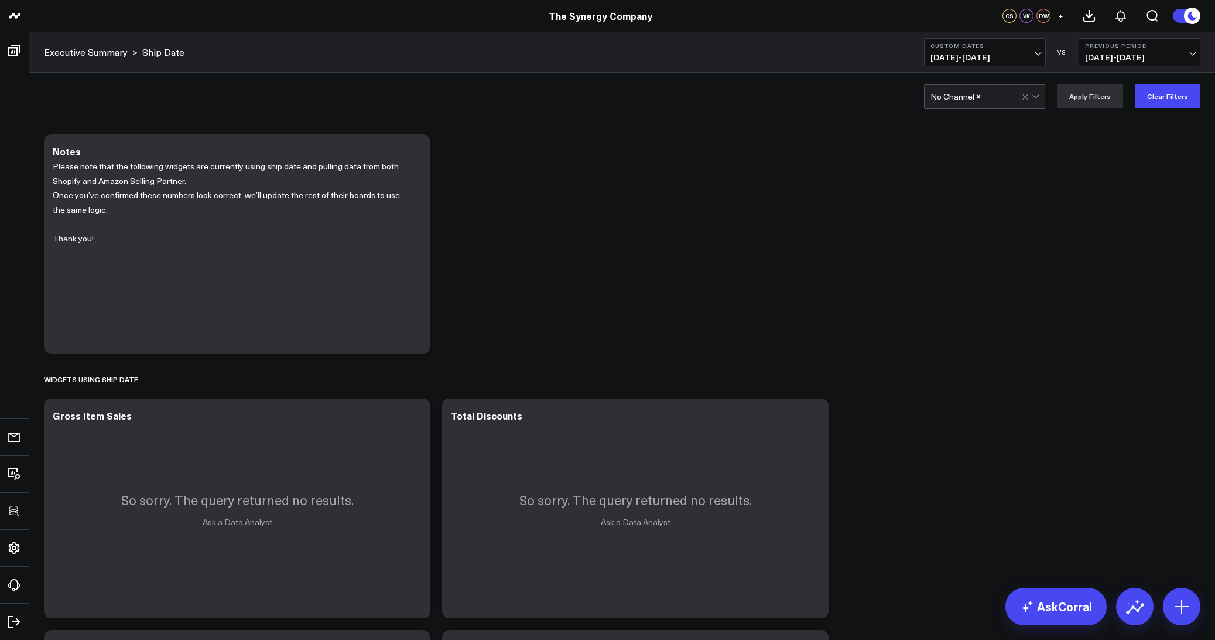
click at [983, 100] on icon "Remove No Channel" at bounding box center [979, 97] width 8 height 8
click at [983, 100] on div at bounding box center [981, 96] width 101 height 23
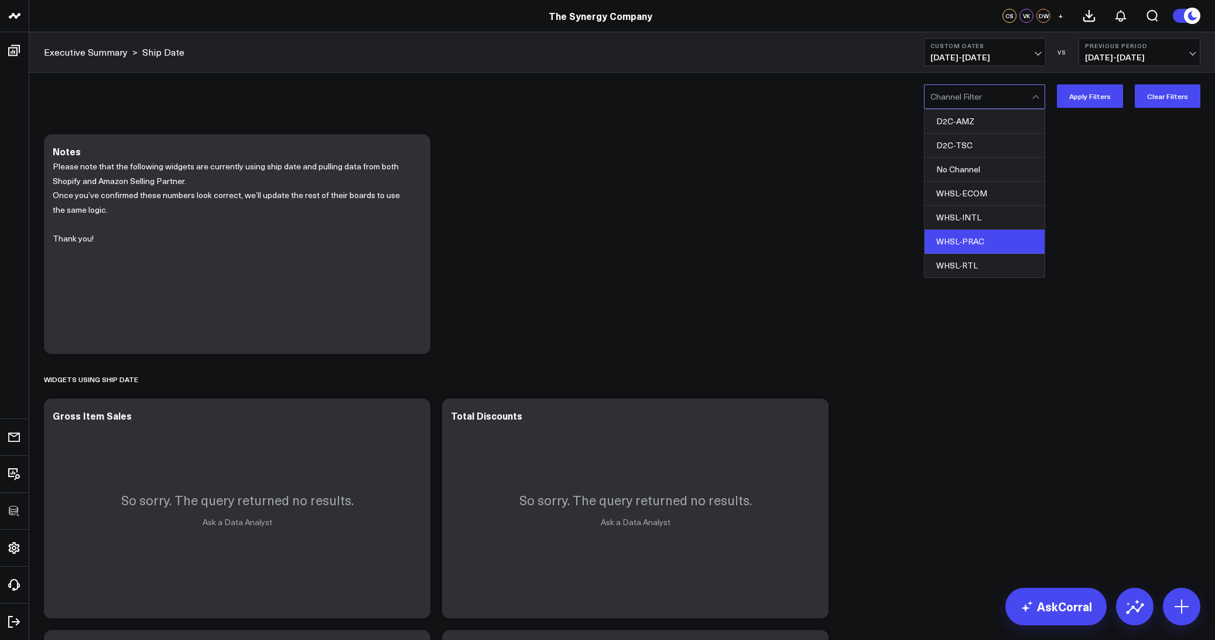
click at [964, 238] on div "WHSL-PRAC" at bounding box center [985, 242] width 120 height 24
click at [1089, 94] on button "Apply Filters" at bounding box center [1090, 95] width 66 height 23
click at [1026, 102] on div at bounding box center [1032, 96] width 20 height 23
click at [982, 96] on icon "Remove WHSL-PRAC" at bounding box center [983, 97] width 8 height 8
click at [965, 145] on div "D2C-TSC" at bounding box center [985, 146] width 120 height 24
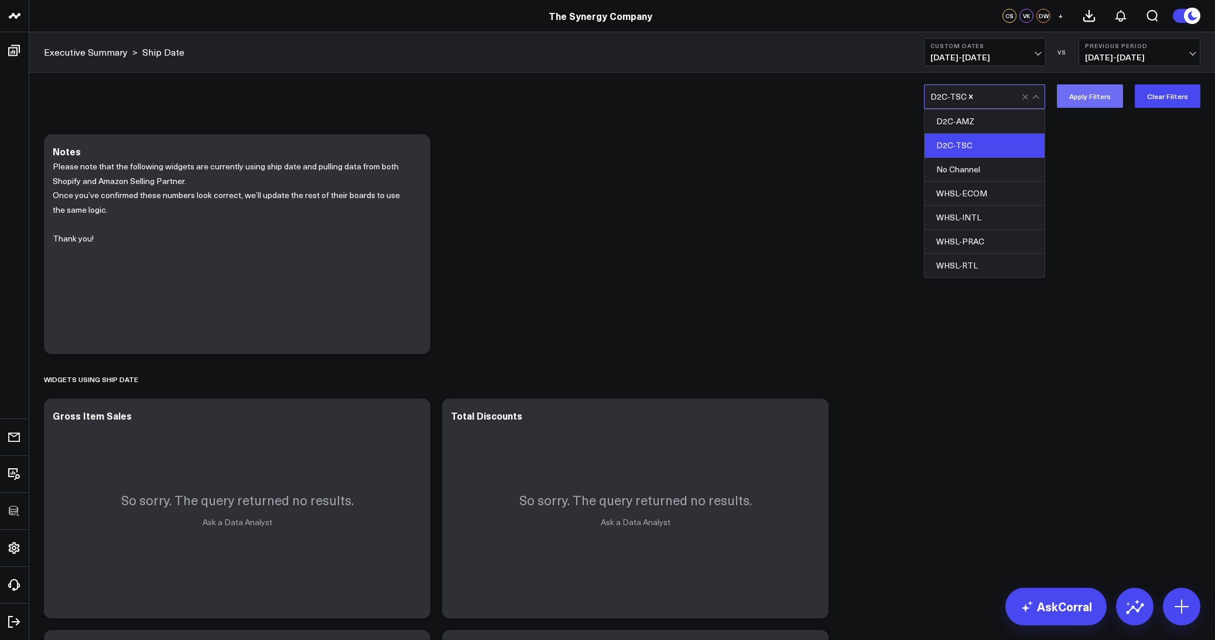
click at [1082, 100] on button "Apply Filters" at bounding box center [1090, 95] width 66 height 23
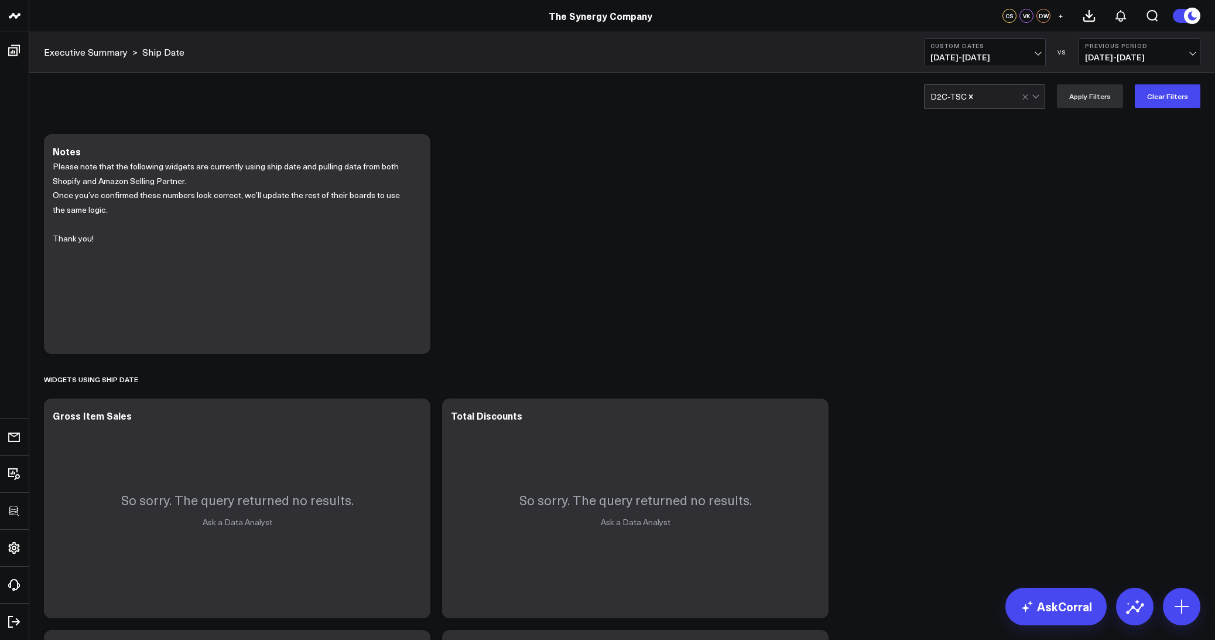
click at [972, 98] on icon "Remove D2C-TSC" at bounding box center [971, 97] width 8 height 8
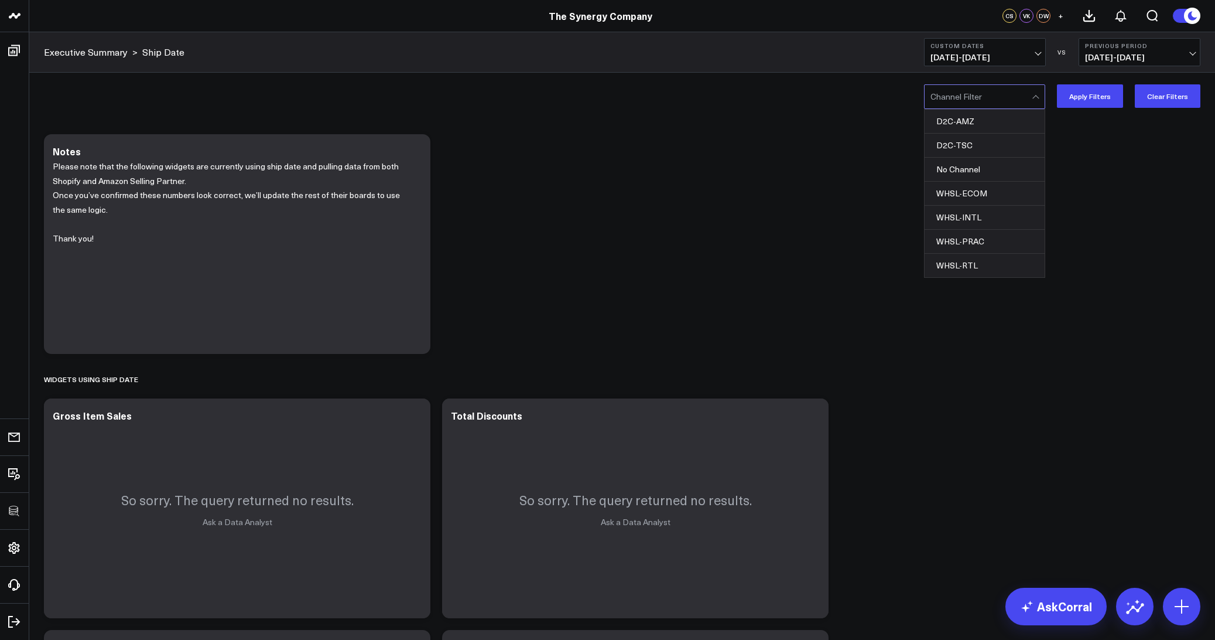
click at [981, 98] on div at bounding box center [981, 96] width 101 height 23
click at [975, 118] on div "D2C-AMZ" at bounding box center [985, 122] width 120 height 24
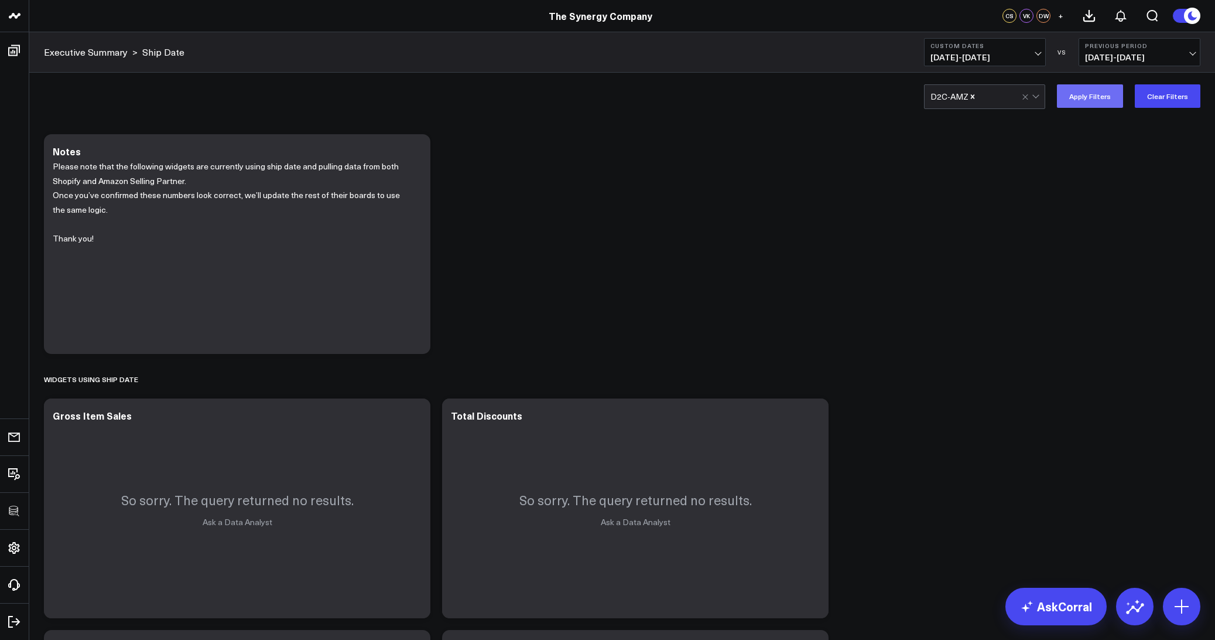
click at [1079, 92] on button "Apply Filters" at bounding box center [1090, 95] width 66 height 23
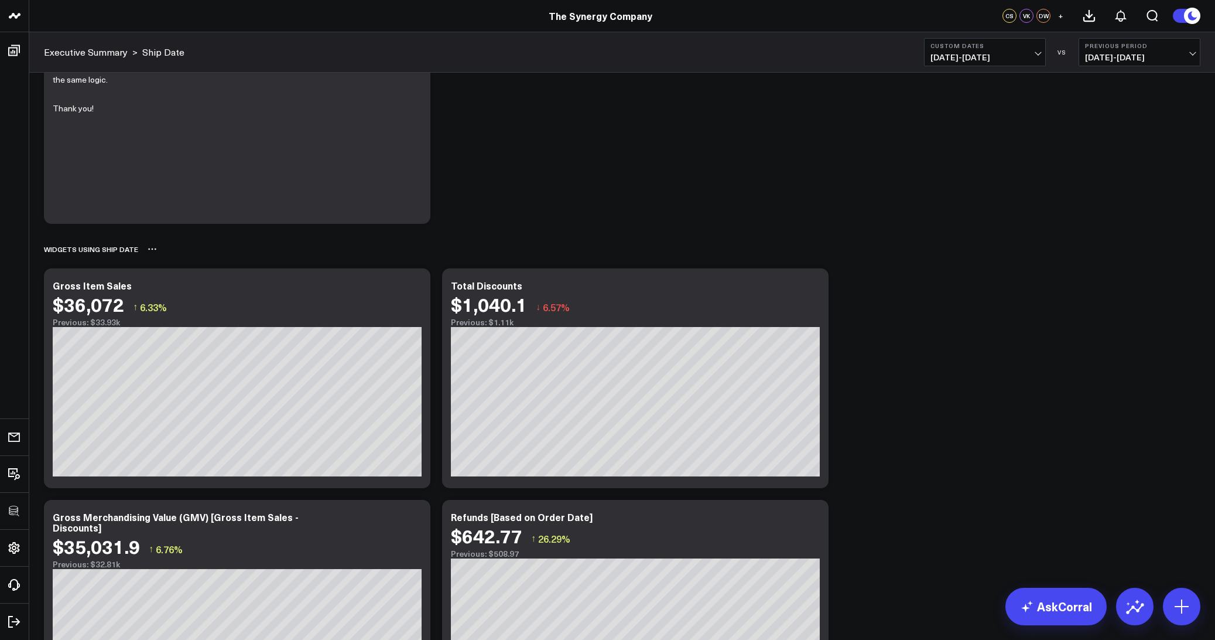
scroll to position [142, 0]
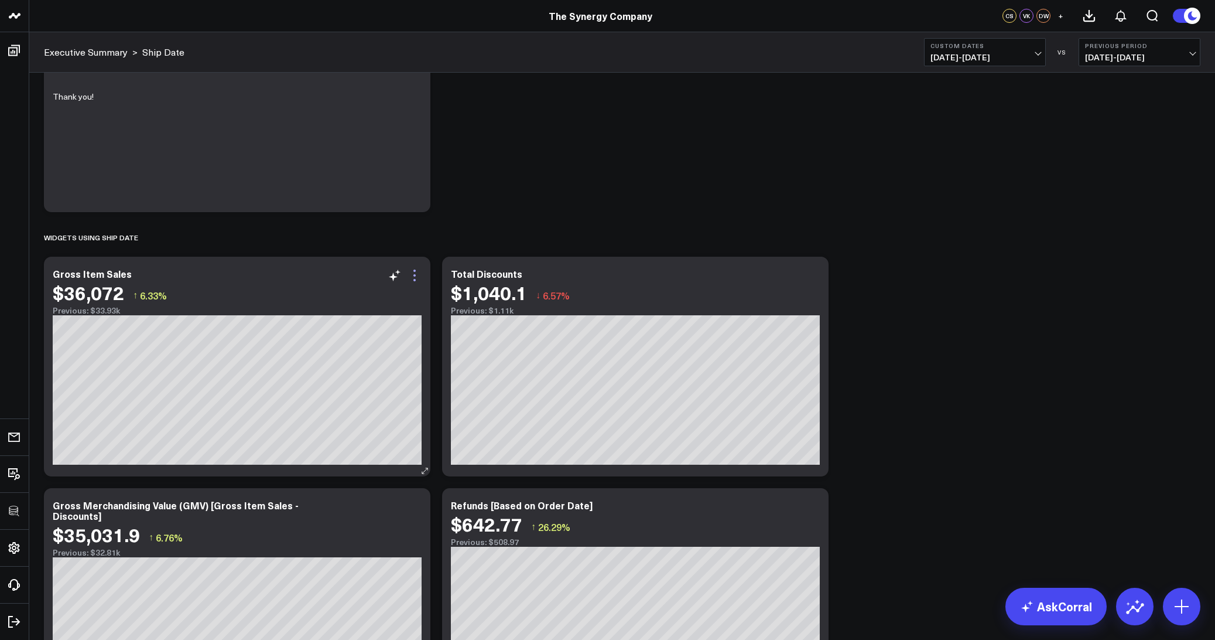
click at [411, 275] on icon at bounding box center [415, 275] width 14 height 14
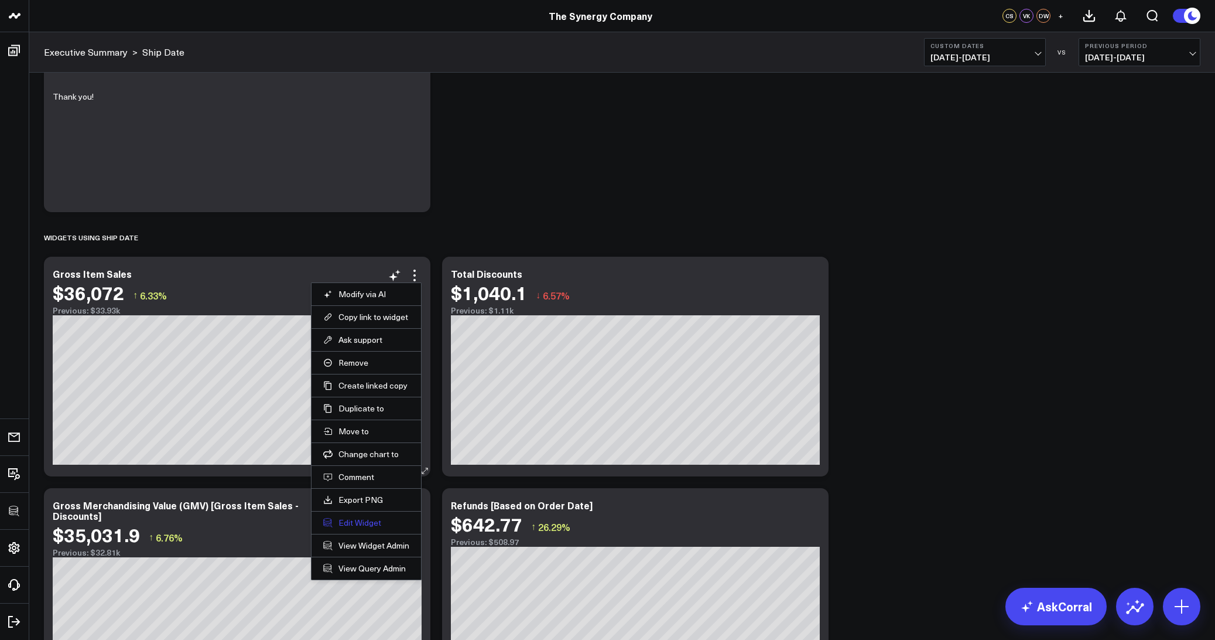
click at [344, 521] on button "Edit Widget" at bounding box center [366, 522] width 86 height 11
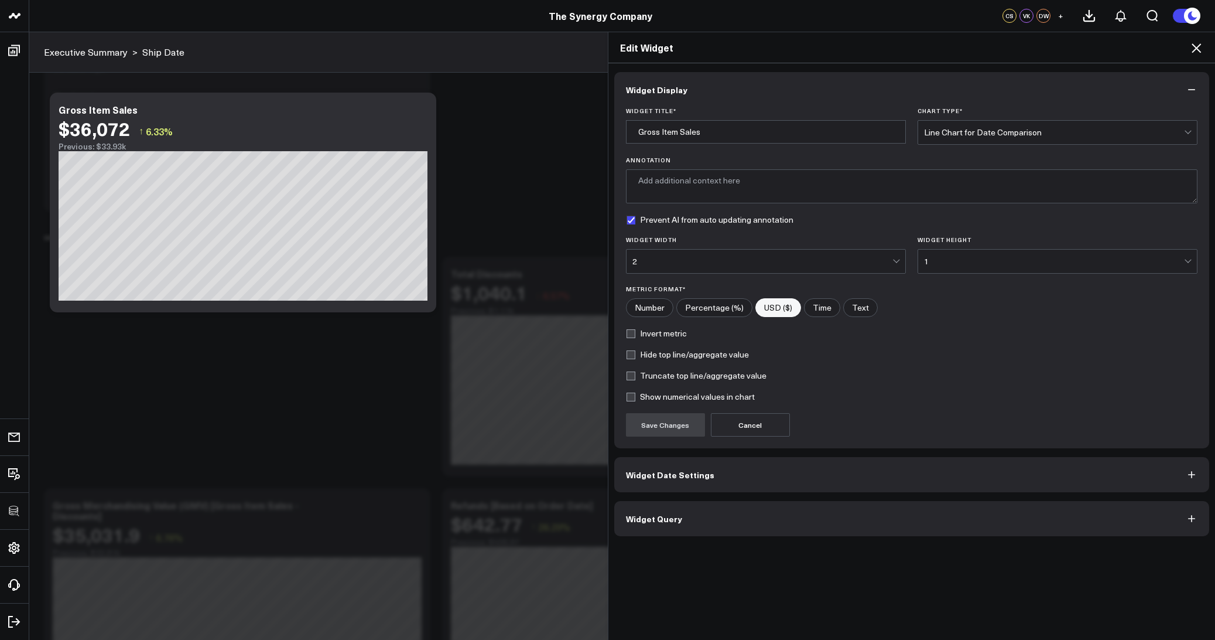
click at [625, 514] on button "Widget Query" at bounding box center [912, 518] width 596 height 35
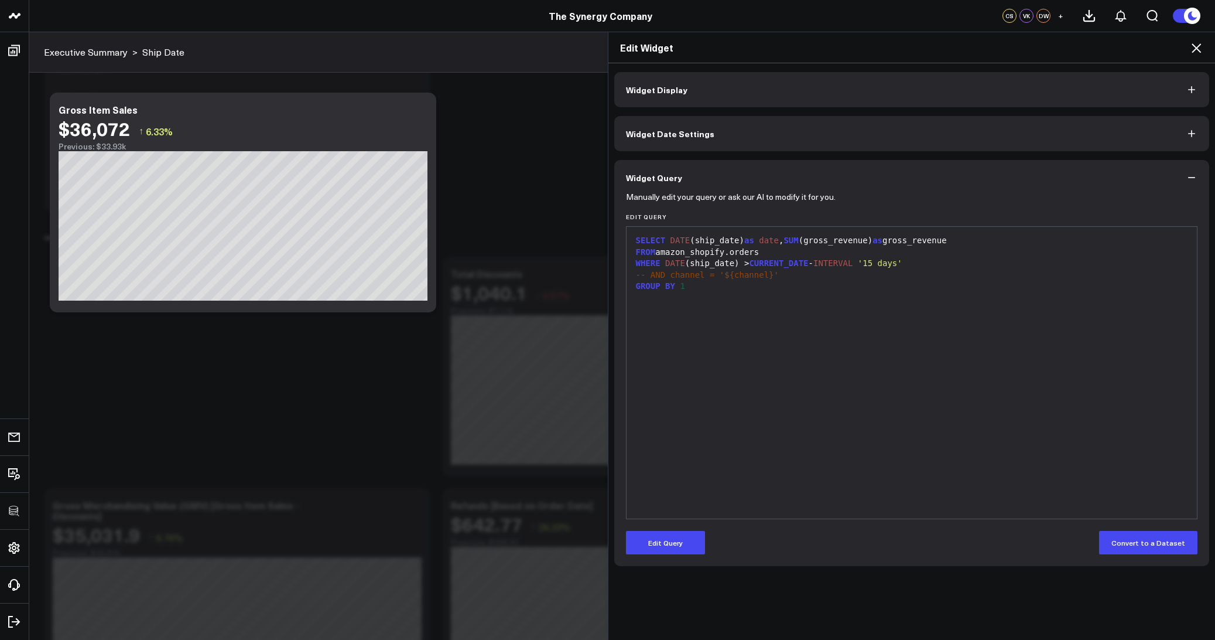
click at [1204, 43] on div "Edit Widget" at bounding box center [912, 47] width 607 height 31
click at [1198, 47] on icon at bounding box center [1197, 48] width 14 height 14
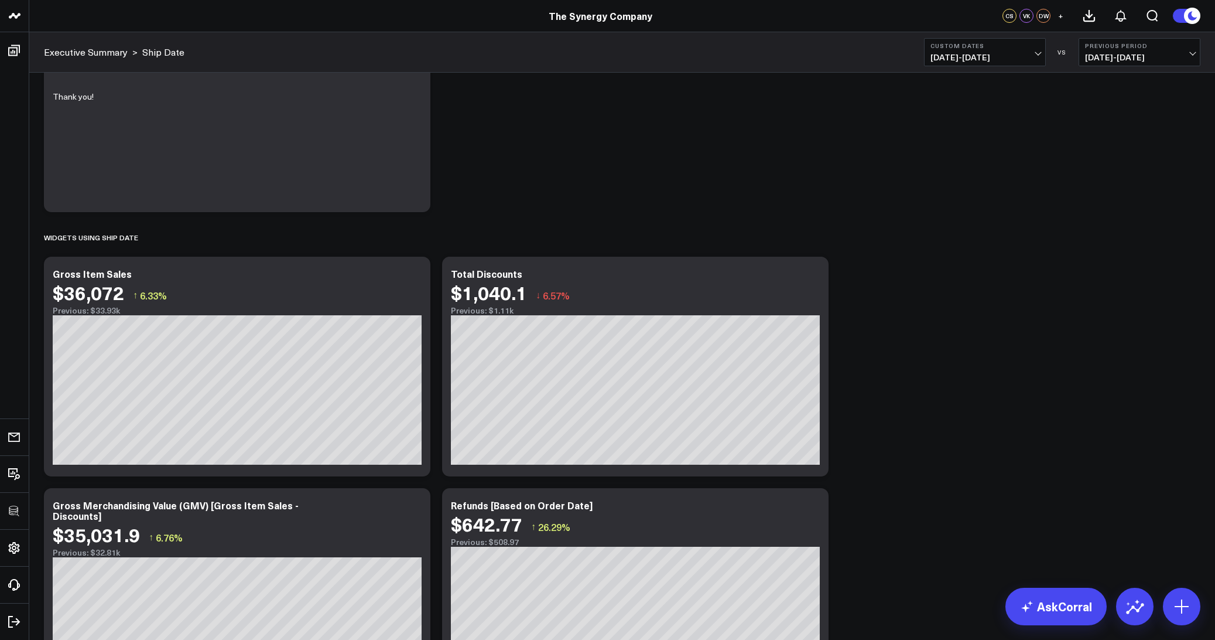
click at [985, 45] on b "Custom Dates" at bounding box center [985, 45] width 109 height 7
click at [945, 368] on link "Custom Dates" at bounding box center [985, 374] width 121 height 22
select select "8"
select select "2025"
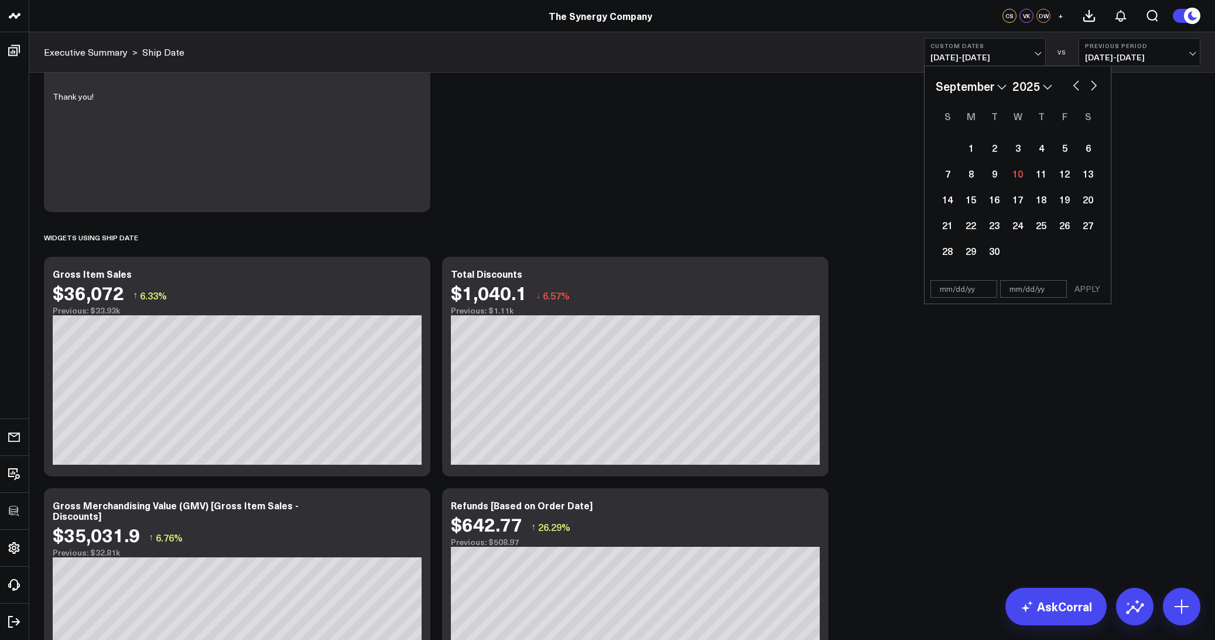
click at [1076, 86] on button "button" at bounding box center [1077, 84] width 12 height 14
select select "7"
select select "2025"
click at [974, 218] on div "18" at bounding box center [970, 224] width 23 height 23
type input "08/18/25"
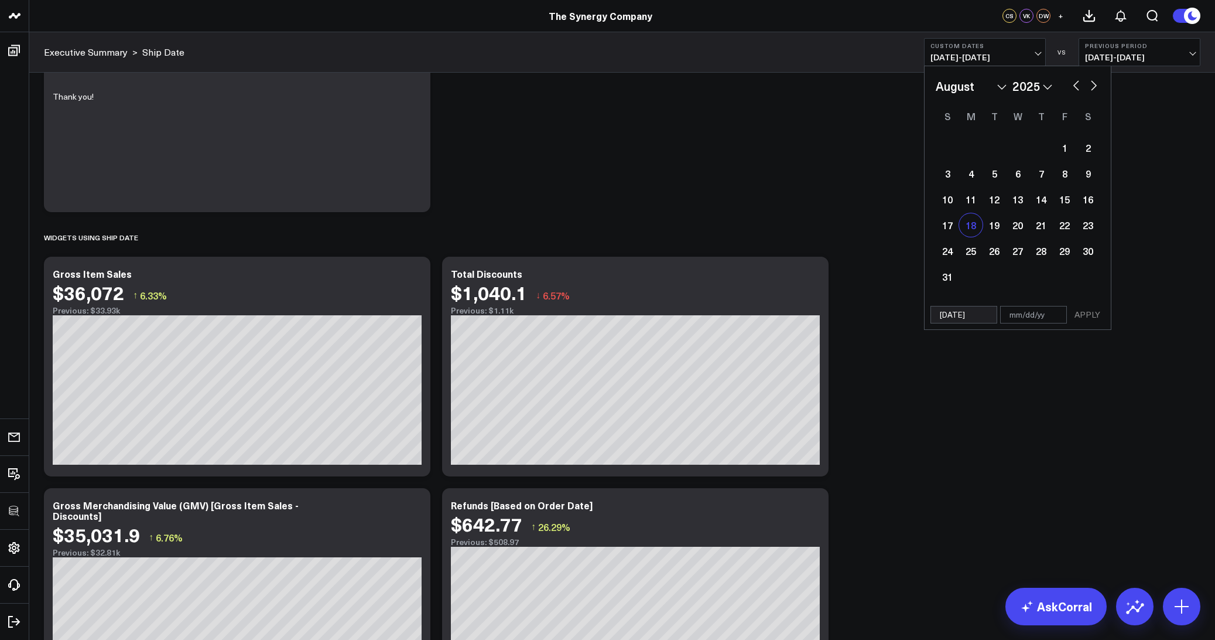
select select "7"
select select "2025"
click at [974, 218] on div "18" at bounding box center [970, 224] width 23 height 23
type input "08/18/25"
select select "7"
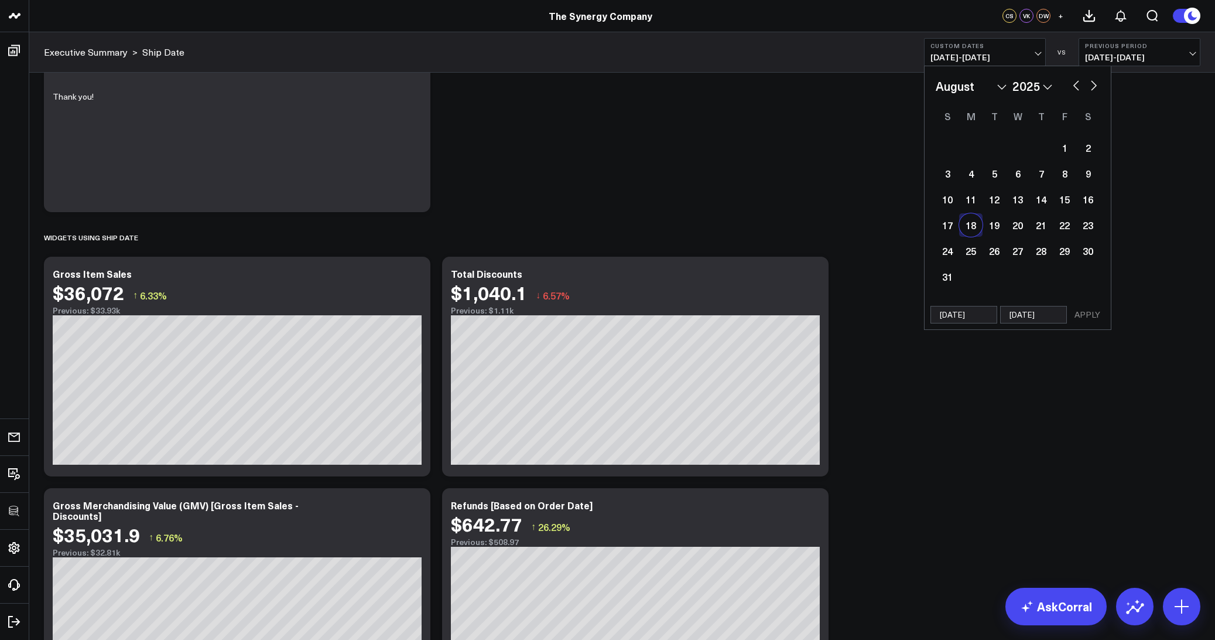
select select "2025"
click at [1087, 311] on button "APPLY" at bounding box center [1087, 315] width 35 height 18
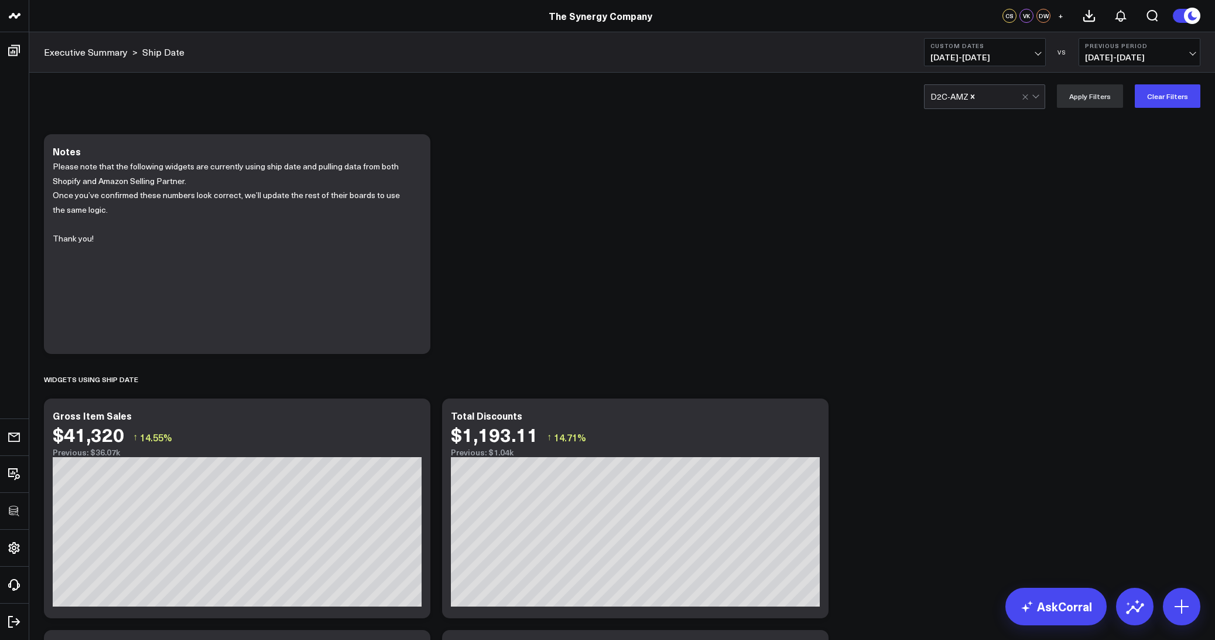
click at [1028, 101] on div at bounding box center [1032, 96] width 20 height 23
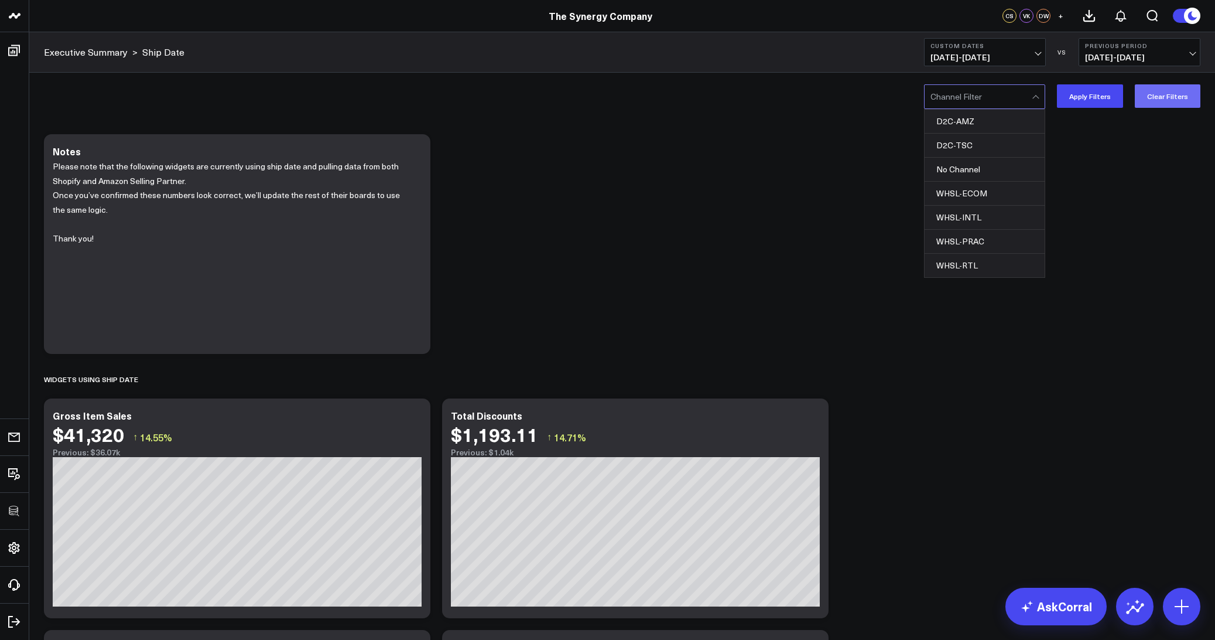
click at [1172, 100] on button "Clear Filters" at bounding box center [1168, 95] width 66 height 23
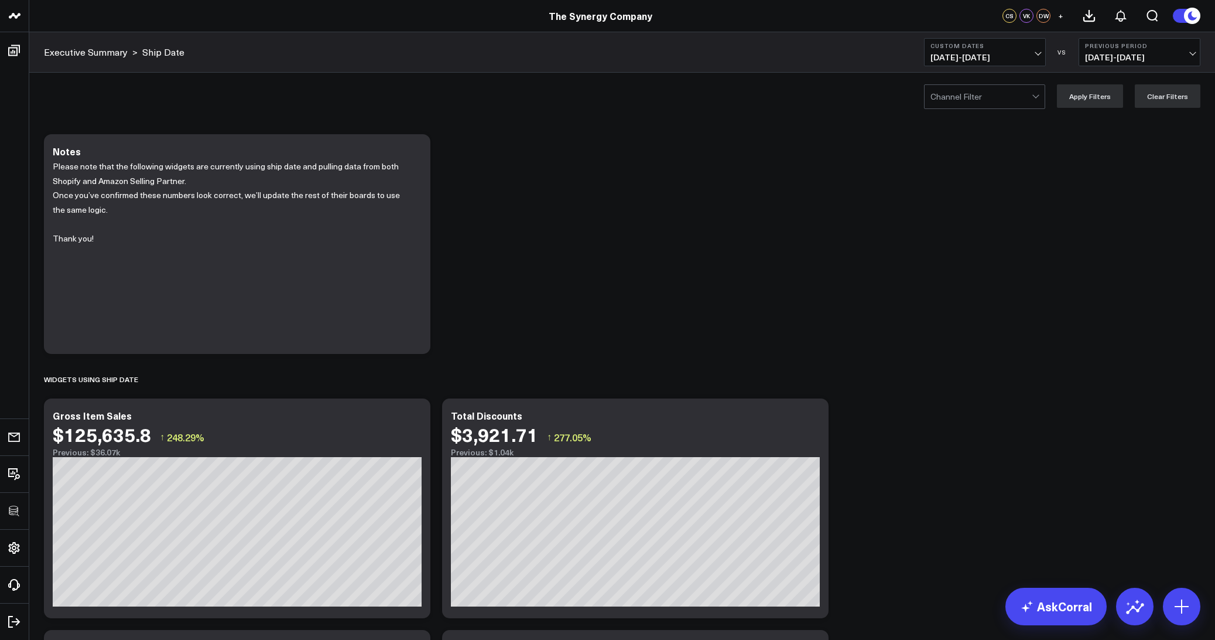
click at [1009, 95] on div at bounding box center [981, 96] width 101 height 23
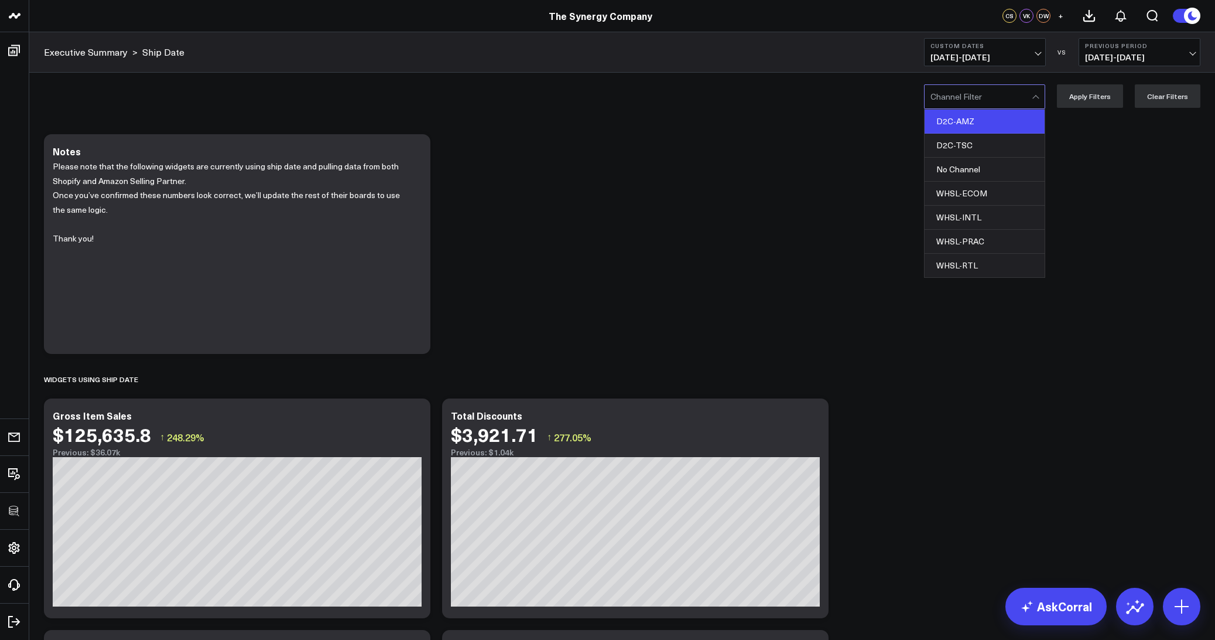
click at [990, 132] on div "D2C-AMZ" at bounding box center [985, 122] width 120 height 24
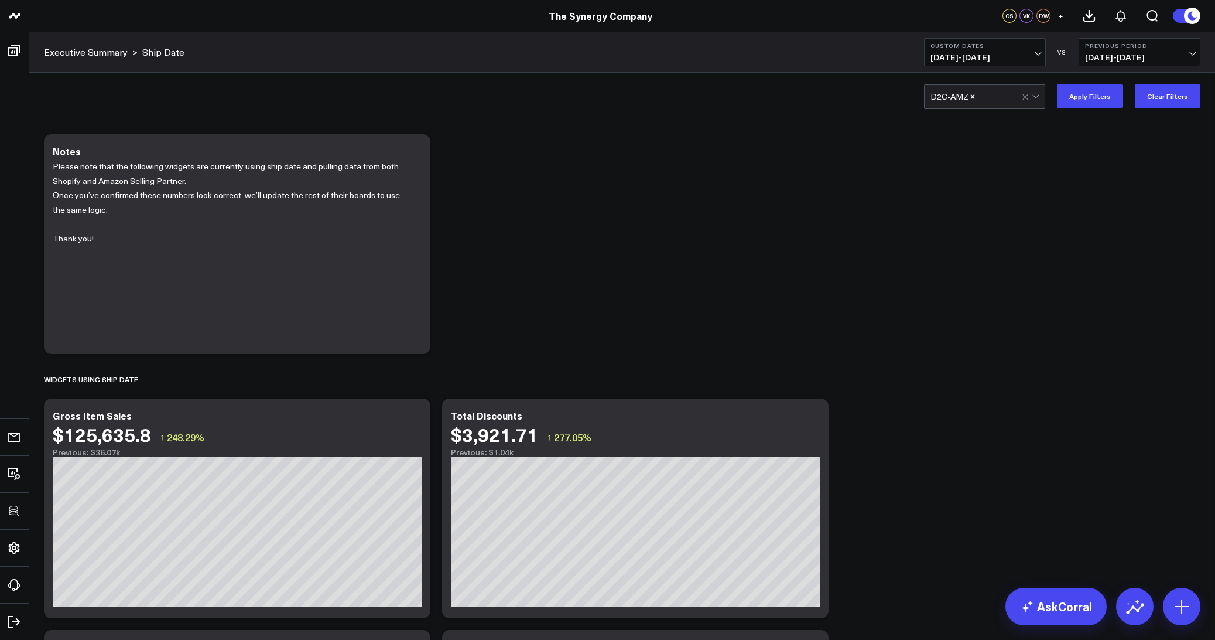
click at [1102, 101] on button "Apply Filters" at bounding box center [1090, 95] width 66 height 23
click at [986, 54] on span "08/18/25 - 08/18/25" at bounding box center [985, 57] width 109 height 9
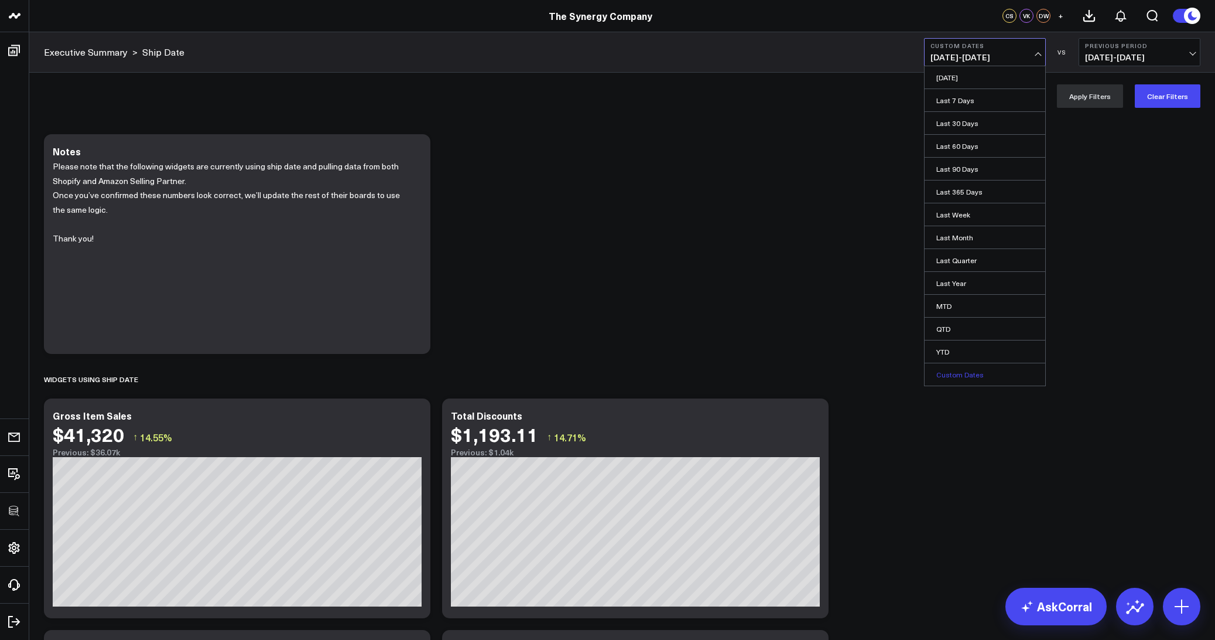
click at [943, 373] on link "Custom Dates" at bounding box center [985, 374] width 121 height 22
select select "8"
select select "2025"
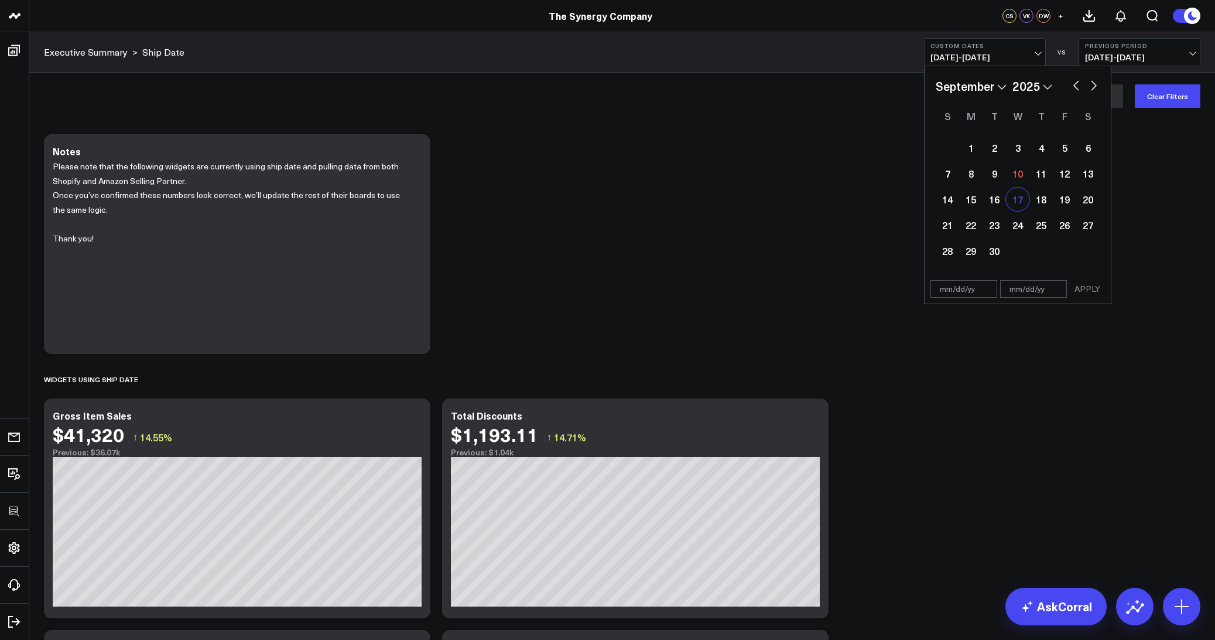
click at [1021, 204] on div "17" at bounding box center [1017, 198] width 23 height 23
type input "09/17/25"
select select "8"
select select "2025"
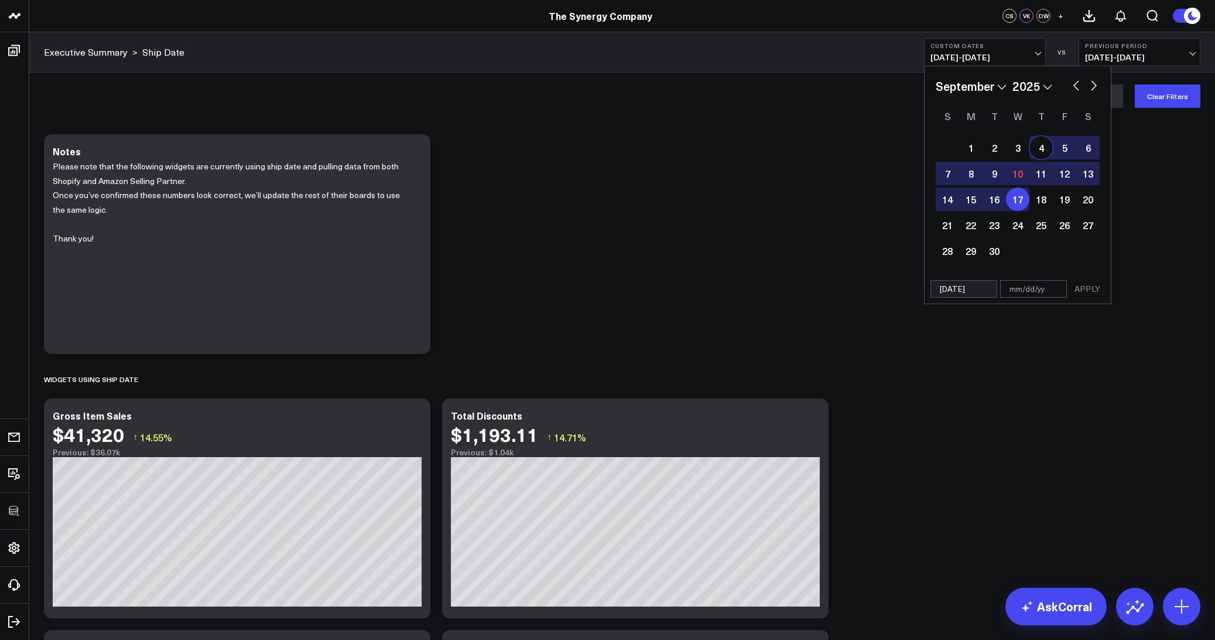
click at [1079, 84] on button "button" at bounding box center [1077, 84] width 12 height 14
select select "7"
select select "2025"
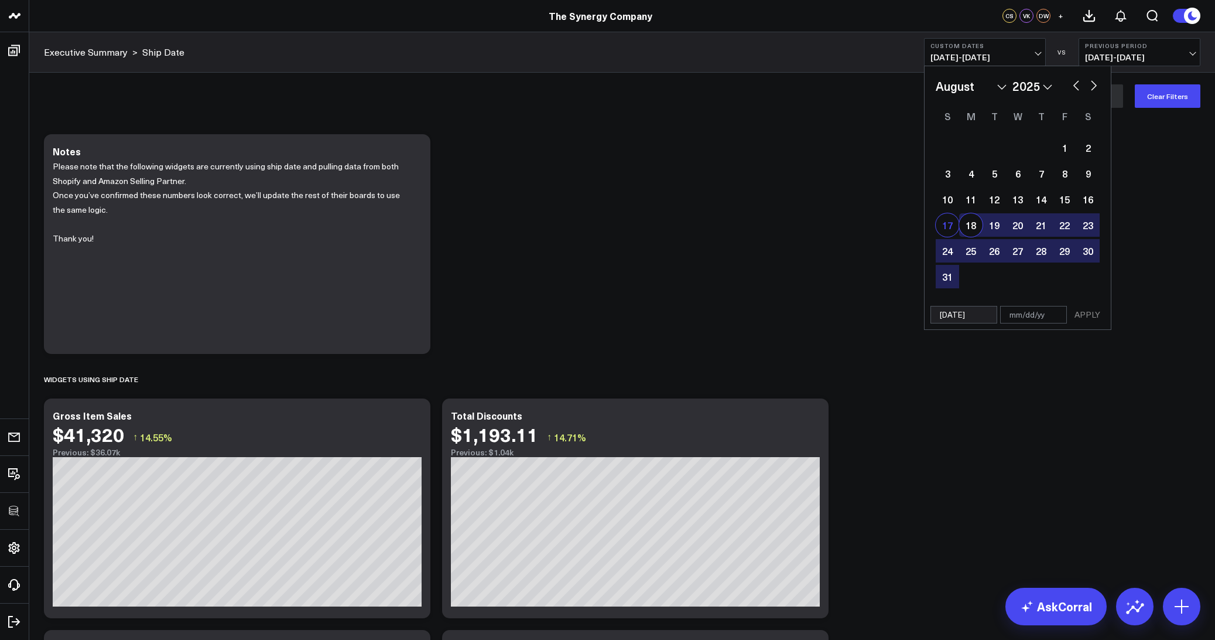
click at [956, 230] on div "17" at bounding box center [947, 224] width 23 height 23
type input "08/17/25"
type input "09/17/25"
select select "7"
select select "2025"
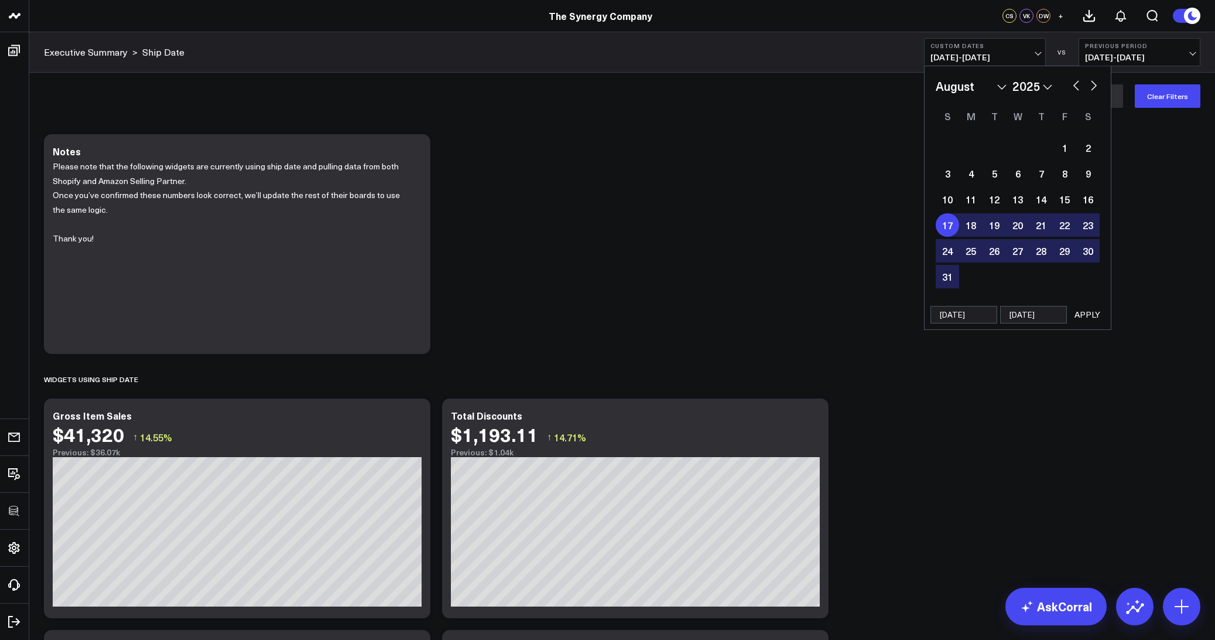
click at [956, 230] on div "17" at bounding box center [947, 224] width 23 height 23
select select "7"
select select "2025"
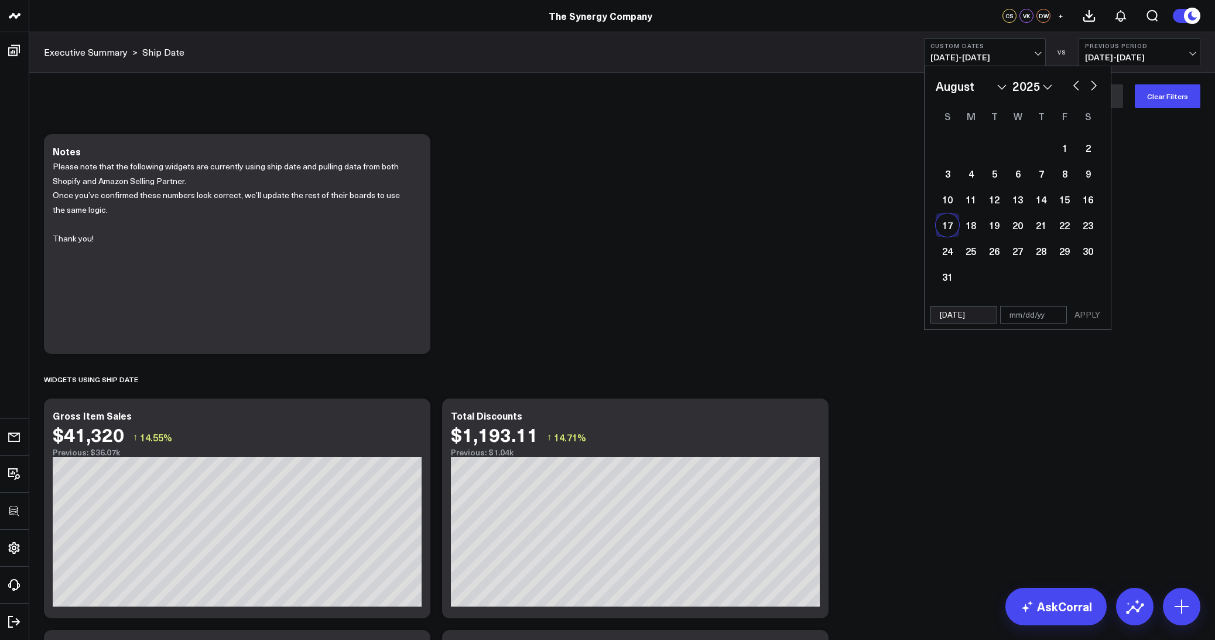
click at [948, 226] on div "17" at bounding box center [947, 224] width 23 height 23
type input "08/17/25"
select select "7"
select select "2025"
click at [1078, 316] on button "APPLY" at bounding box center [1087, 315] width 35 height 18
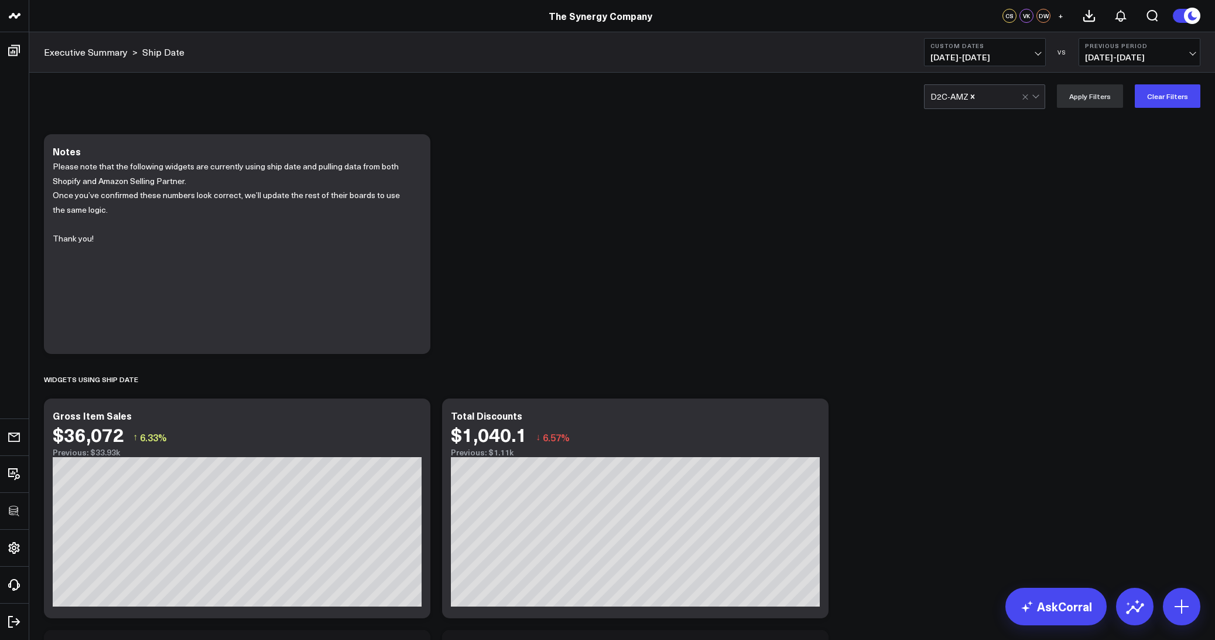
scroll to position [108, 0]
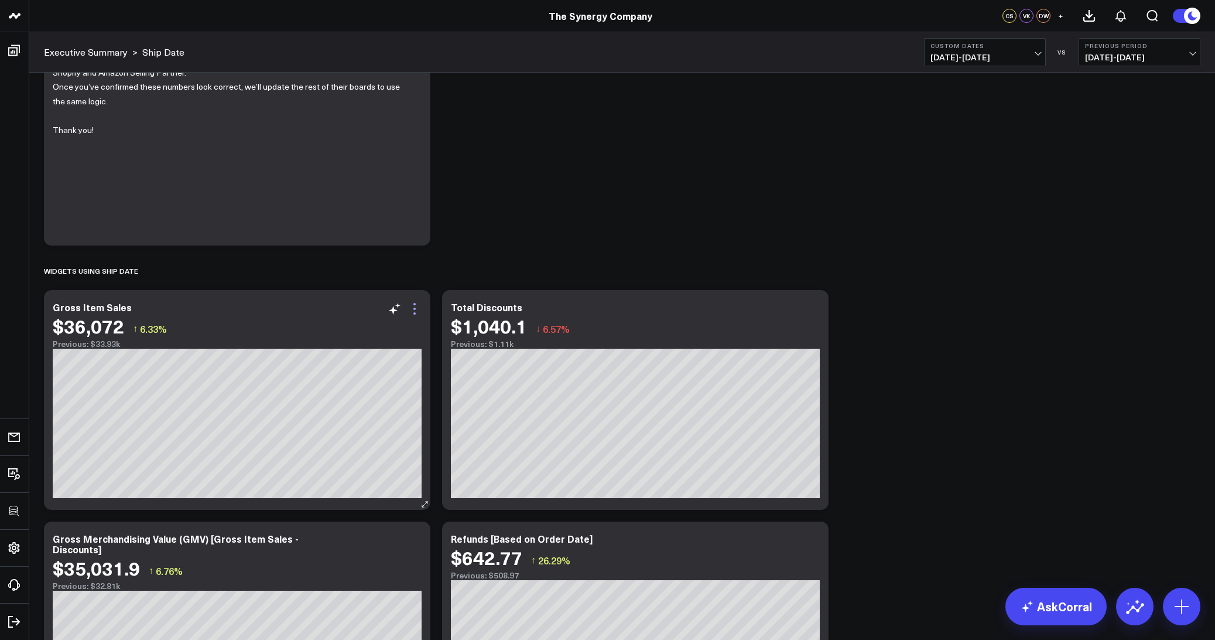
click at [419, 307] on icon at bounding box center [415, 309] width 14 height 14
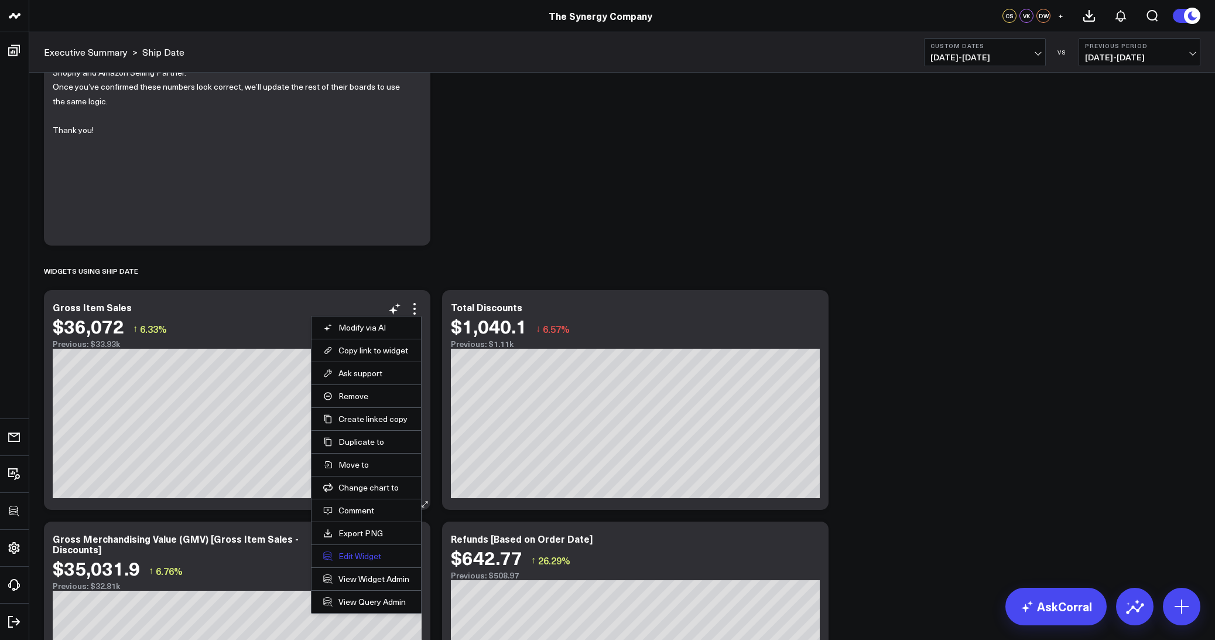
click at [360, 554] on button "Edit Widget" at bounding box center [366, 556] width 86 height 11
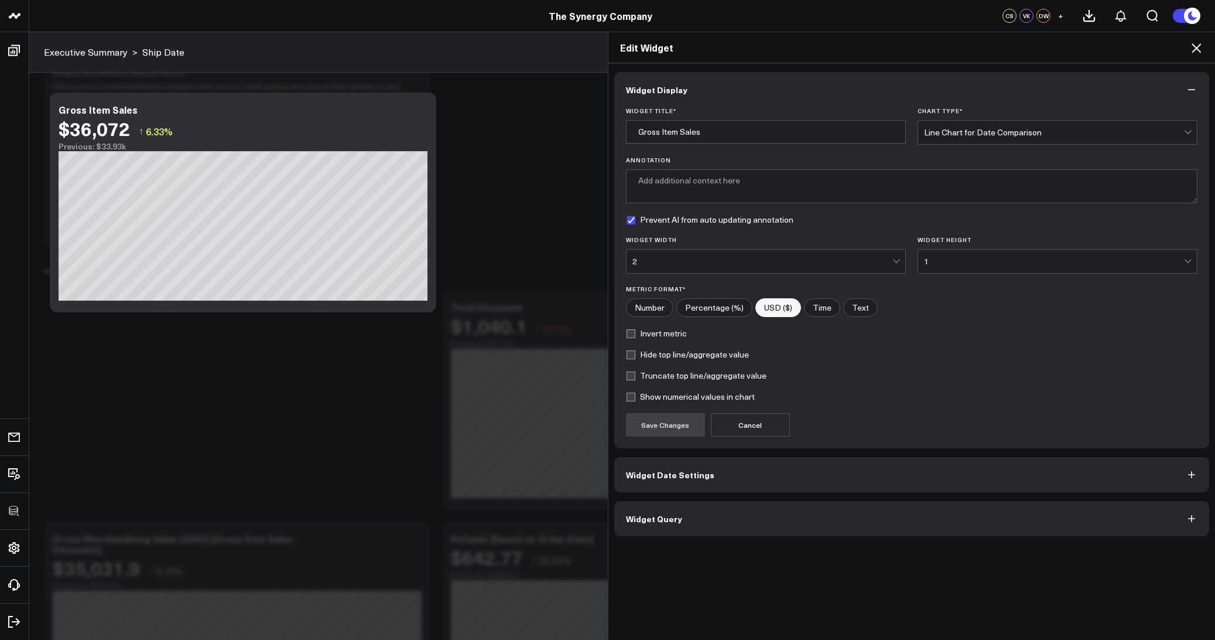
click at [662, 519] on span "Widget Query" at bounding box center [654, 518] width 56 height 9
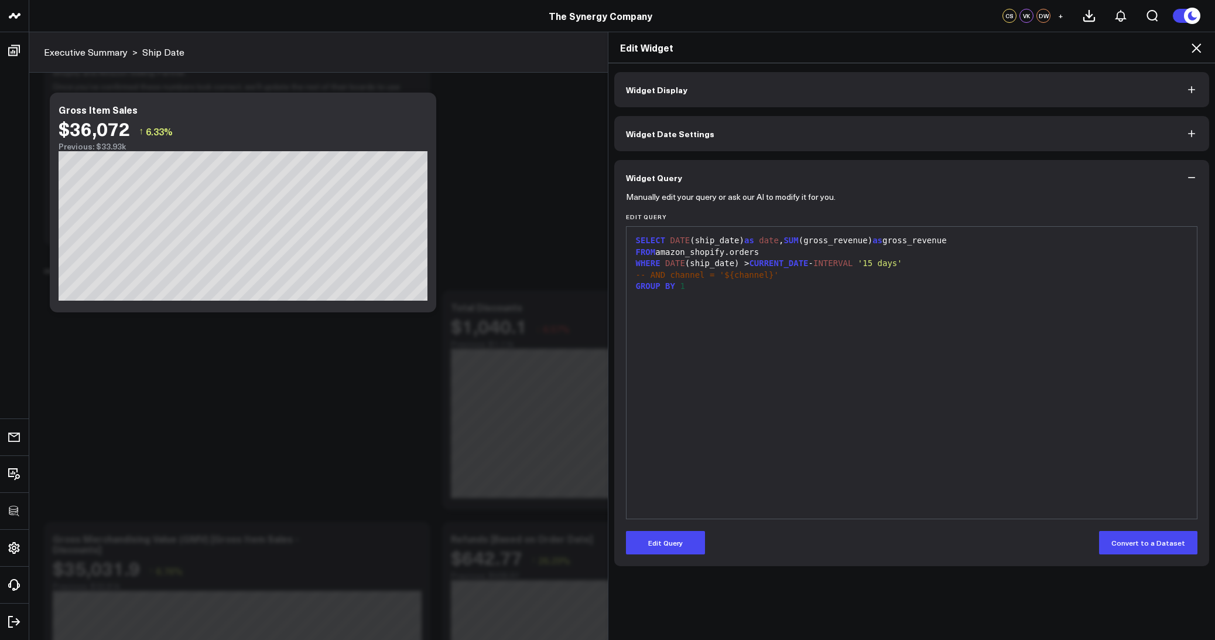
click at [1195, 46] on icon at bounding box center [1196, 47] width 9 height 9
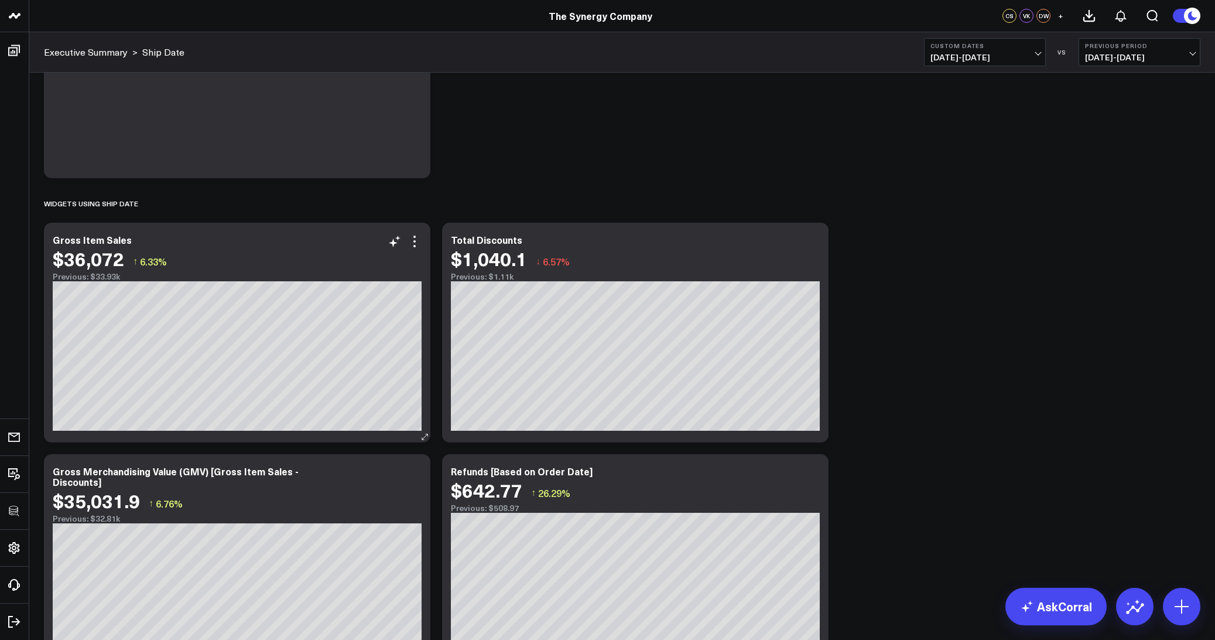
scroll to position [209, 0]
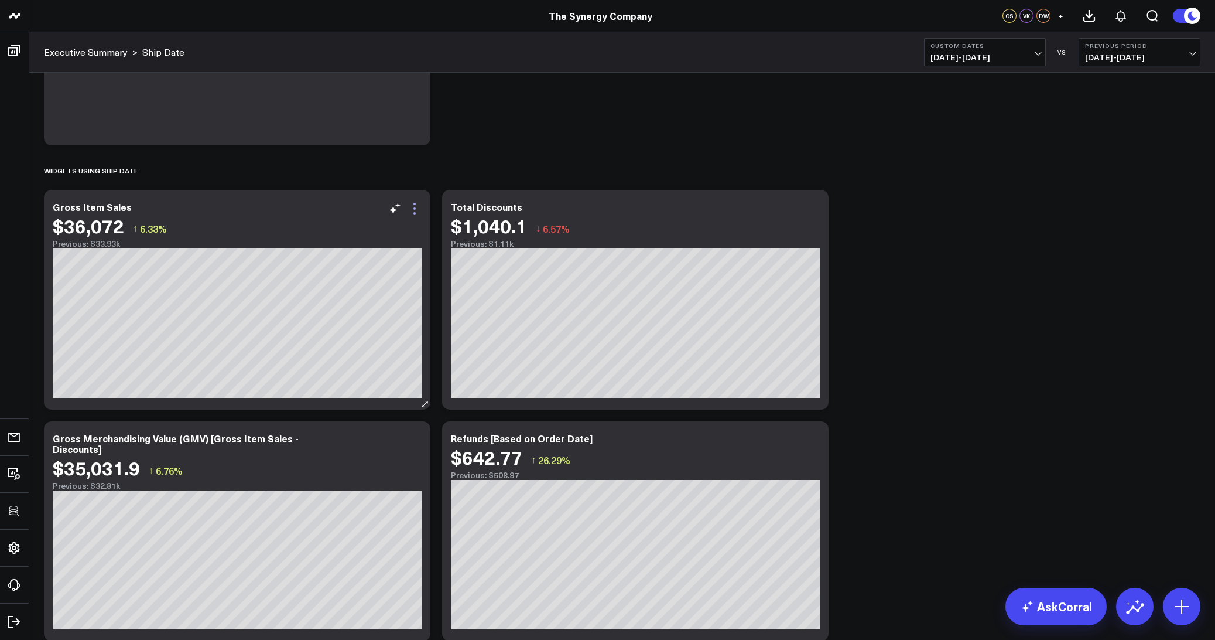
click at [413, 209] on icon at bounding box center [415, 208] width 14 height 14
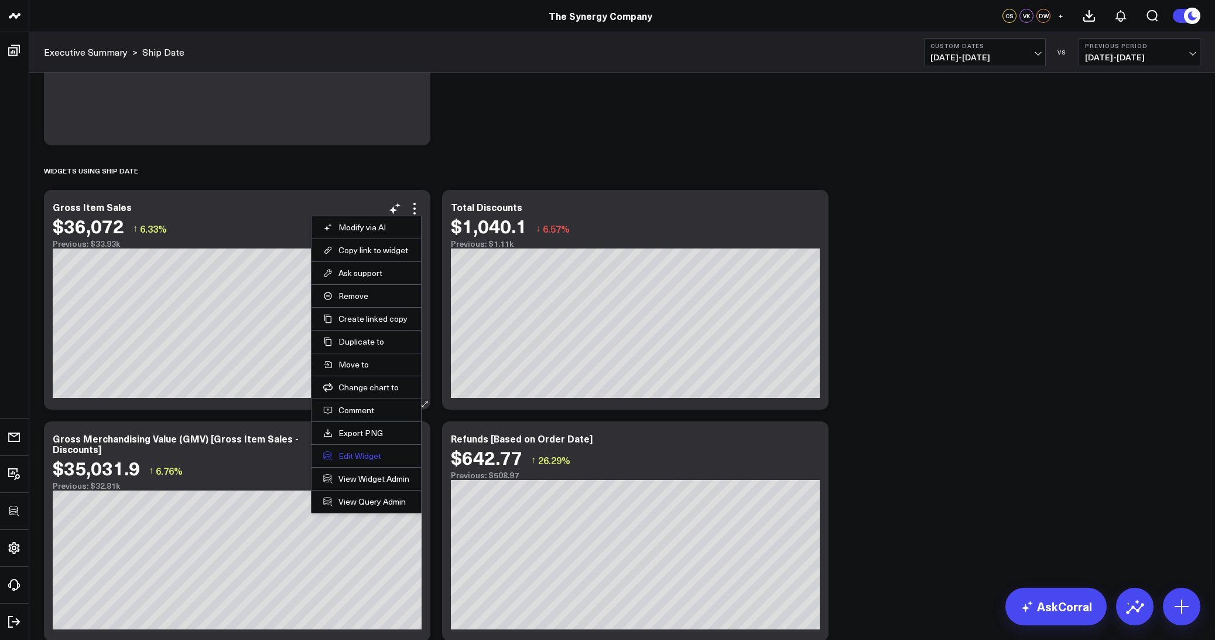
click at [358, 454] on button "Edit Widget" at bounding box center [366, 455] width 86 height 11
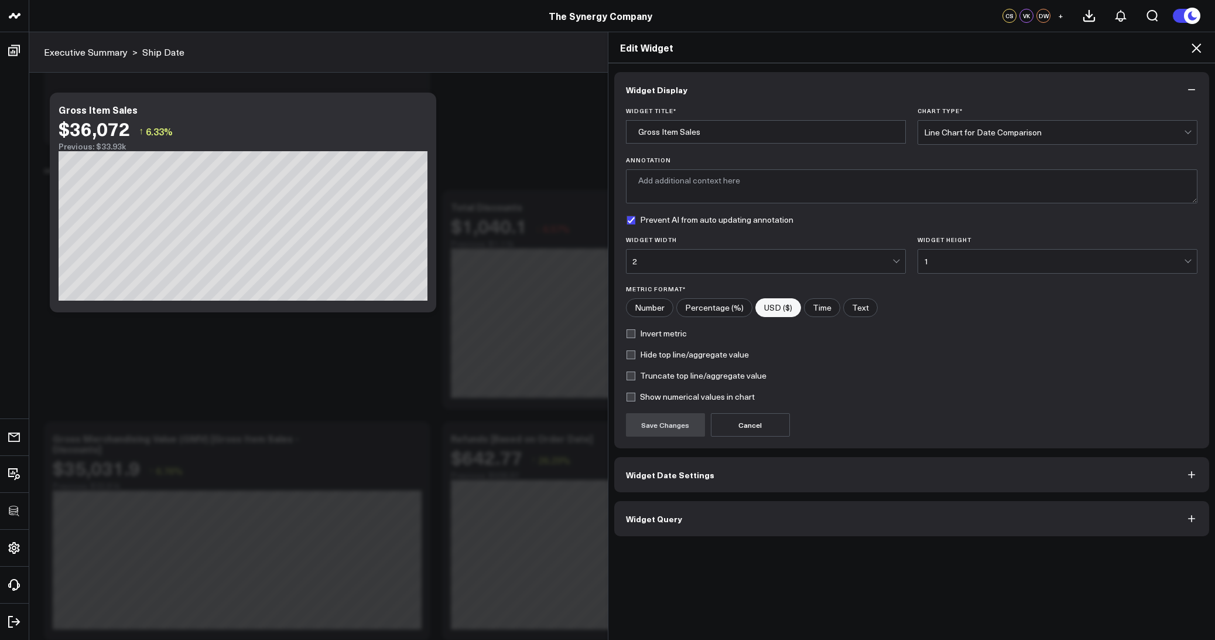
click at [628, 514] on span "Widget Query" at bounding box center [654, 518] width 56 height 9
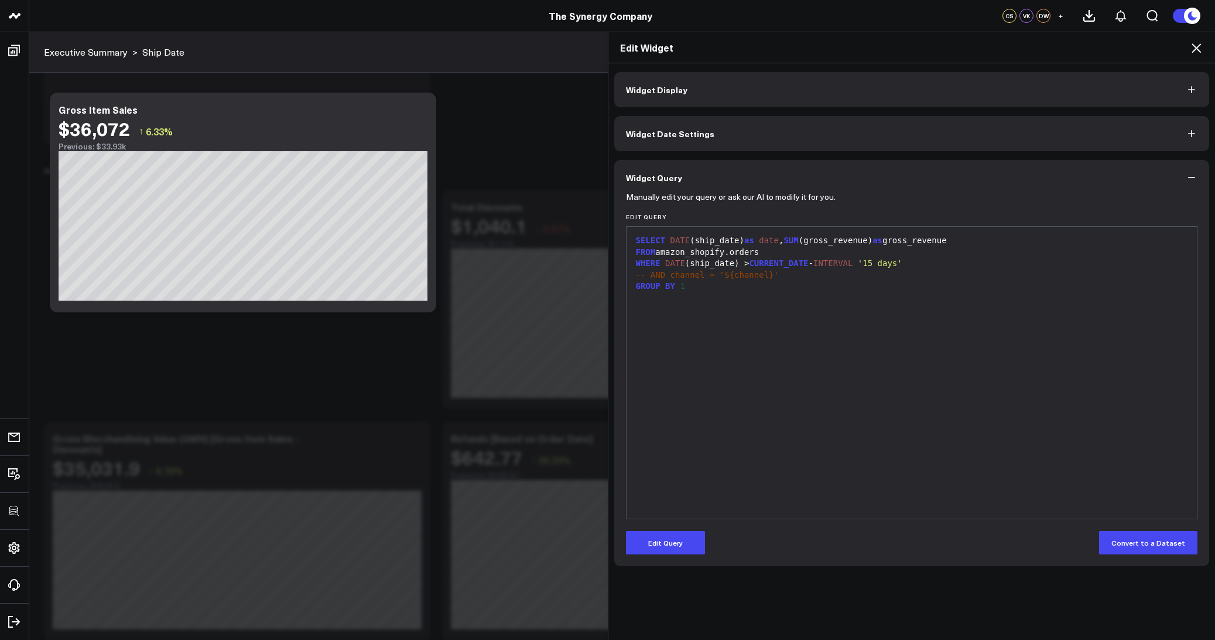
click at [1194, 44] on icon at bounding box center [1197, 48] width 14 height 14
click at [1194, 44] on button "Previous Period 08/16/25 - 08/16/25" at bounding box center [1140, 52] width 122 height 28
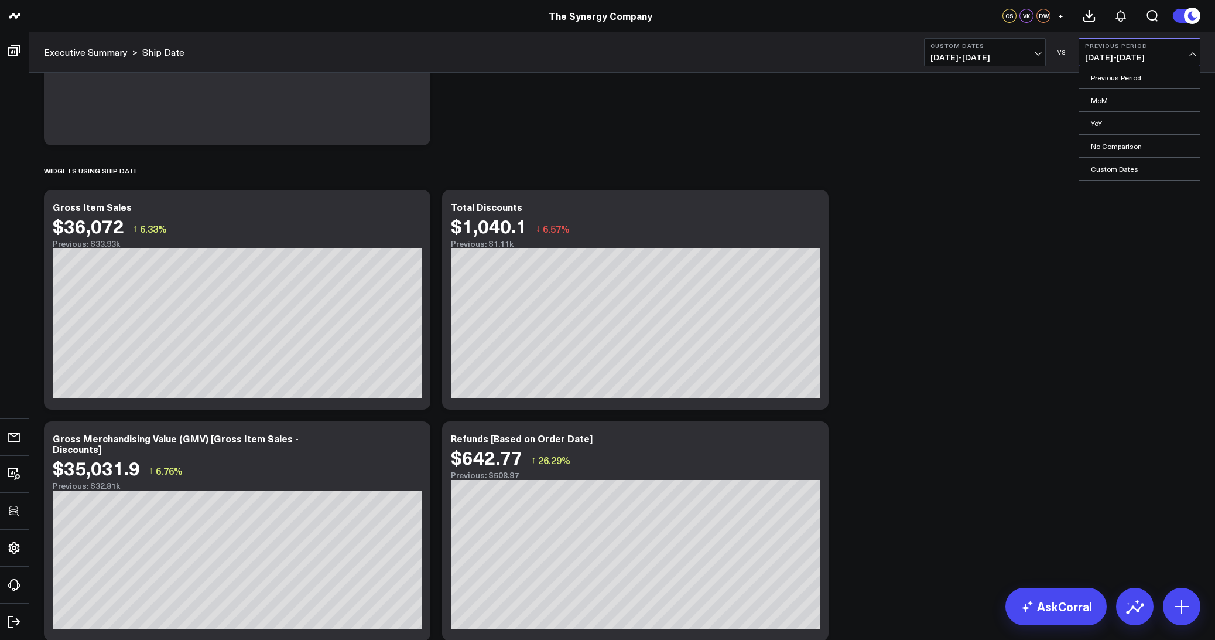
click at [1014, 47] on b "Custom Dates" at bounding box center [985, 45] width 109 height 7
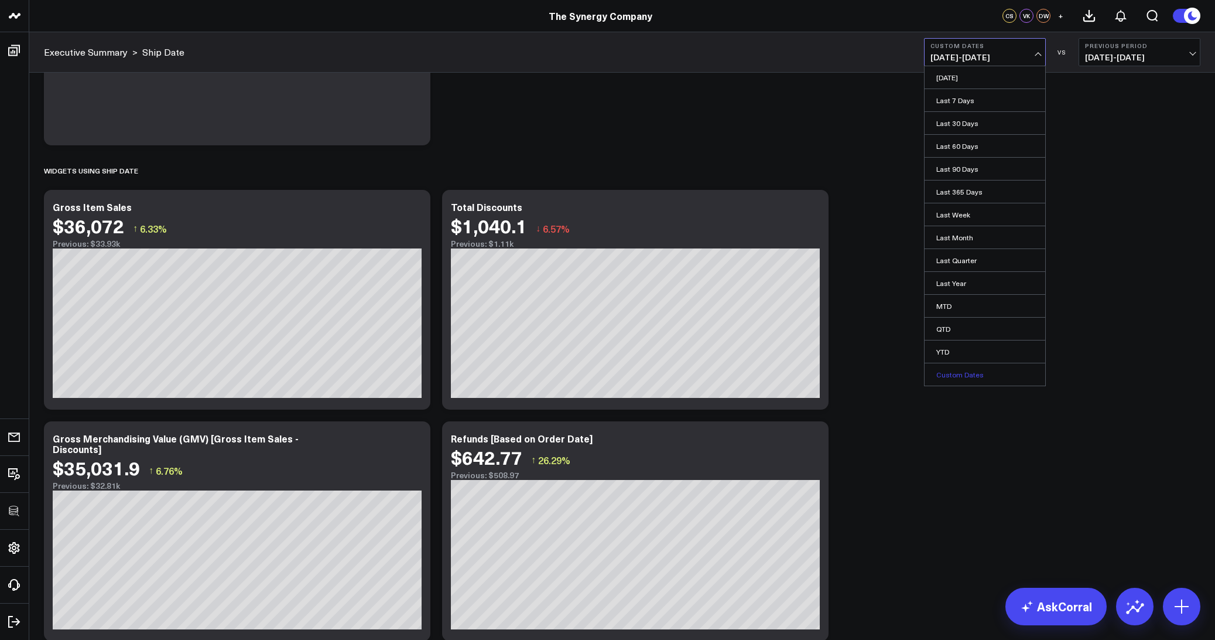
click at [970, 370] on link "Custom Dates" at bounding box center [985, 374] width 121 height 22
select select "8"
select select "2025"
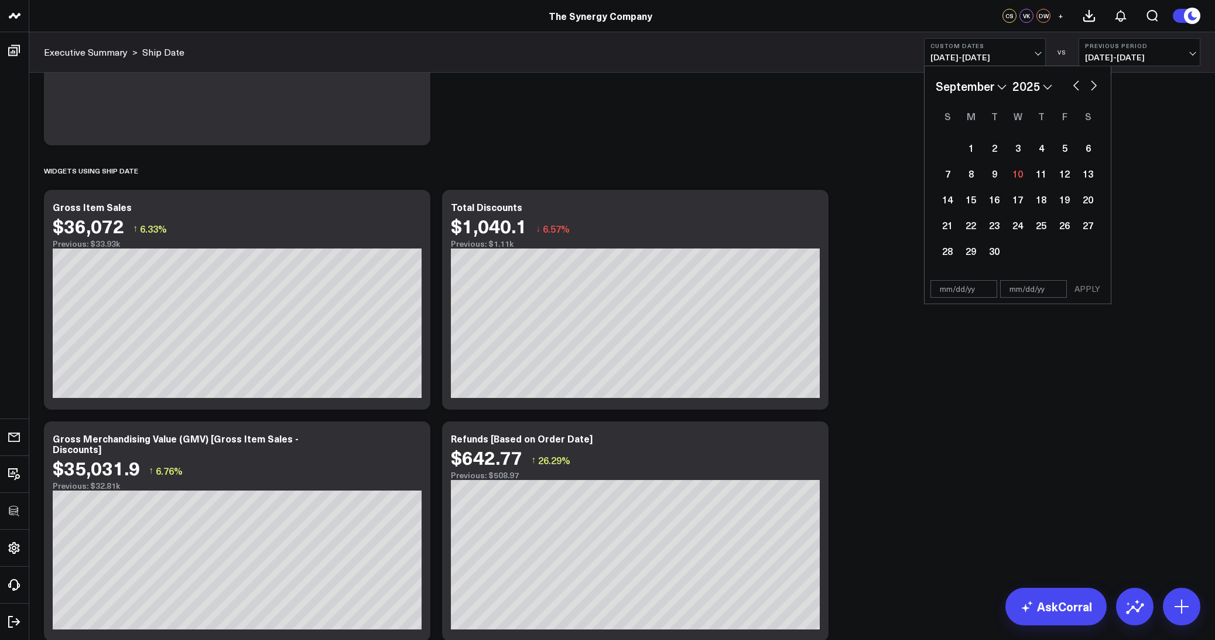
click at [1076, 85] on button "button" at bounding box center [1077, 84] width 12 height 14
select select "7"
select select "2025"
click at [1096, 197] on div "16" at bounding box center [1088, 198] width 23 height 23
type input "08/16/25"
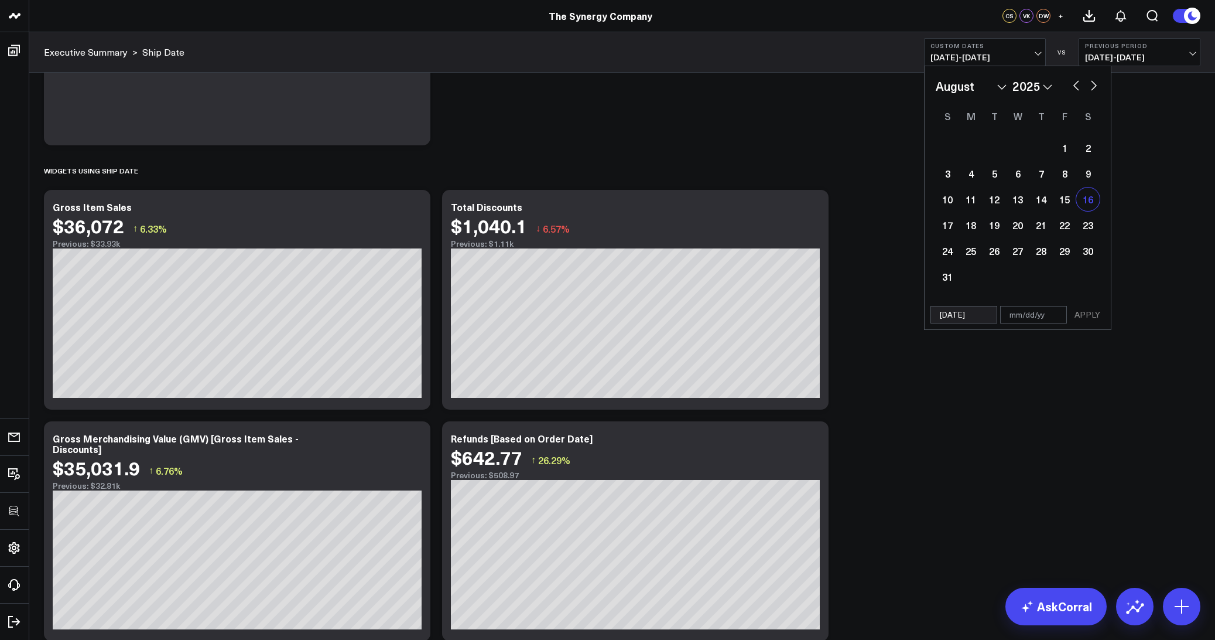
select select "7"
select select "2025"
click at [1096, 197] on div "16" at bounding box center [1088, 198] width 23 height 23
type input "08/16/25"
select select "7"
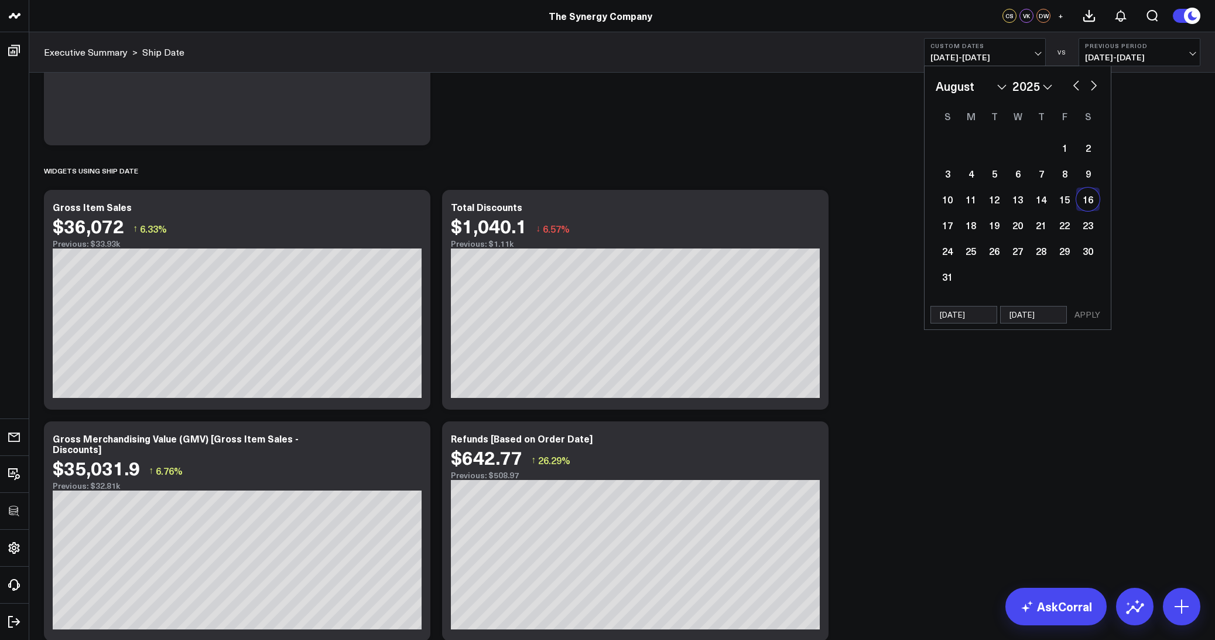
select select "2025"
click at [1095, 317] on button "APPLY" at bounding box center [1087, 315] width 35 height 18
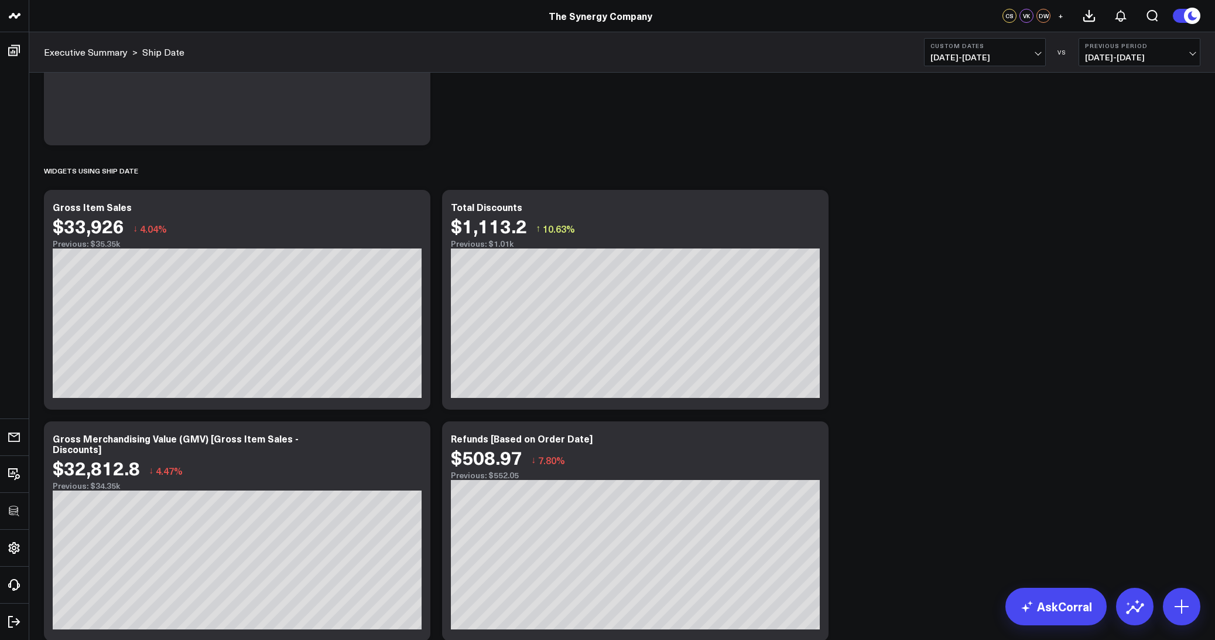
click at [972, 56] on span "08/16/25 - 08/16/25" at bounding box center [985, 57] width 109 height 9
click at [955, 367] on link "Custom Dates" at bounding box center [985, 374] width 121 height 22
select select "8"
select select "2025"
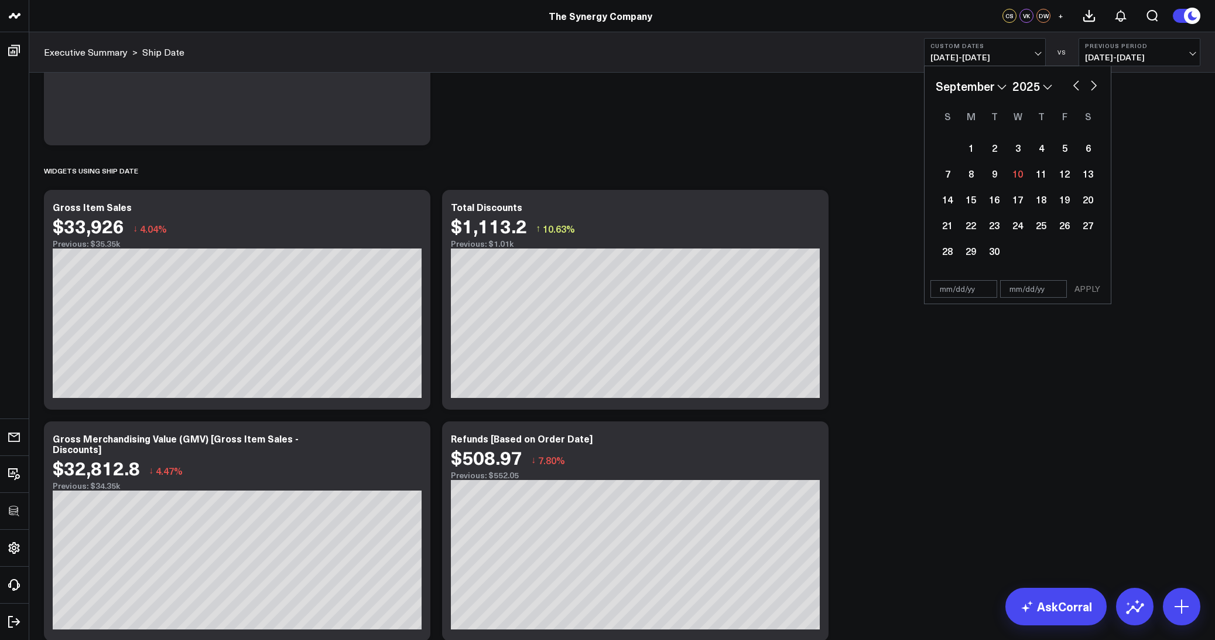
click at [1069, 83] on div "January February March April May June July August September October November De…" at bounding box center [1018, 86] width 164 height 18
click at [1077, 83] on button "button" at bounding box center [1077, 84] width 12 height 14
select select "7"
select select "2025"
click at [1067, 204] on div "15" at bounding box center [1064, 198] width 23 height 23
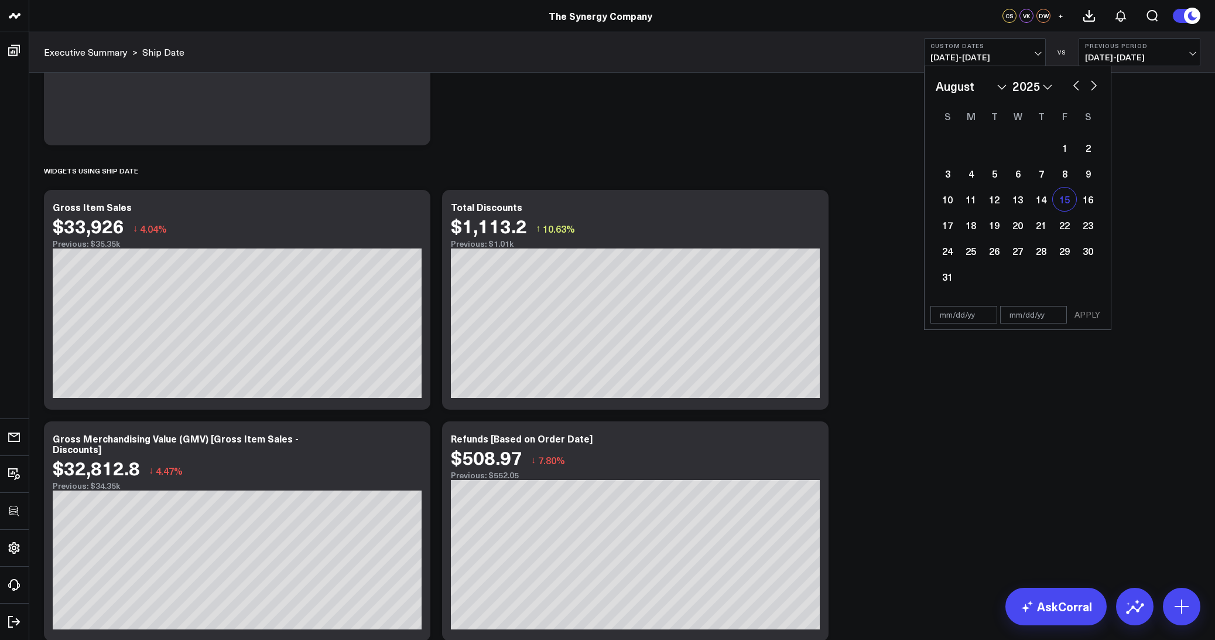
type input "08/15/25"
select select "7"
select select "2025"
click at [1067, 204] on div "15" at bounding box center [1064, 198] width 23 height 23
type input "08/15/25"
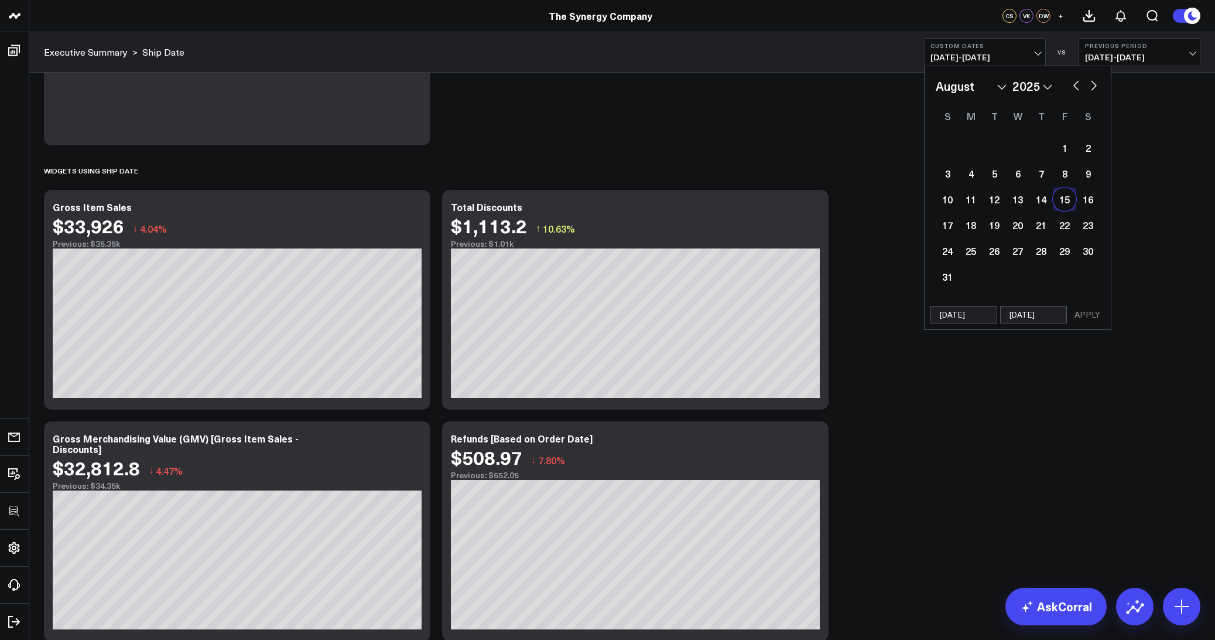
select select "7"
select select "2025"
click at [1083, 316] on button "APPLY" at bounding box center [1087, 315] width 35 height 18
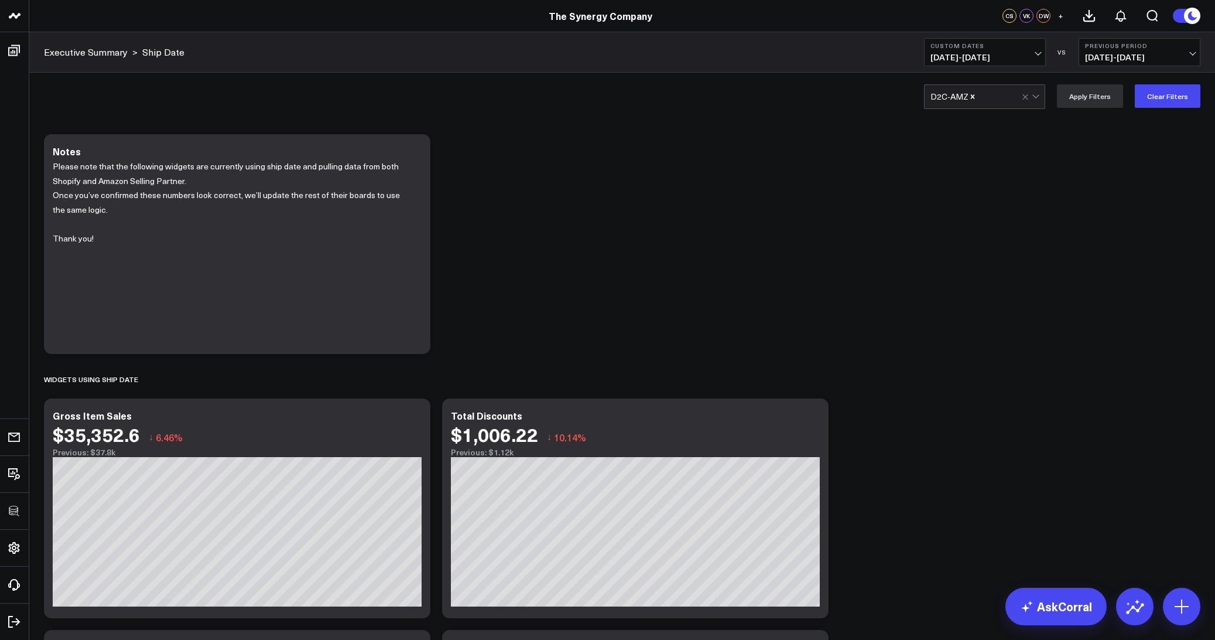
click at [1016, 56] on span "08/15/25 - 08/15/25" at bounding box center [985, 57] width 109 height 9
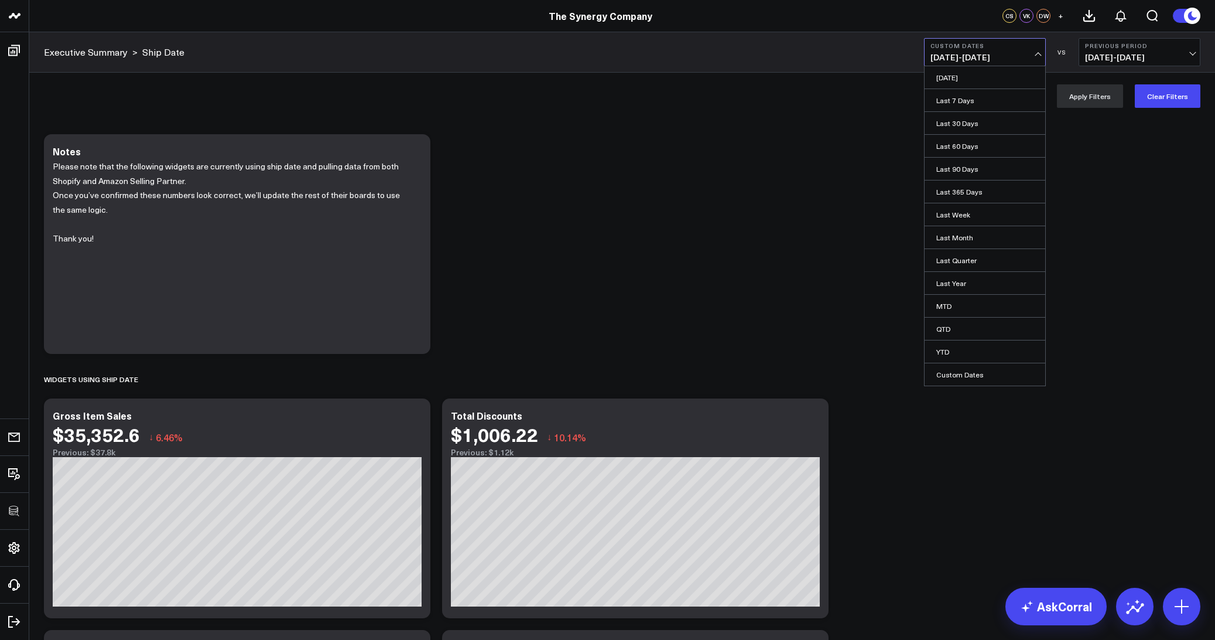
click at [1016, 56] on span "08/15/25 - 08/15/25" at bounding box center [985, 57] width 109 height 9
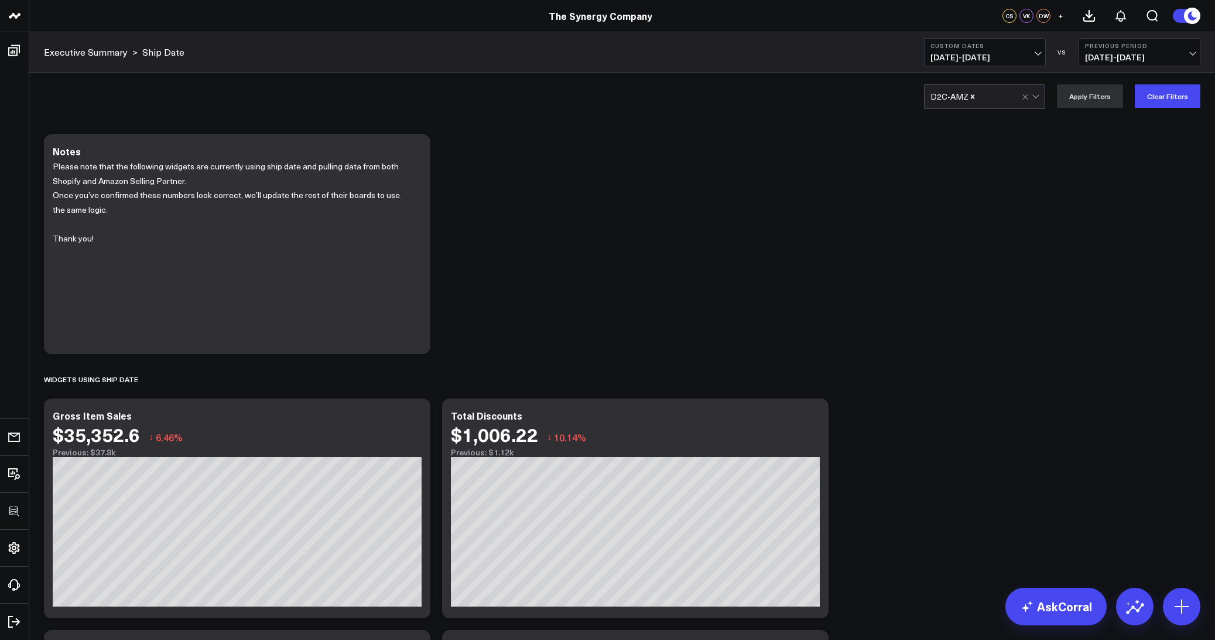
click at [998, 49] on b "Custom Dates" at bounding box center [985, 45] width 109 height 7
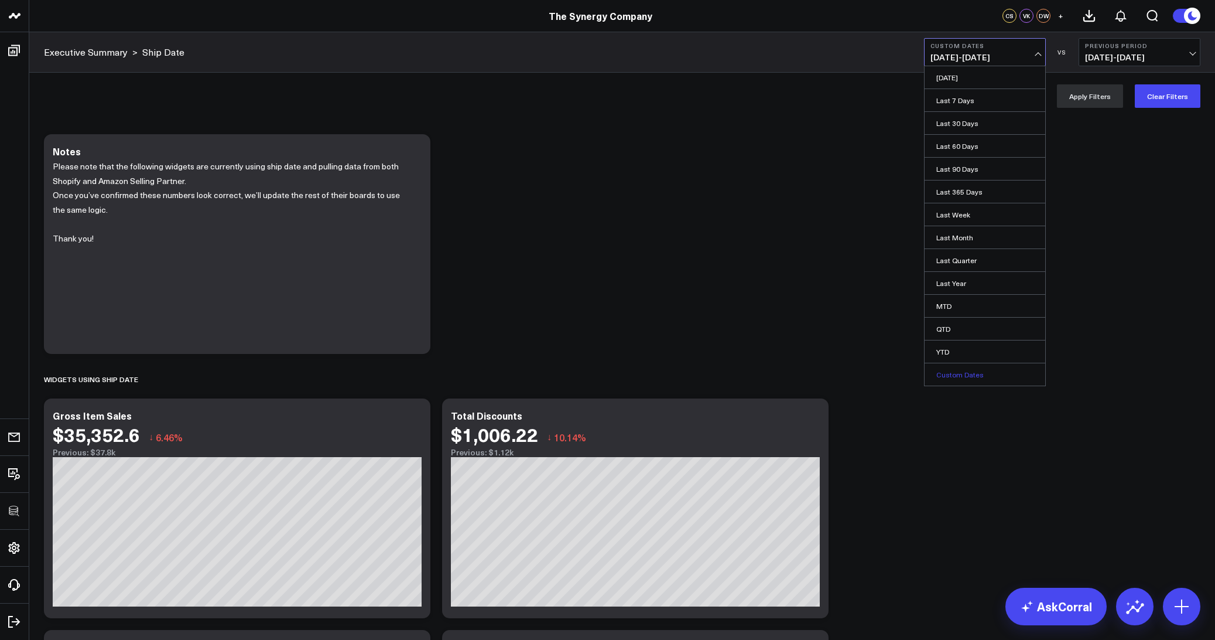
click at [951, 374] on link "Custom Dates" at bounding box center [985, 374] width 121 height 22
select select "8"
select select "2025"
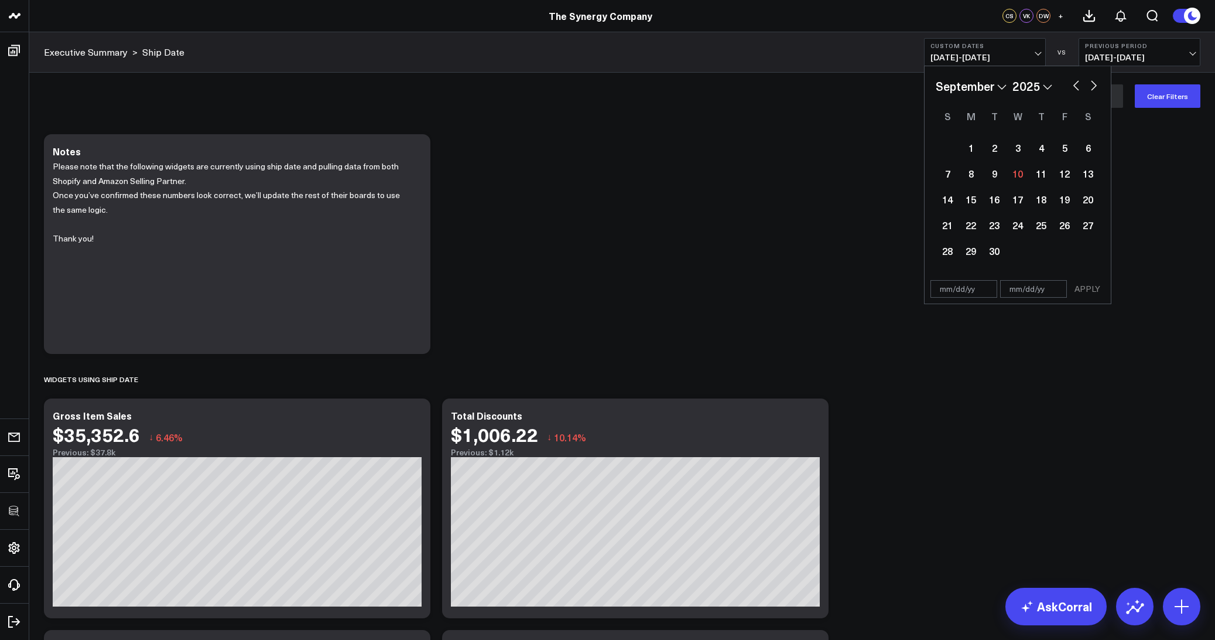
click at [1078, 88] on button "button" at bounding box center [1077, 84] width 12 height 14
select select "7"
select select "2025"
click at [1047, 206] on div "14" at bounding box center [1041, 198] width 23 height 23
type input "08/14/25"
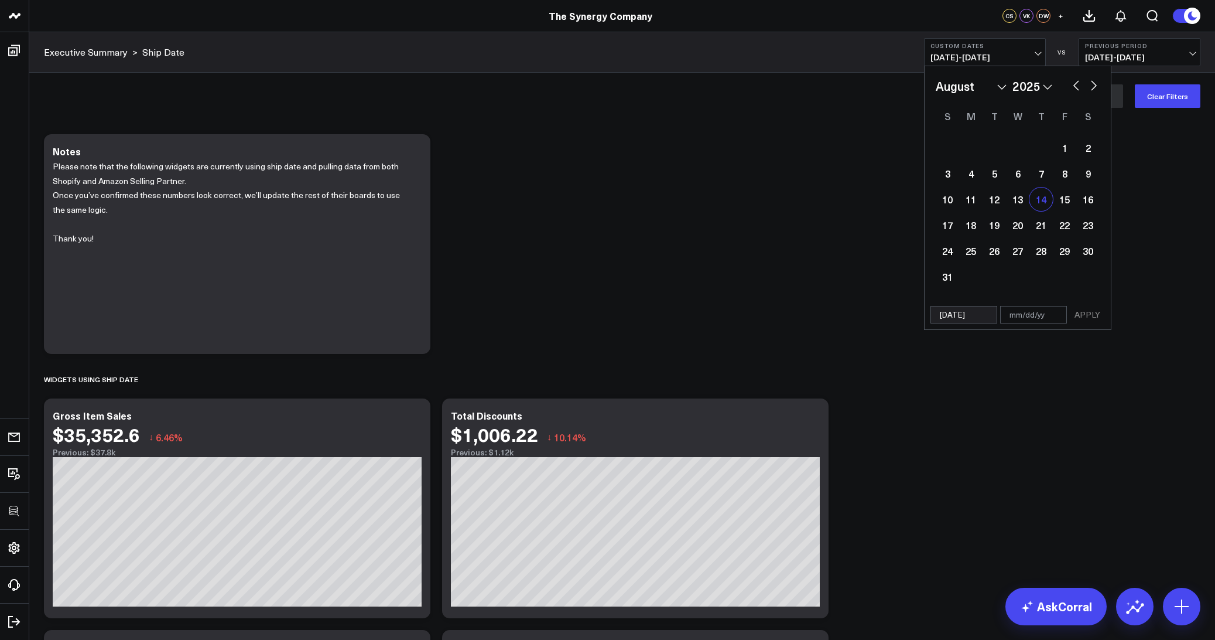
select select "7"
select select "2025"
click at [1047, 206] on div "14" at bounding box center [1041, 198] width 23 height 23
type input "08/14/25"
select select "7"
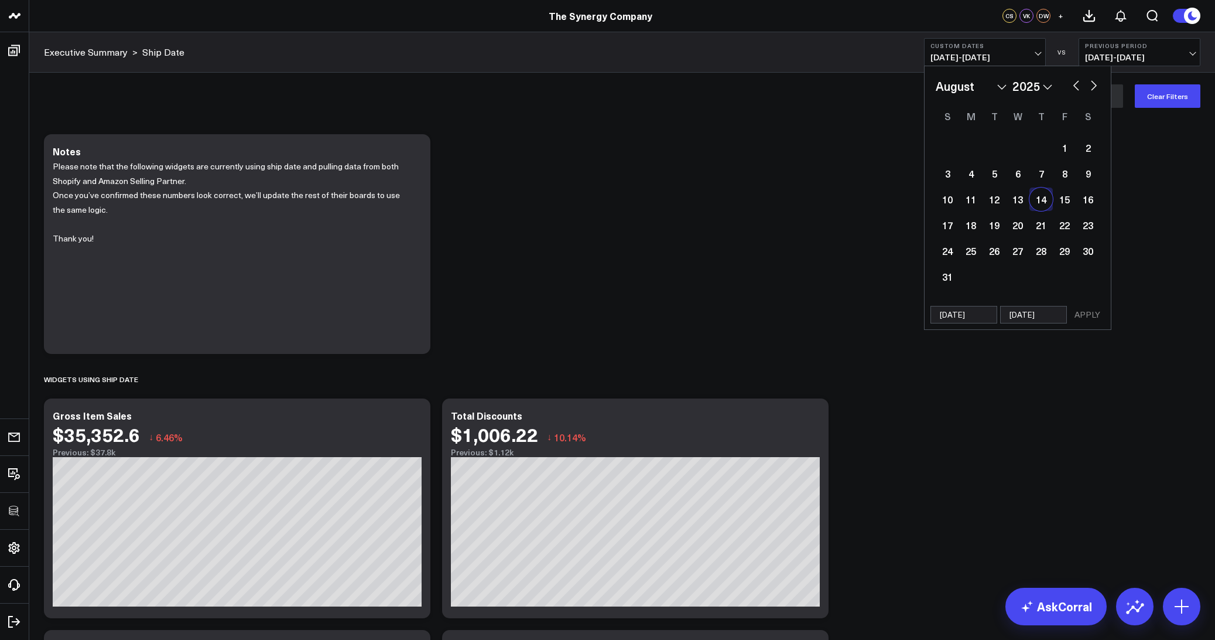
select select "2025"
click at [1089, 311] on button "APPLY" at bounding box center [1087, 315] width 35 height 18
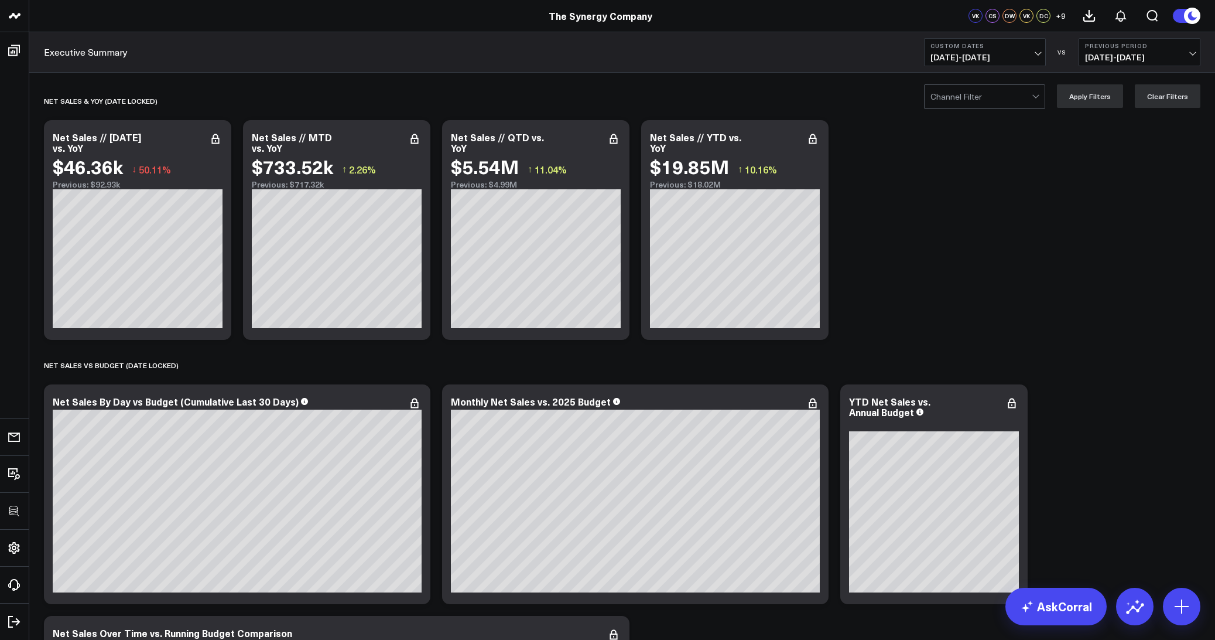
click at [975, 98] on div at bounding box center [981, 96] width 101 height 23
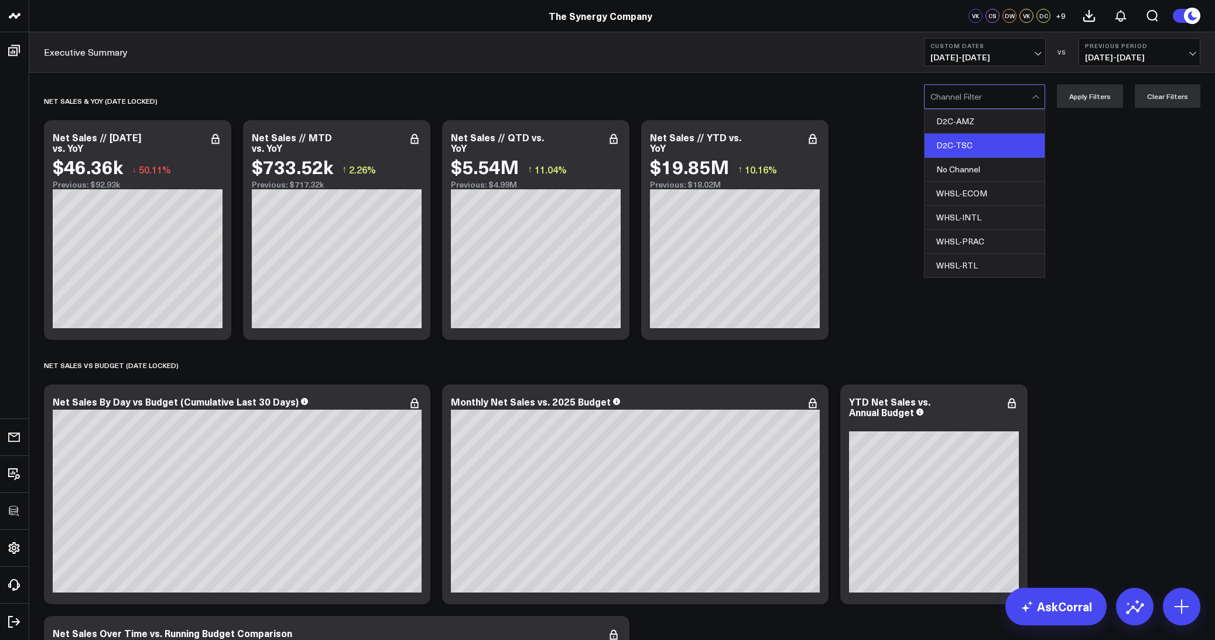
click at [979, 142] on div "D2C-TSC" at bounding box center [985, 146] width 120 height 24
click at [1086, 104] on button "Apply Filters" at bounding box center [1090, 95] width 66 height 23
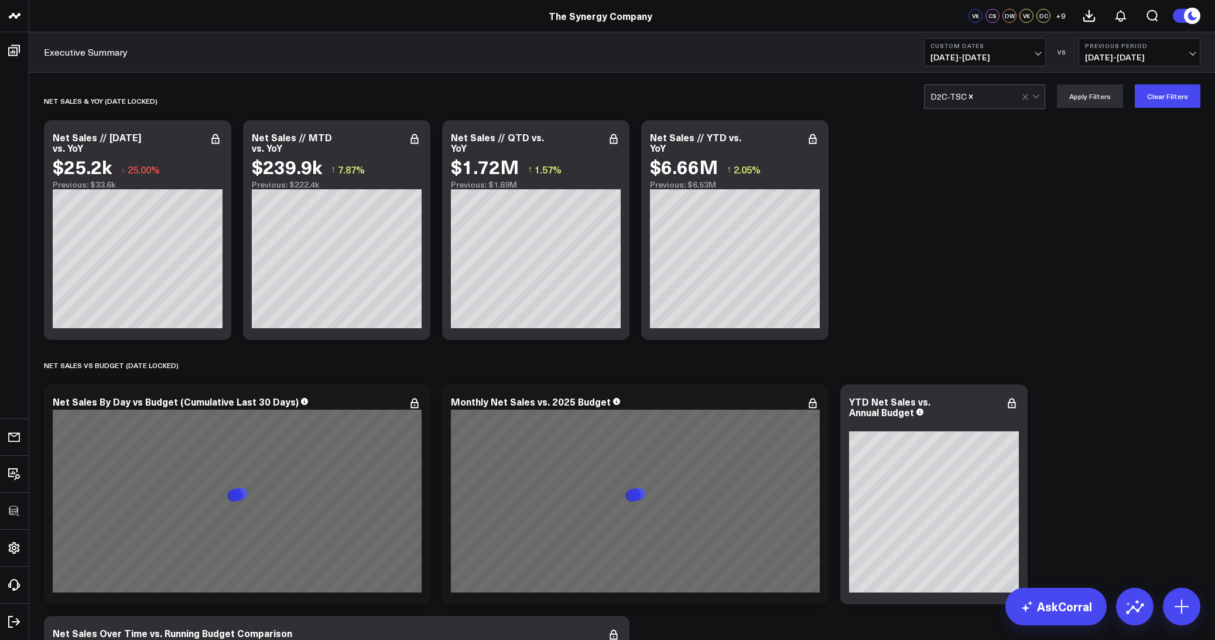
click at [970, 90] on div "D2C-TSC" at bounding box center [976, 96] width 91 height 23
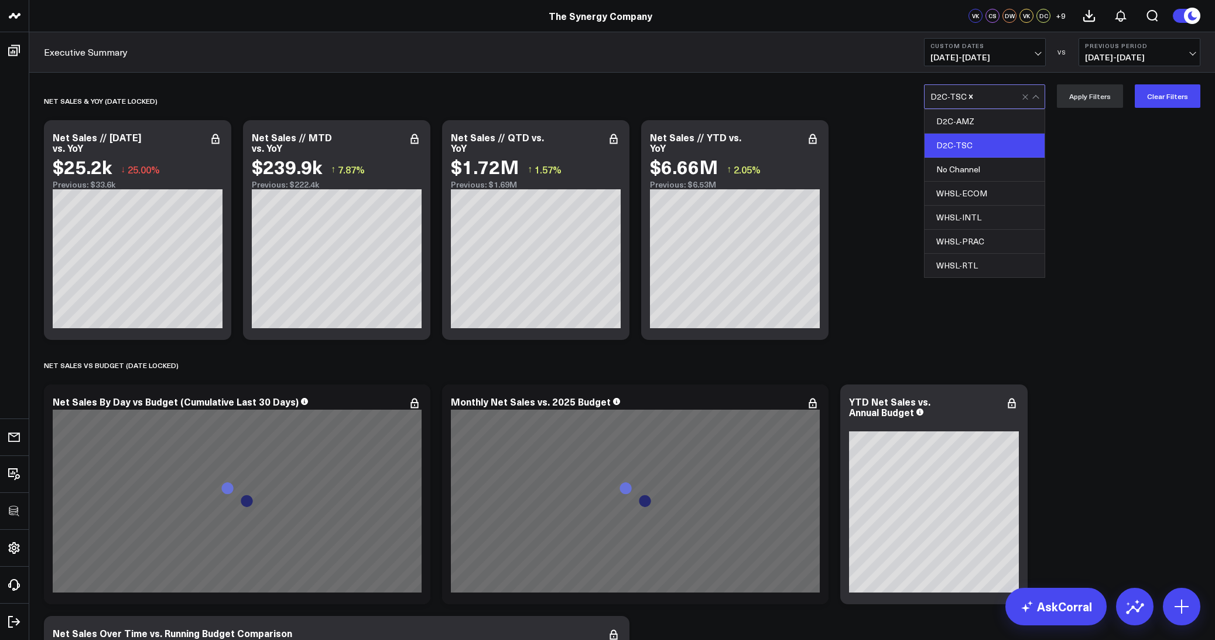
click at [972, 95] on icon "Remove D2C-TSC" at bounding box center [971, 97] width 8 height 8
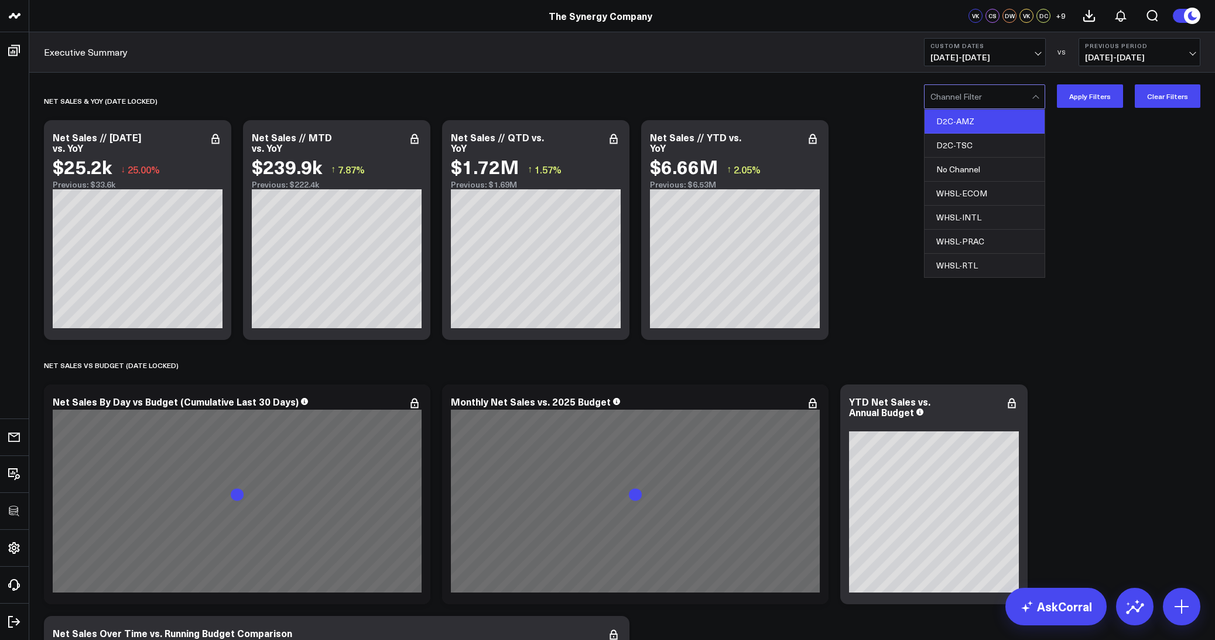
click at [972, 118] on div "D2C-AMZ" at bounding box center [985, 122] width 120 height 24
click at [1085, 100] on button "Apply Filters" at bounding box center [1090, 95] width 66 height 23
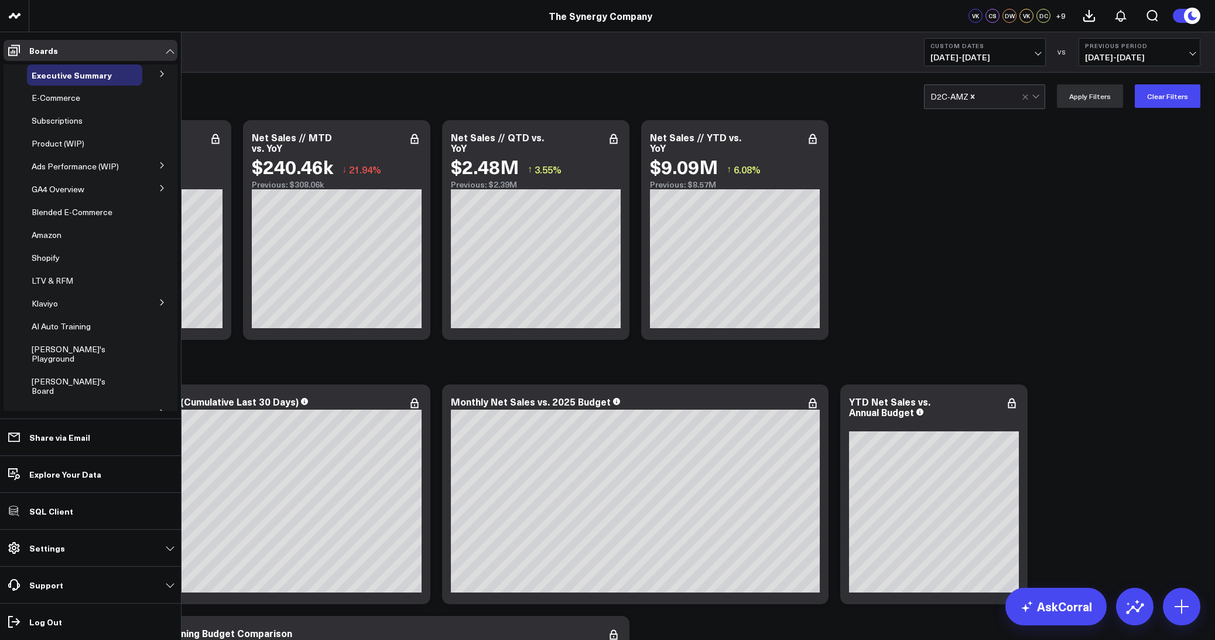
click at [160, 76] on icon at bounding box center [161, 74] width 3 height 6
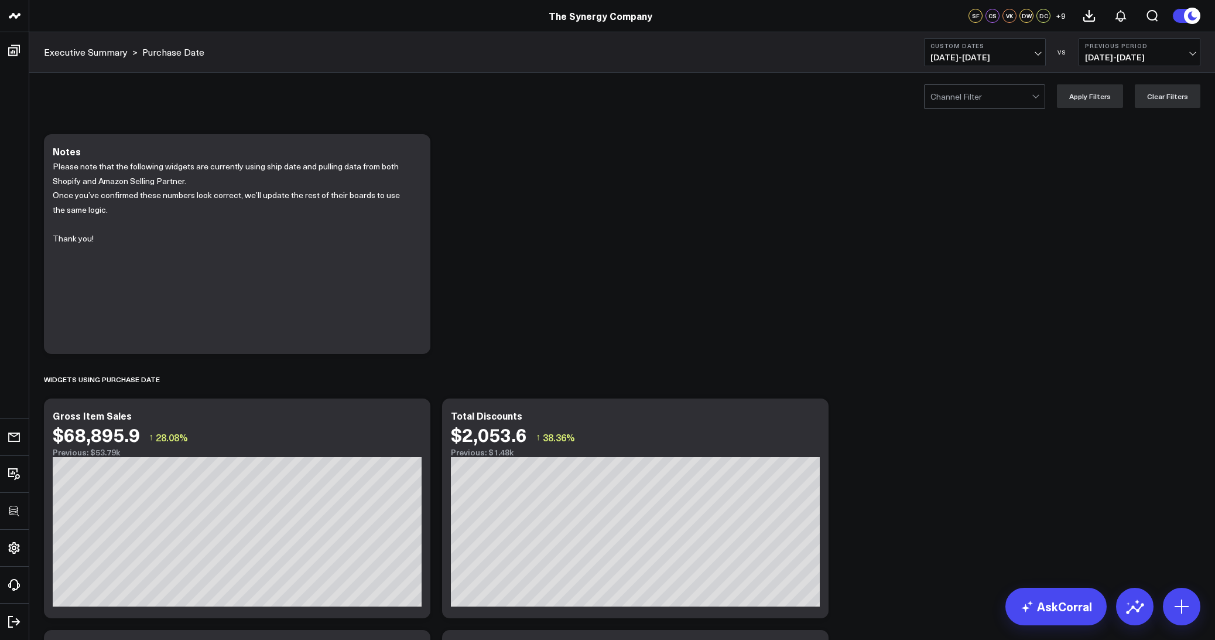
click at [1007, 111] on div "Channel Filter Apply Filters Clear Filters" at bounding box center [622, 96] width 1186 height 47
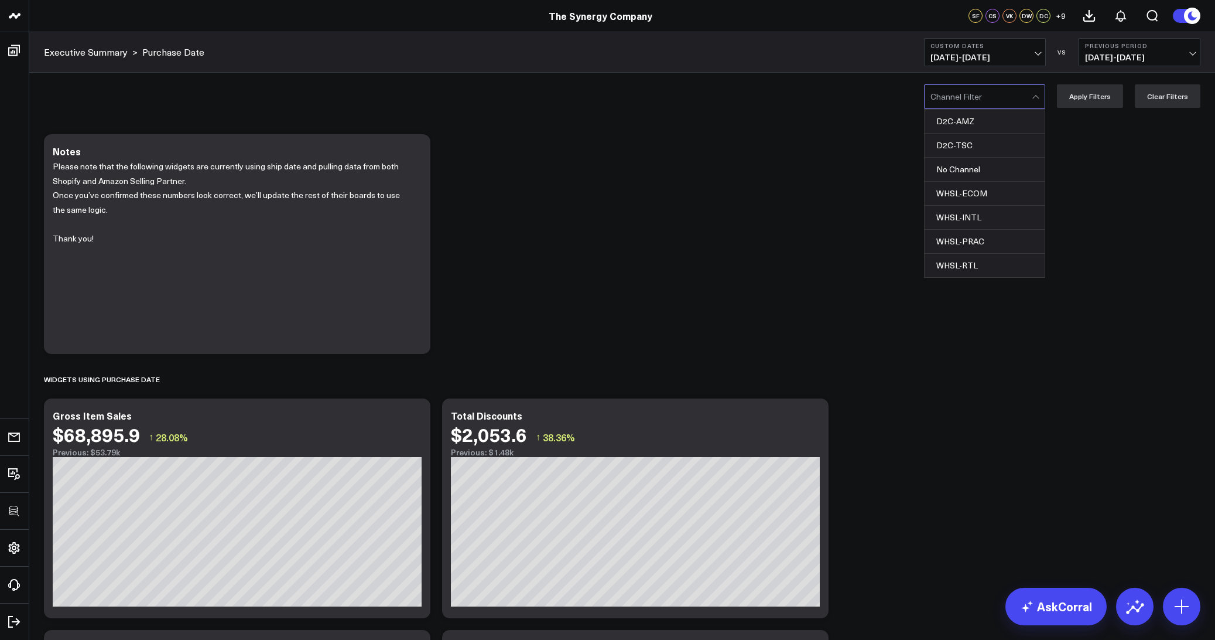
click at [1007, 101] on div at bounding box center [981, 96] width 101 height 23
click at [971, 209] on div "WHSL-INTL" at bounding box center [985, 218] width 120 height 24
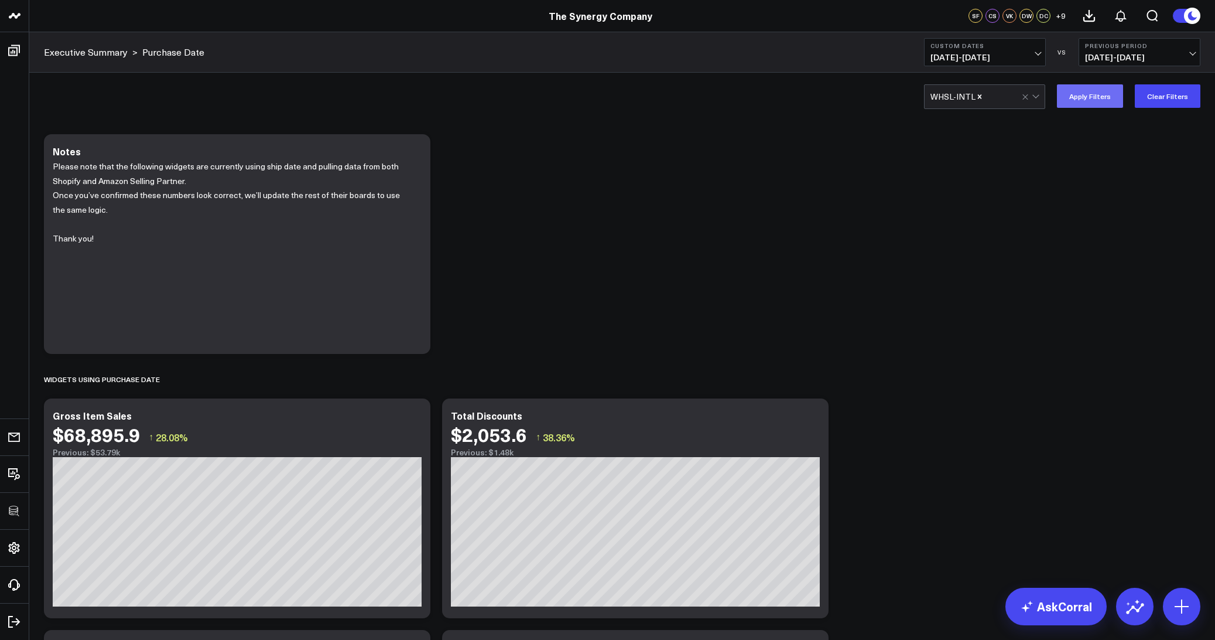
click at [1084, 94] on button "Apply Filters" at bounding box center [1090, 95] width 66 height 23
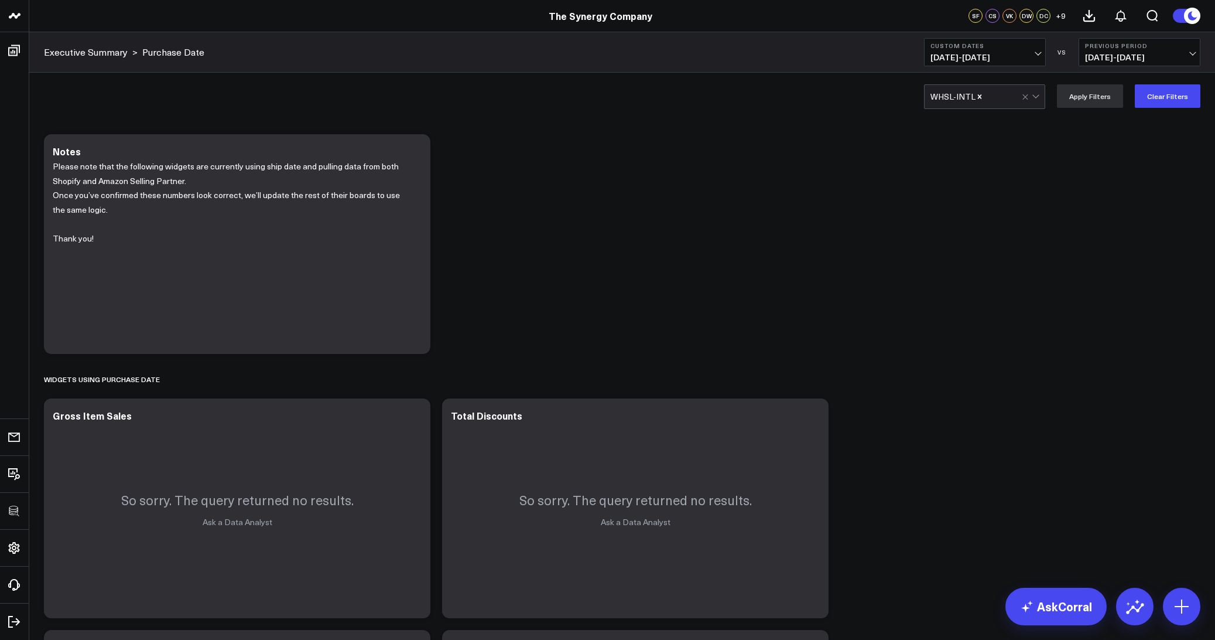
click at [984, 94] on icon "Remove WHSL-INTL" at bounding box center [980, 97] width 8 height 8
click at [984, 95] on div at bounding box center [981, 96] width 101 height 23
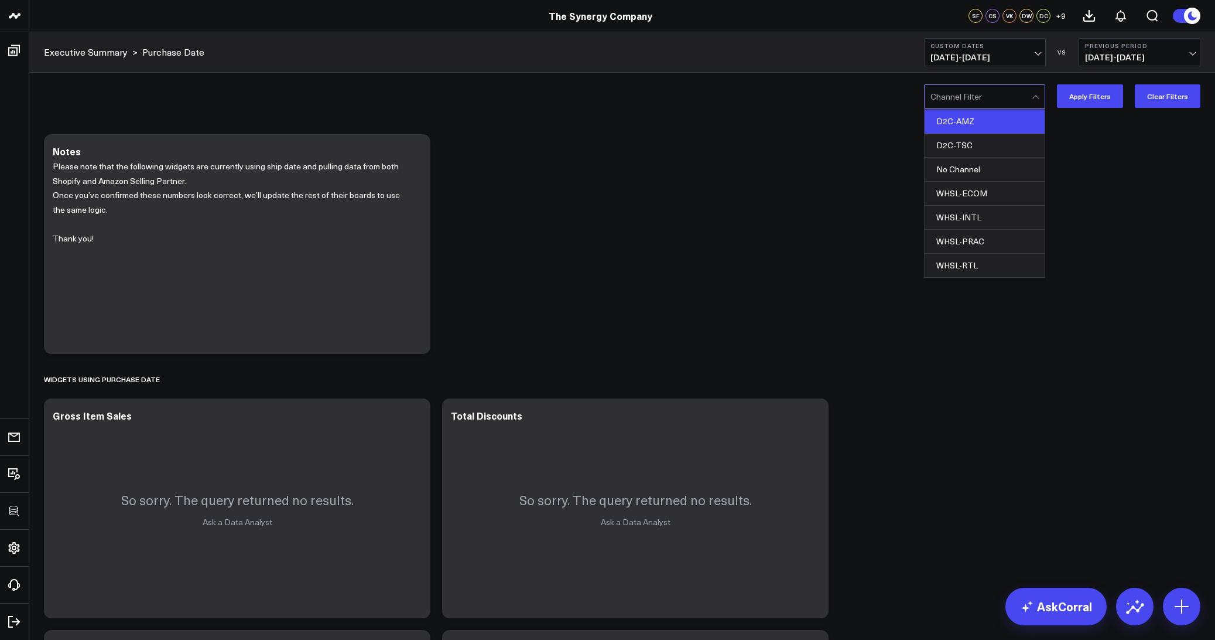
click at [975, 119] on div "D2C-AMZ" at bounding box center [985, 122] width 120 height 24
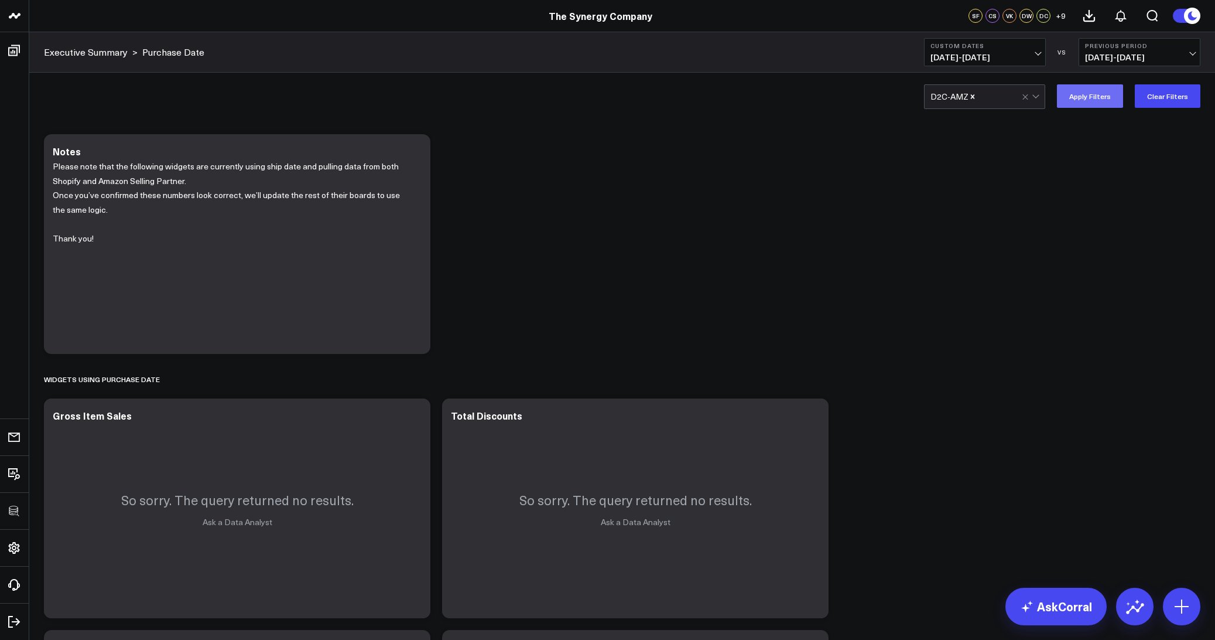
click at [1093, 92] on button "Apply Filters" at bounding box center [1090, 95] width 66 height 23
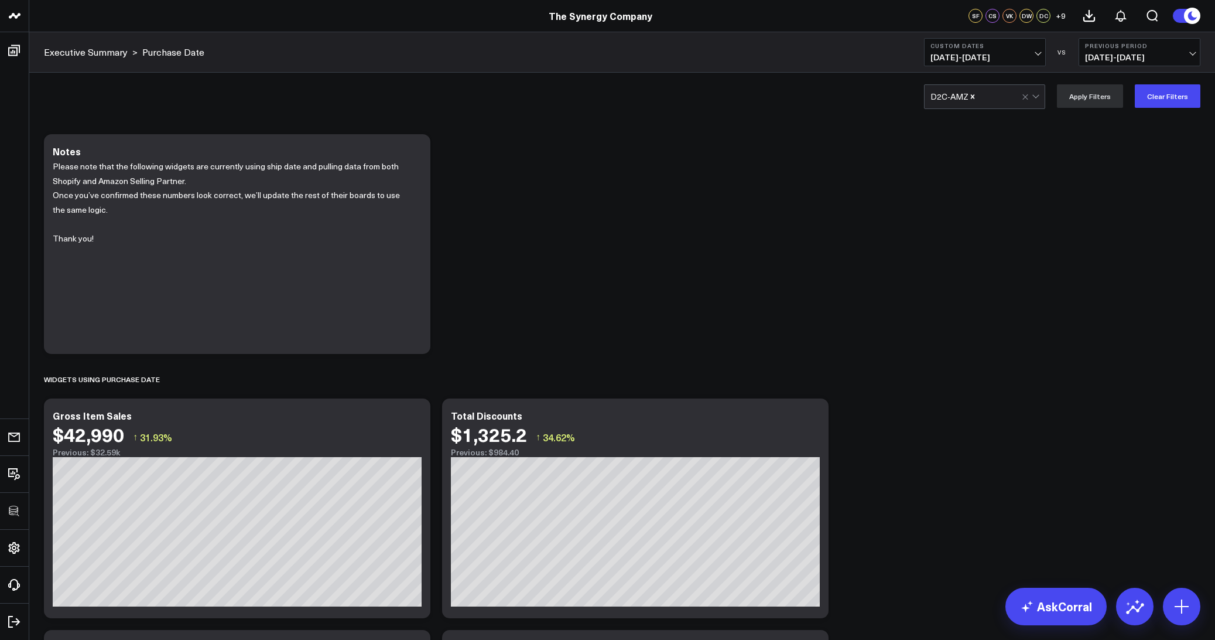
click at [977, 98] on icon "Remove D2C-AMZ" at bounding box center [973, 97] width 8 height 8
click at [978, 98] on div at bounding box center [981, 96] width 101 height 23
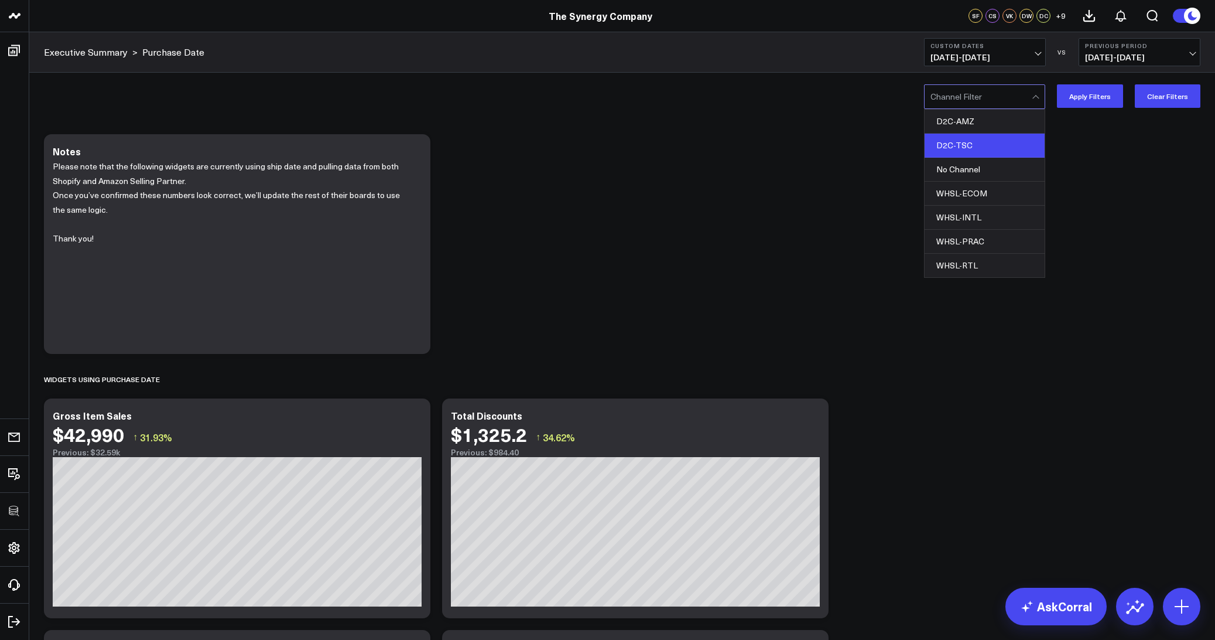
click at [965, 137] on div "D2C-TSC" at bounding box center [985, 146] width 120 height 24
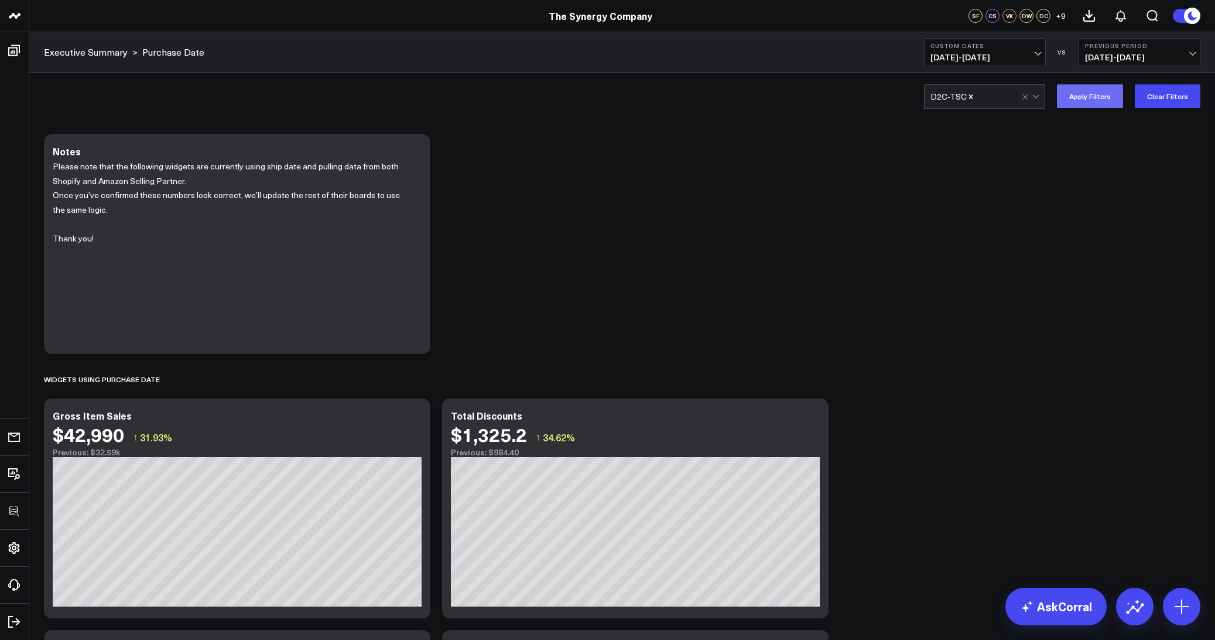
click at [1079, 94] on button "Apply Filters" at bounding box center [1090, 95] width 66 height 23
click at [972, 97] on icon "Remove D2C-TSC" at bounding box center [971, 96] width 4 height 4
click at [972, 97] on div at bounding box center [981, 96] width 101 height 23
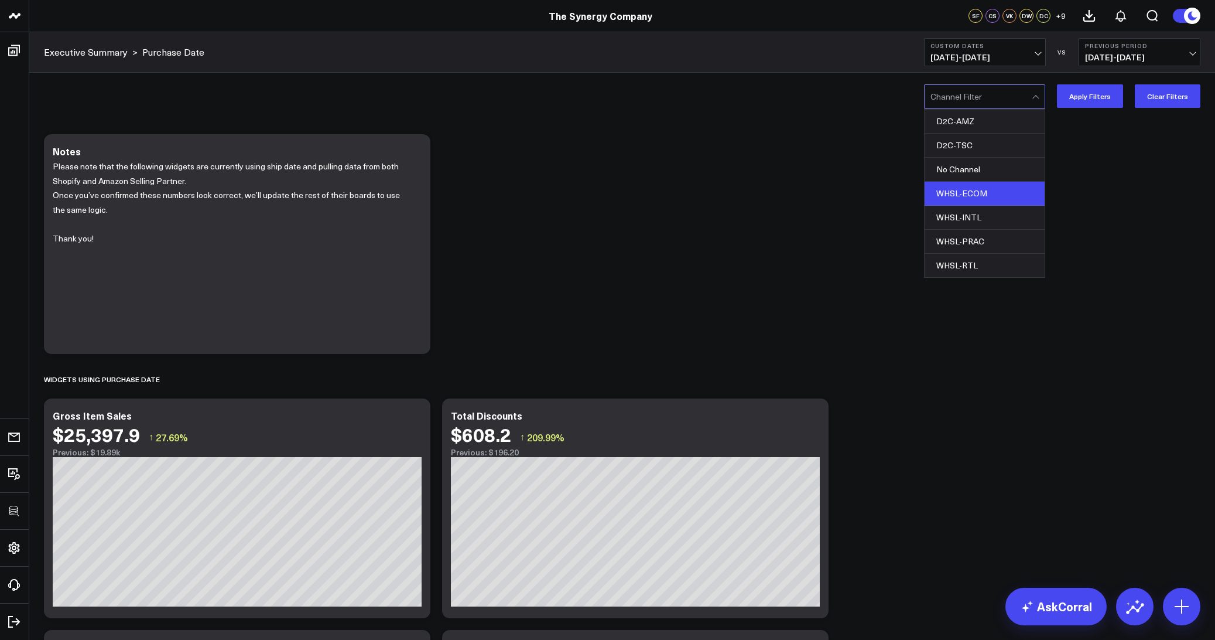
click at [963, 186] on div "WHSL-ECOM" at bounding box center [985, 194] width 120 height 24
click at [1078, 91] on button "Apply Filters" at bounding box center [1090, 95] width 66 height 23
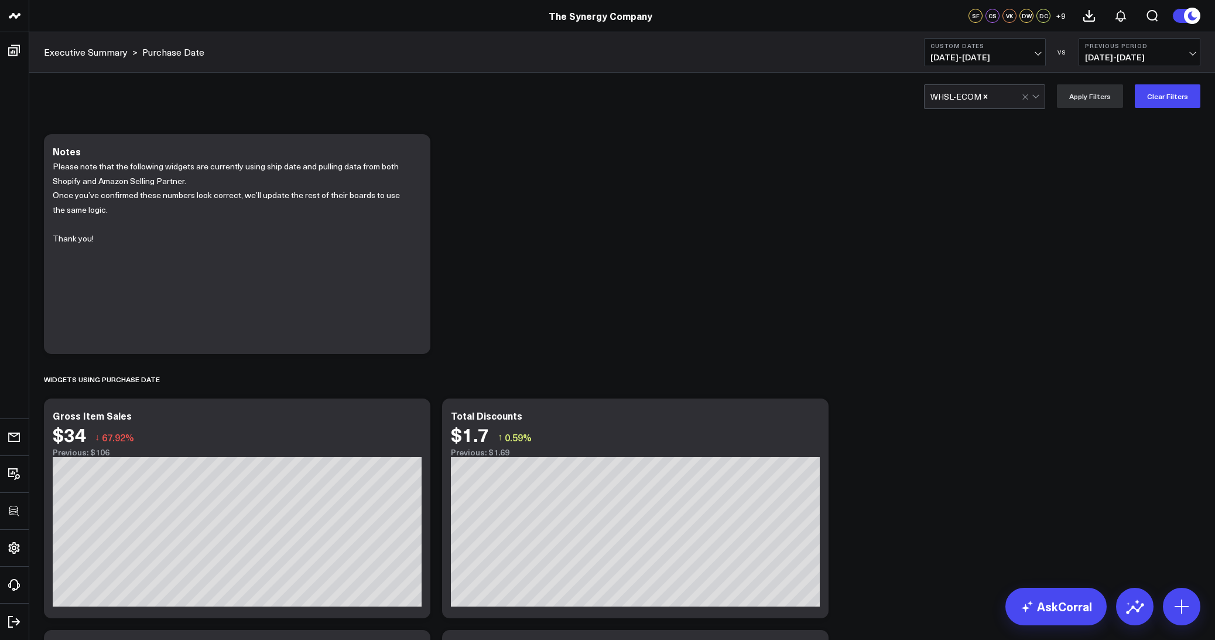
click at [988, 98] on icon "Remove WHSL-ECOM" at bounding box center [986, 96] width 4 height 4
click at [989, 98] on div at bounding box center [981, 96] width 101 height 23
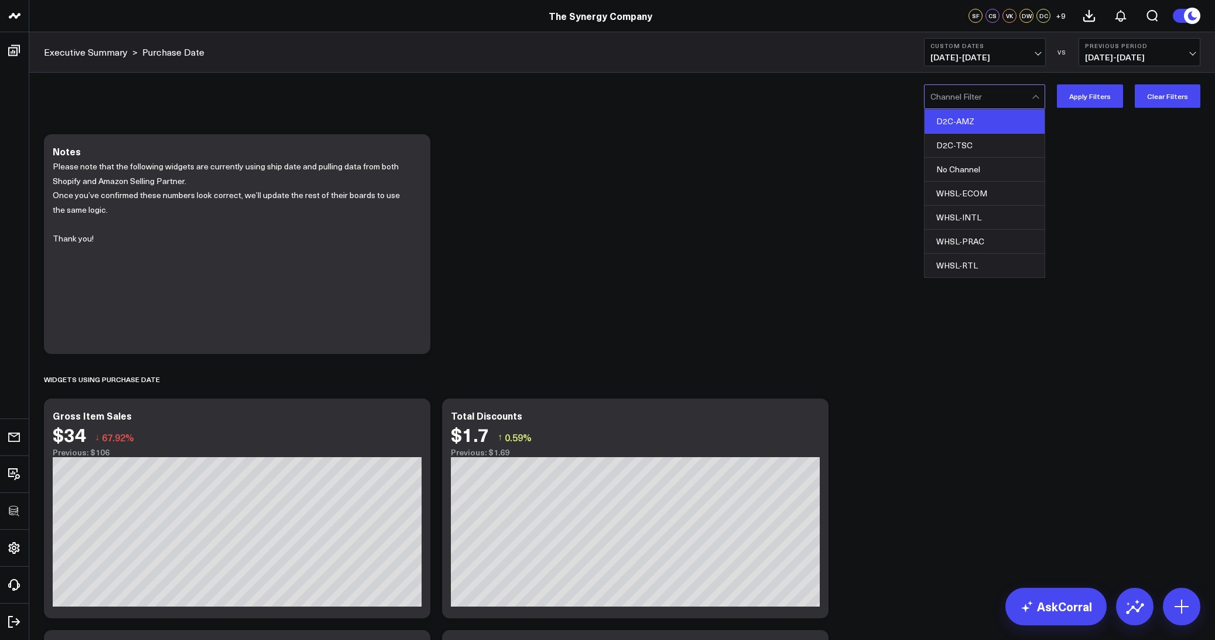
click at [975, 119] on div "D2C-AMZ" at bounding box center [985, 122] width 120 height 24
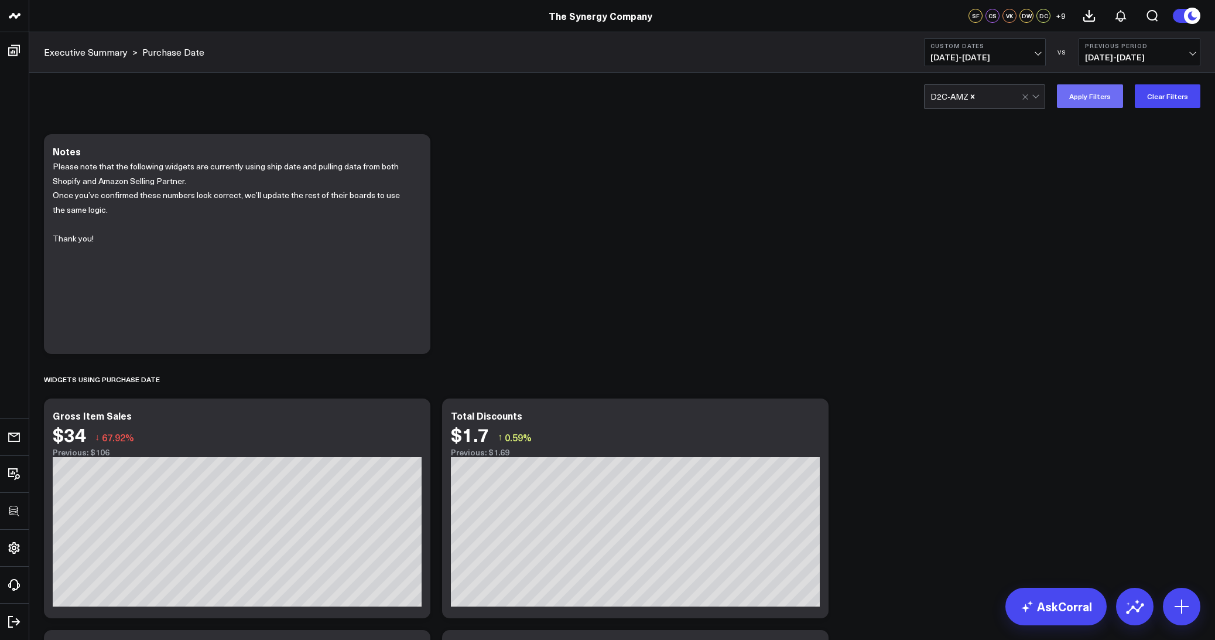
click at [1116, 90] on button "Apply Filters" at bounding box center [1090, 95] width 66 height 23
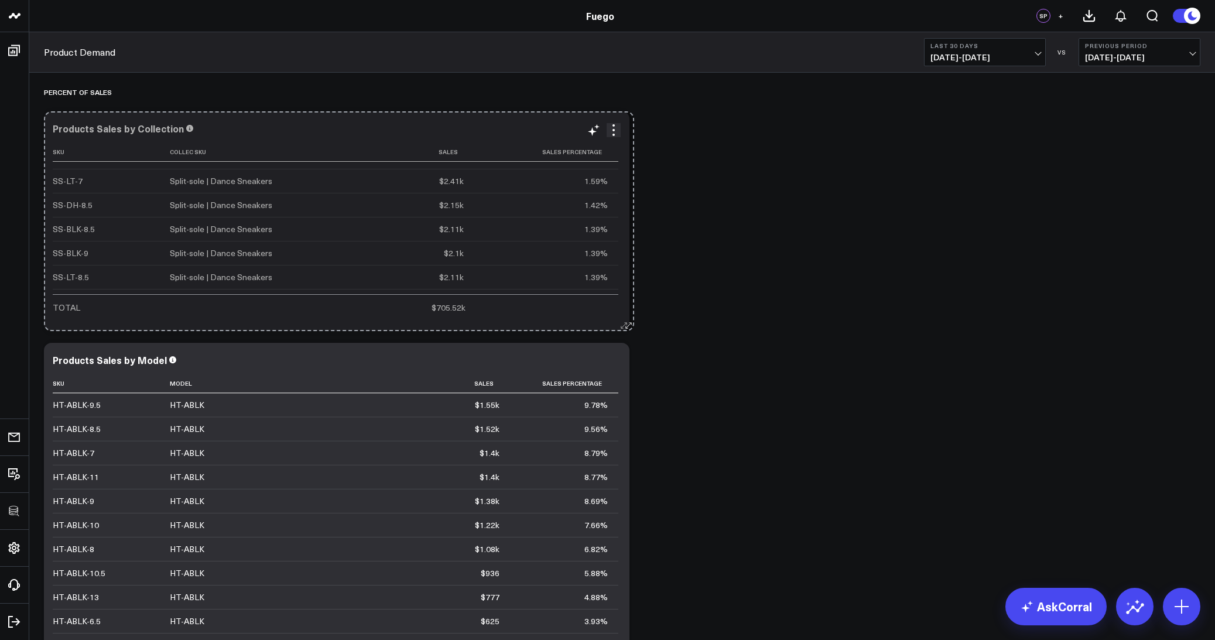
drag, startPoint x: 623, startPoint y: 556, endPoint x: 627, endPoint y: 310, distance: 246.0
click at [627, 310] on div "Products Sales by Collection Sku Collec Sku Sales Sales Percentage SS-ABLK-9 Sp…" at bounding box center [337, 221] width 586 height 220
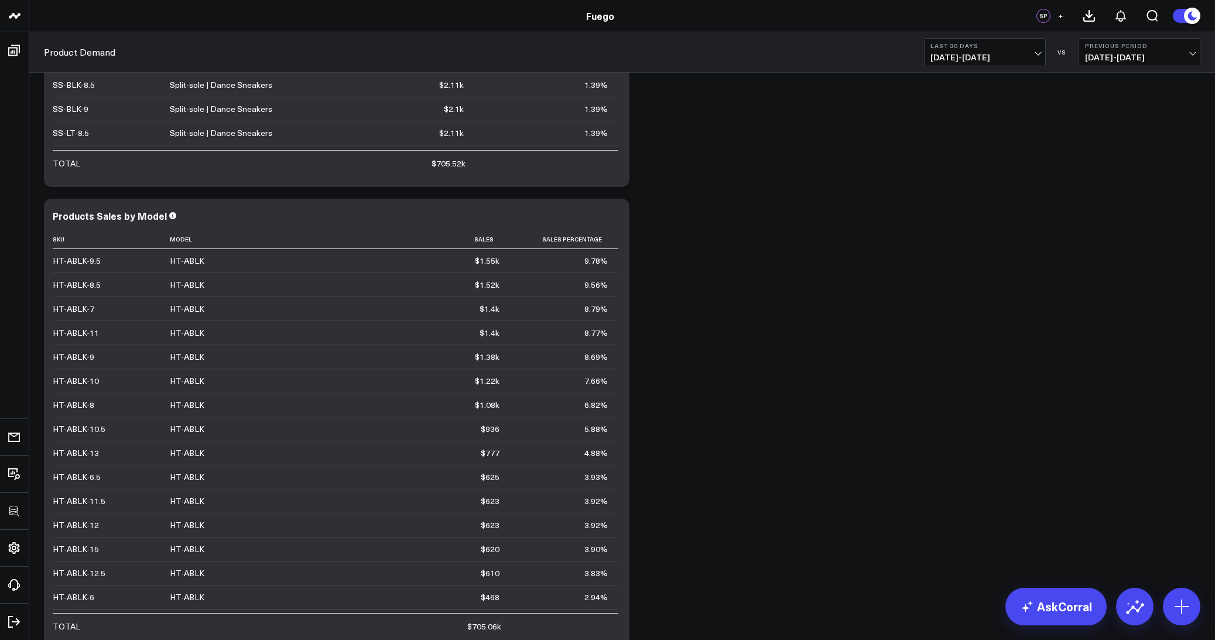
scroll to position [183, 0]
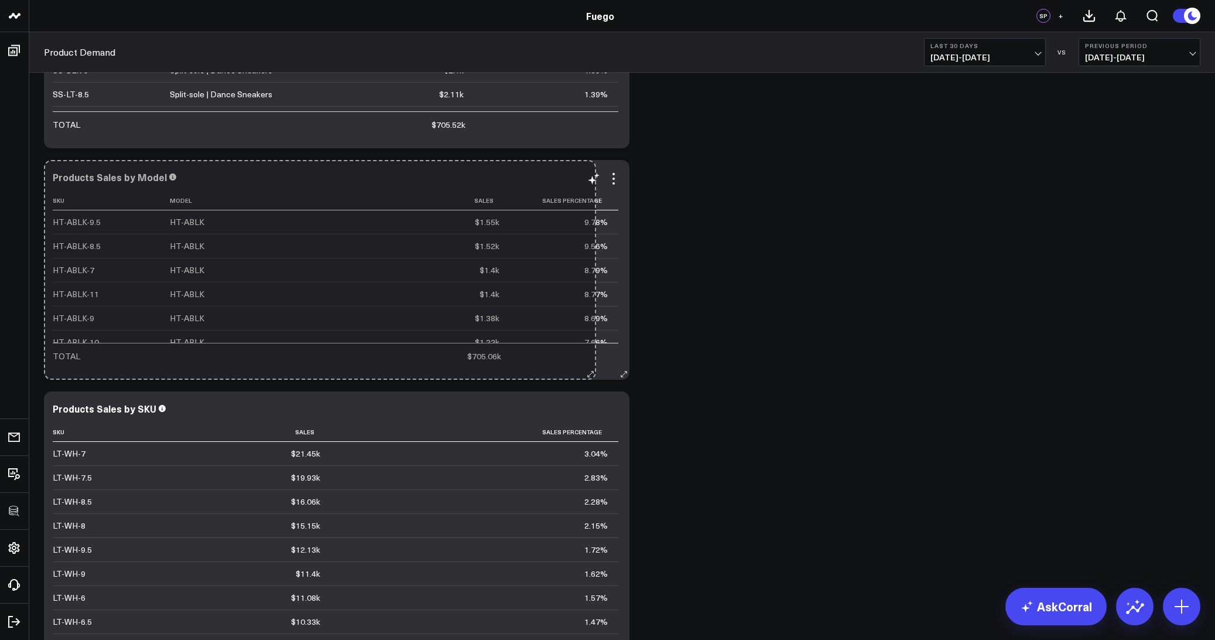
drag, startPoint x: 621, startPoint y: 604, endPoint x: 587, endPoint y: 329, distance: 277.9
click at [587, 329] on div "Products Sales by Model Sku Model Sales Sales Percentage HT-ABLK-9.5 HT-ABLK $1…" at bounding box center [337, 270] width 586 height 220
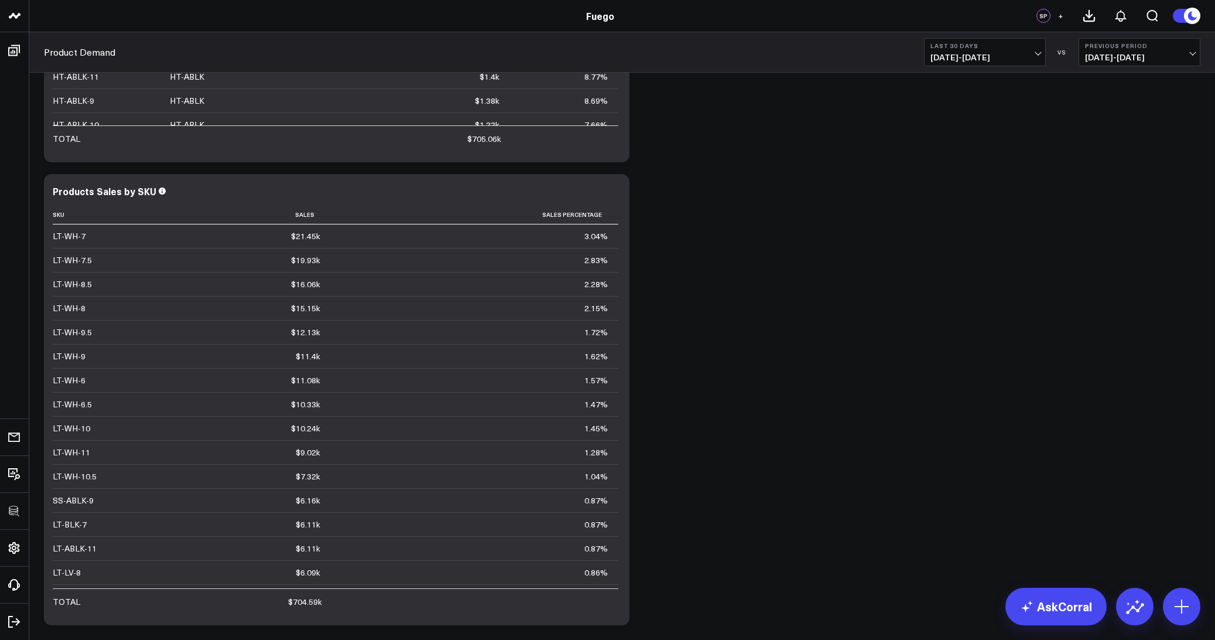
scroll to position [436, 0]
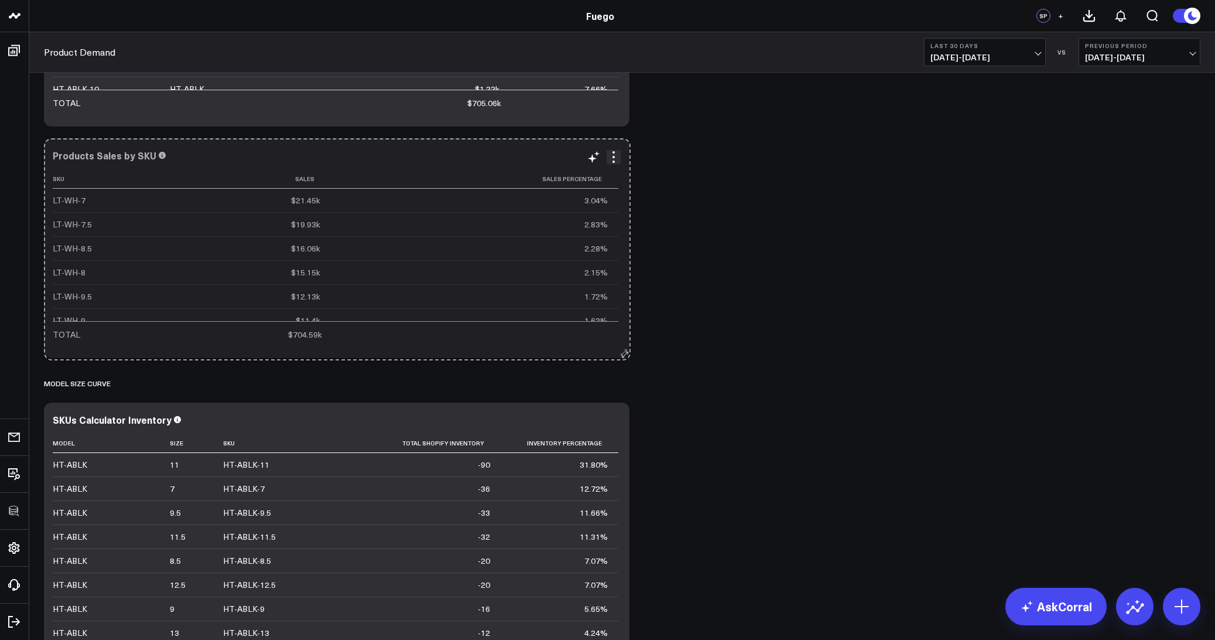
drag, startPoint x: 625, startPoint y: 585, endPoint x: 626, endPoint y: 356, distance: 229.0
click at [626, 356] on icon at bounding box center [624, 352] width 9 height 9
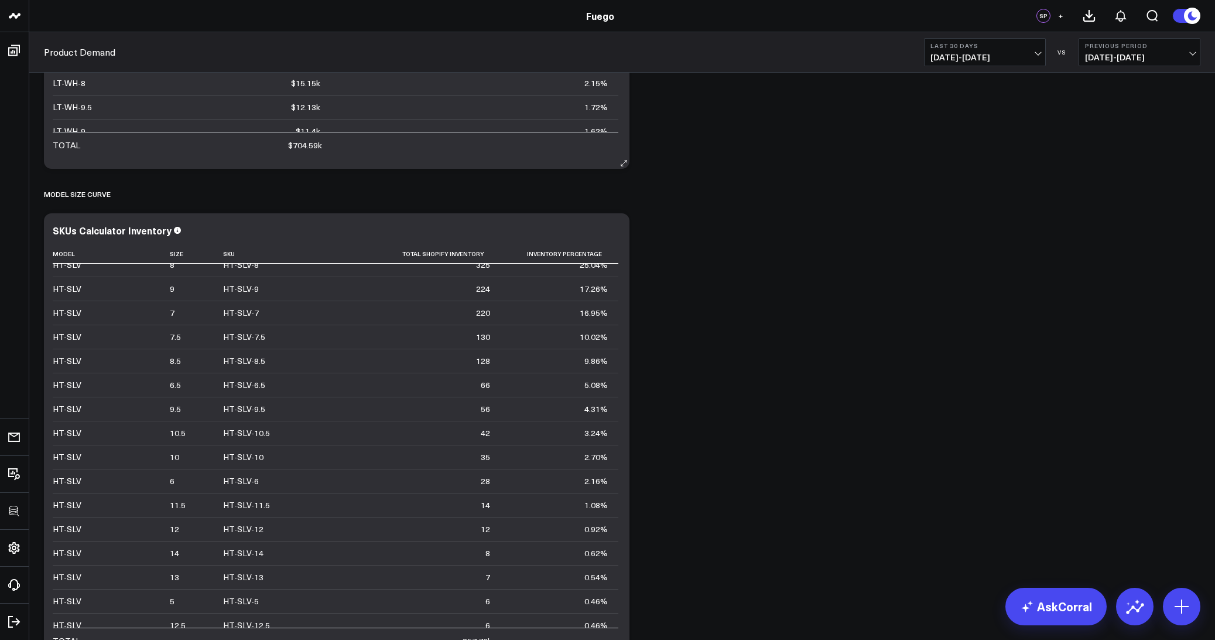
scroll to position [626, 0]
click at [809, 385] on div "Percent of Sales Modify via AI Copy link to widget Ask support Remove Create li…" at bounding box center [622, 58] width 1168 height 1222
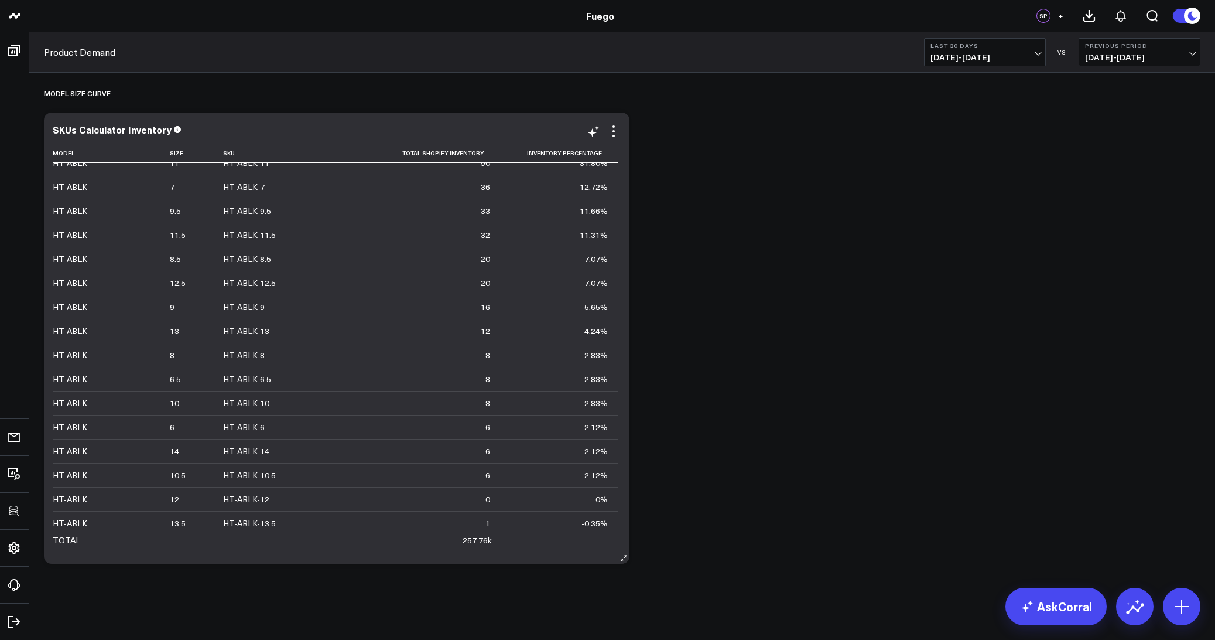
scroll to position [0, 0]
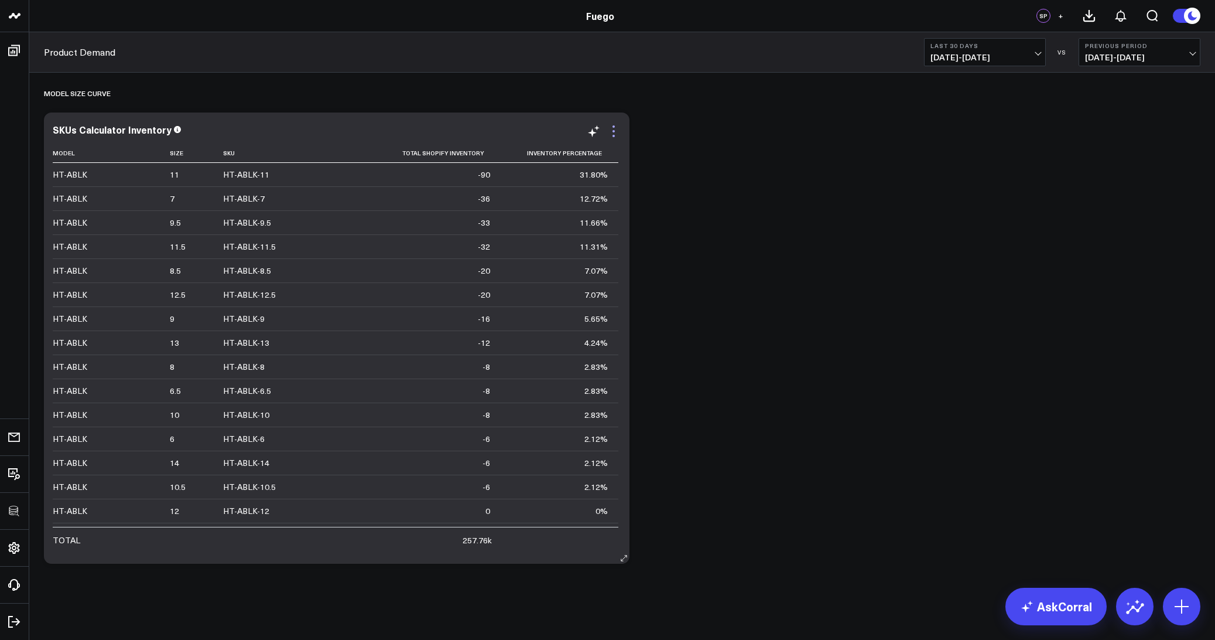
click at [616, 127] on icon at bounding box center [614, 131] width 14 height 14
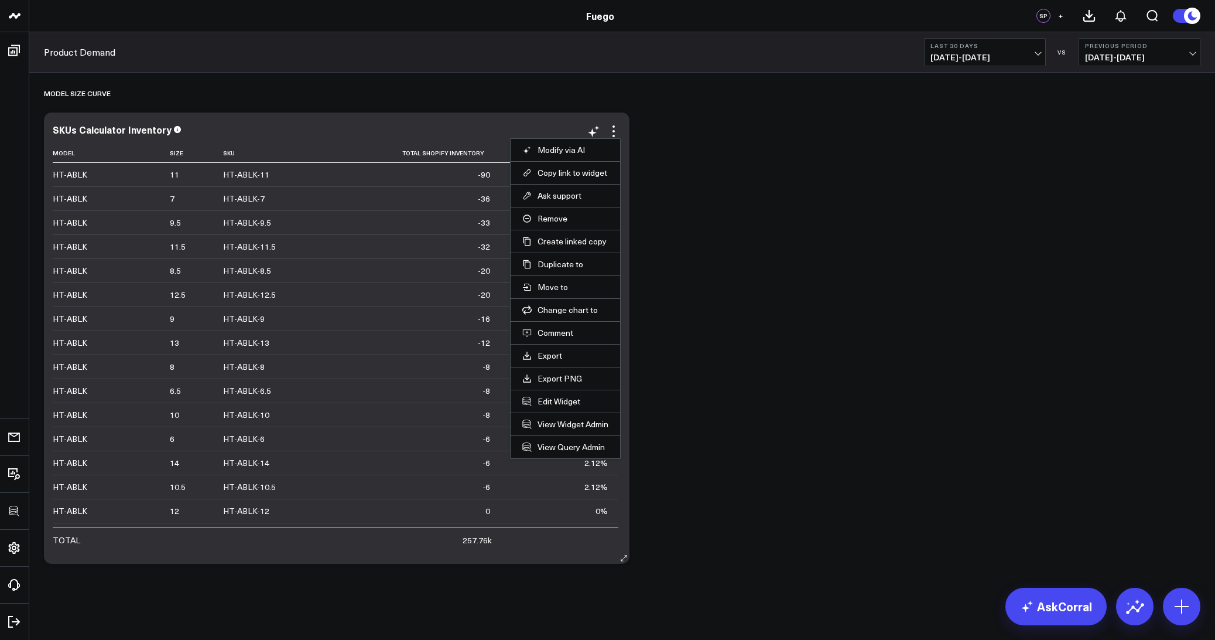
click at [563, 406] on li "Edit Widget" at bounding box center [566, 400] width 110 height 23
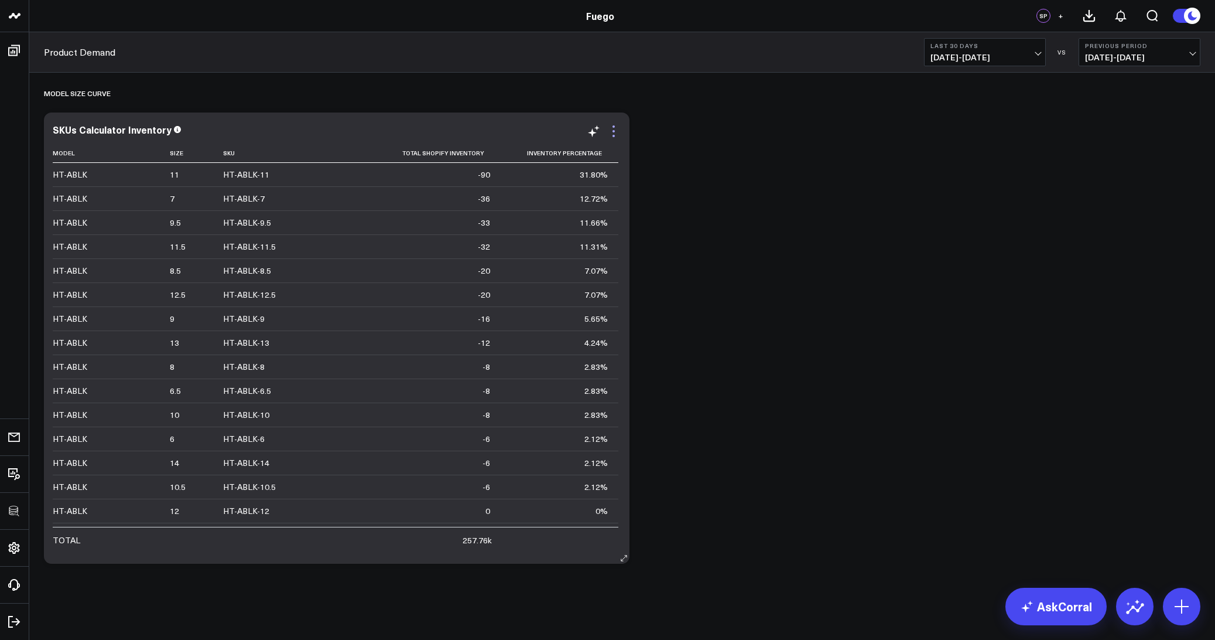
click at [611, 130] on icon at bounding box center [614, 131] width 14 height 14
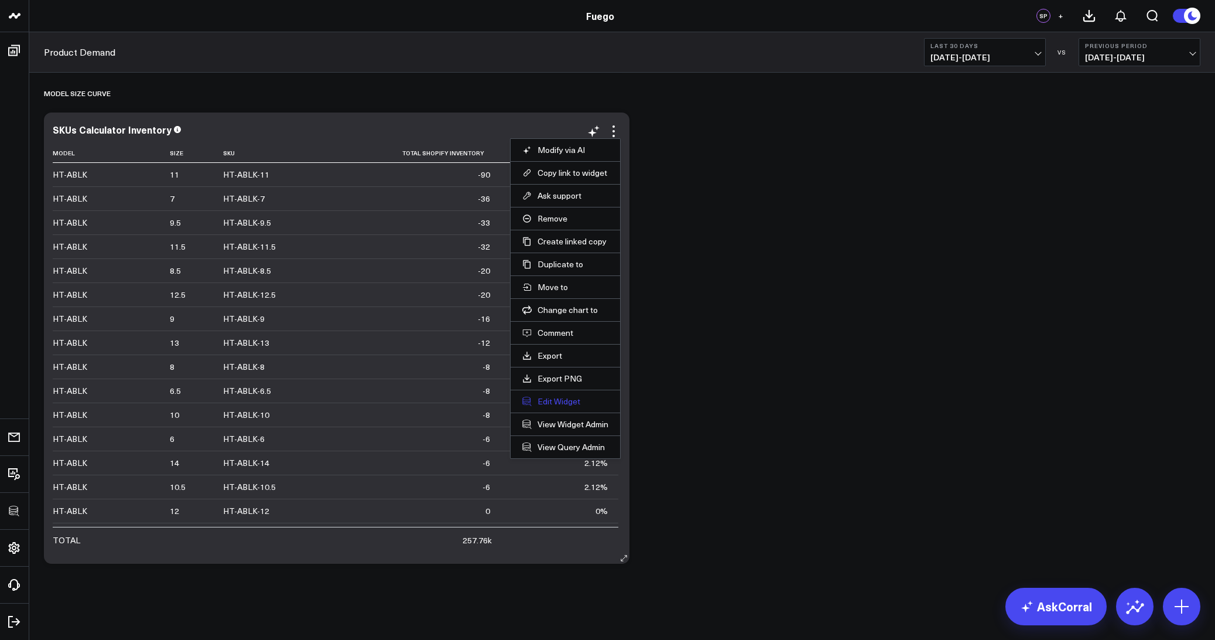
click at [545, 398] on button "Edit Widget" at bounding box center [565, 401] width 86 height 11
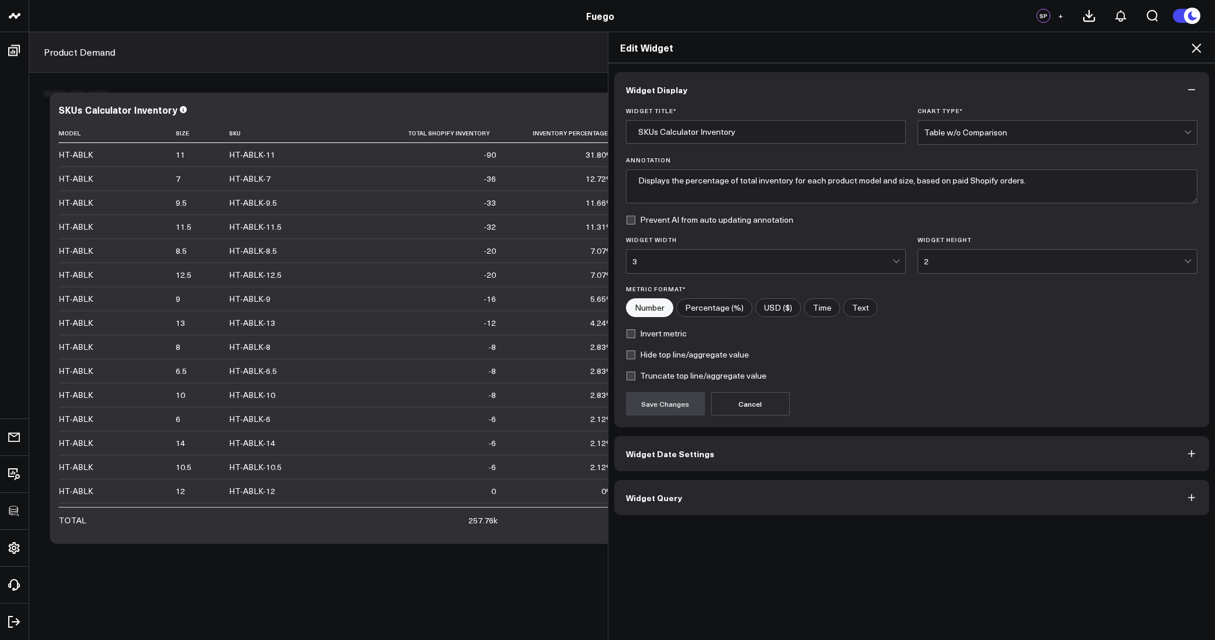
click at [653, 494] on span "Widget Query" at bounding box center [654, 497] width 56 height 9
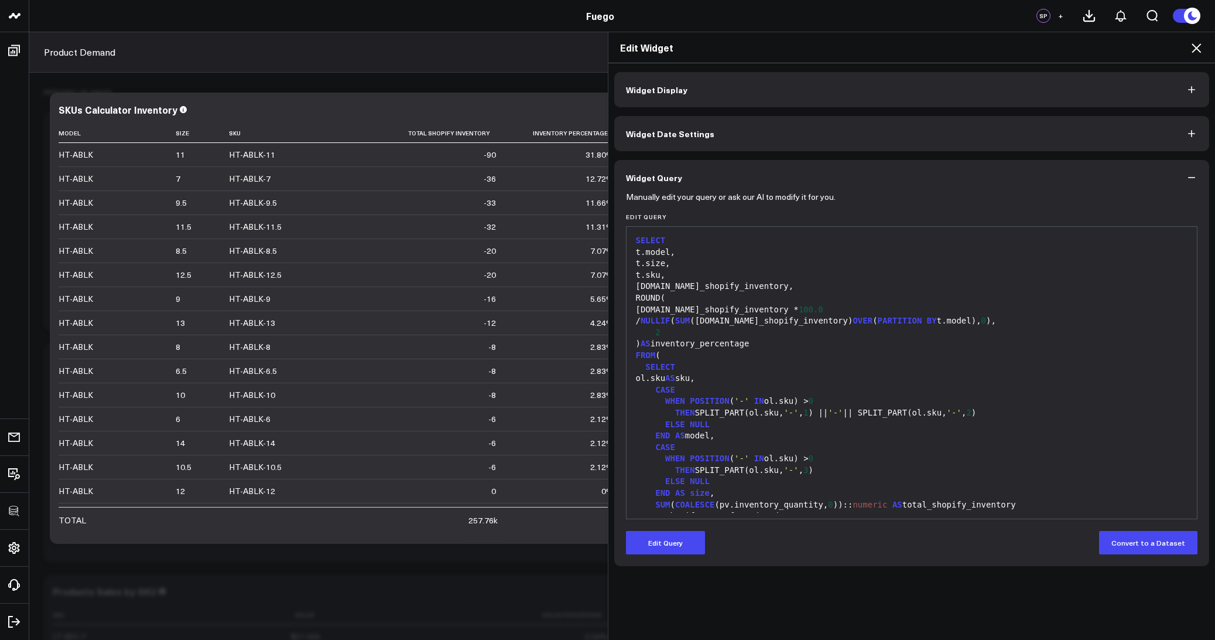
click at [278, 156] on div "Edit Widget Widget Display Widget Date Settings Widget Query Manually edit your…" at bounding box center [607, 336] width 1215 height 608
drag, startPoint x: 278, startPoint y: 156, endPoint x: 244, endPoint y: 158, distance: 34.0
click at [244, 158] on div "Edit Widget Widget Display Widget Date Settings Widget Query Manually edit your…" at bounding box center [607, 336] width 1215 height 608
click at [277, 67] on div "Edit Widget Widget Display Widget Date Settings Widget Query Manually edit your…" at bounding box center [607, 336] width 1215 height 608
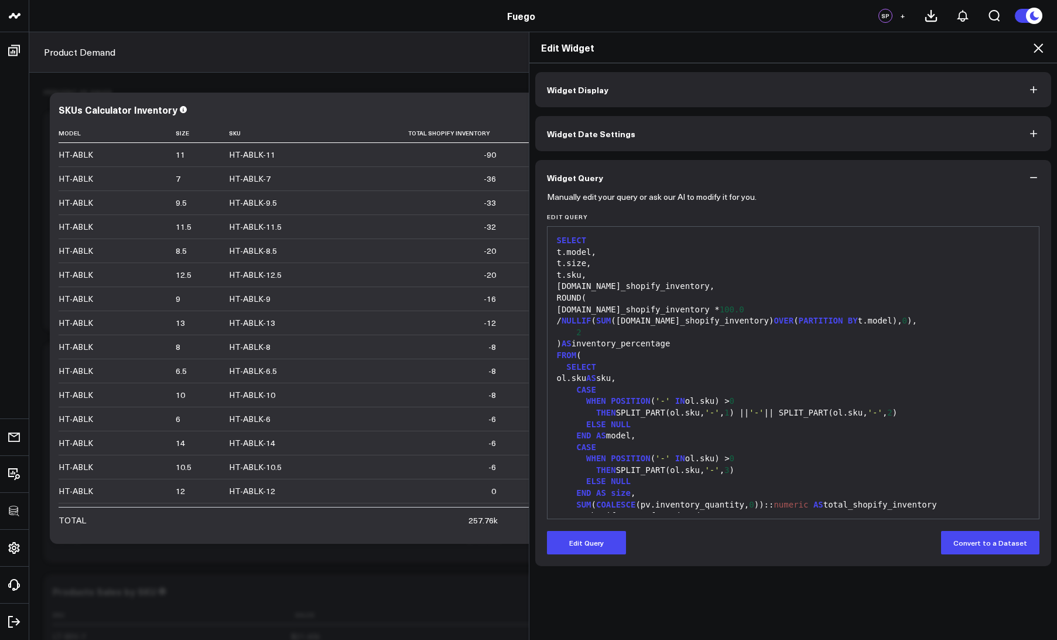
click at [1040, 52] on icon at bounding box center [1038, 48] width 14 height 14
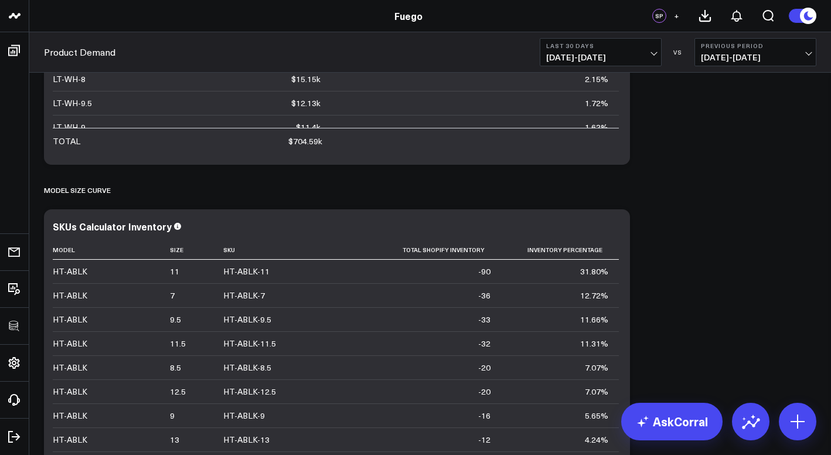
scroll to position [399, 0]
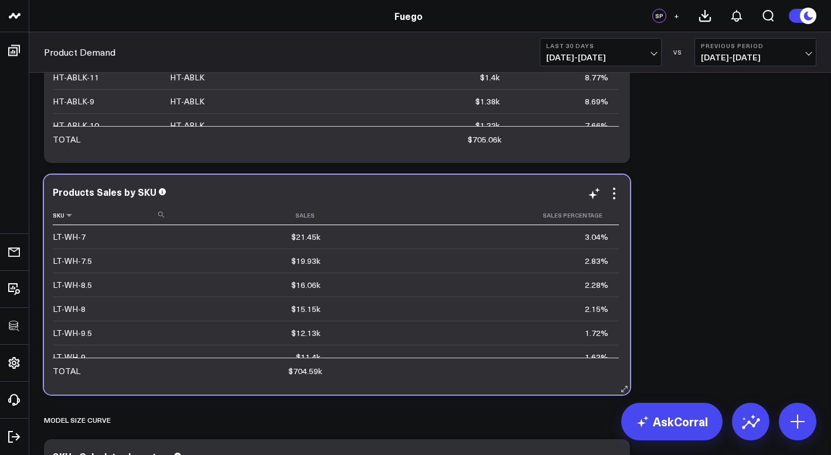
click at [160, 215] on use at bounding box center [161, 214] width 6 height 6
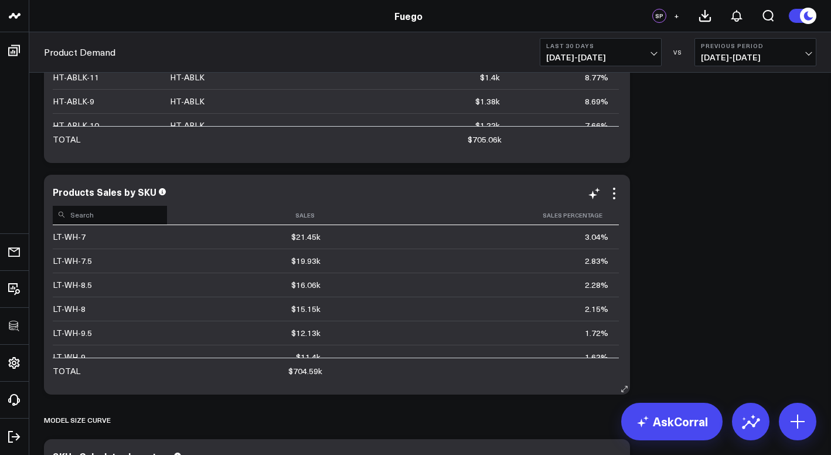
click at [136, 220] on input at bounding box center [110, 214] width 114 height 20
type input "ht-ablk"
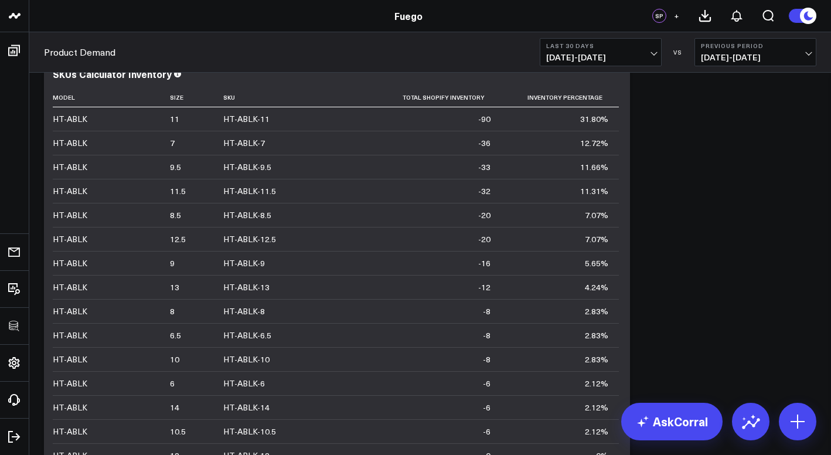
scroll to position [782, 0]
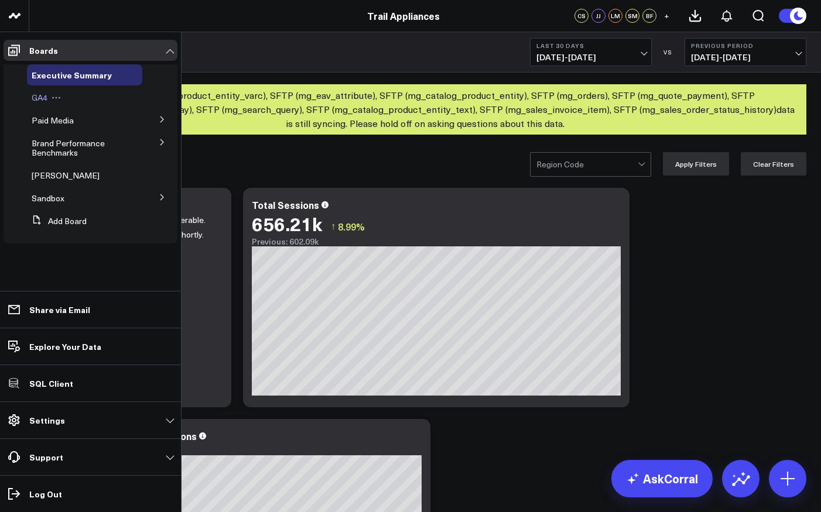
click at [43, 100] on span "GA4" at bounding box center [40, 97] width 16 height 11
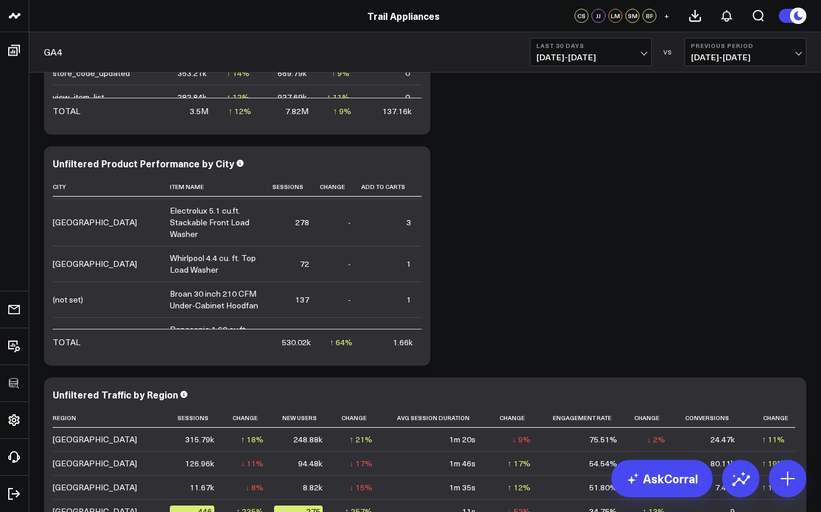
scroll to position [6313, 0]
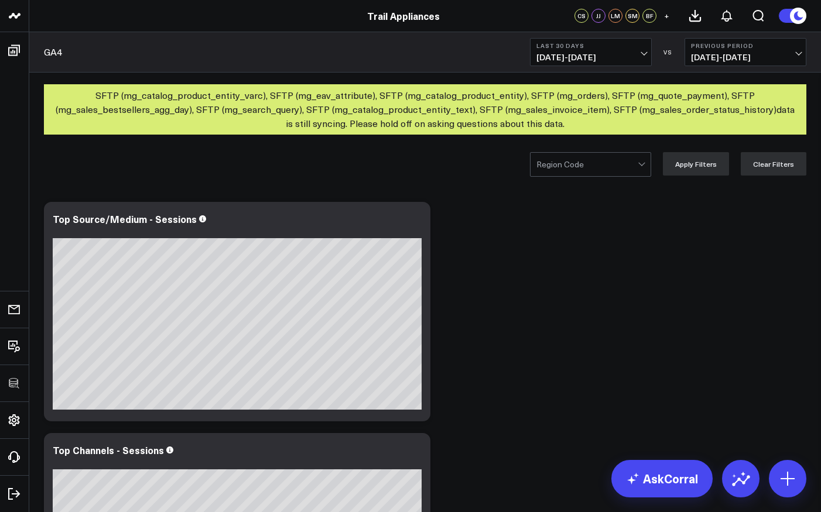
click at [610, 177] on div "Region Code Apply Filters Clear Filters" at bounding box center [425, 164] width 792 height 47
click at [593, 169] on div at bounding box center [586, 164] width 101 height 23
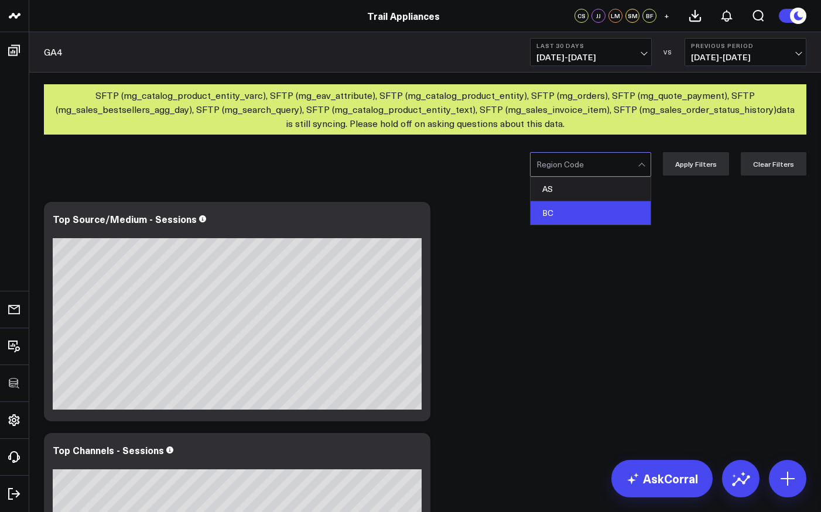
click at [578, 204] on div "BC" at bounding box center [591, 212] width 120 height 23
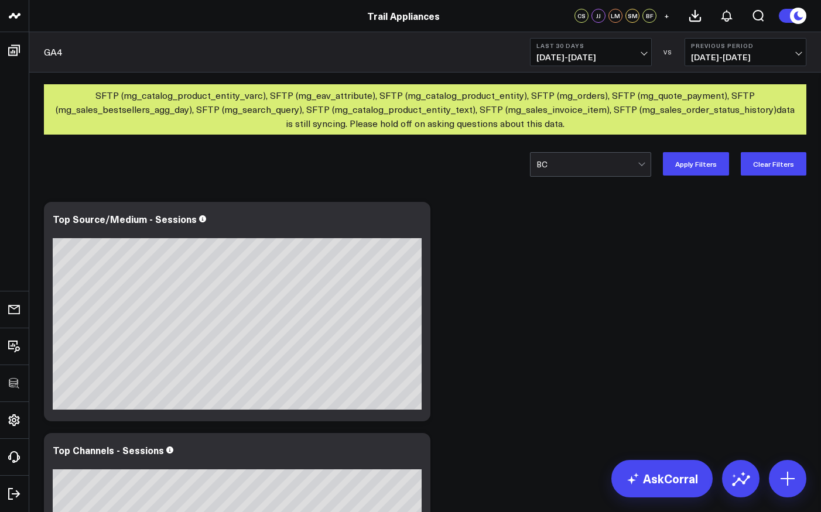
click at [692, 154] on button "Apply Filters" at bounding box center [696, 163] width 66 height 23
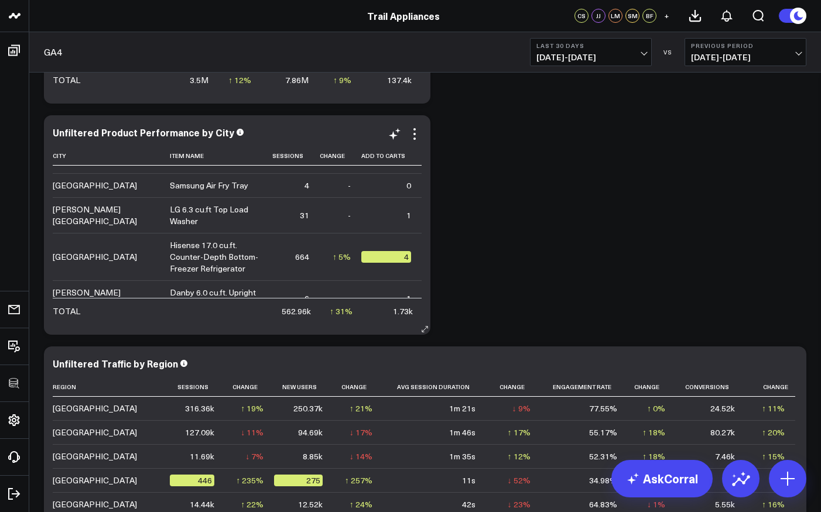
scroll to position [18144, 0]
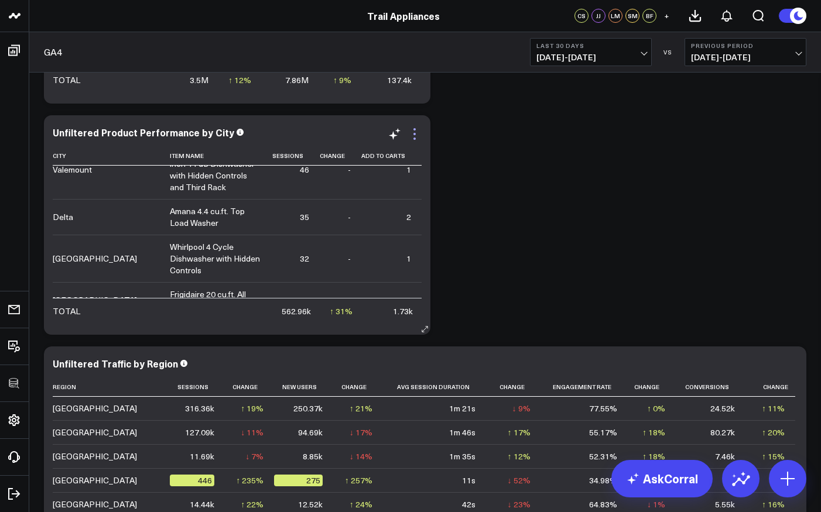
click at [409, 139] on icon at bounding box center [415, 134] width 14 height 14
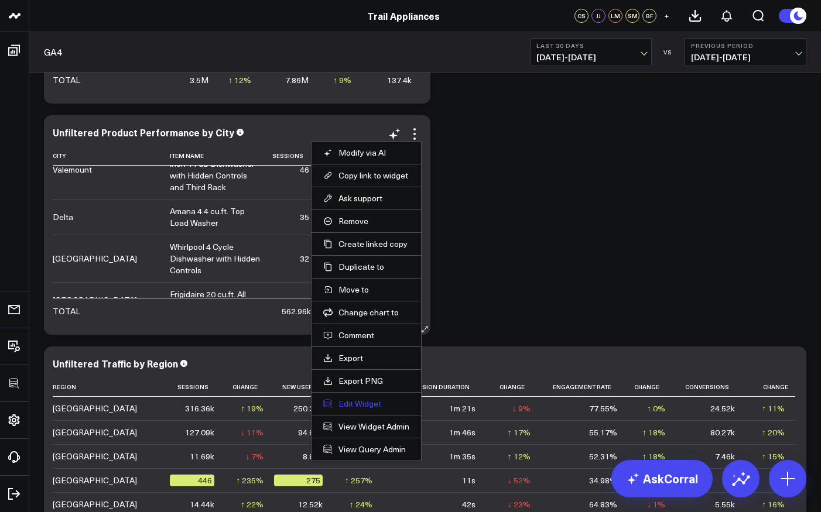
click at [348, 403] on button "Edit Widget" at bounding box center [366, 404] width 86 height 11
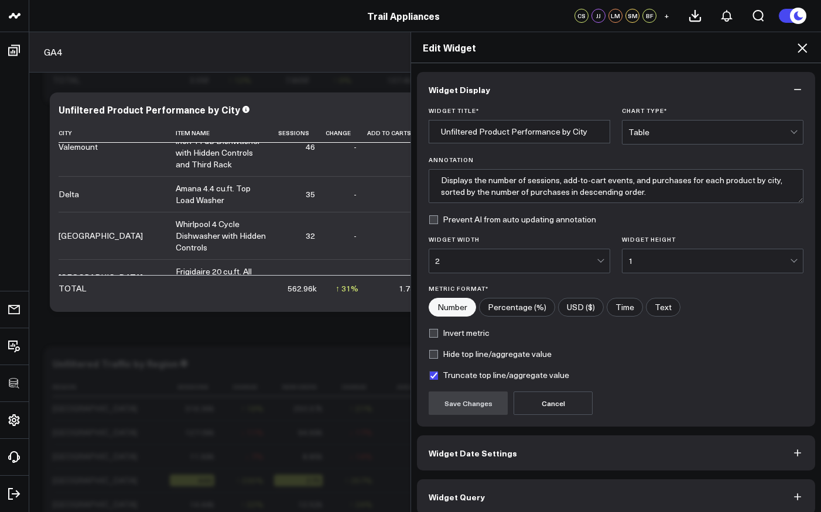
scroll to position [11, 0]
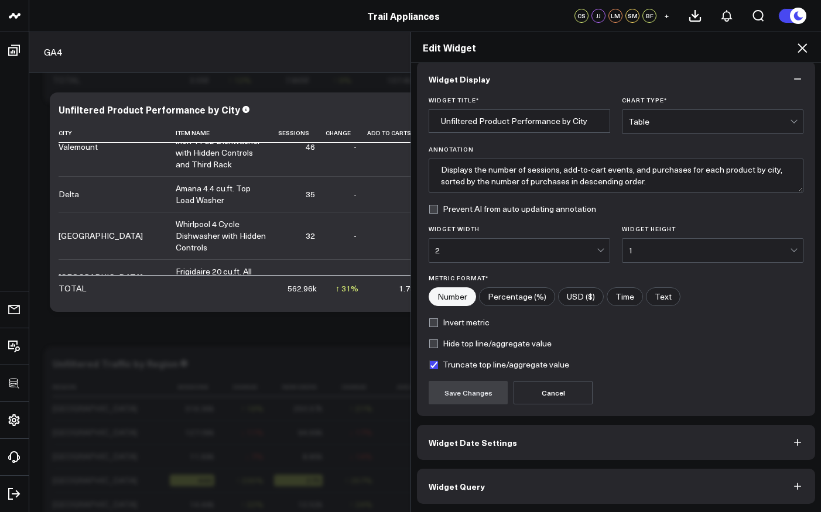
click at [467, 490] on span "Widget Query" at bounding box center [457, 486] width 56 height 9
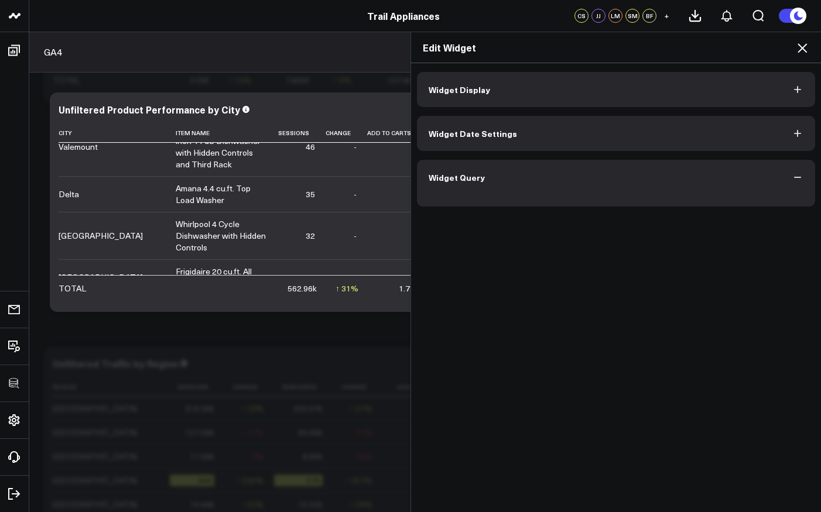
scroll to position [0, 0]
